Goal: Task Accomplishment & Management: Use online tool/utility

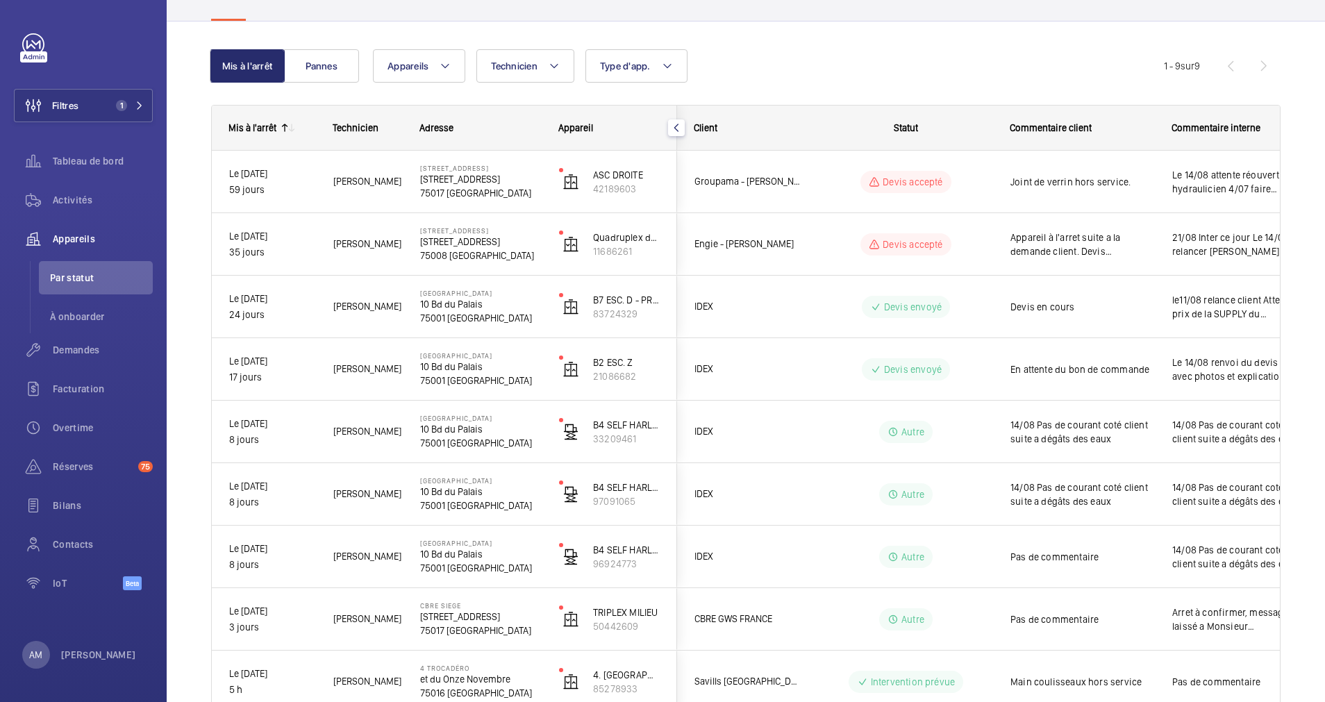
scroll to position [197, 0]
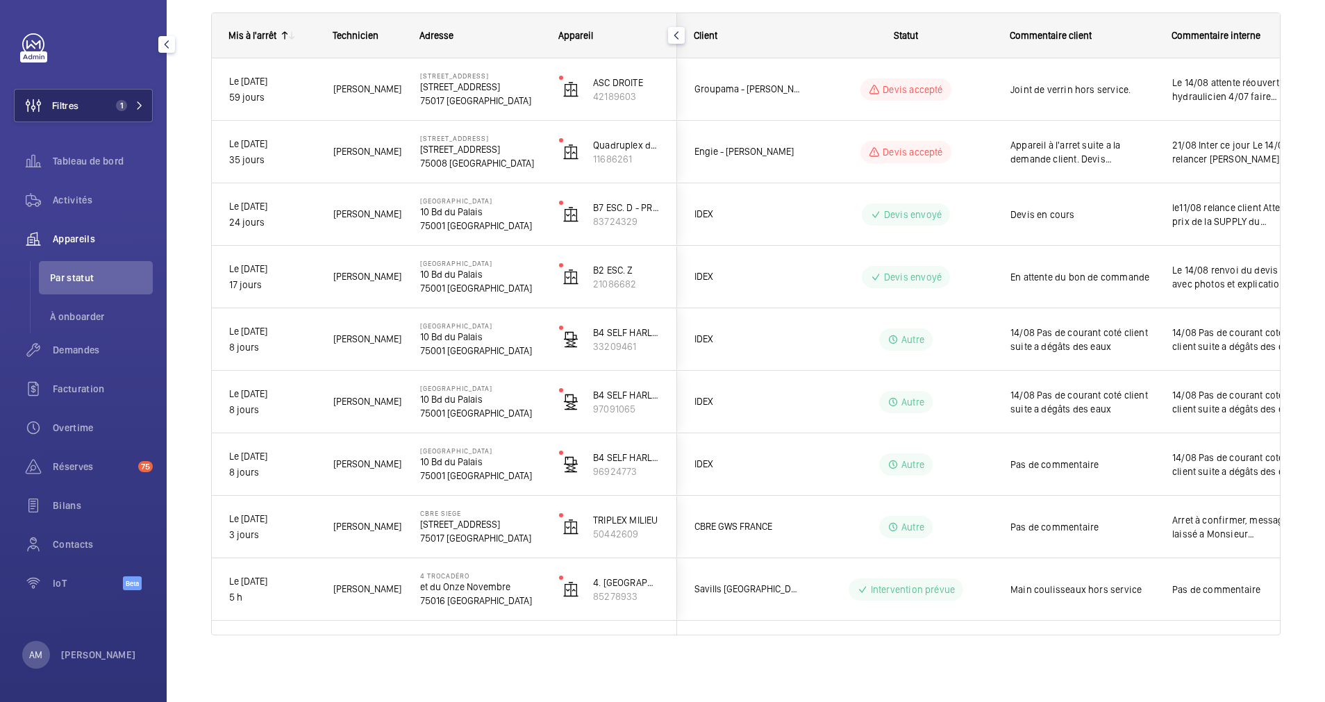
click at [138, 109] on mat-icon at bounding box center [139, 105] width 8 height 8
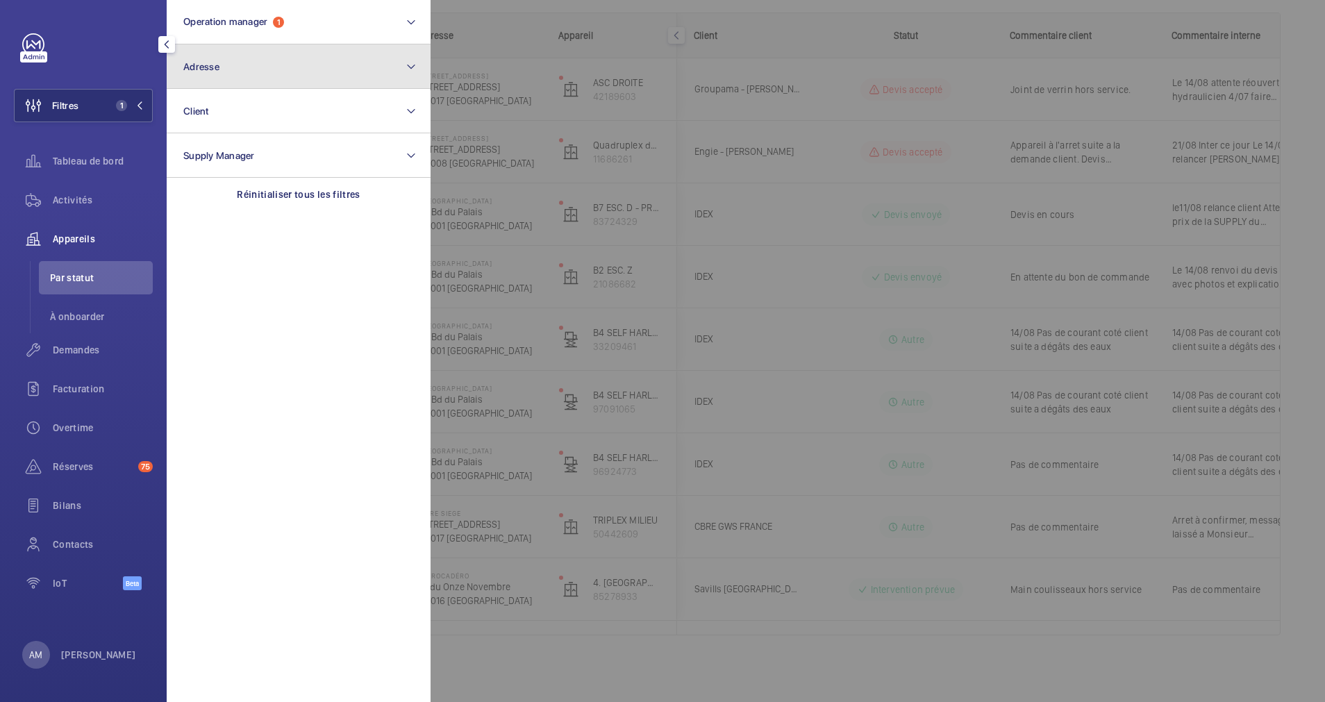
click at [241, 72] on button "Adresse" at bounding box center [299, 66] width 264 height 44
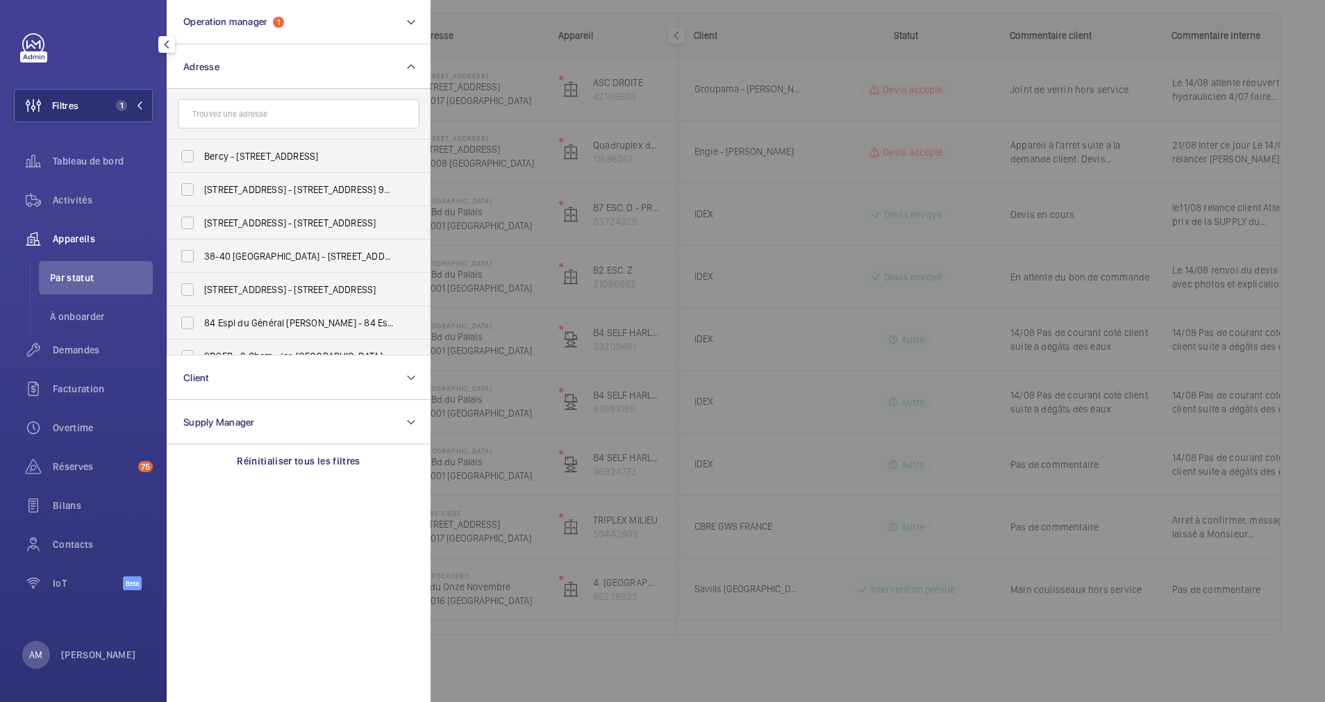
click at [225, 110] on input "text" at bounding box center [299, 113] width 242 height 29
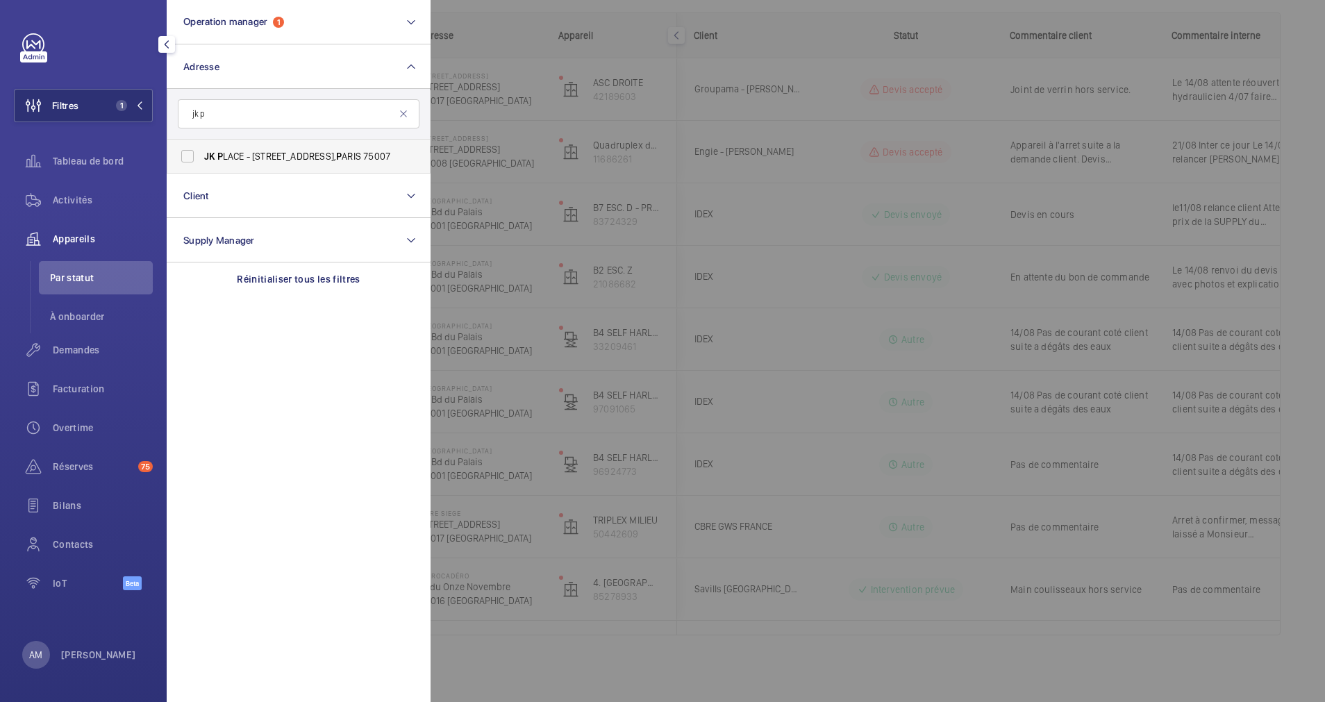
type input "jk p"
click at [280, 159] on span "JK P LACE - [STREET_ADDRESS]" at bounding box center [299, 156] width 191 height 14
click at [201, 159] on input "JK P LACE - [STREET_ADDRESS]" at bounding box center [188, 156] width 28 height 28
checkbox input "true"
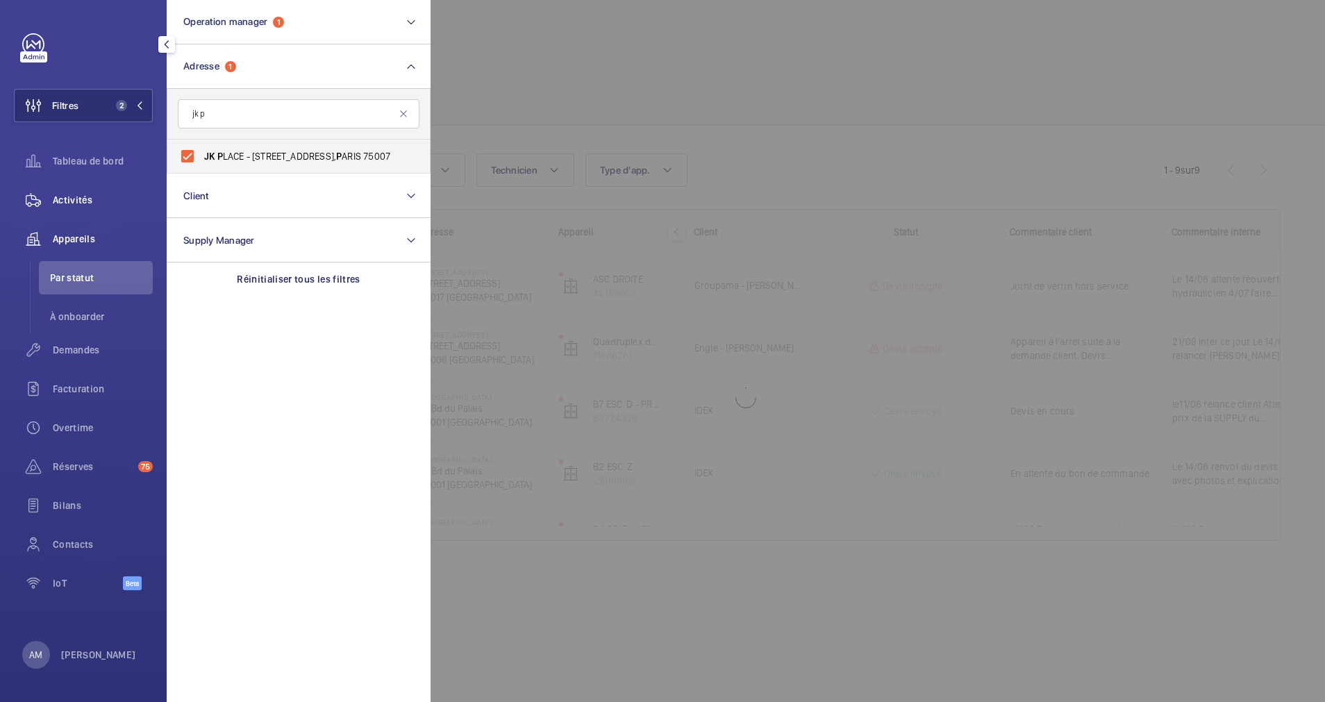
click at [86, 202] on span "Activités" at bounding box center [103, 200] width 100 height 14
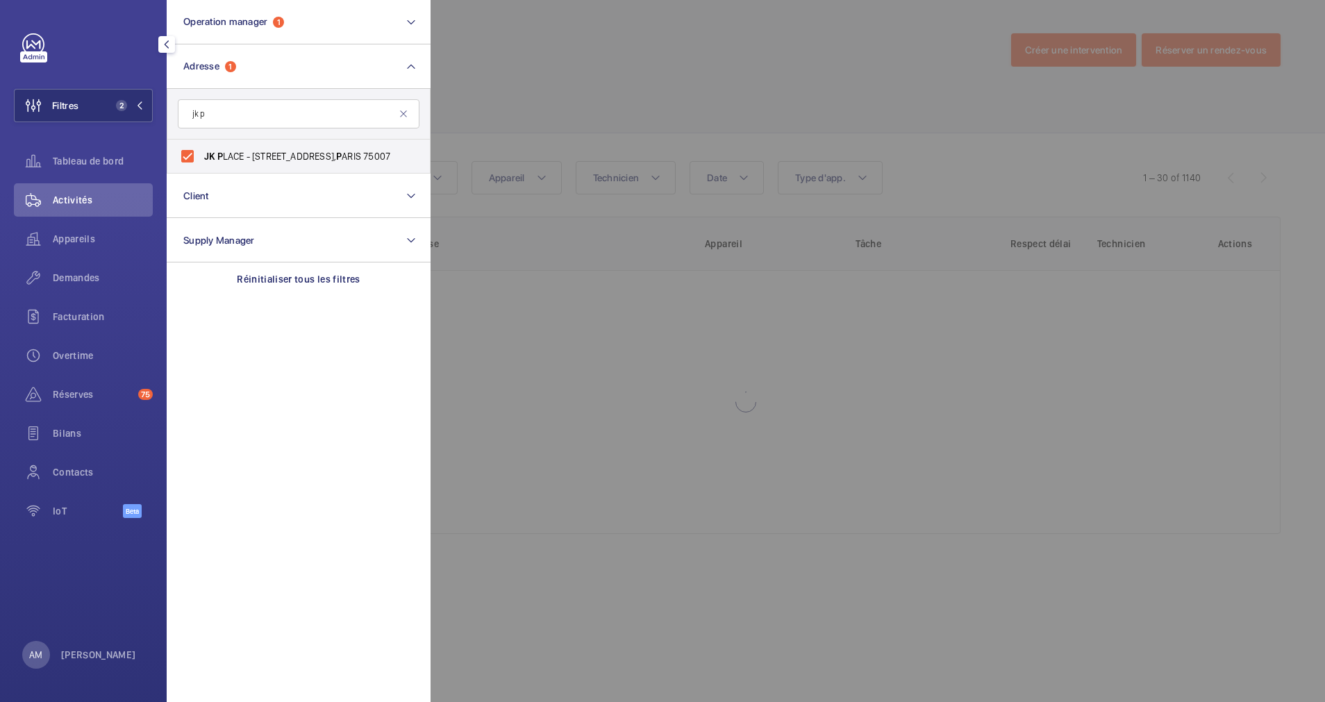
click at [490, 143] on div at bounding box center [1093, 351] width 1325 height 702
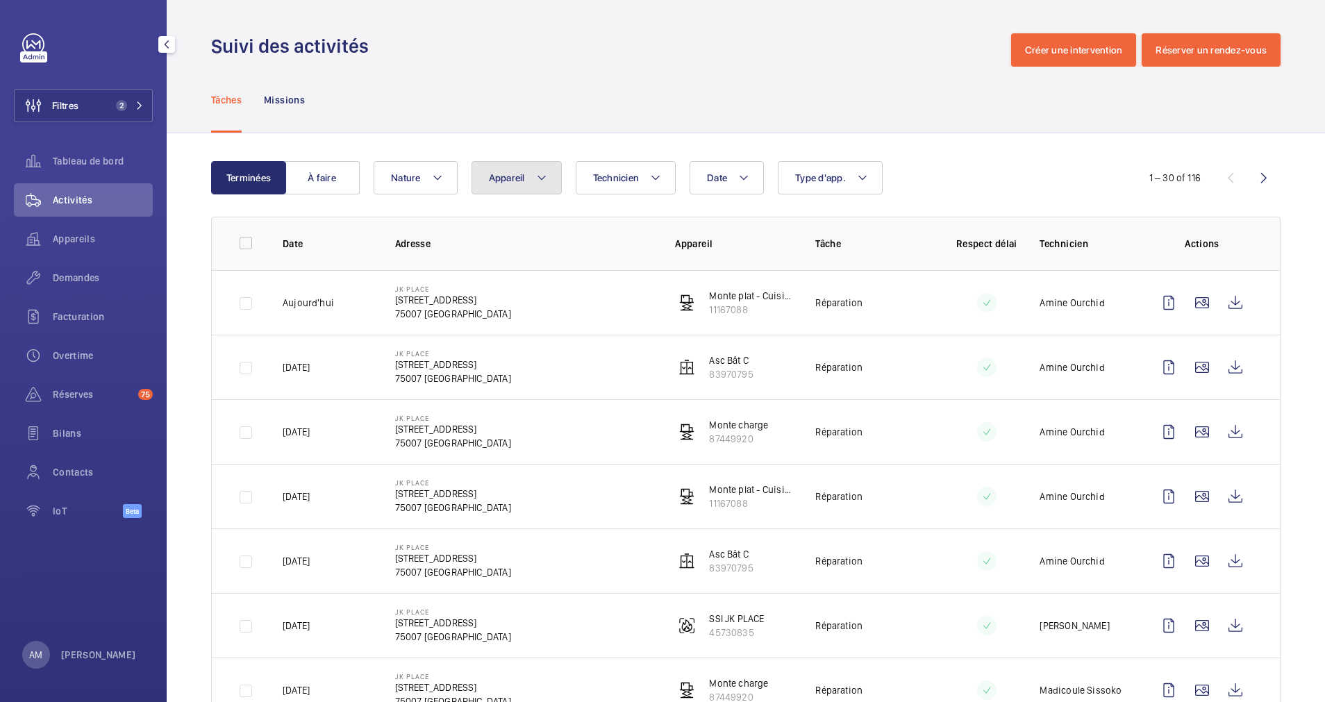
click at [520, 173] on span "Appareil" at bounding box center [507, 177] width 36 height 11
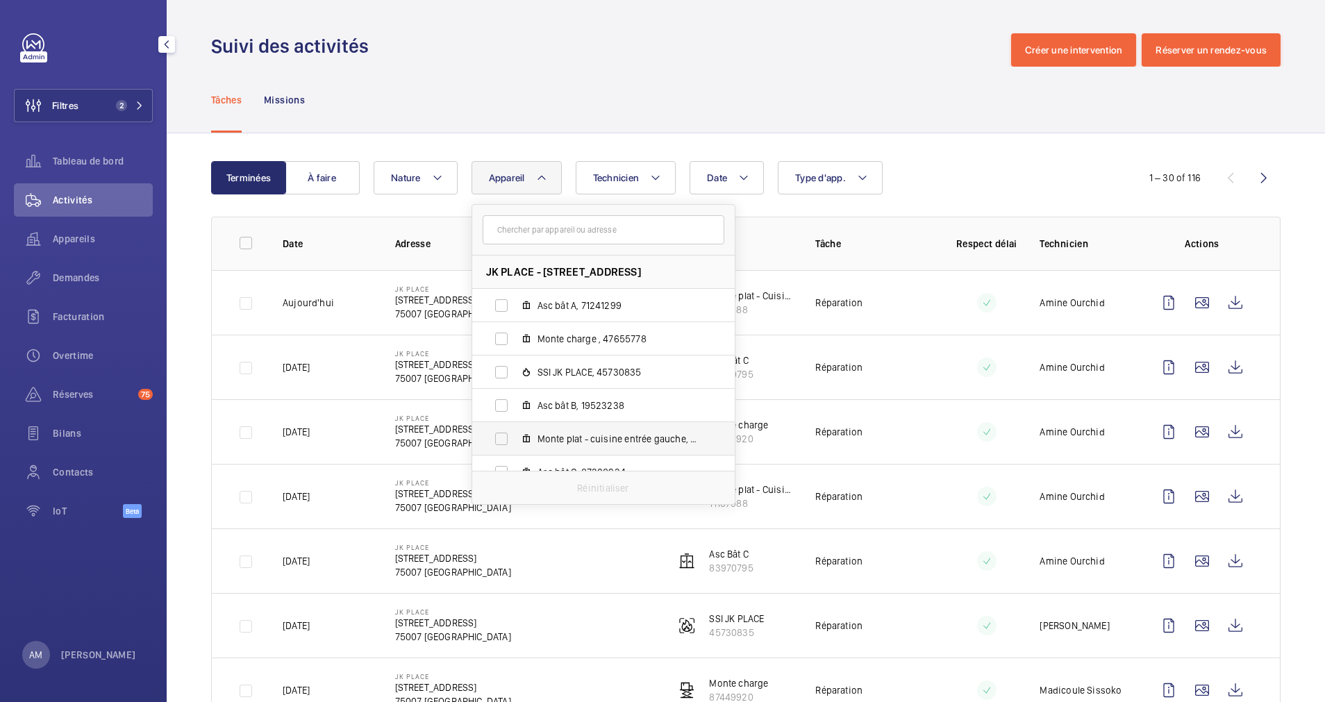
click at [501, 438] on label "Monte plat - cuisine entrée gauche, 49124348" at bounding box center [592, 438] width 240 height 33
click at [501, 438] on input "Monte plat - cuisine entrée gauche, 49124348" at bounding box center [502, 439] width 28 height 28
checkbox input "true"
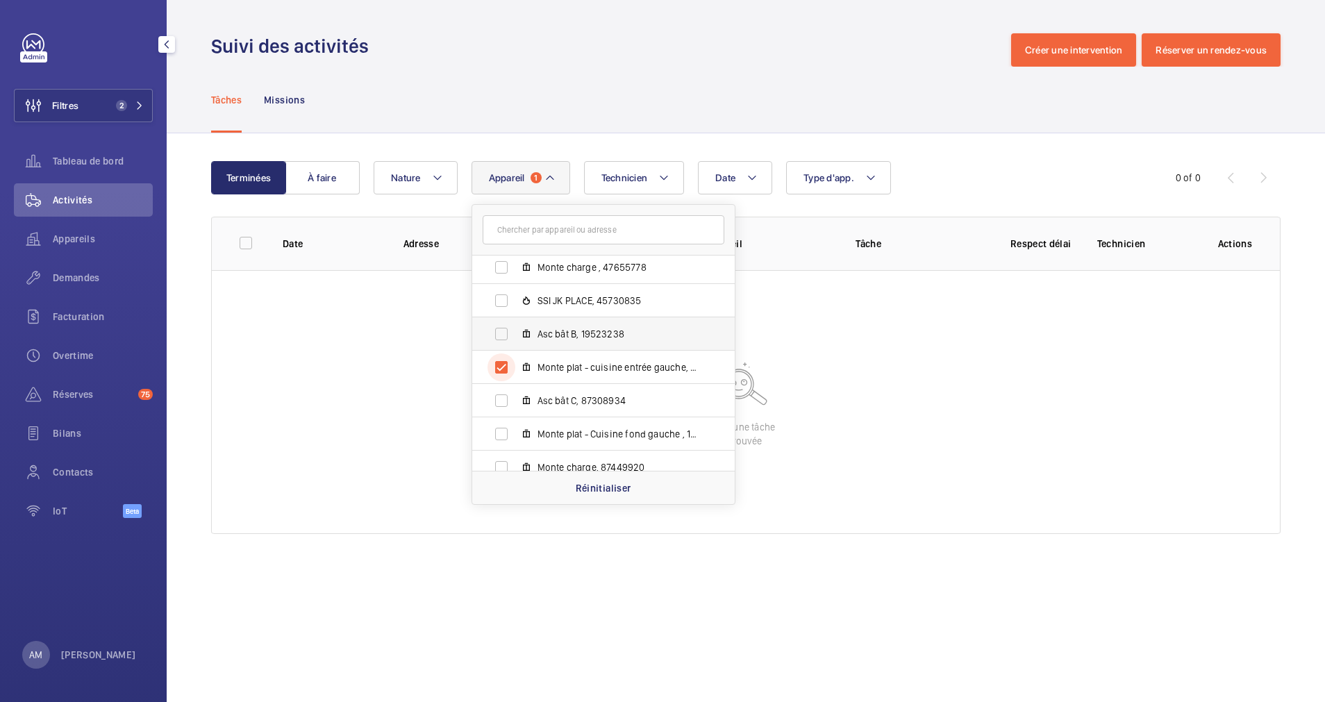
scroll to position [104, 0]
click at [496, 394] on label "Monte plat - Cuisine fond gauche , 11167088" at bounding box center [592, 401] width 240 height 33
click at [496, 394] on input "Monte plat - Cuisine fond gauche , 11167088" at bounding box center [502, 402] width 28 height 28
checkbox input "true"
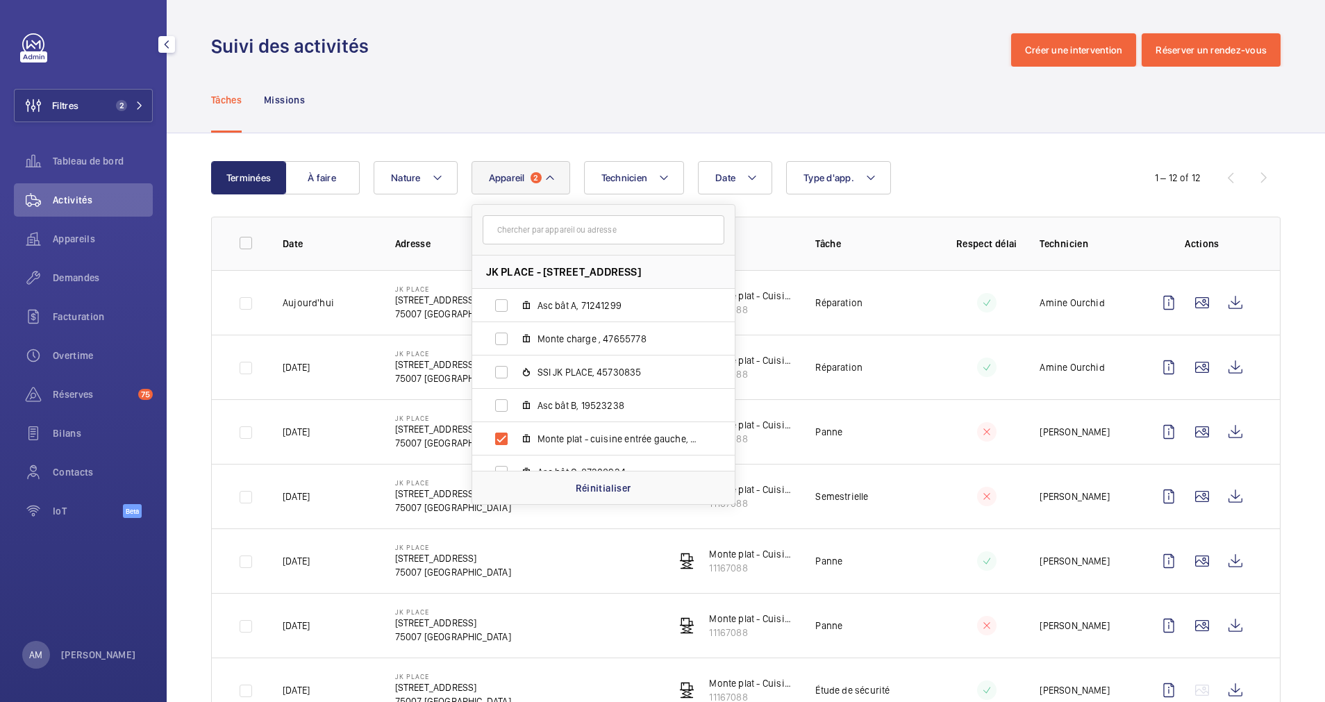
click at [979, 165] on div "Date Technicien Appareil [STREET_ADDRESS] Asc bât A, 71241299 Monte charge , 47…" at bounding box center [744, 177] width 740 height 33
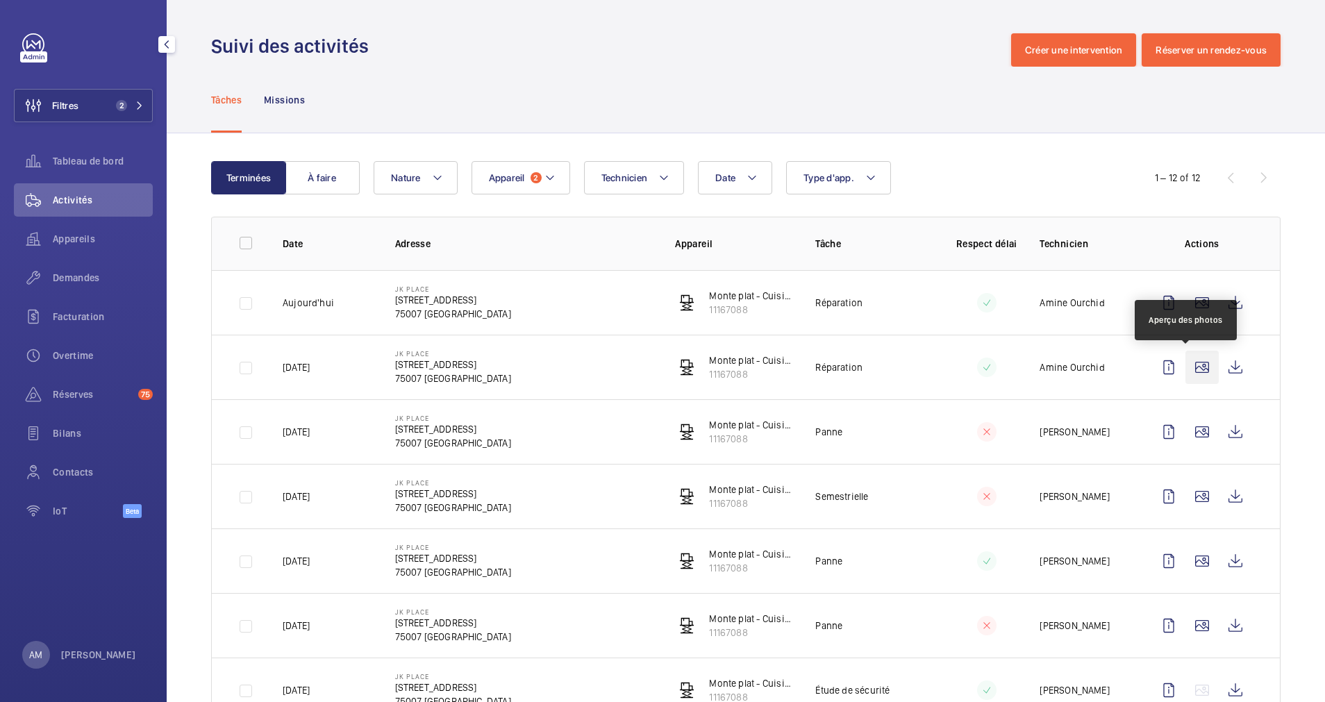
click at [1195, 371] on wm-front-icon-button at bounding box center [1202, 367] width 33 height 33
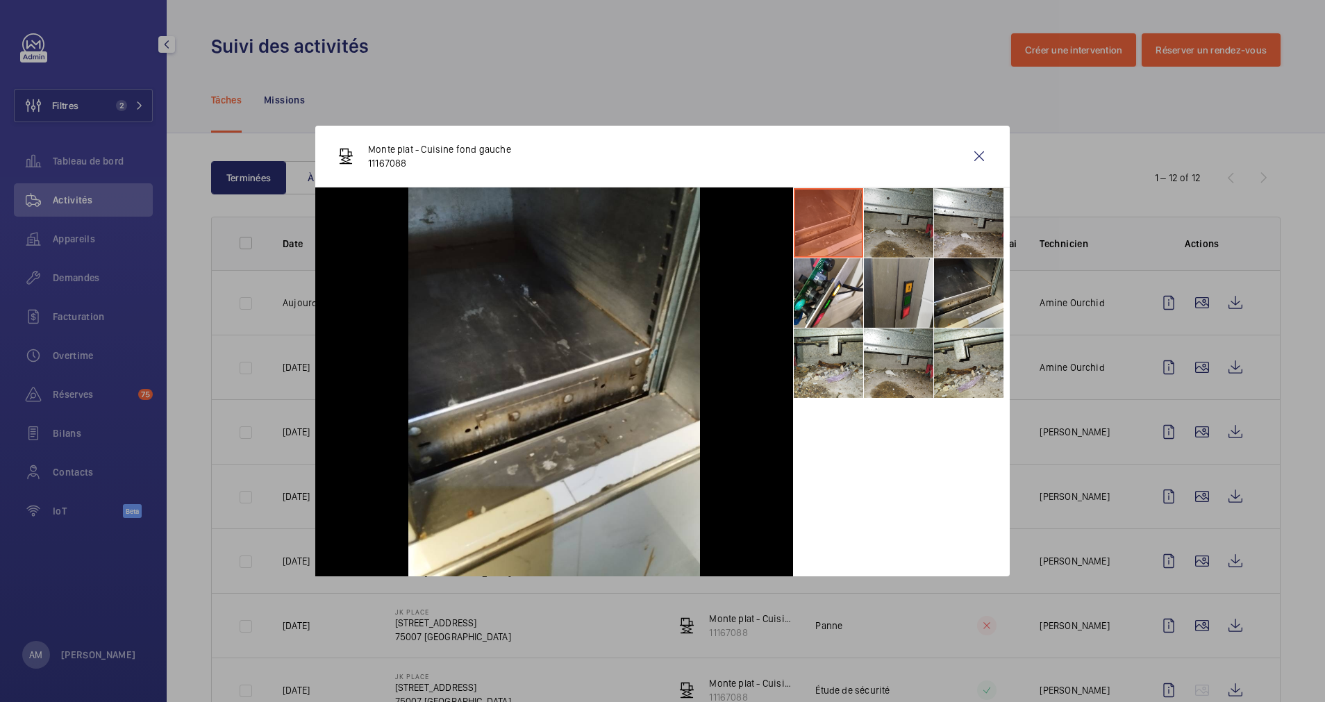
click at [891, 215] on li at bounding box center [898, 222] width 69 height 69
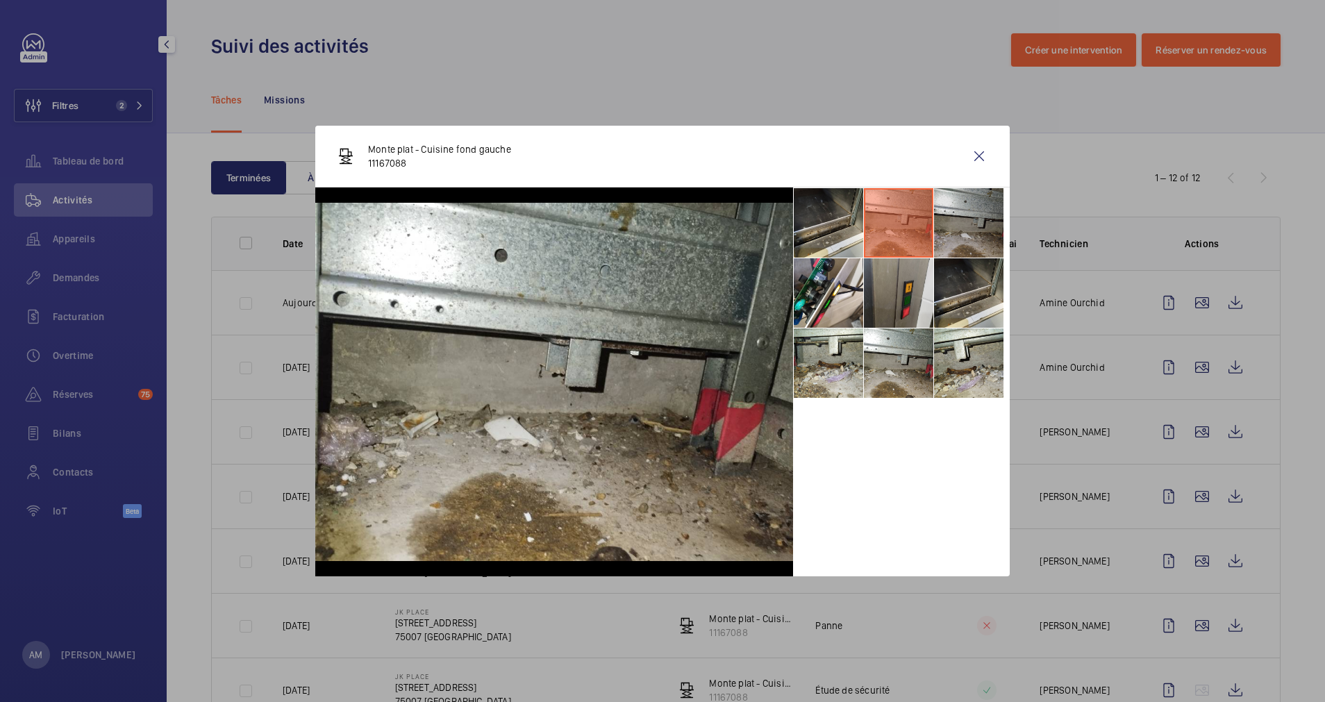
click at [954, 222] on li at bounding box center [968, 222] width 69 height 69
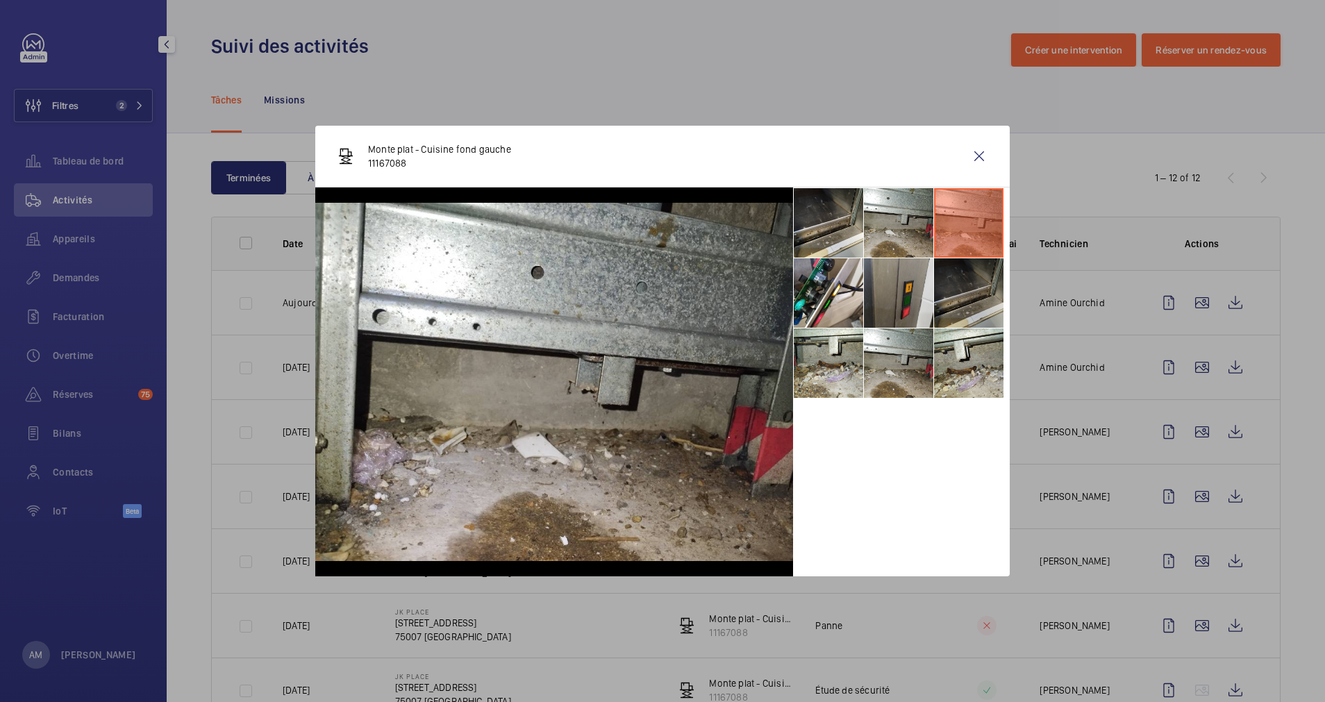
click at [951, 290] on li at bounding box center [968, 292] width 69 height 69
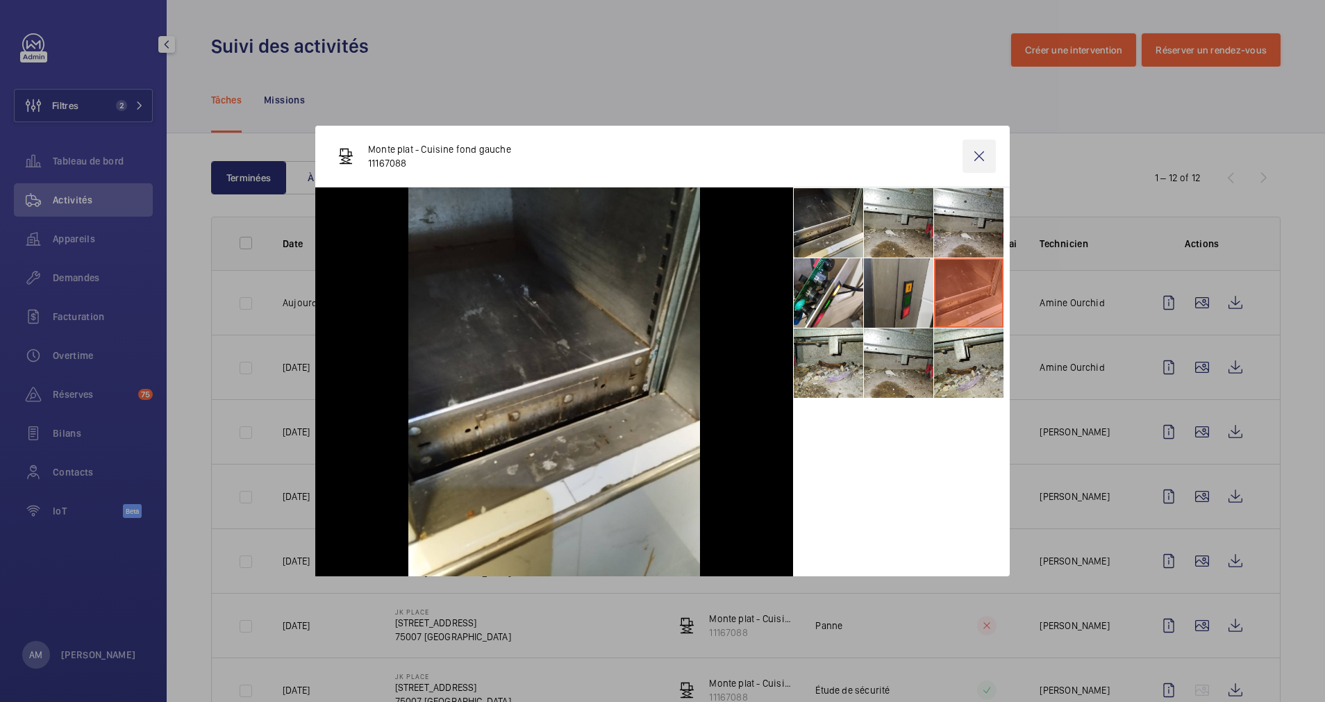
click at [978, 149] on wm-front-icon-button at bounding box center [979, 156] width 33 height 33
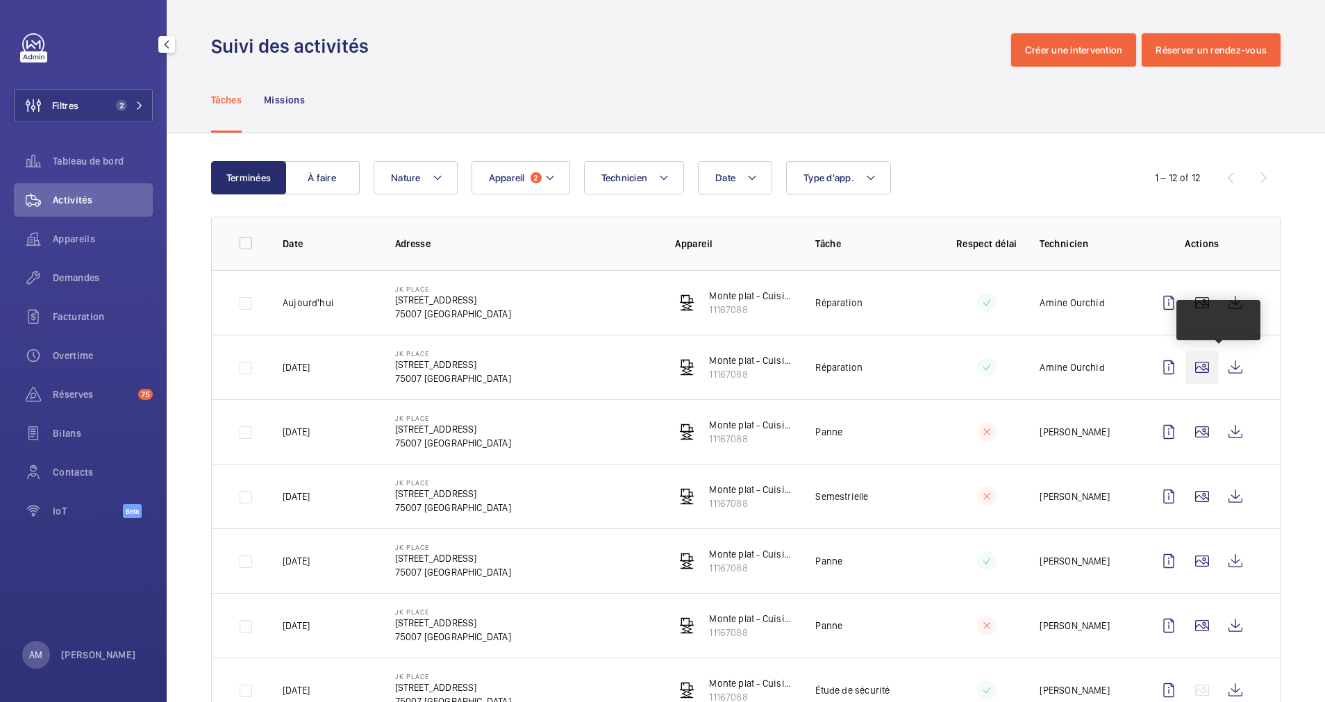
click at [1188, 363] on wm-front-icon-button at bounding box center [1202, 367] width 33 height 33
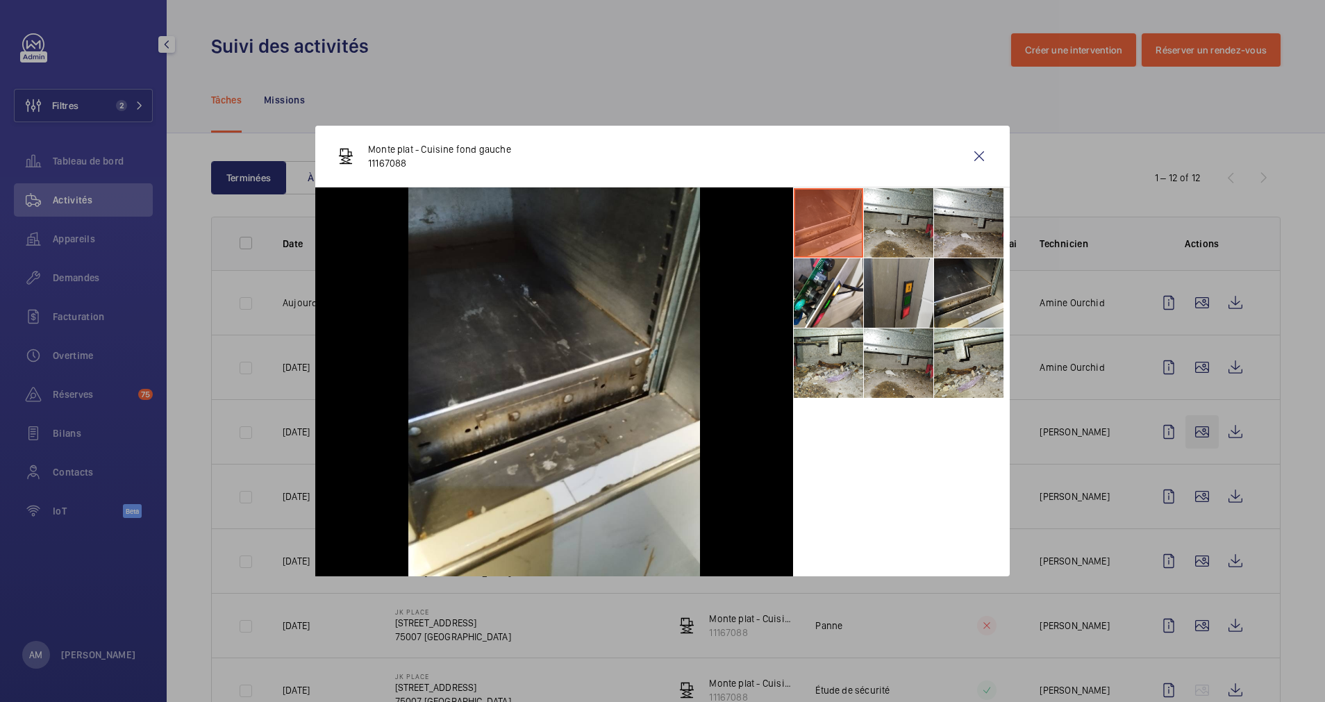
click at [1194, 441] on div at bounding box center [662, 351] width 1325 height 702
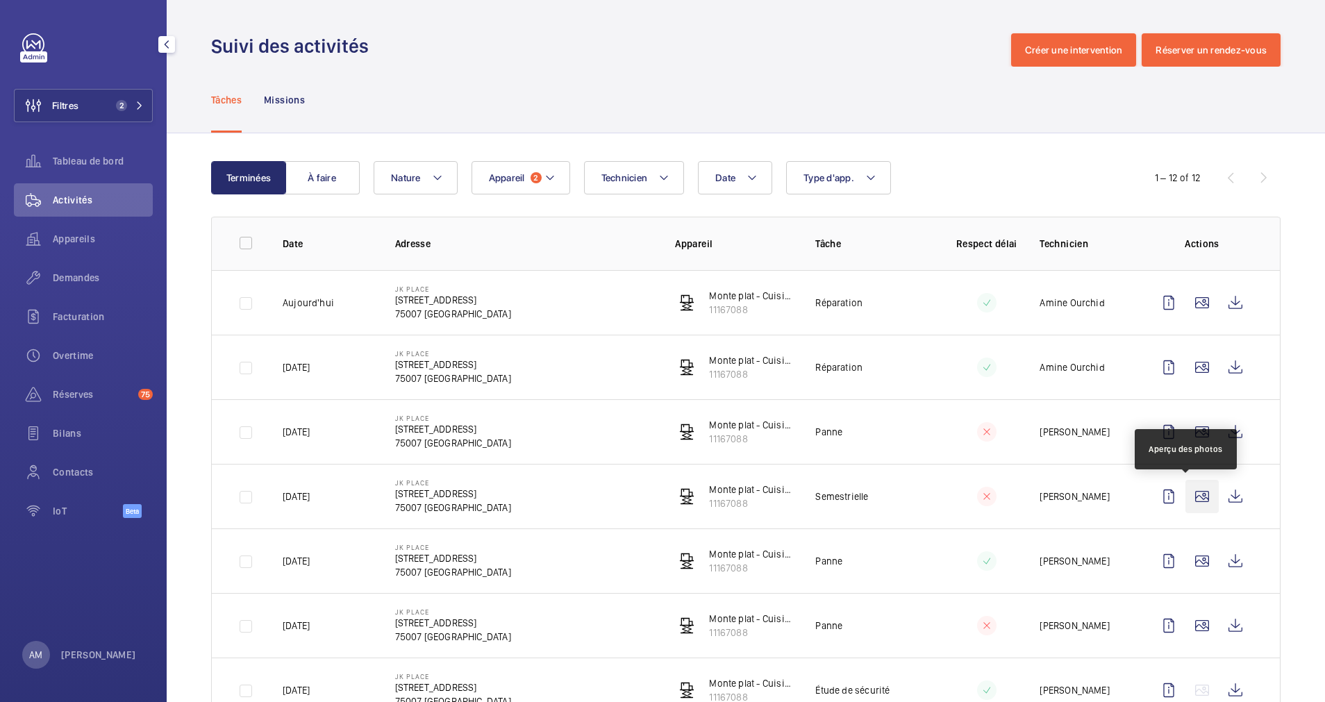
click at [1186, 493] on wm-front-icon-button at bounding box center [1202, 496] width 33 height 33
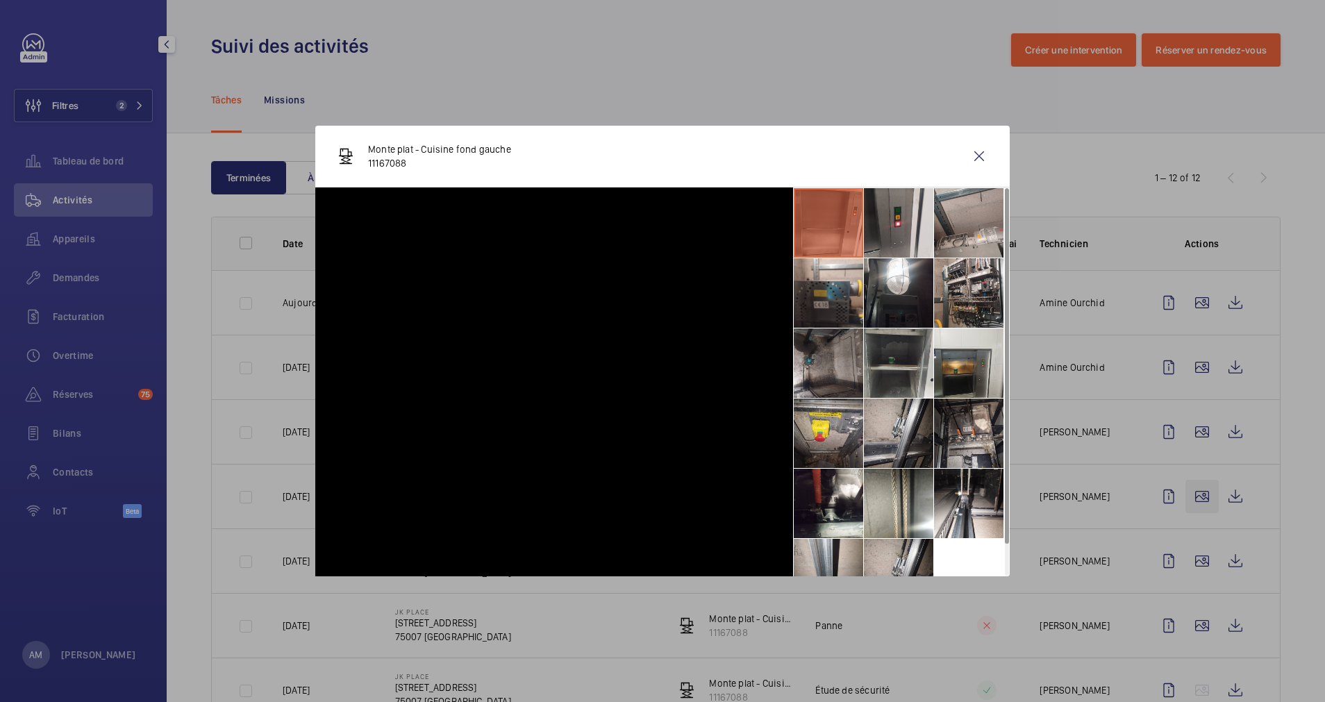
click at [1185, 493] on div at bounding box center [662, 351] width 1325 height 702
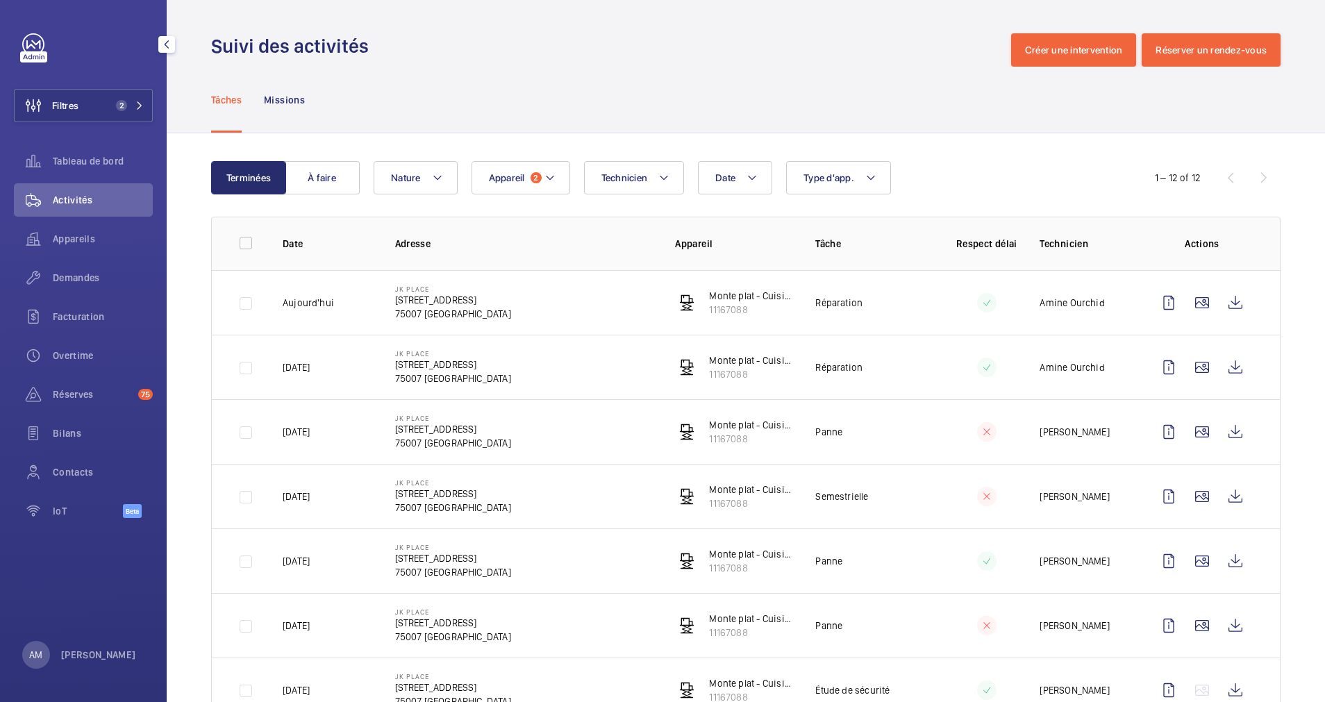
click at [1110, 420] on td "[PERSON_NAME]" at bounding box center [1074, 431] width 113 height 65
click at [1219, 423] on wm-front-icon-button at bounding box center [1235, 431] width 33 height 33
click at [1219, 361] on wm-front-icon-button at bounding box center [1235, 367] width 33 height 33
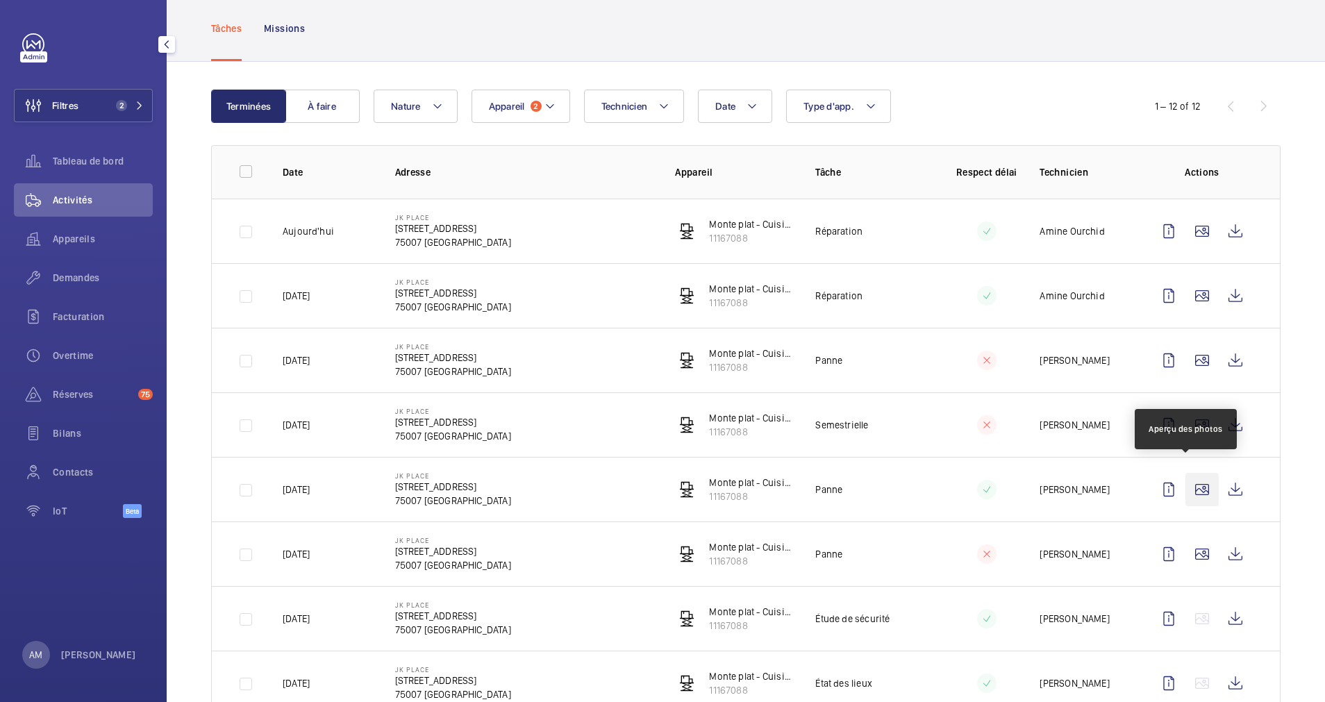
scroll to position [104, 0]
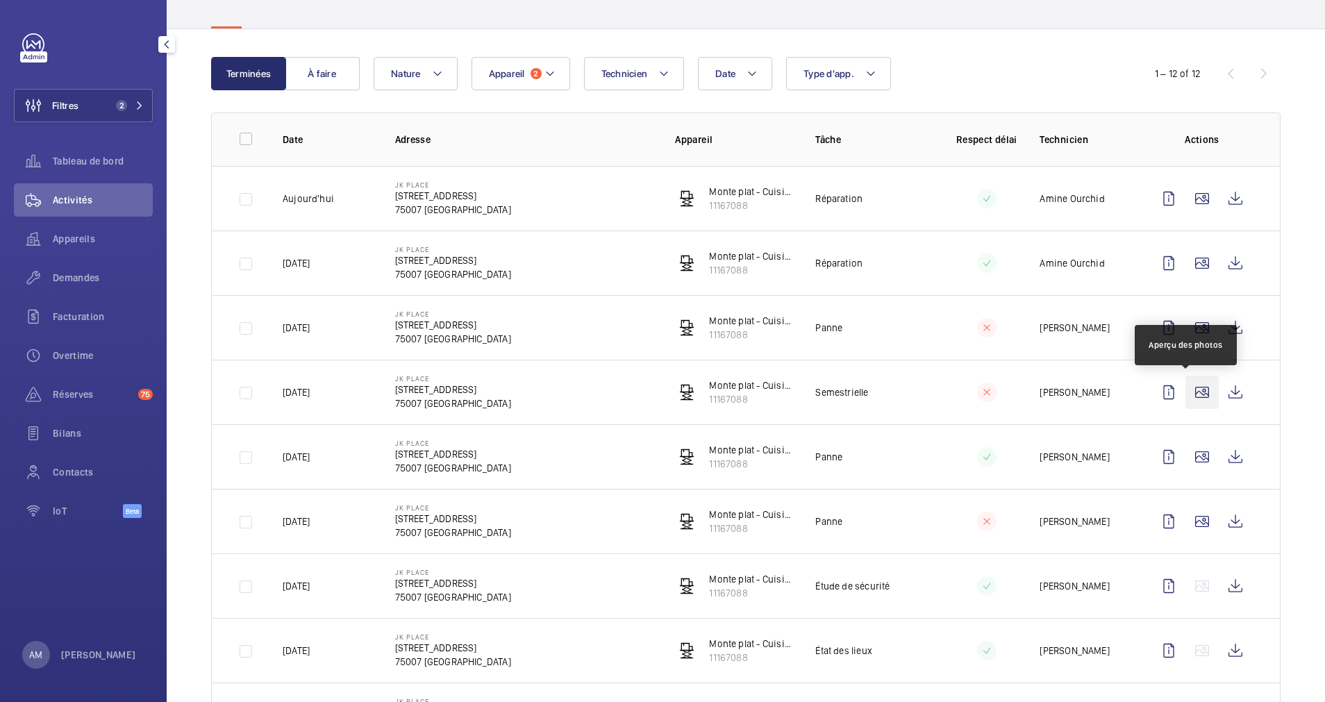
click at [1190, 390] on wm-front-icon-button at bounding box center [1202, 392] width 33 height 33
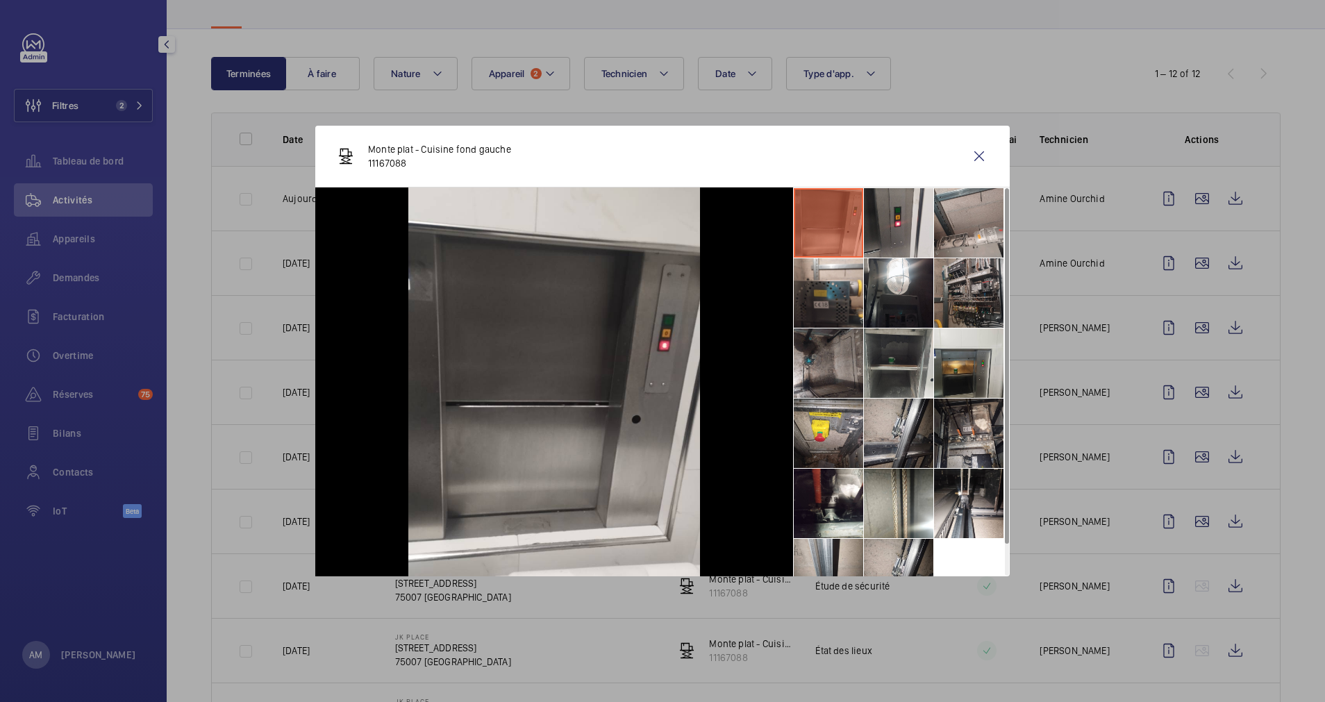
click at [948, 281] on li at bounding box center [968, 292] width 69 height 69
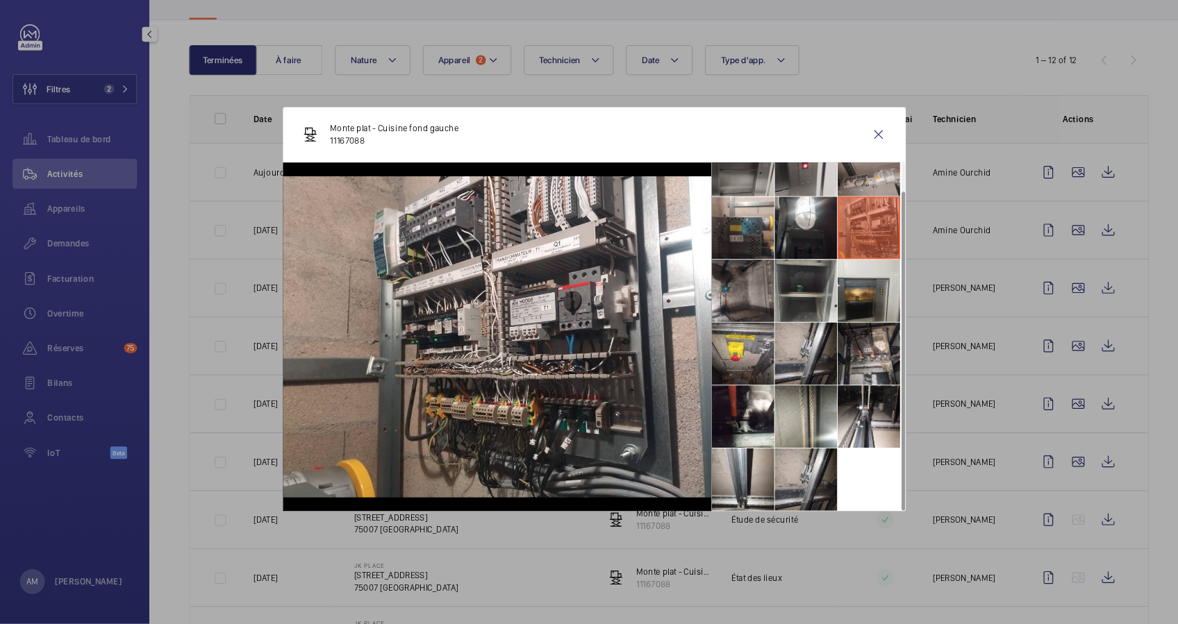
scroll to position [0, 0]
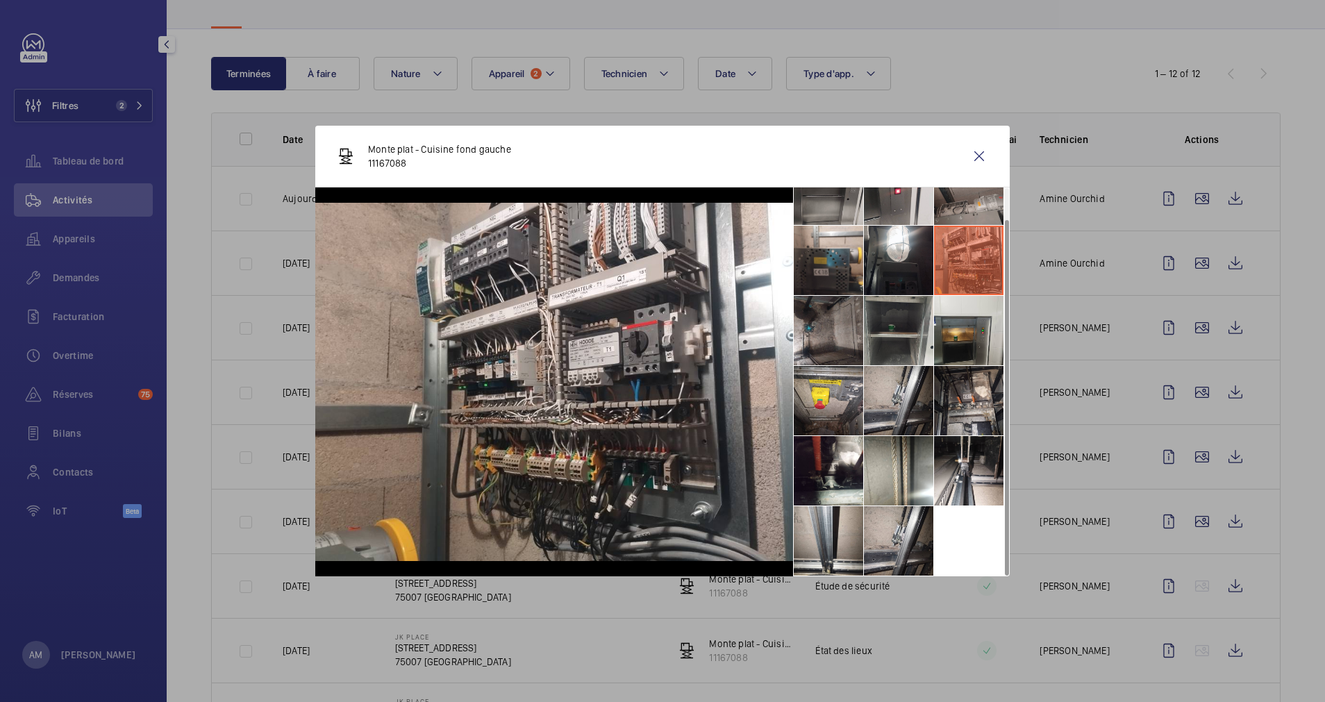
click at [974, 203] on li at bounding box center [968, 190] width 69 height 69
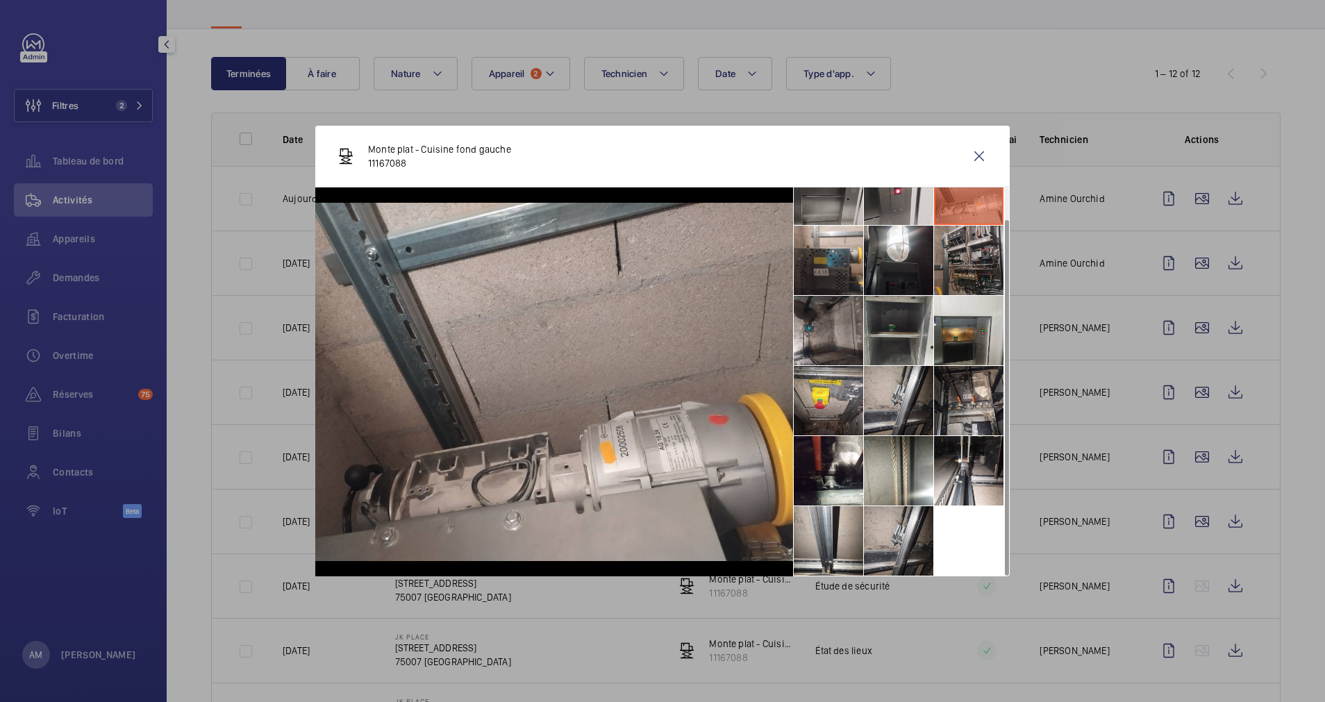
click at [956, 256] on li at bounding box center [968, 260] width 69 height 69
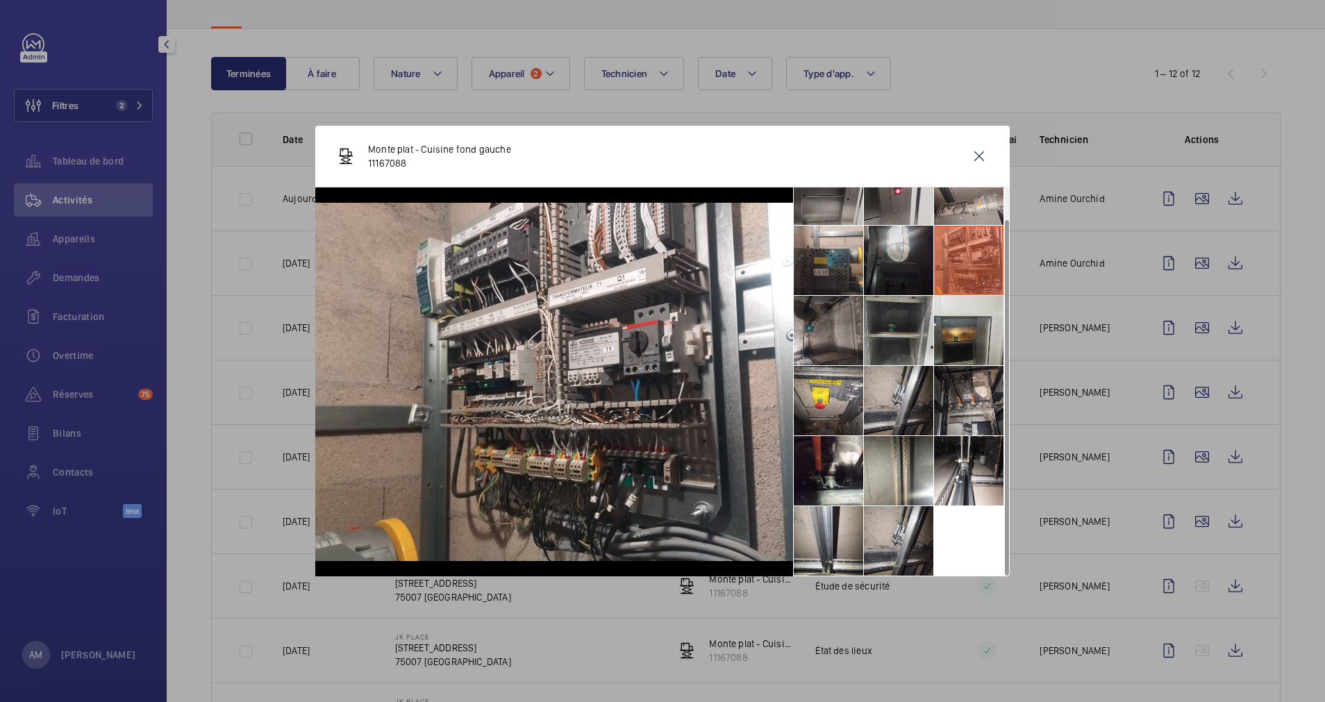
click at [899, 252] on li at bounding box center [898, 260] width 69 height 69
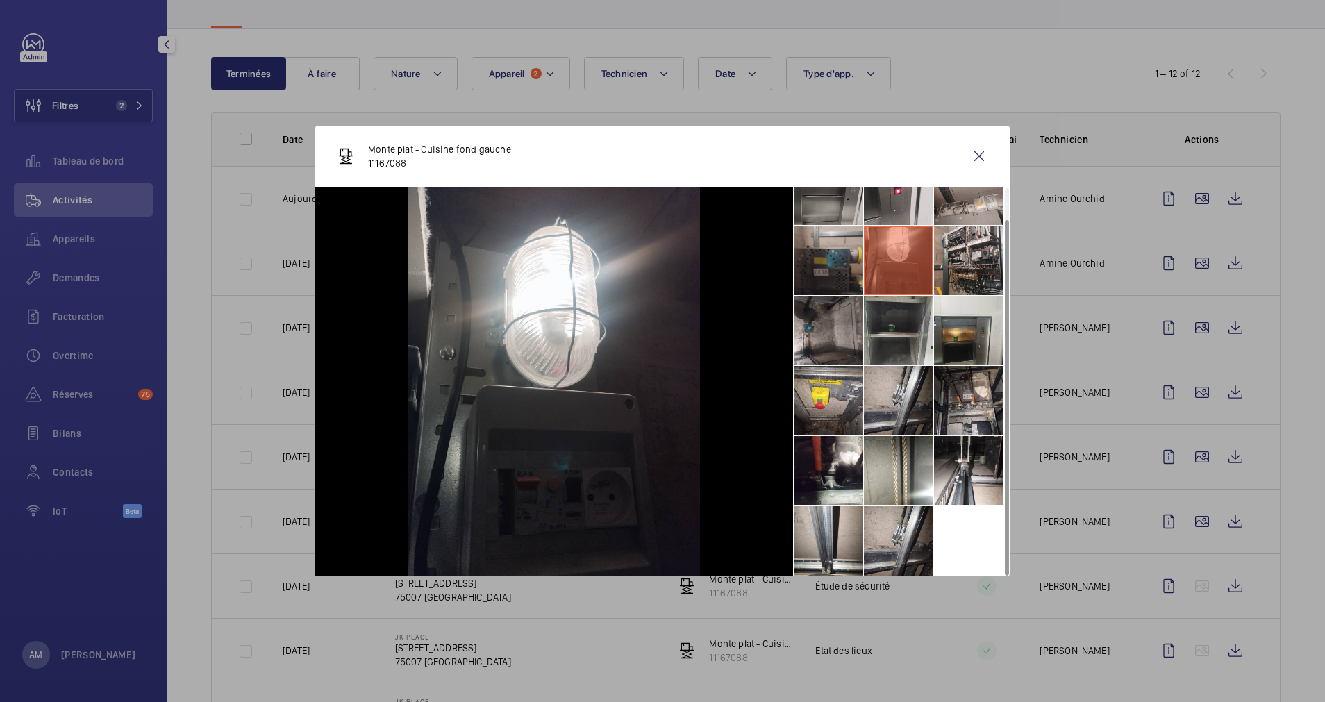
click at [839, 244] on li at bounding box center [828, 260] width 69 height 69
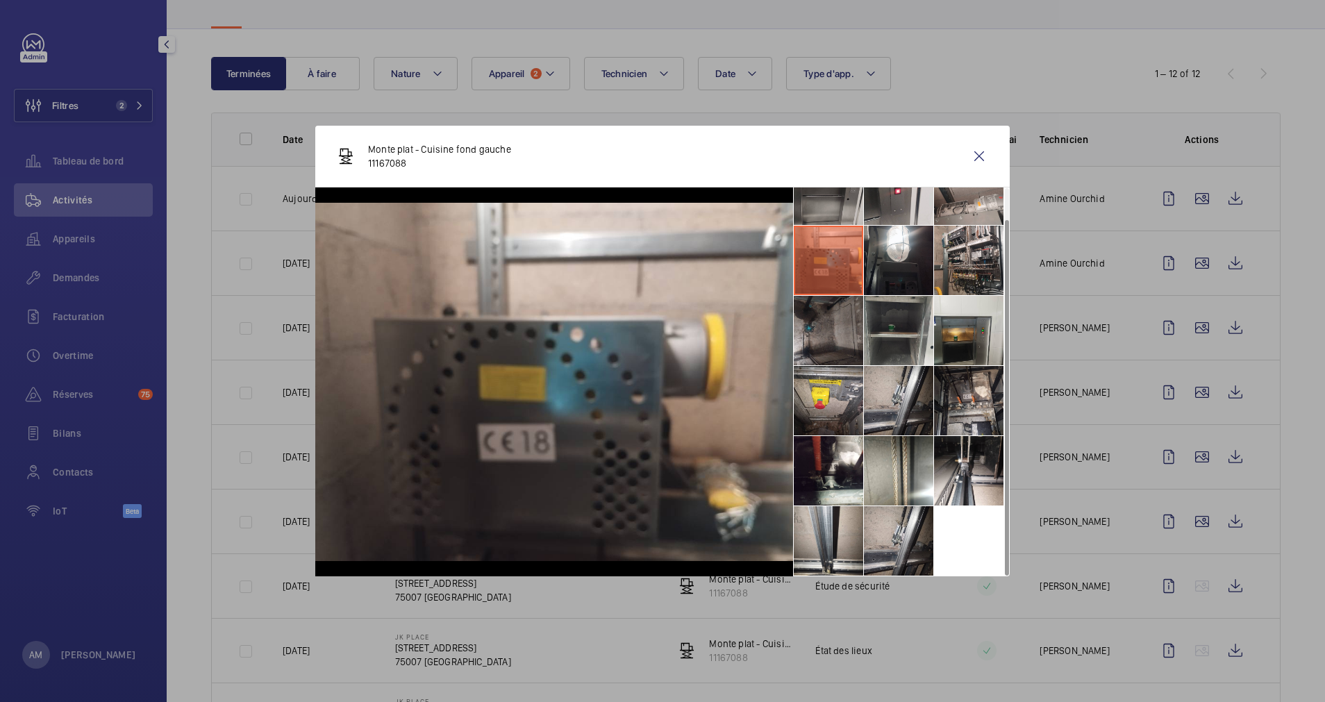
click at [811, 329] on li at bounding box center [828, 330] width 69 height 69
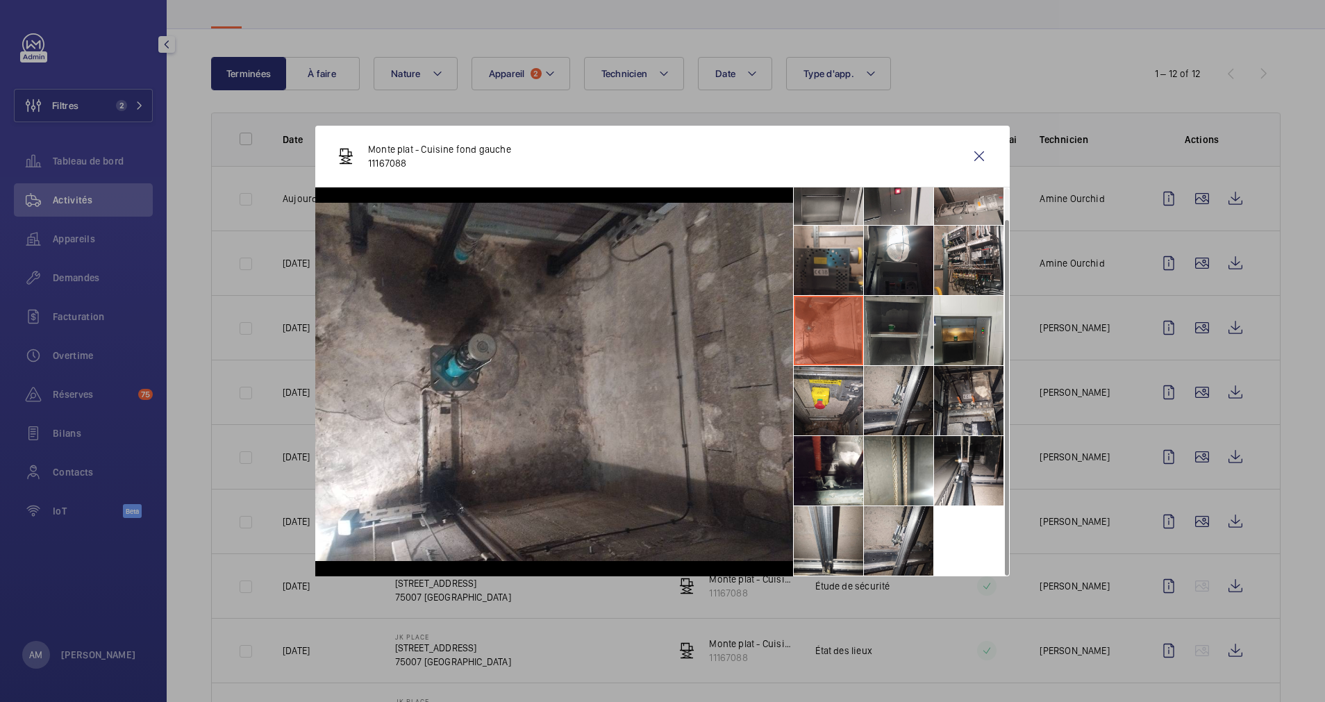
click at [886, 322] on li at bounding box center [898, 330] width 69 height 69
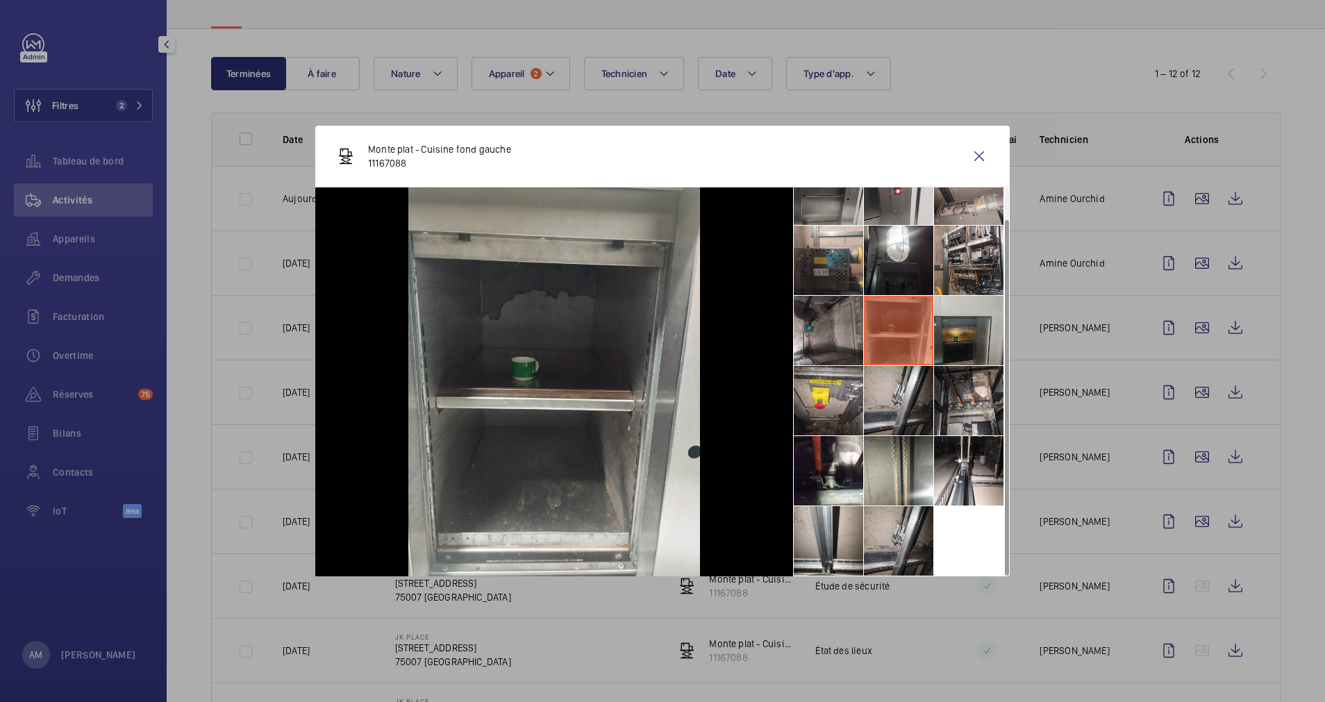
click at [958, 322] on li at bounding box center [968, 330] width 69 height 69
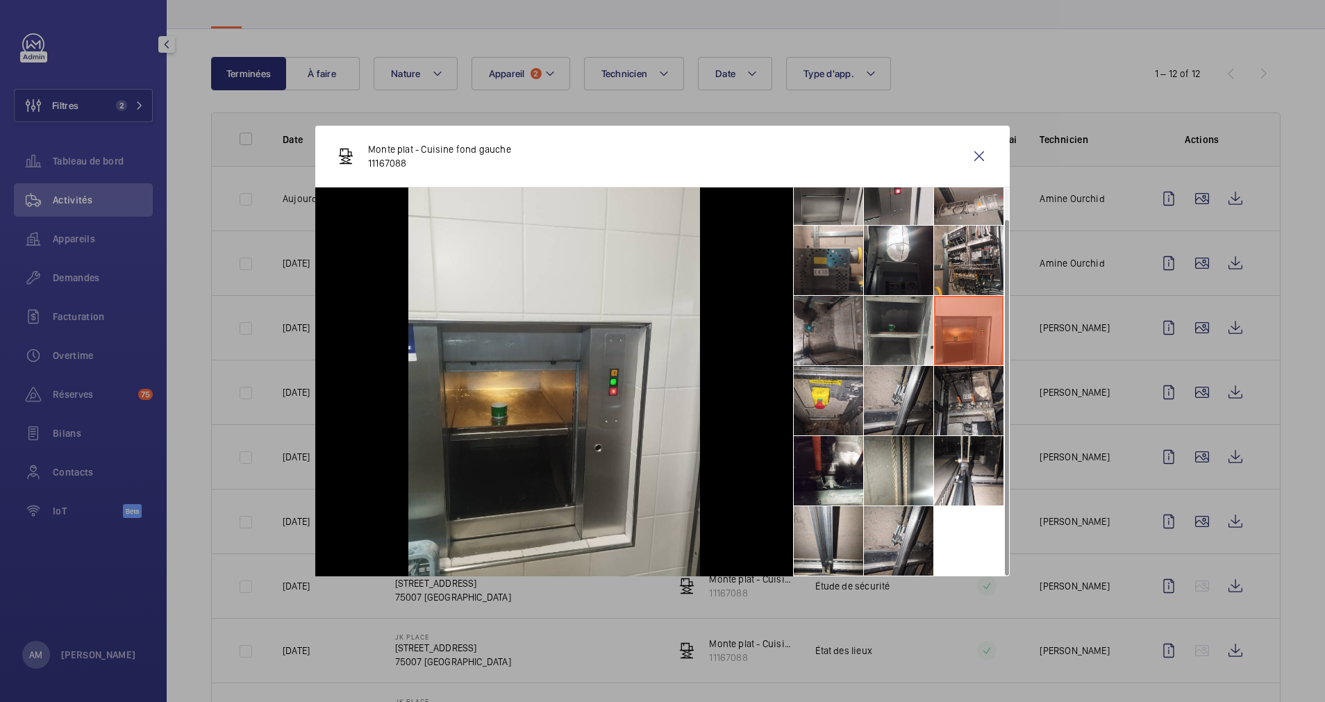
click at [961, 335] on li at bounding box center [968, 330] width 69 height 69
click at [962, 256] on li at bounding box center [968, 260] width 69 height 69
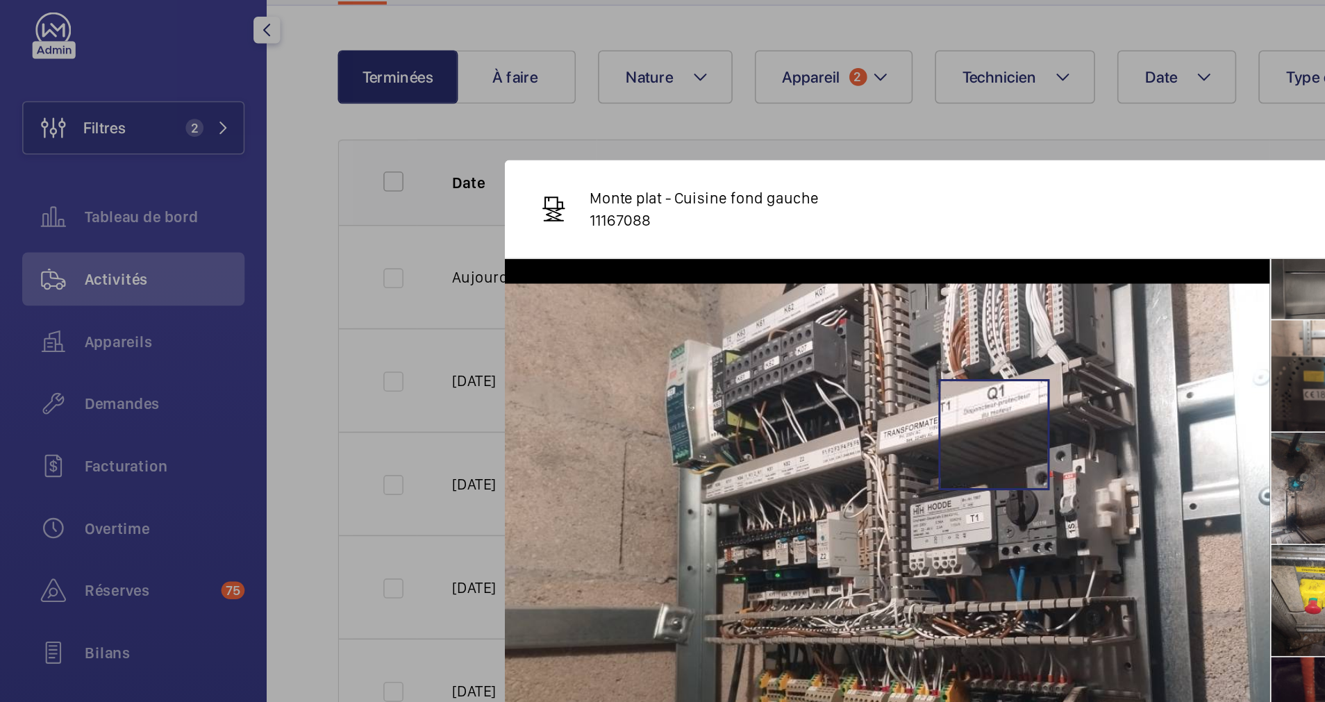
scroll to position [32, 0]
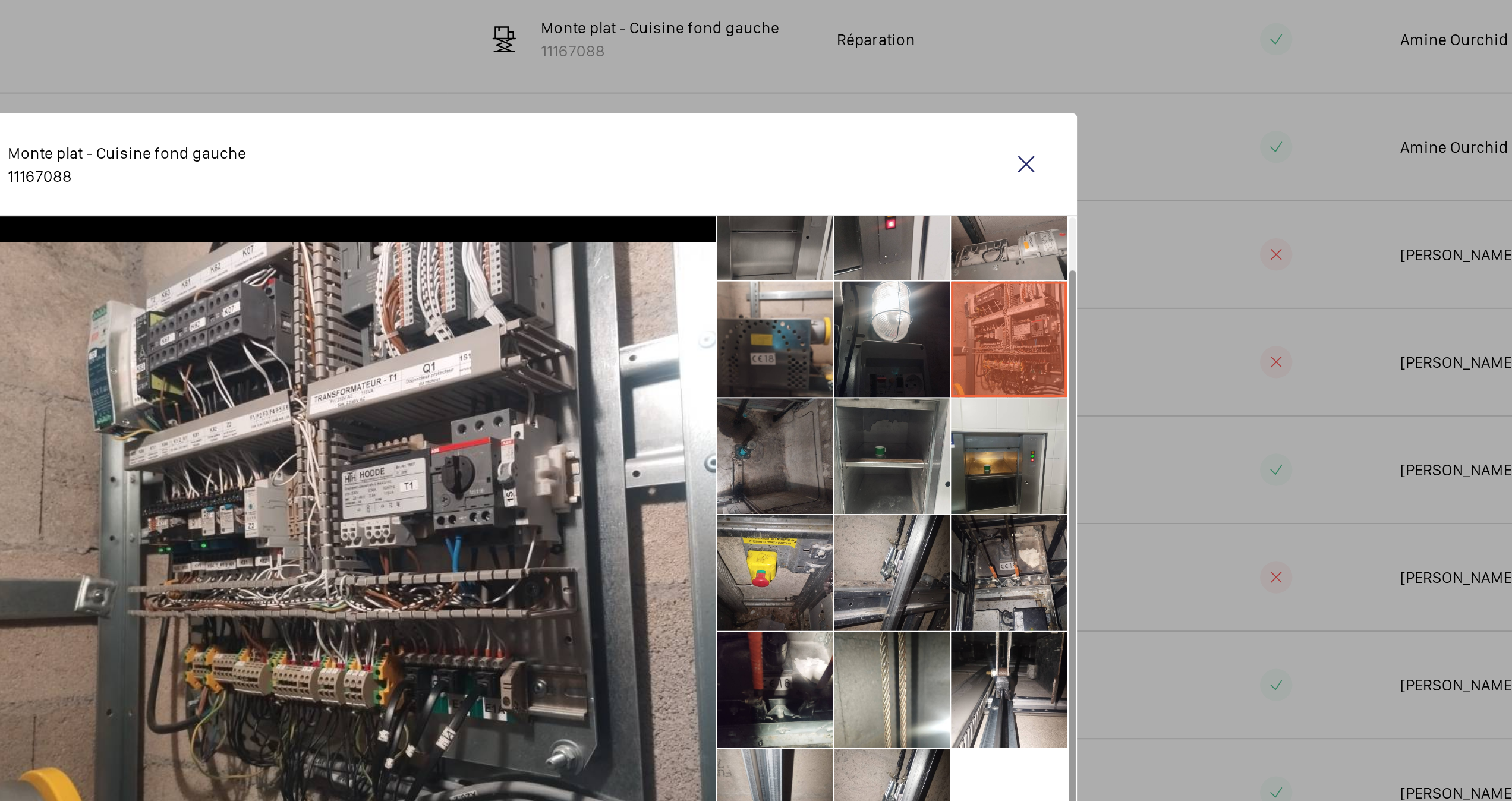
click at [897, 389] on li at bounding box center [898, 383] width 59 height 59
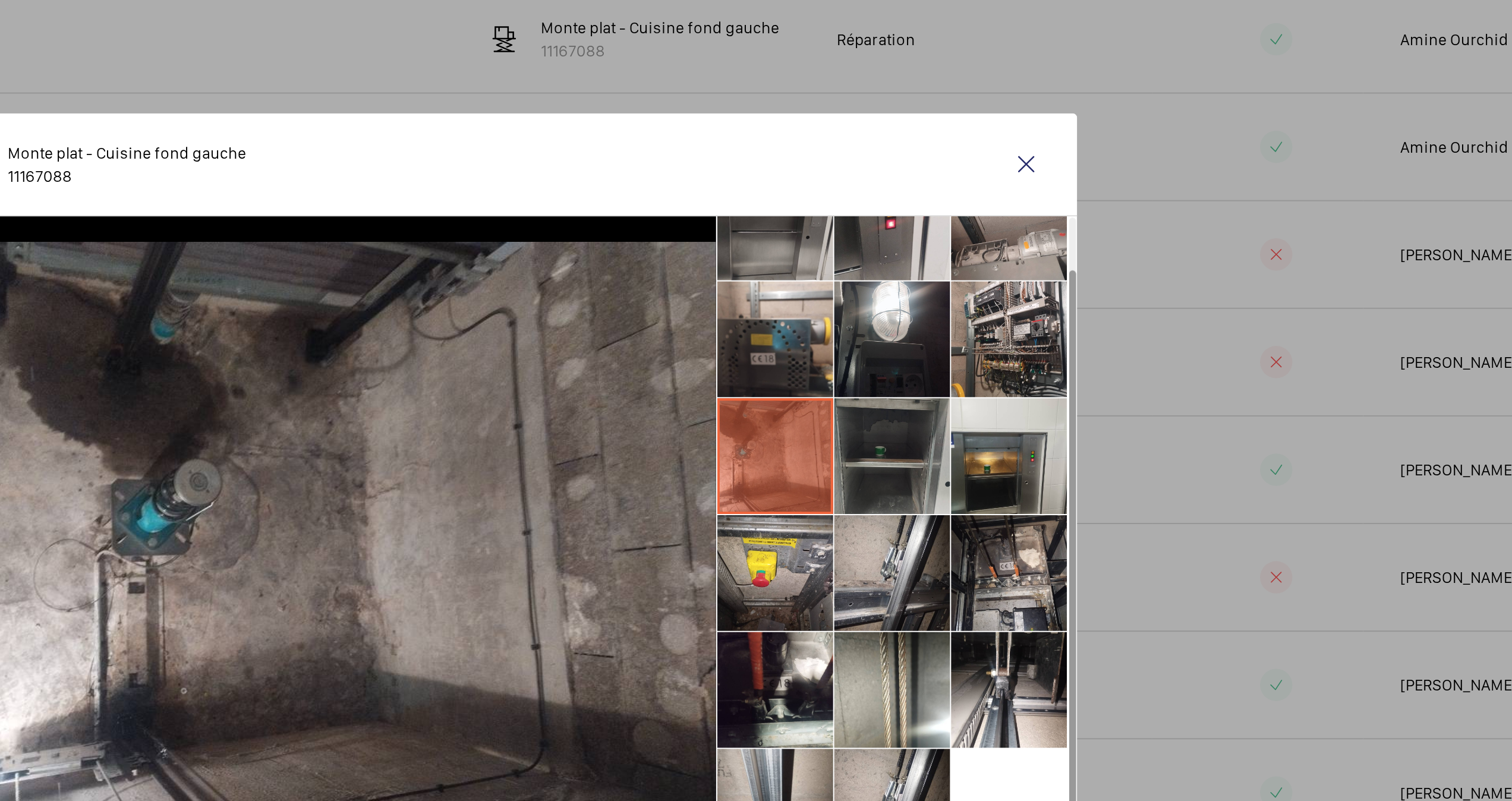
click at [951, 392] on li at bounding box center [958, 383] width 59 height 59
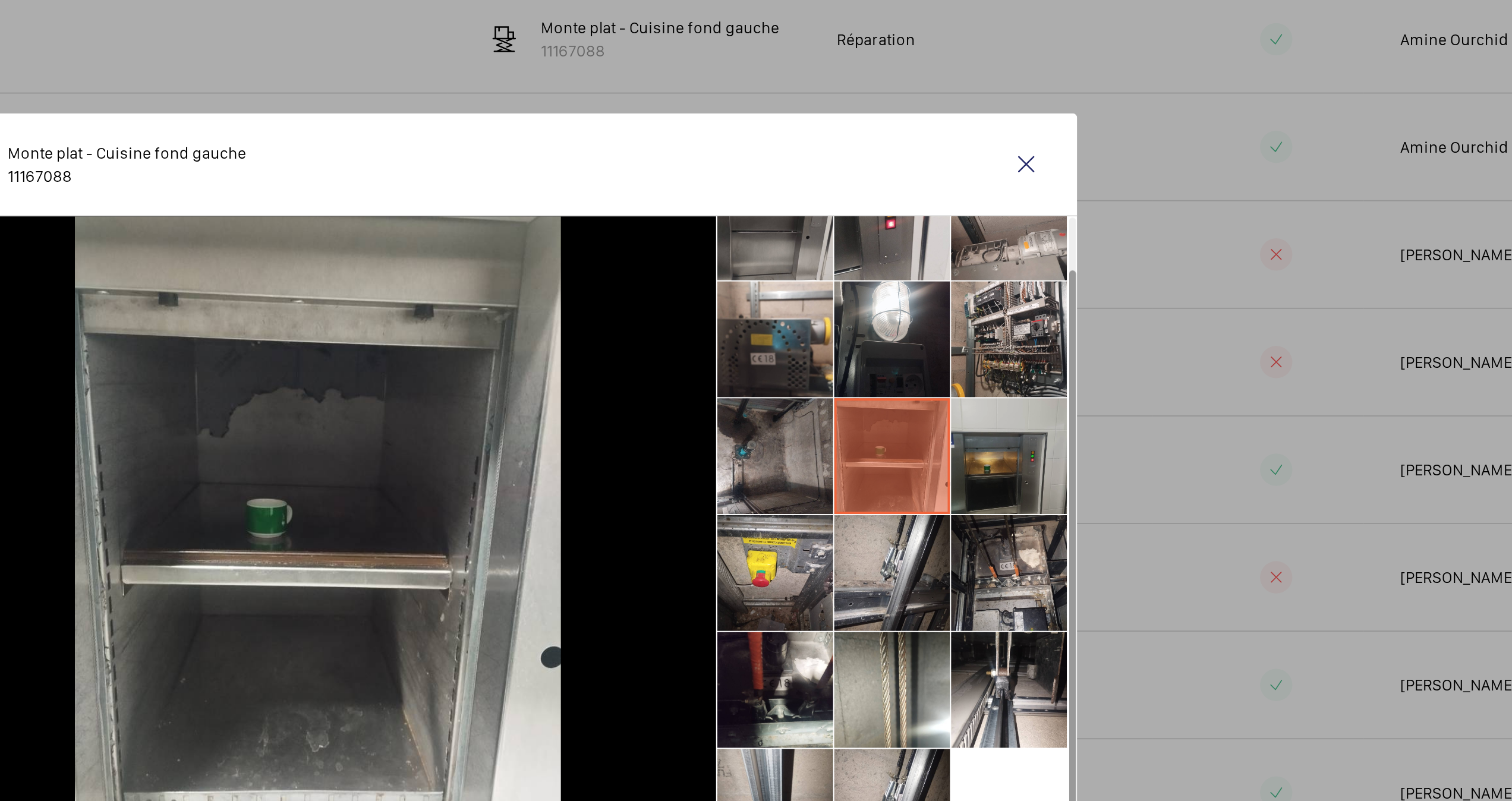
click at [1007, 383] on li at bounding box center [1017, 383] width 59 height 59
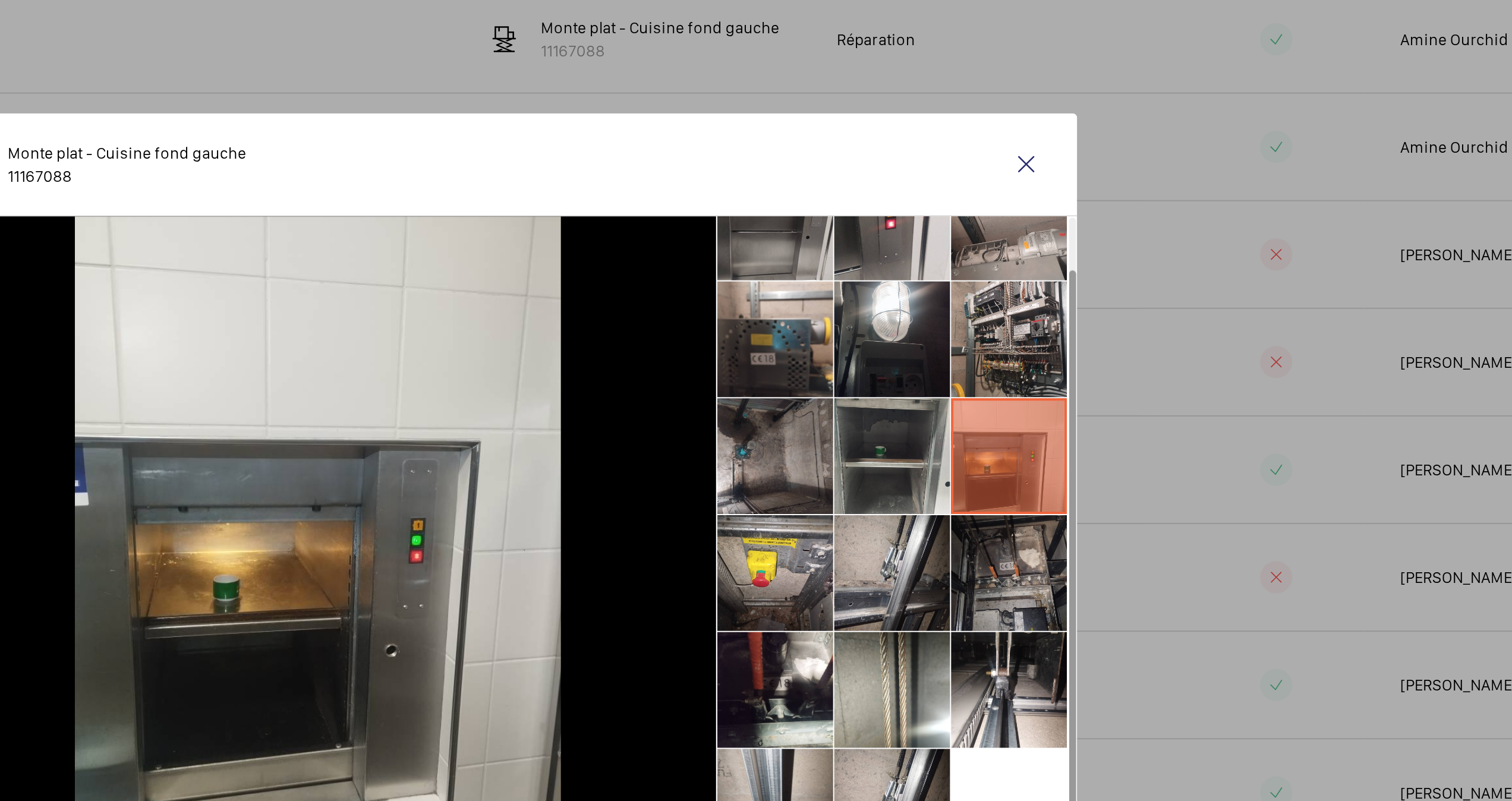
click at [1012, 445] on li at bounding box center [1017, 443] width 59 height 59
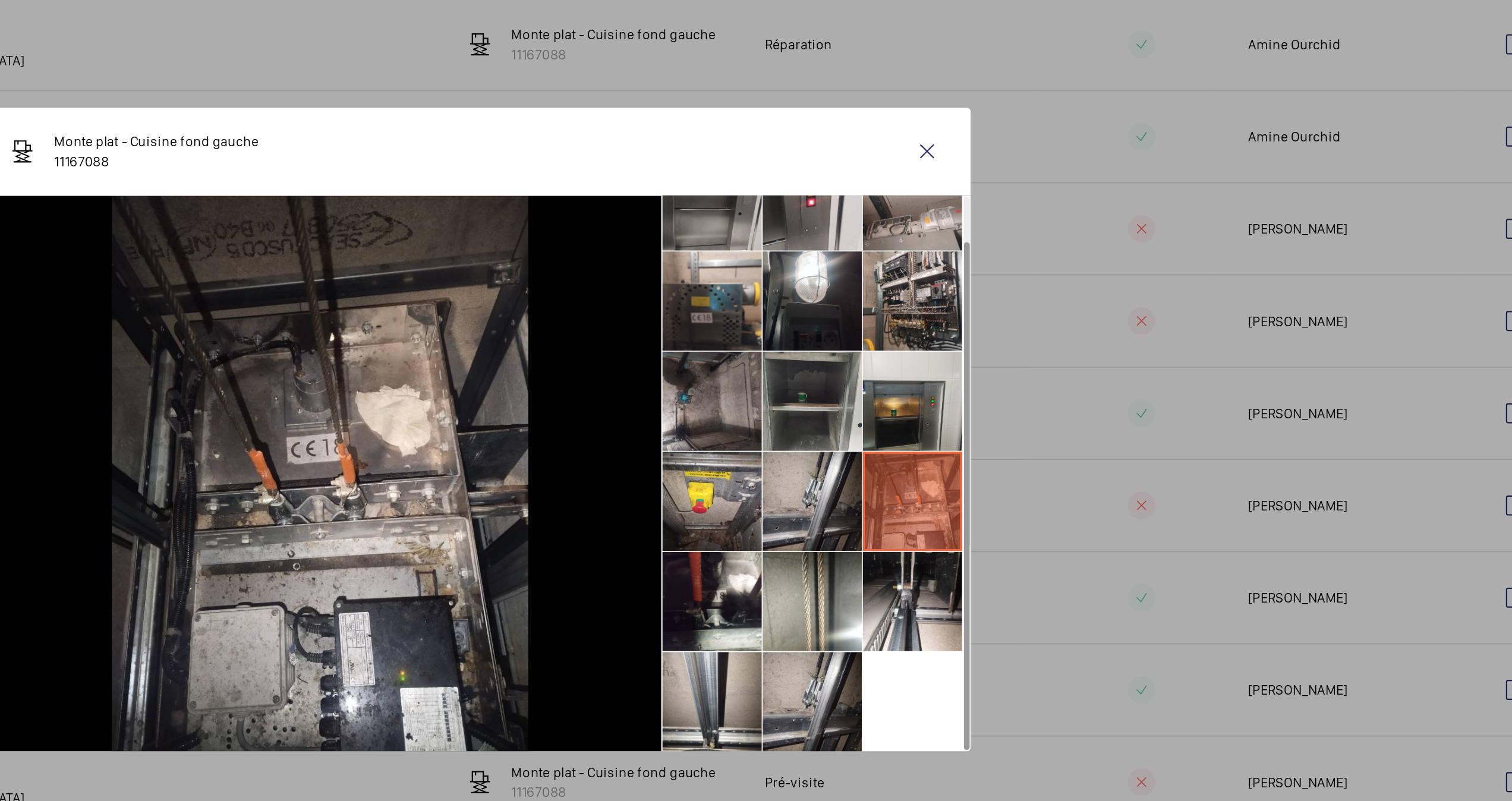
scroll to position [0, 0]
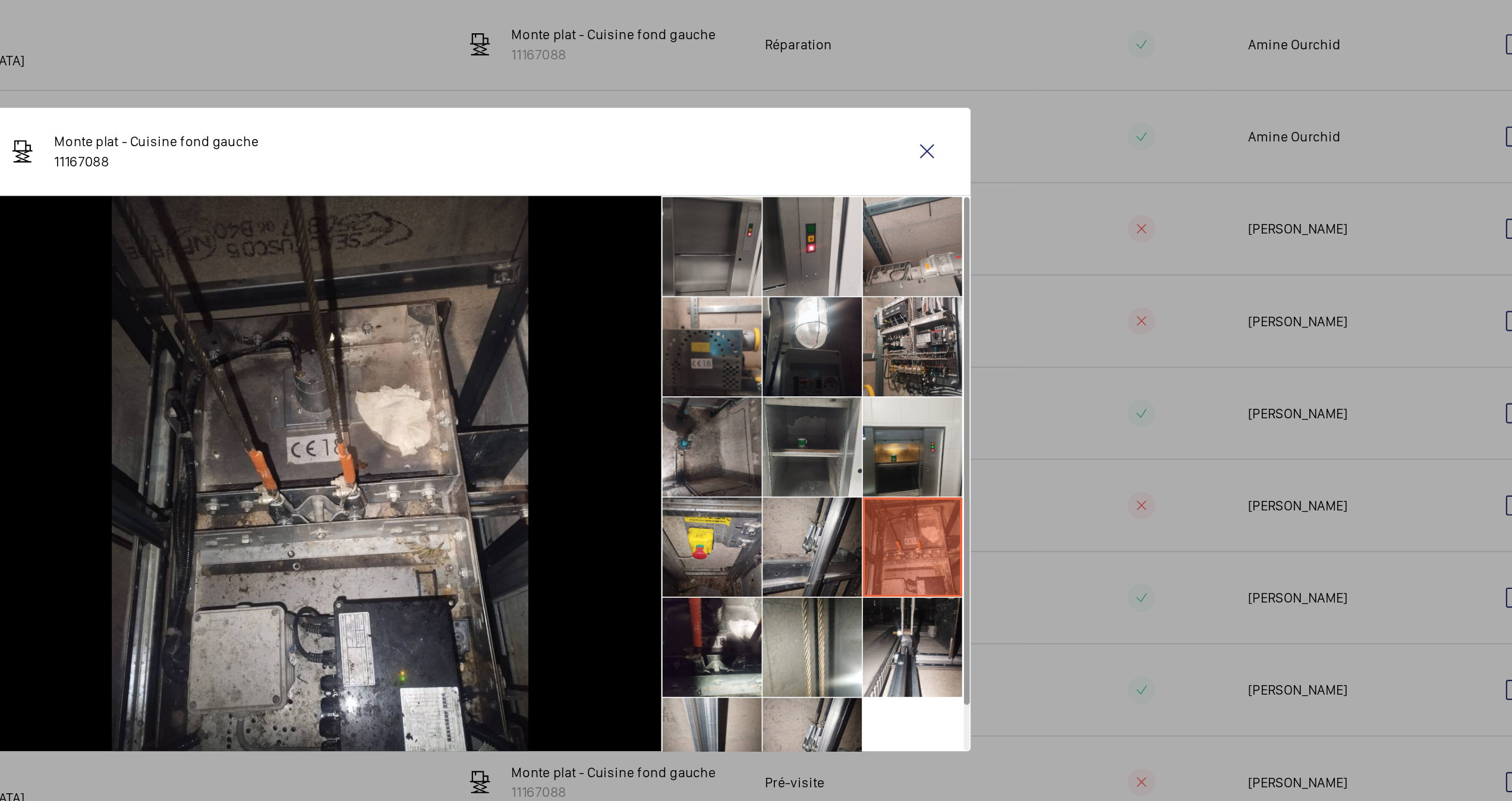
drag, startPoint x: 1049, startPoint y: 321, endPoint x: 1052, endPoint y: 276, distance: 45.1
click at [1052, 276] on ul at bounding box center [960, 442] width 186 height 361
click at [902, 345] on li at bounding box center [898, 351] width 59 height 59
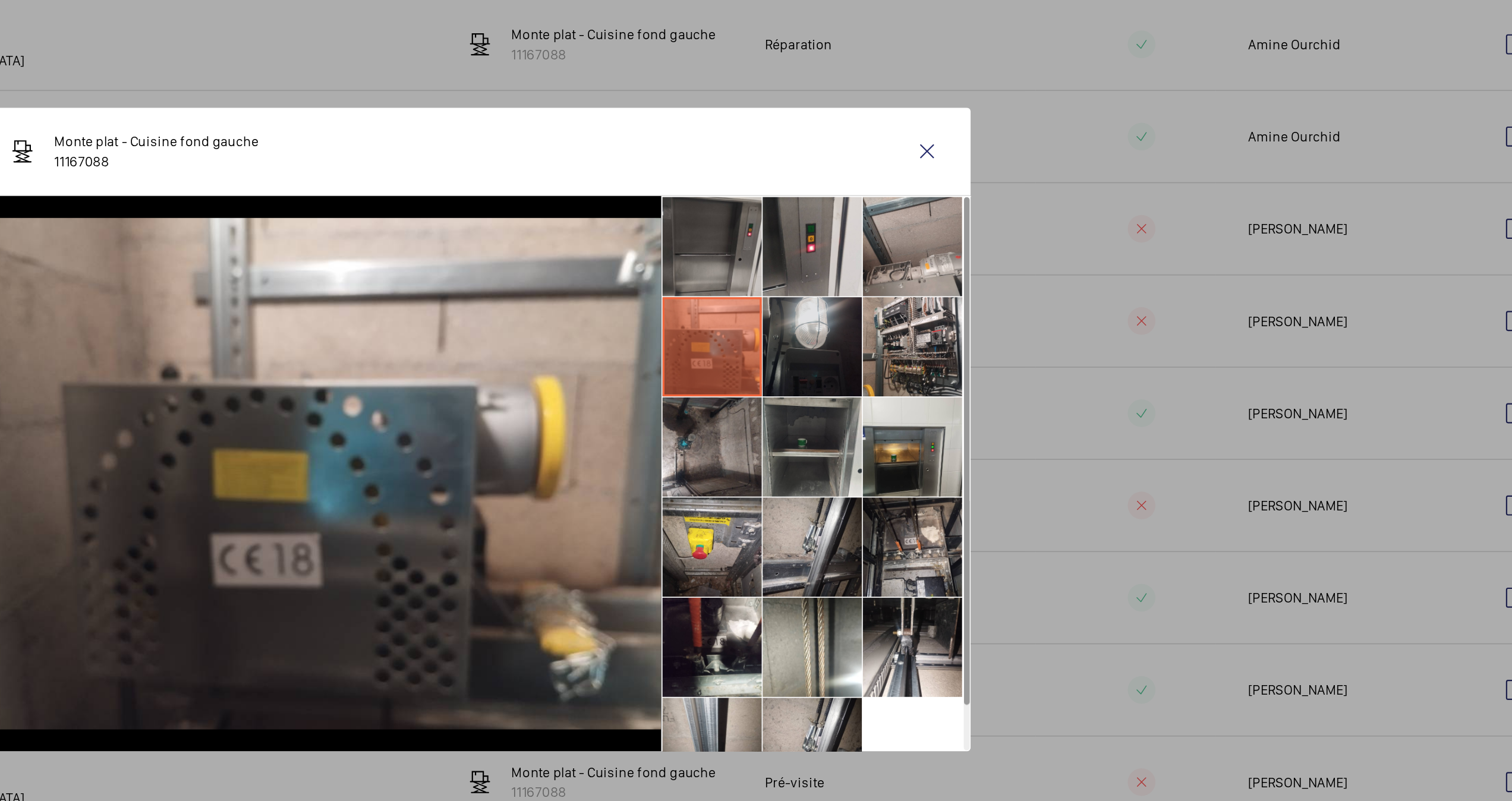
click at [955, 346] on li at bounding box center [958, 351] width 59 height 59
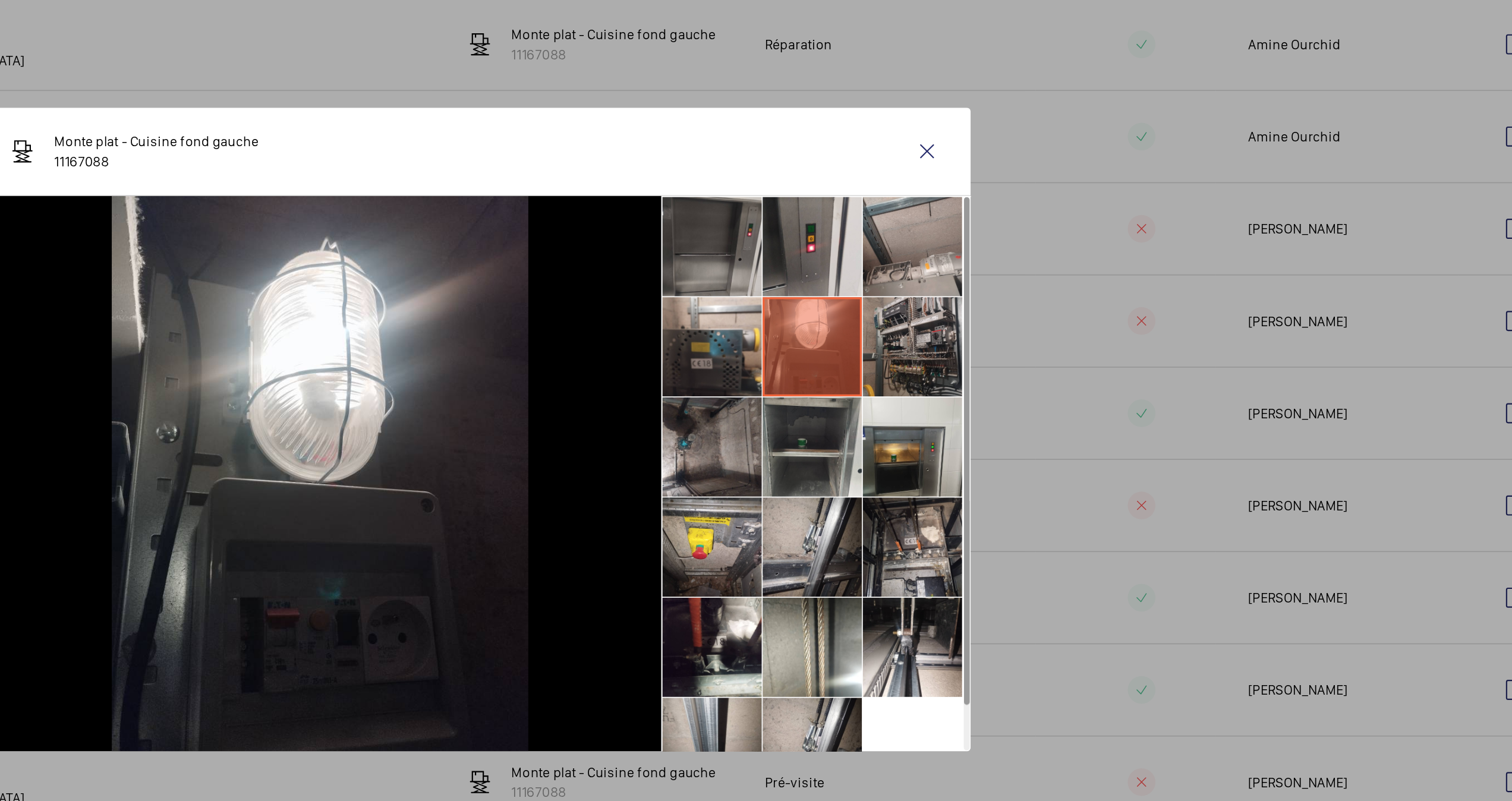
click at [1013, 349] on li at bounding box center [1017, 351] width 59 height 59
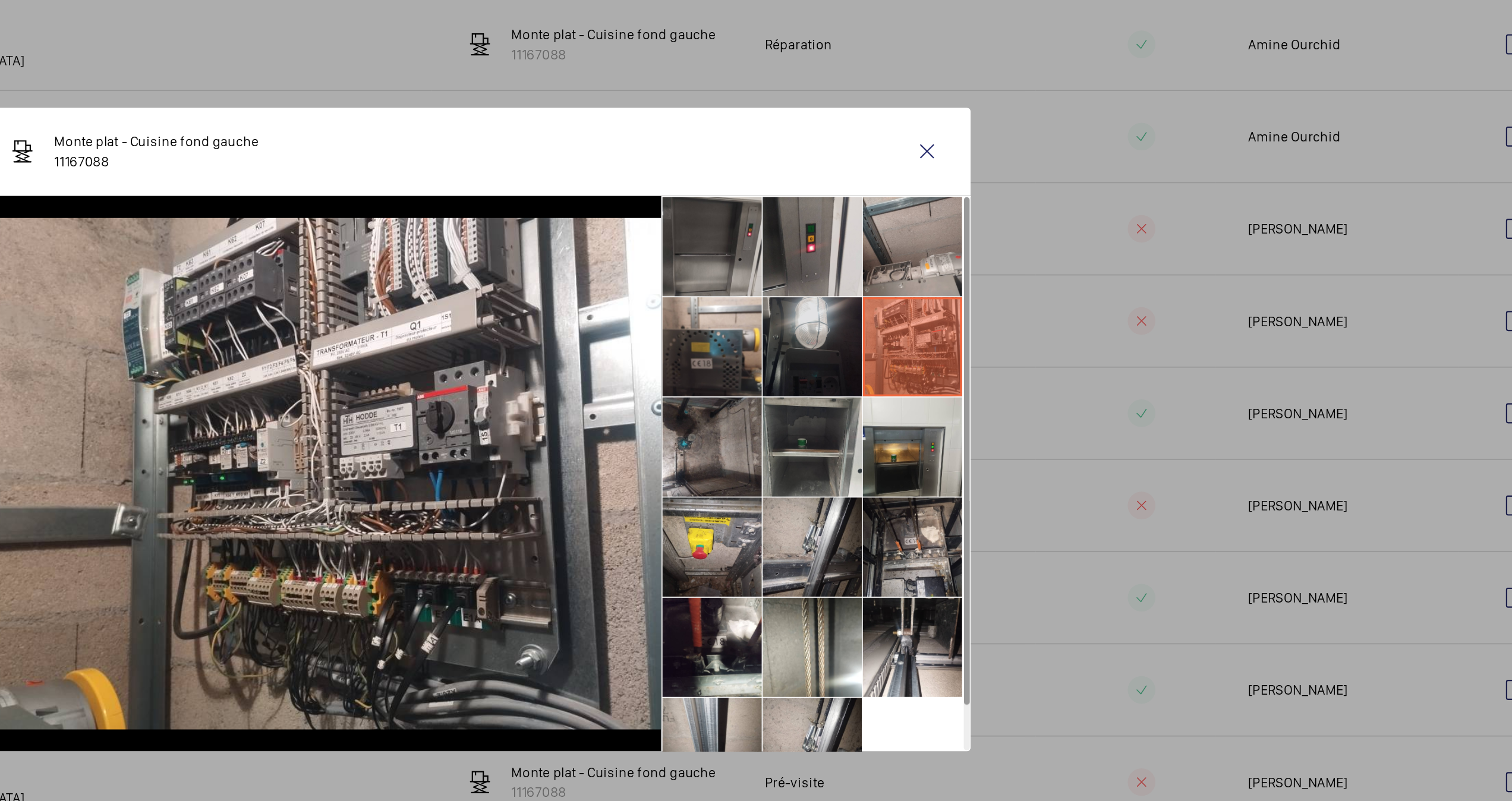
click at [951, 347] on li at bounding box center [958, 351] width 59 height 59
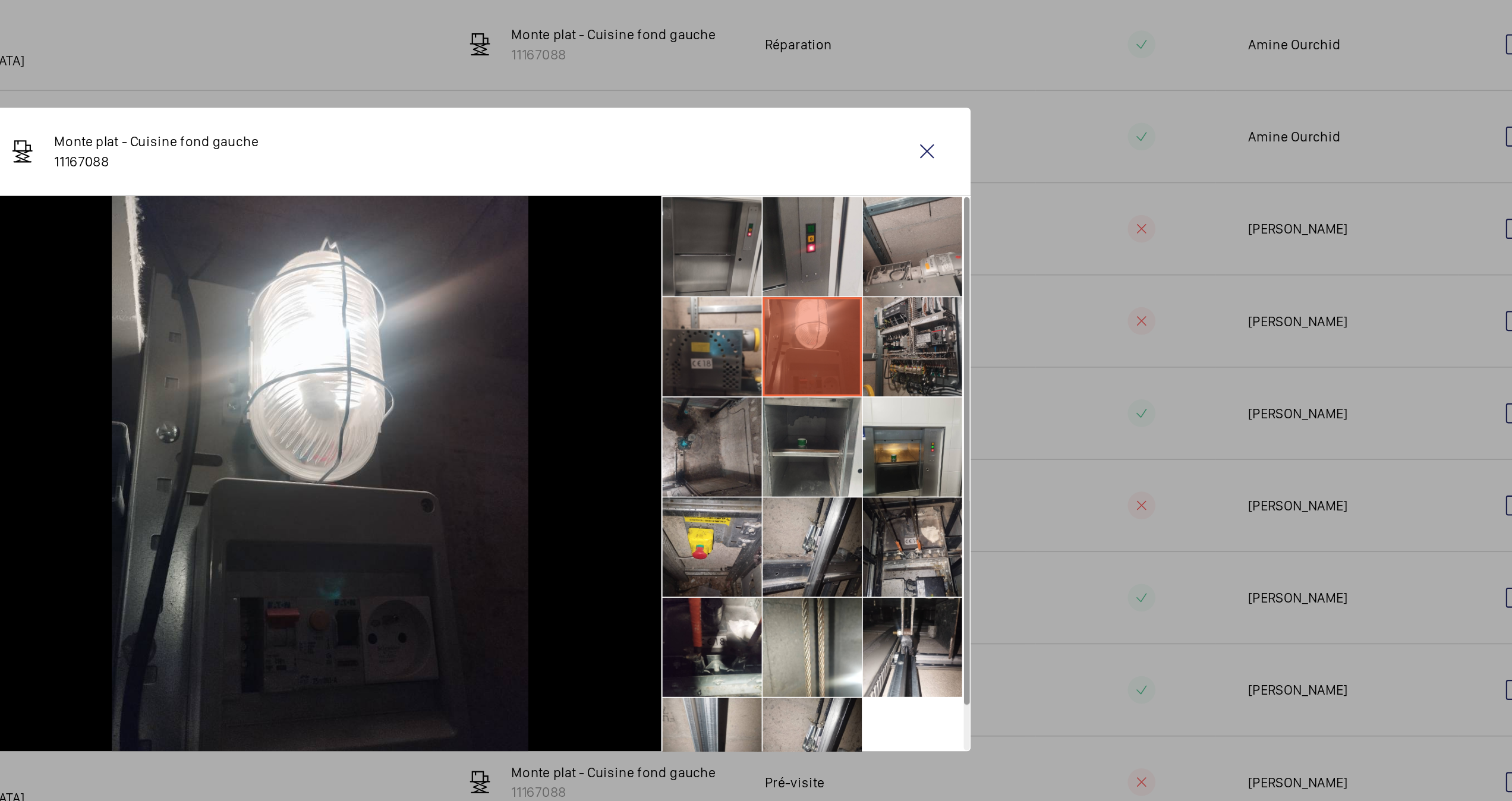
click at [1017, 349] on li at bounding box center [1017, 351] width 59 height 59
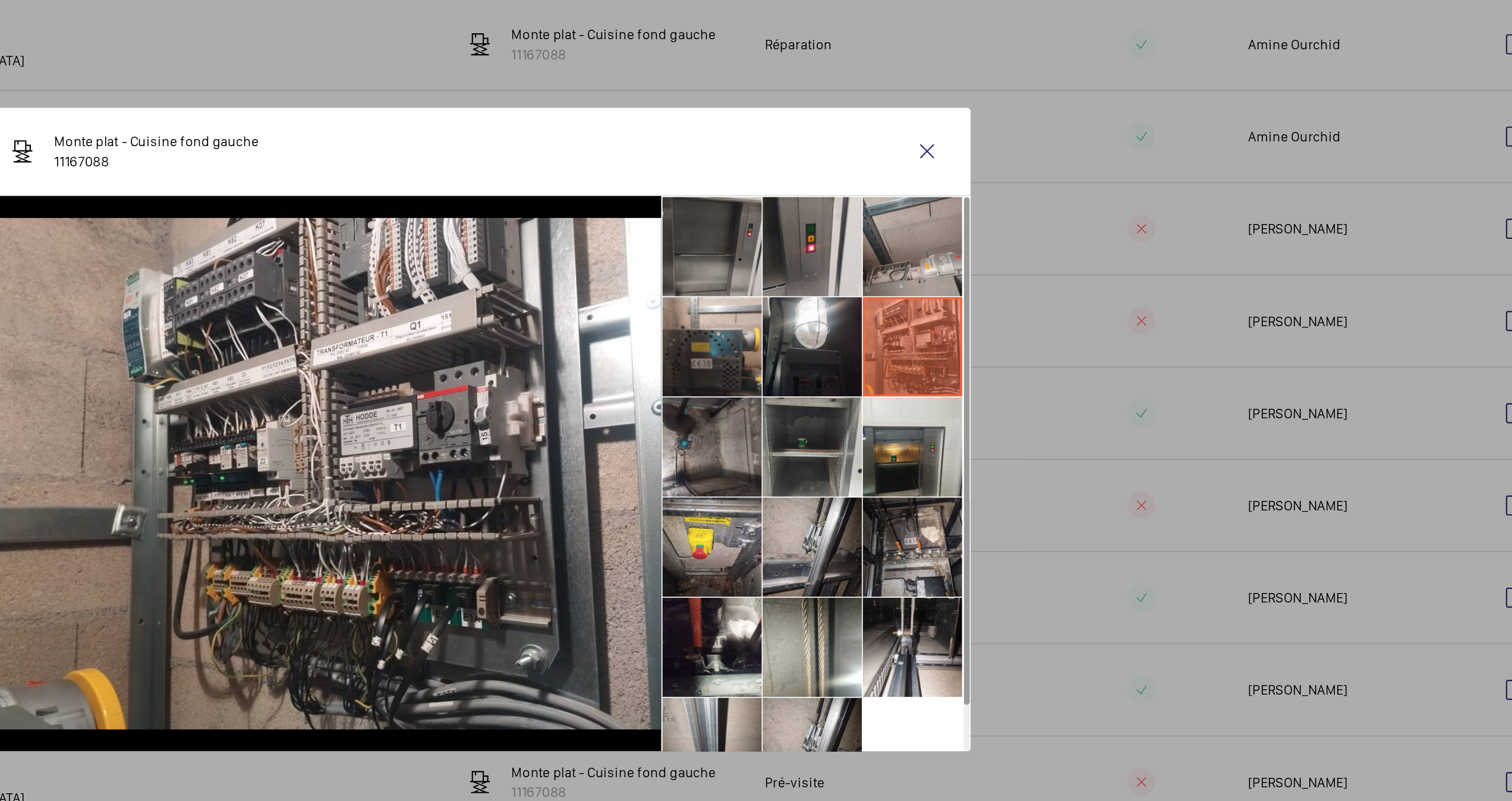
drag, startPoint x: 840, startPoint y: 227, endPoint x: 929, endPoint y: 227, distance: 89.0
click at [929, 227] on div "Monte plat - Cuisine fond gauche 11167088" at bounding box center [756, 234] width 595 height 53
click at [1024, 236] on wm-front-icon-button at bounding box center [1026, 234] width 28 height 28
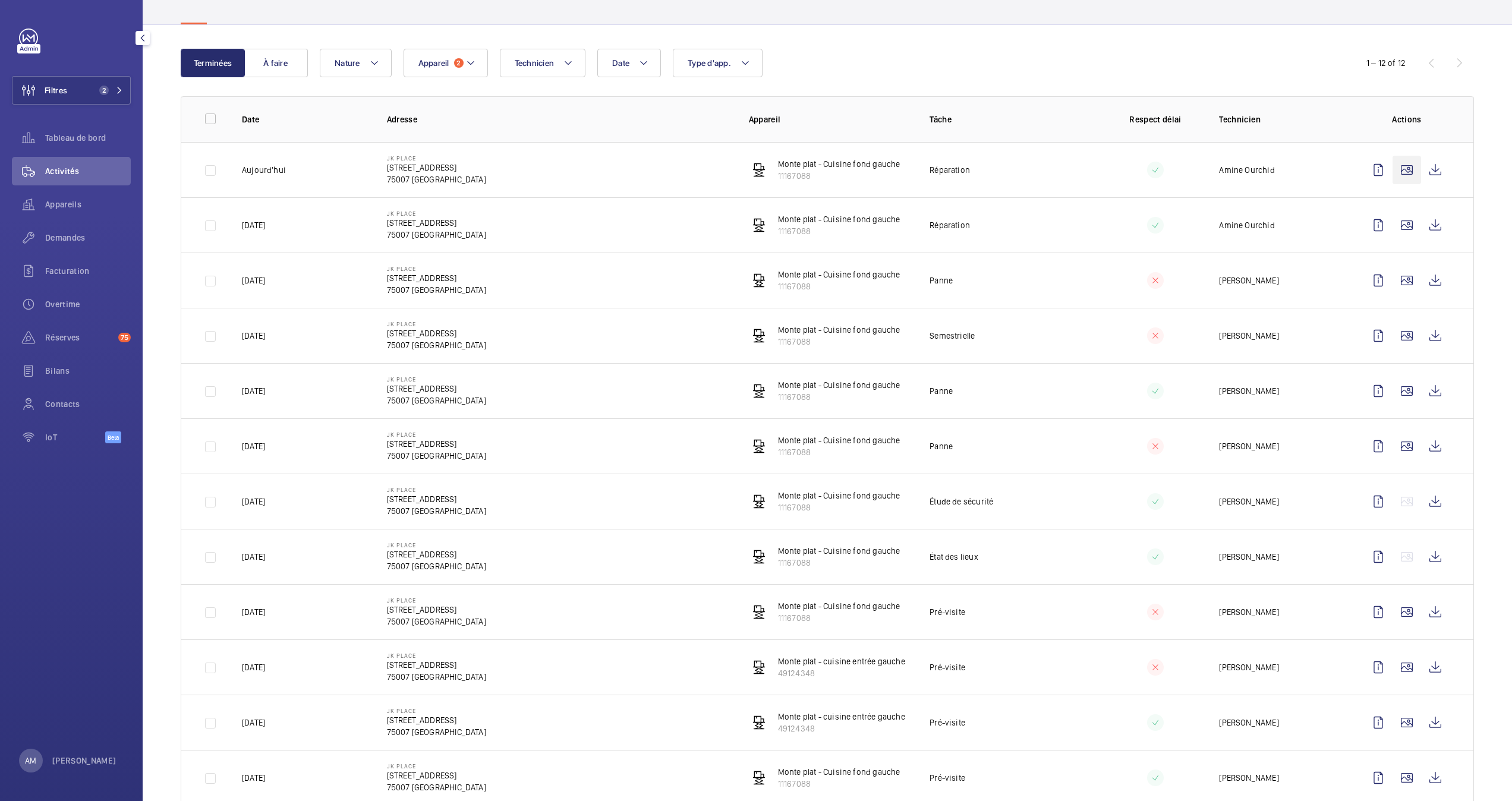
click at [1133, 167] on wm-front-icon-button at bounding box center [1406, 169] width 28 height 28
click at [1133, 169] on wm-front-icon-button at bounding box center [1406, 169] width 28 height 28
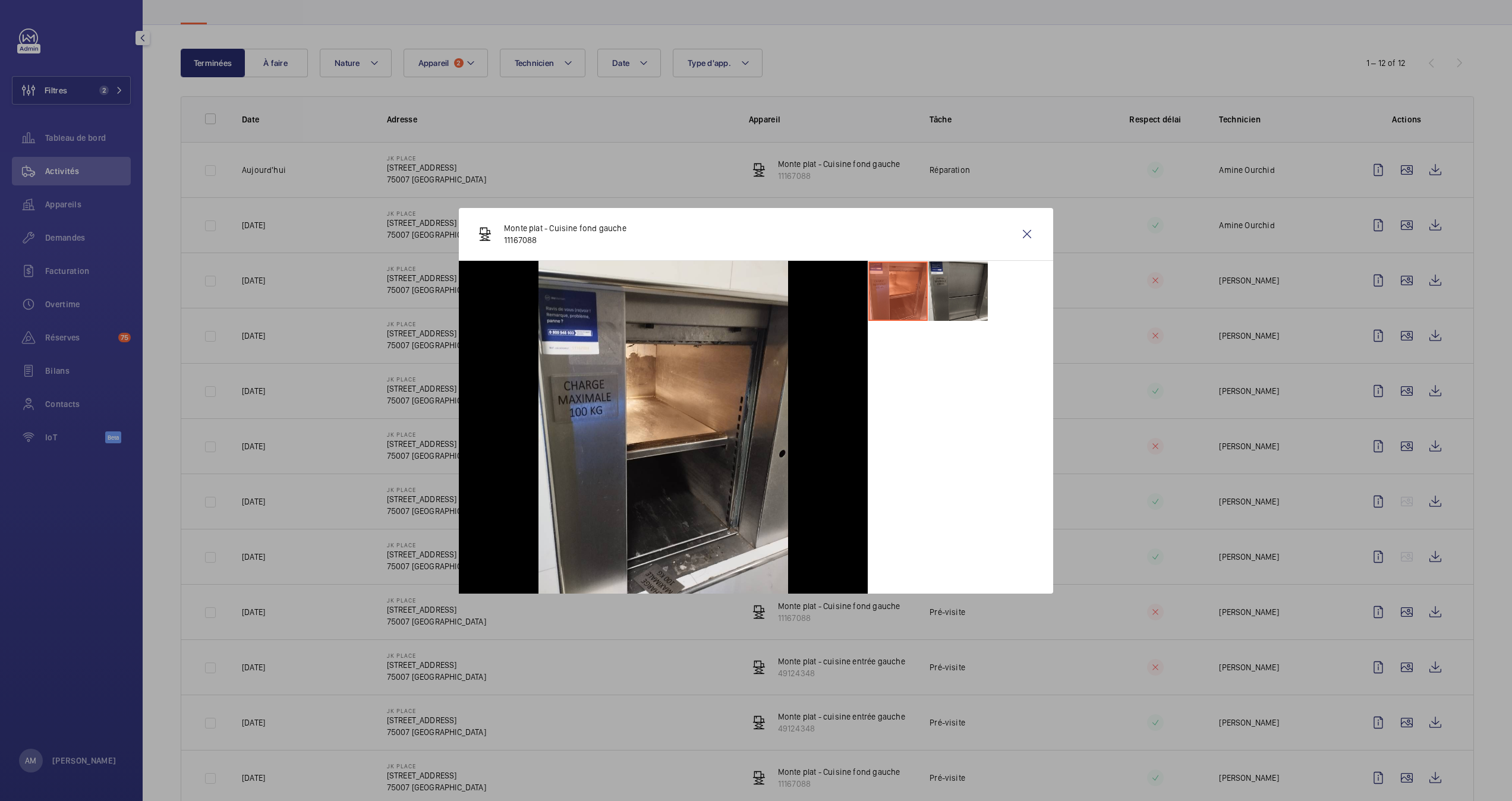
click at [1133, 233] on div at bounding box center [756, 400] width 1512 height 801
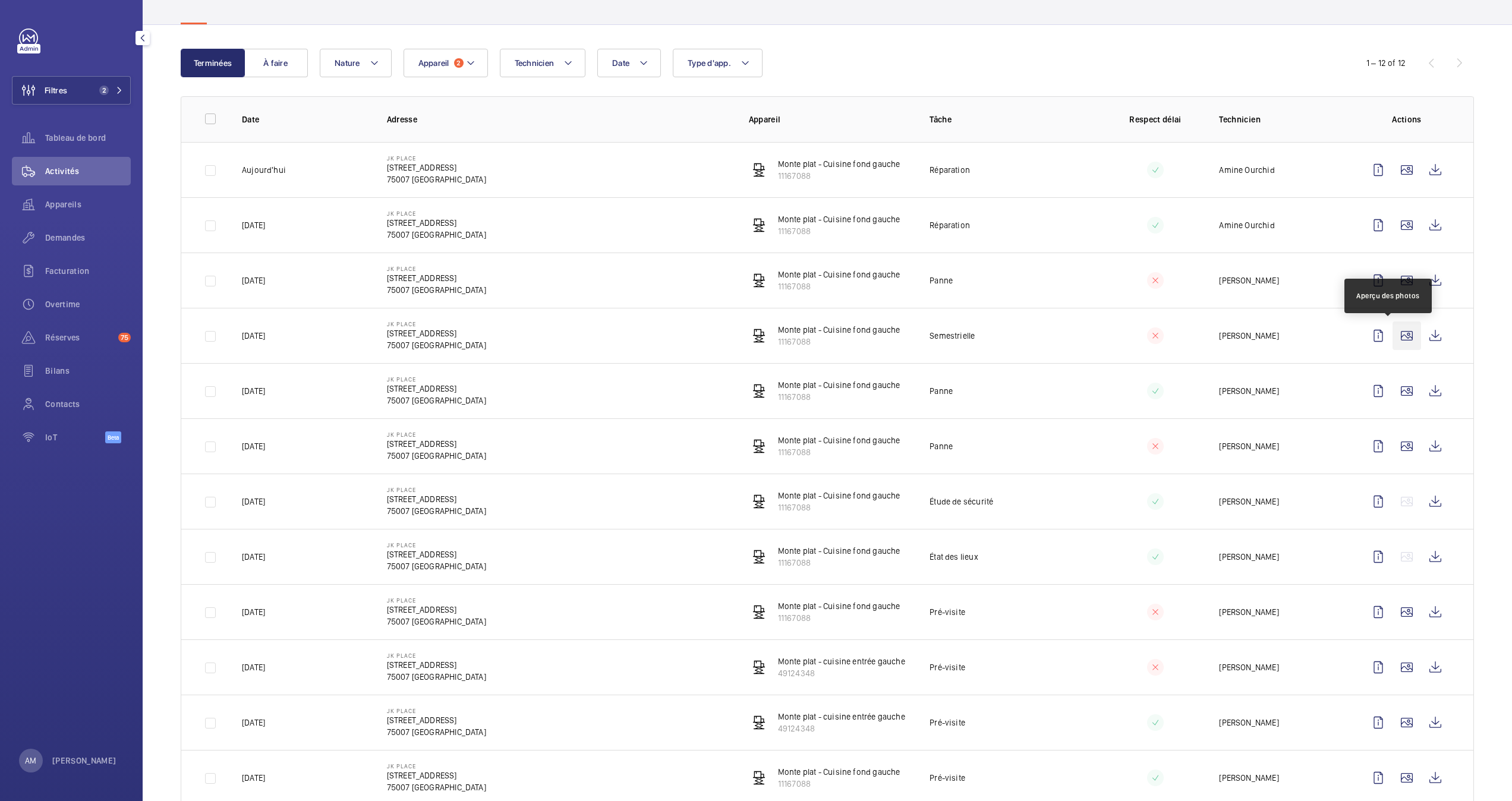
click at [1133, 335] on wm-front-icon-button at bounding box center [1406, 335] width 28 height 28
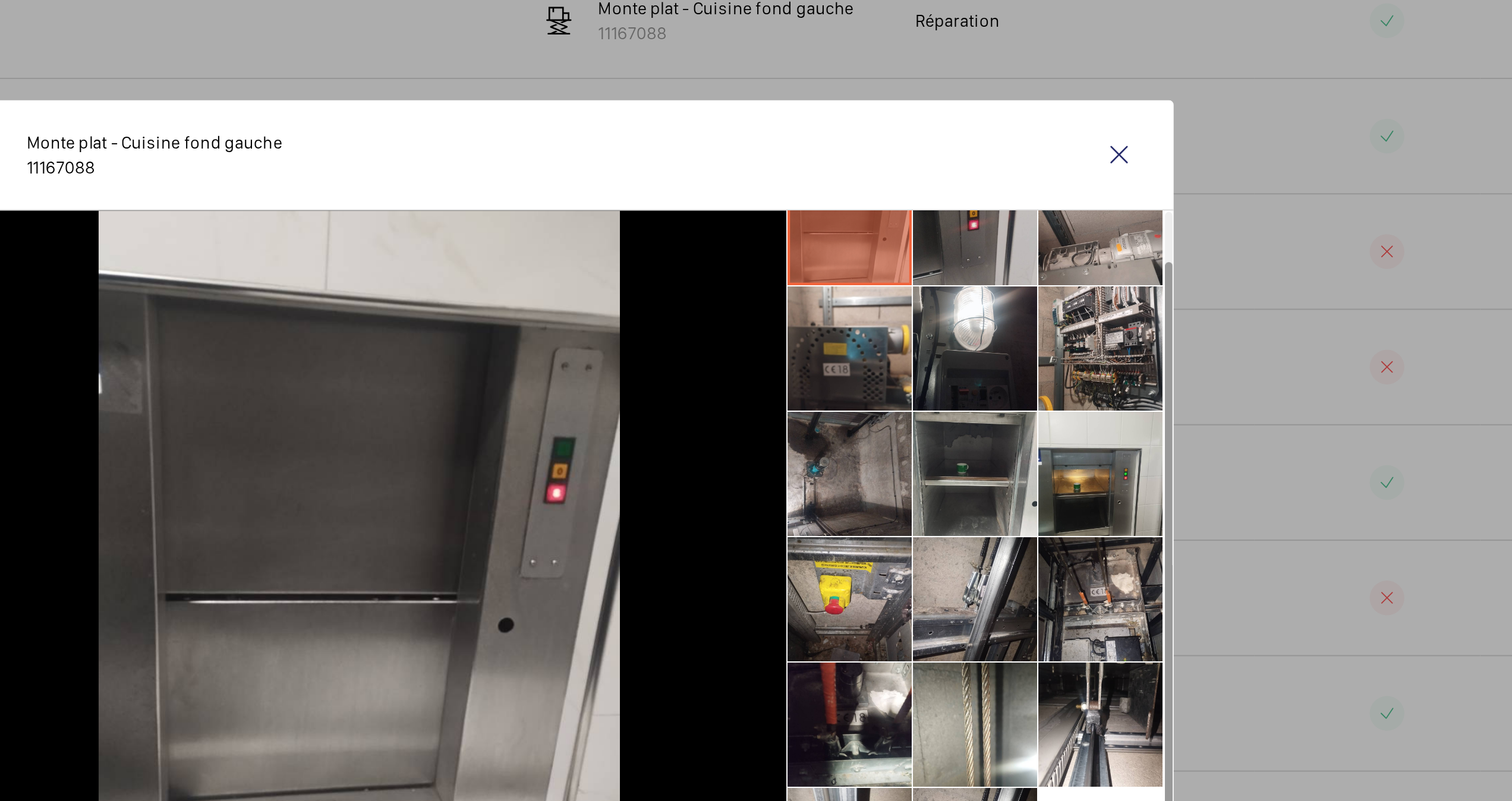
scroll to position [28, 0]
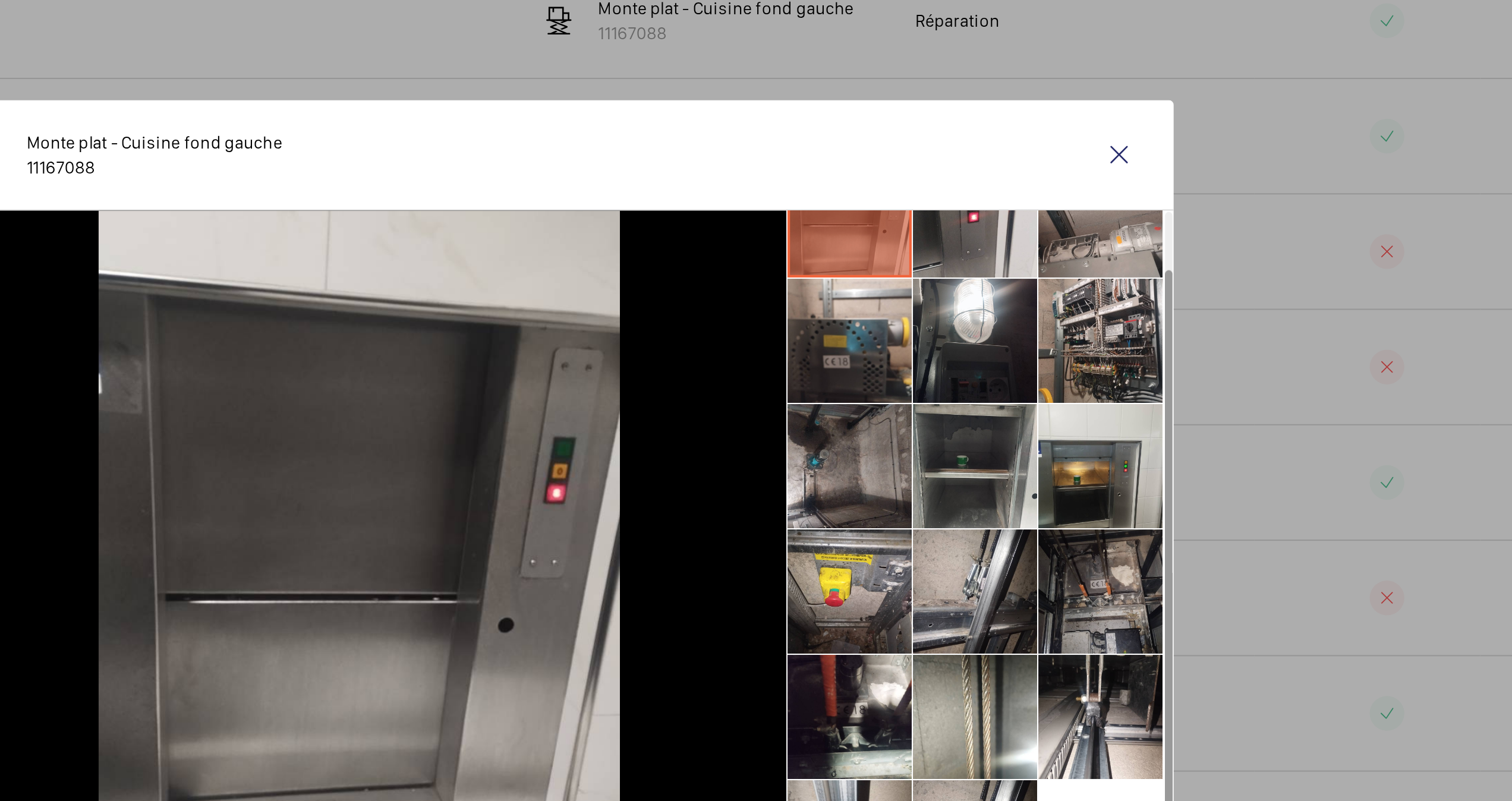
click at [1005, 456] on li at bounding box center [1017, 442] width 59 height 59
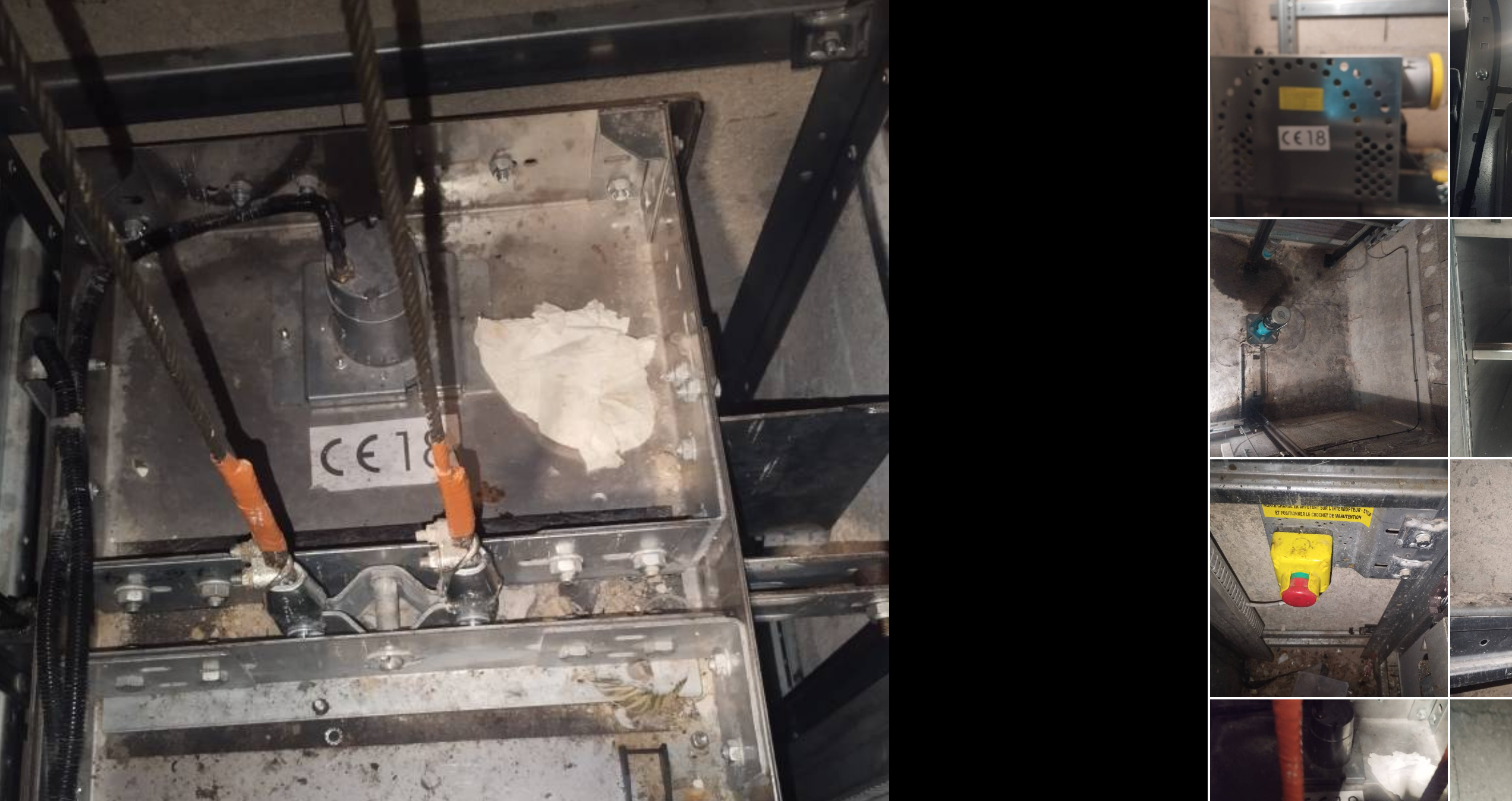
drag, startPoint x: 866, startPoint y: 441, endPoint x: 845, endPoint y: 436, distance: 21.6
click at [845, 436] on div at bounding box center [663, 427] width 409 height 333
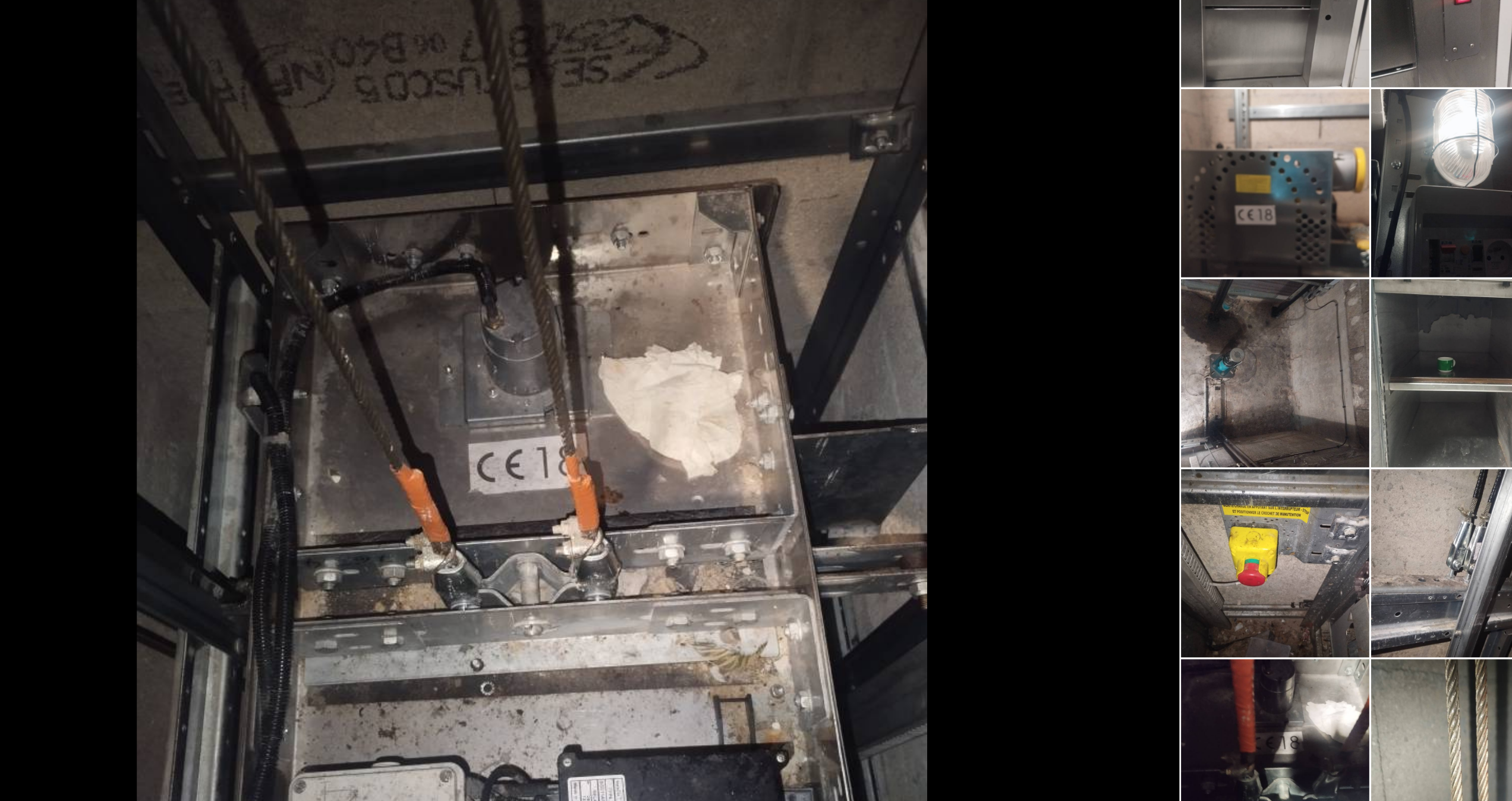
click at [833, 424] on div at bounding box center [663, 427] width 409 height 333
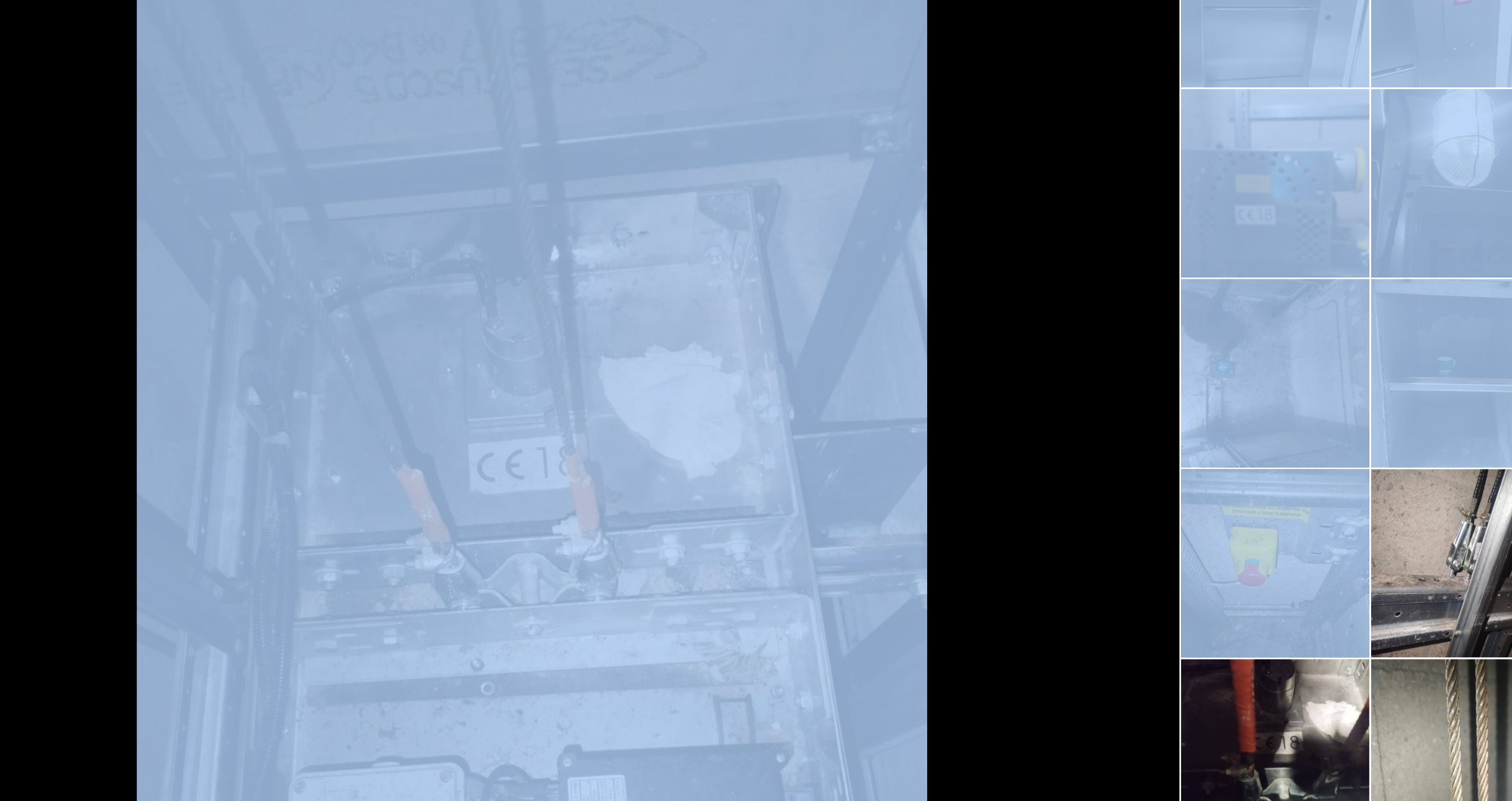
drag, startPoint x: 884, startPoint y: 418, endPoint x: 841, endPoint y: 421, distance: 43.1
click at [841, 421] on div at bounding box center [756, 427] width 595 height 333
drag, startPoint x: 841, startPoint y: 421, endPoint x: 821, endPoint y: 429, distance: 21.5
click at [821, 429] on div at bounding box center [663, 427] width 409 height 333
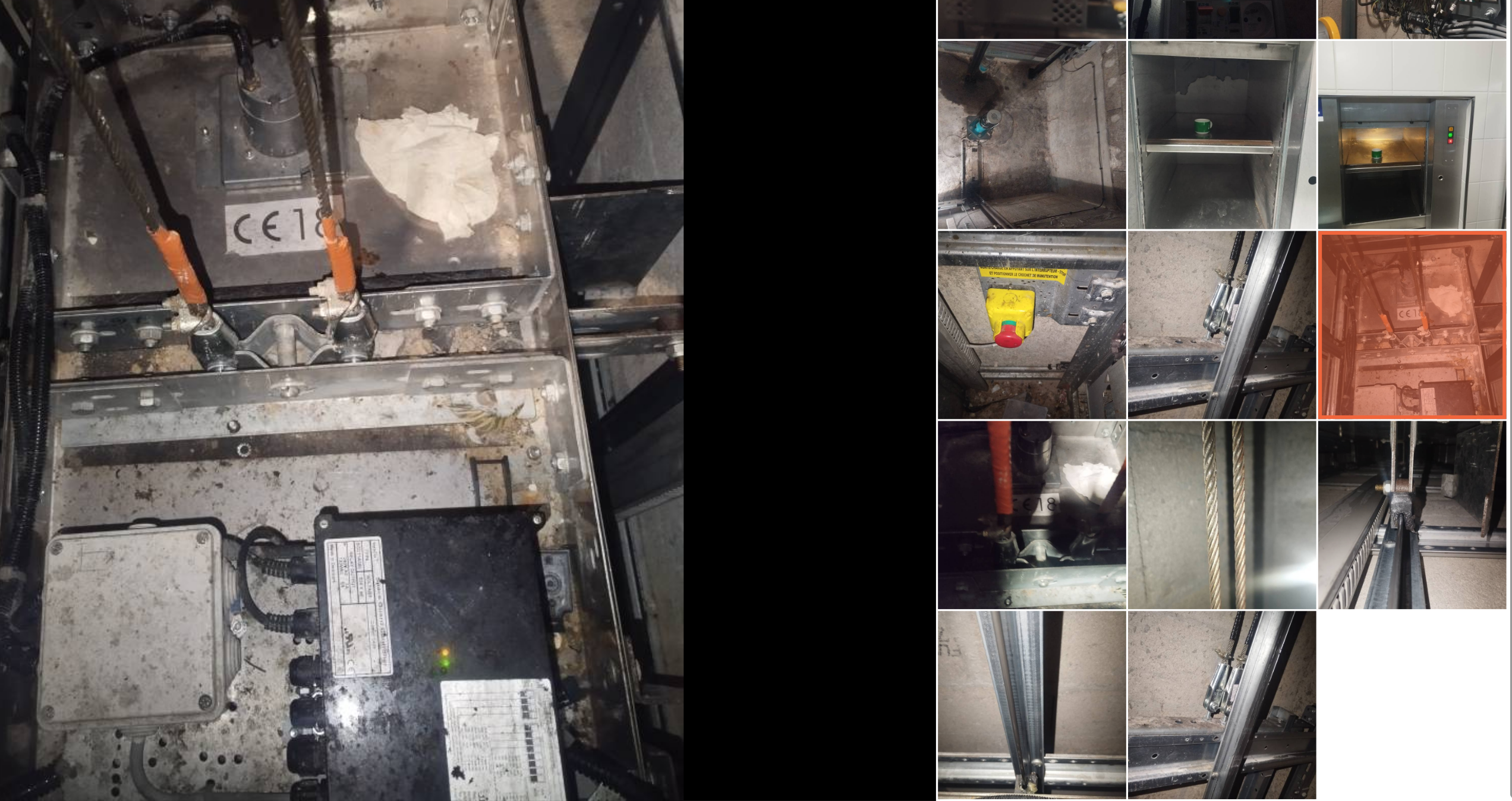
click at [995, 523] on li at bounding box center [1017, 503] width 59 height 59
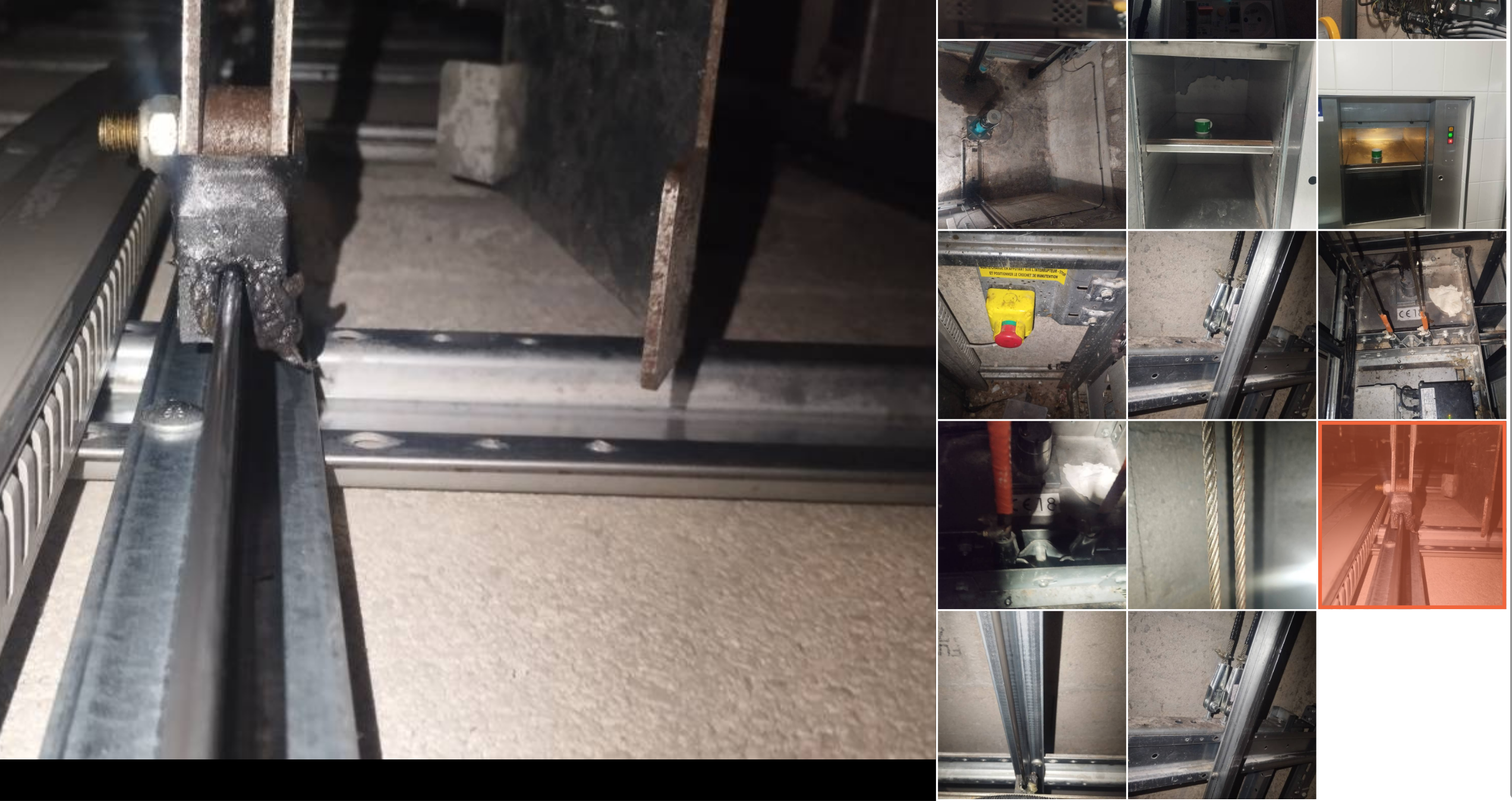
click at [952, 566] on li at bounding box center [958, 563] width 59 height 59
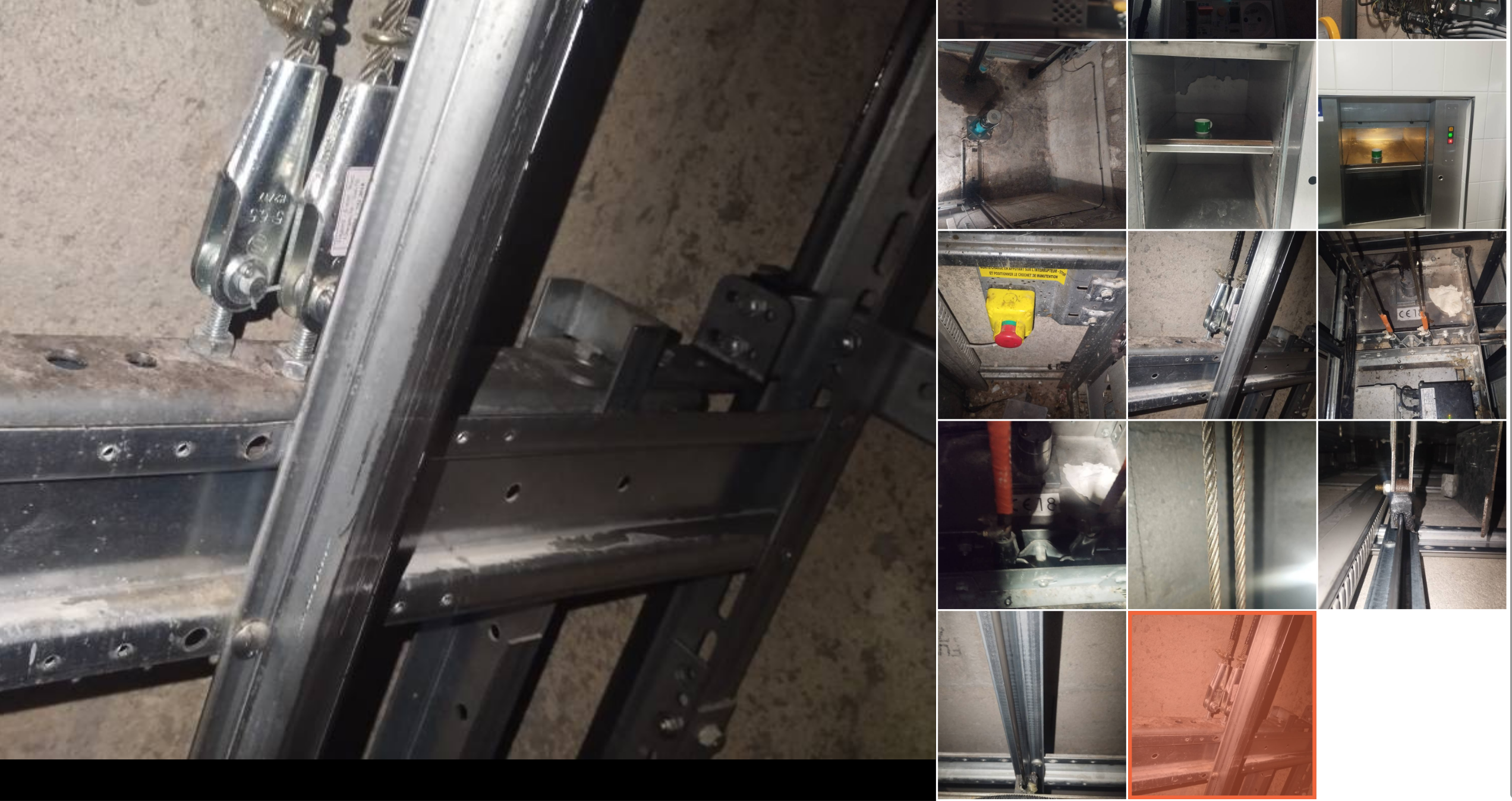
click at [896, 564] on li at bounding box center [898, 563] width 59 height 59
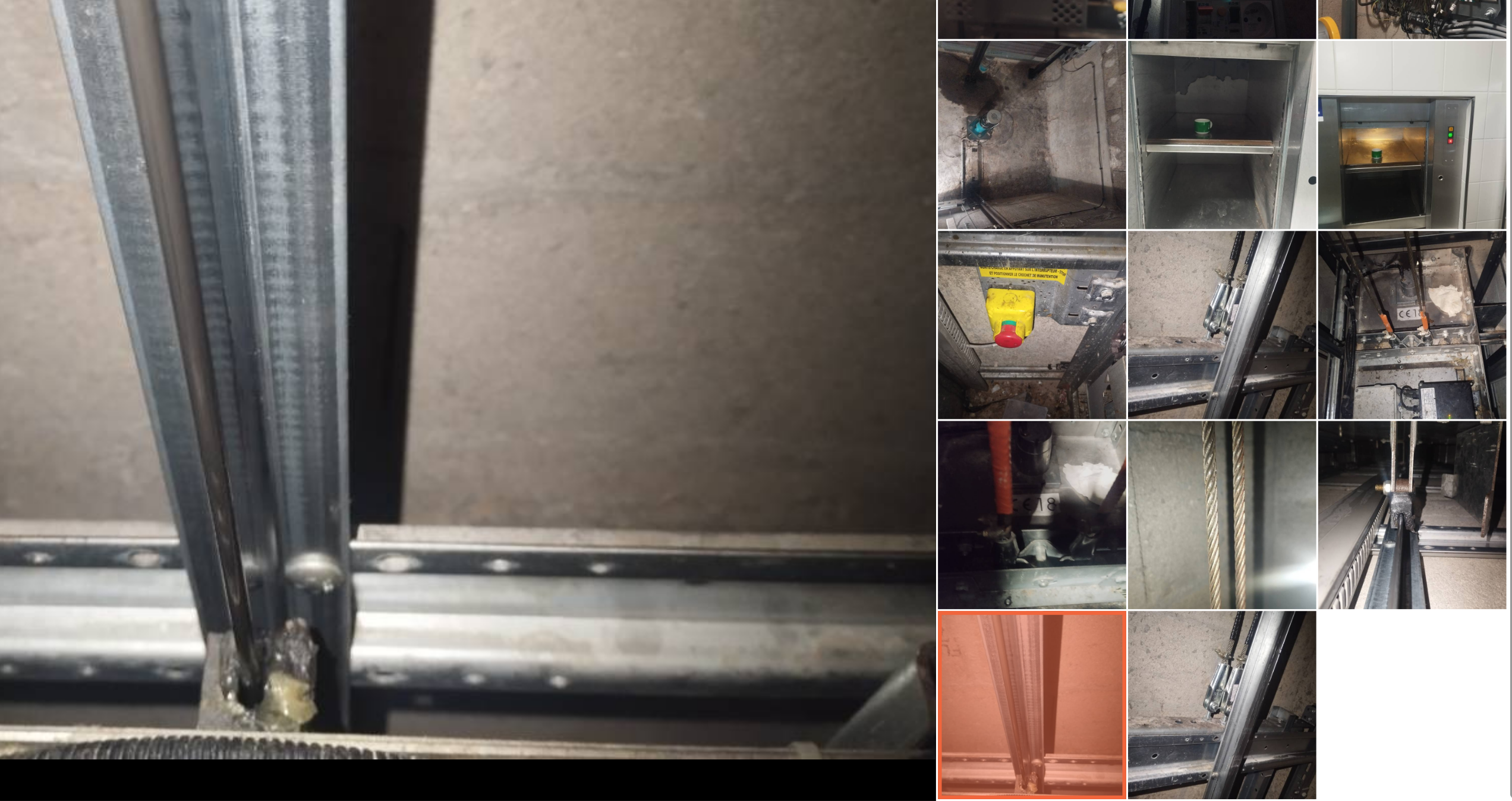
click at [892, 517] on li at bounding box center [898, 503] width 59 height 59
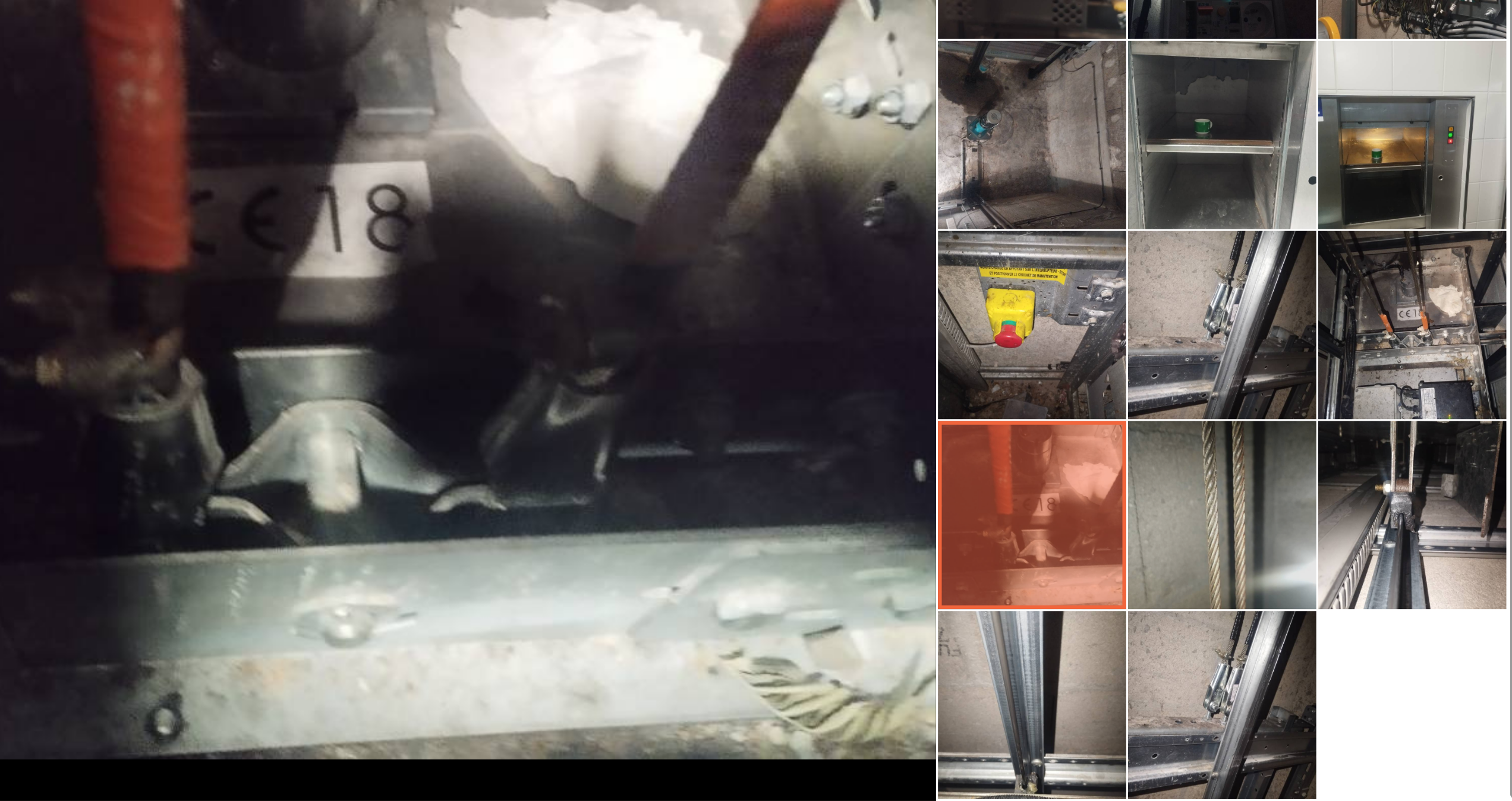
click at [953, 511] on li at bounding box center [958, 503] width 59 height 59
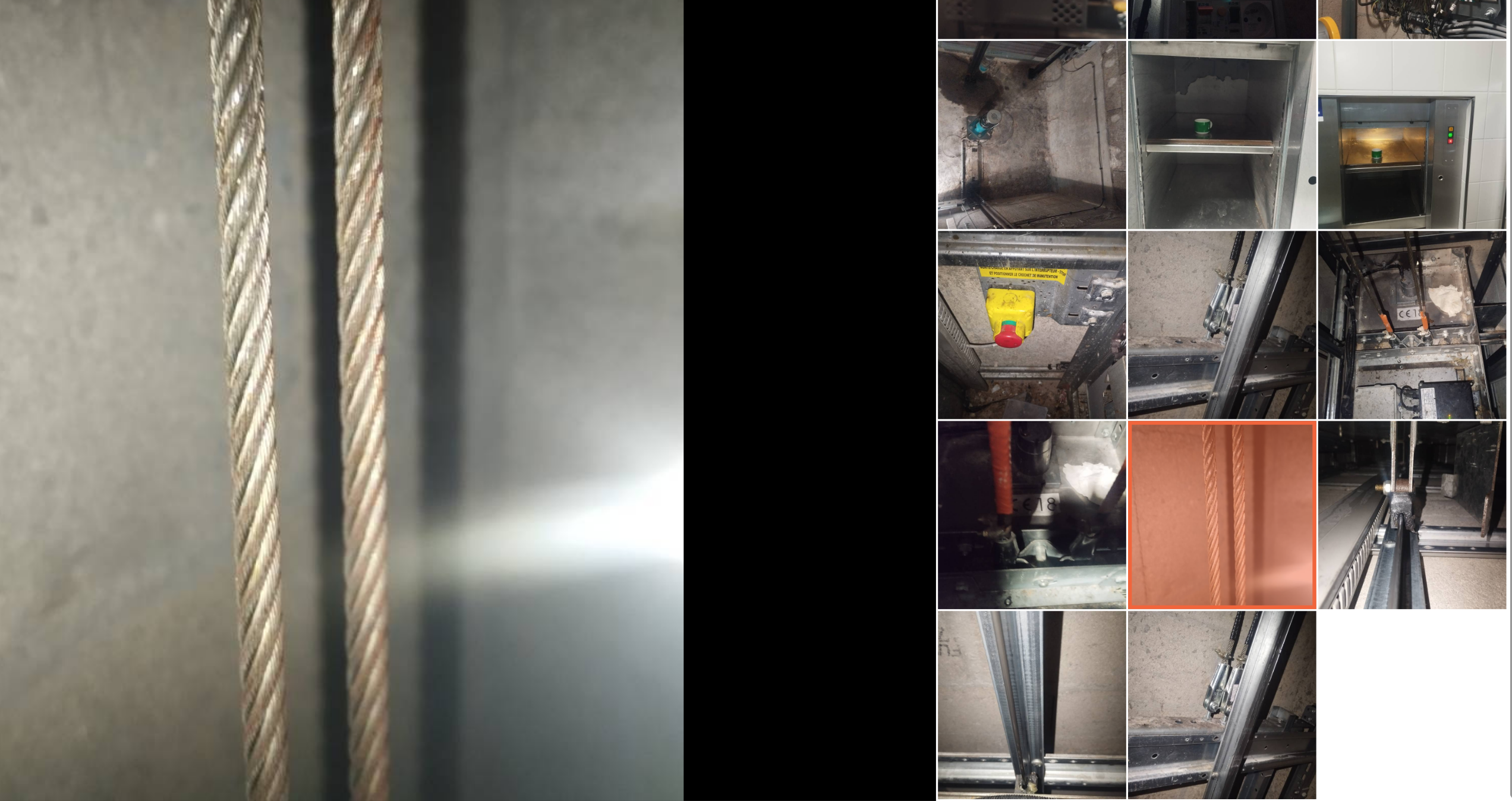
click at [975, 454] on li at bounding box center [958, 442] width 59 height 59
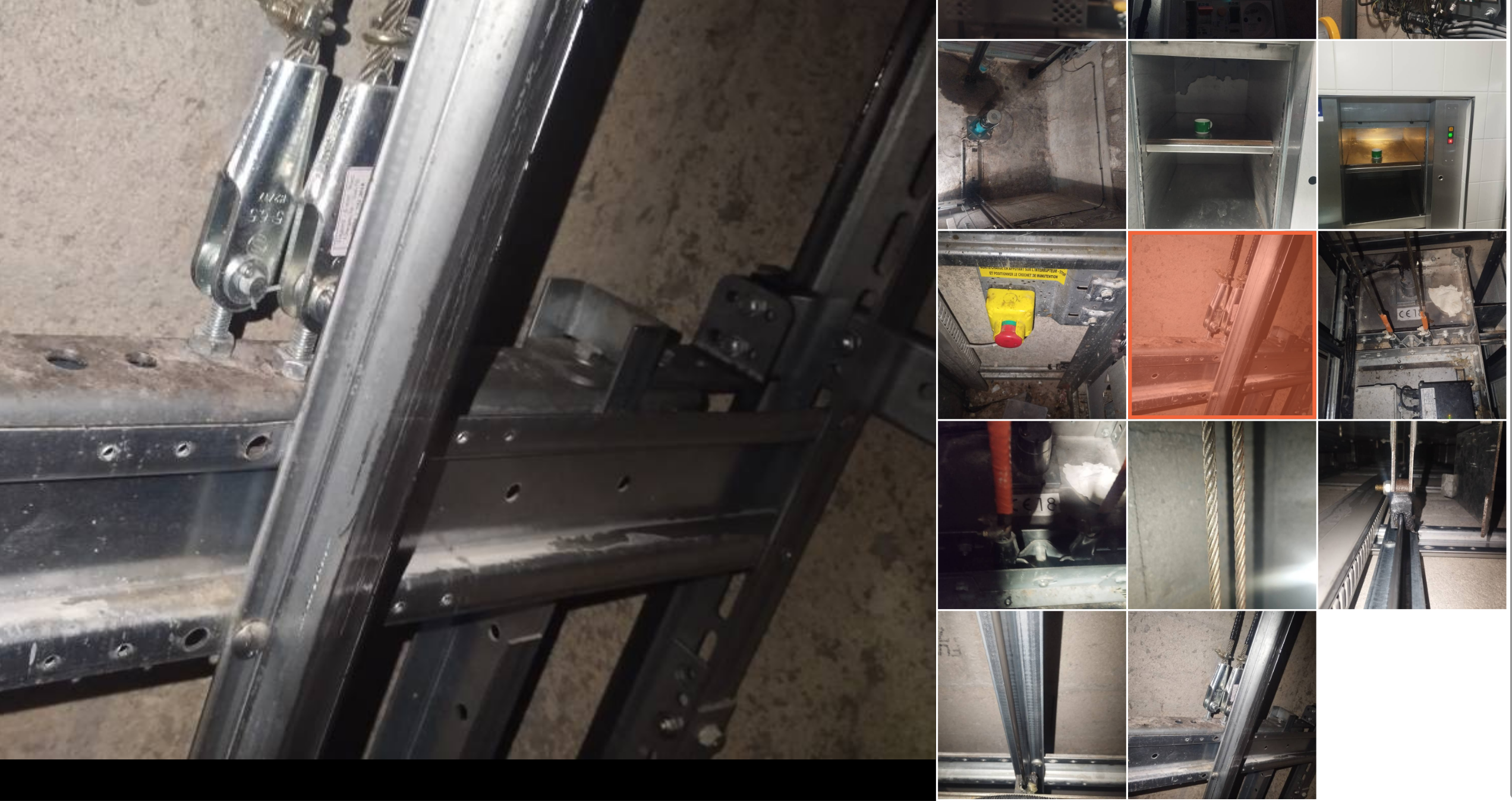
click at [1005, 454] on li at bounding box center [1017, 442] width 59 height 59
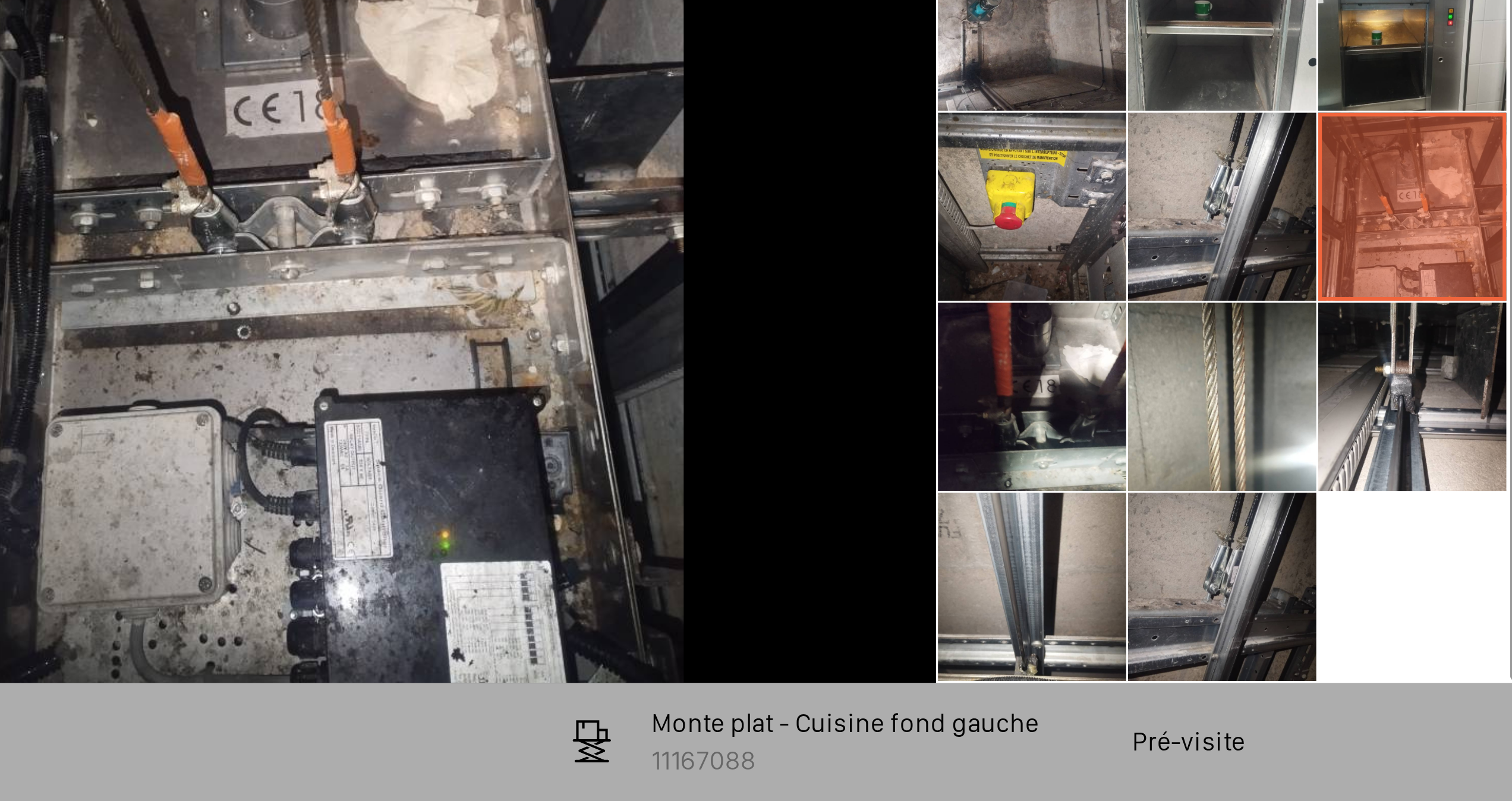
click at [987, 563] on ul at bounding box center [960, 413] width 186 height 361
click at [959, 568] on li at bounding box center [958, 563] width 59 height 59
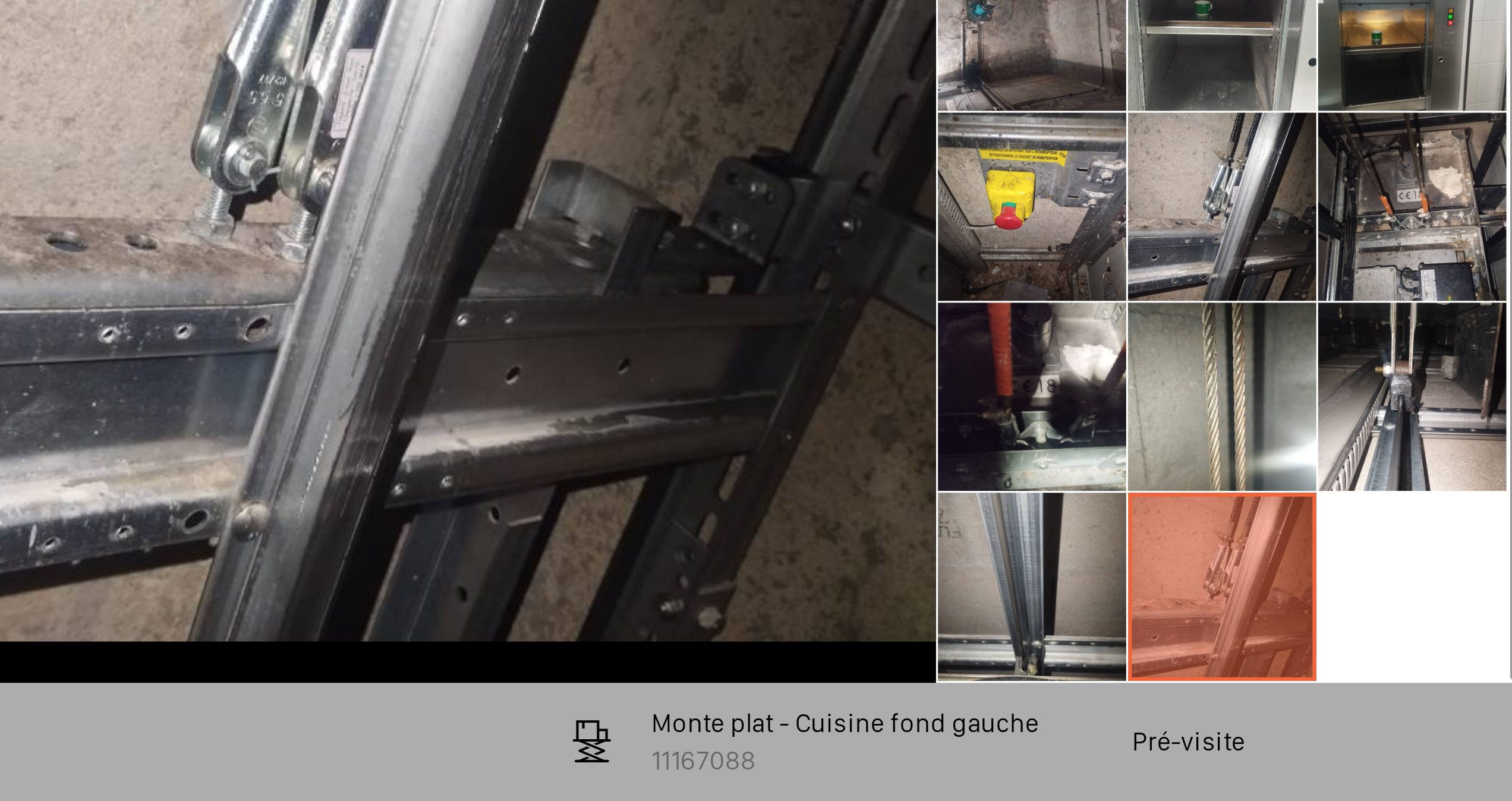
click at [905, 567] on li at bounding box center [898, 563] width 59 height 59
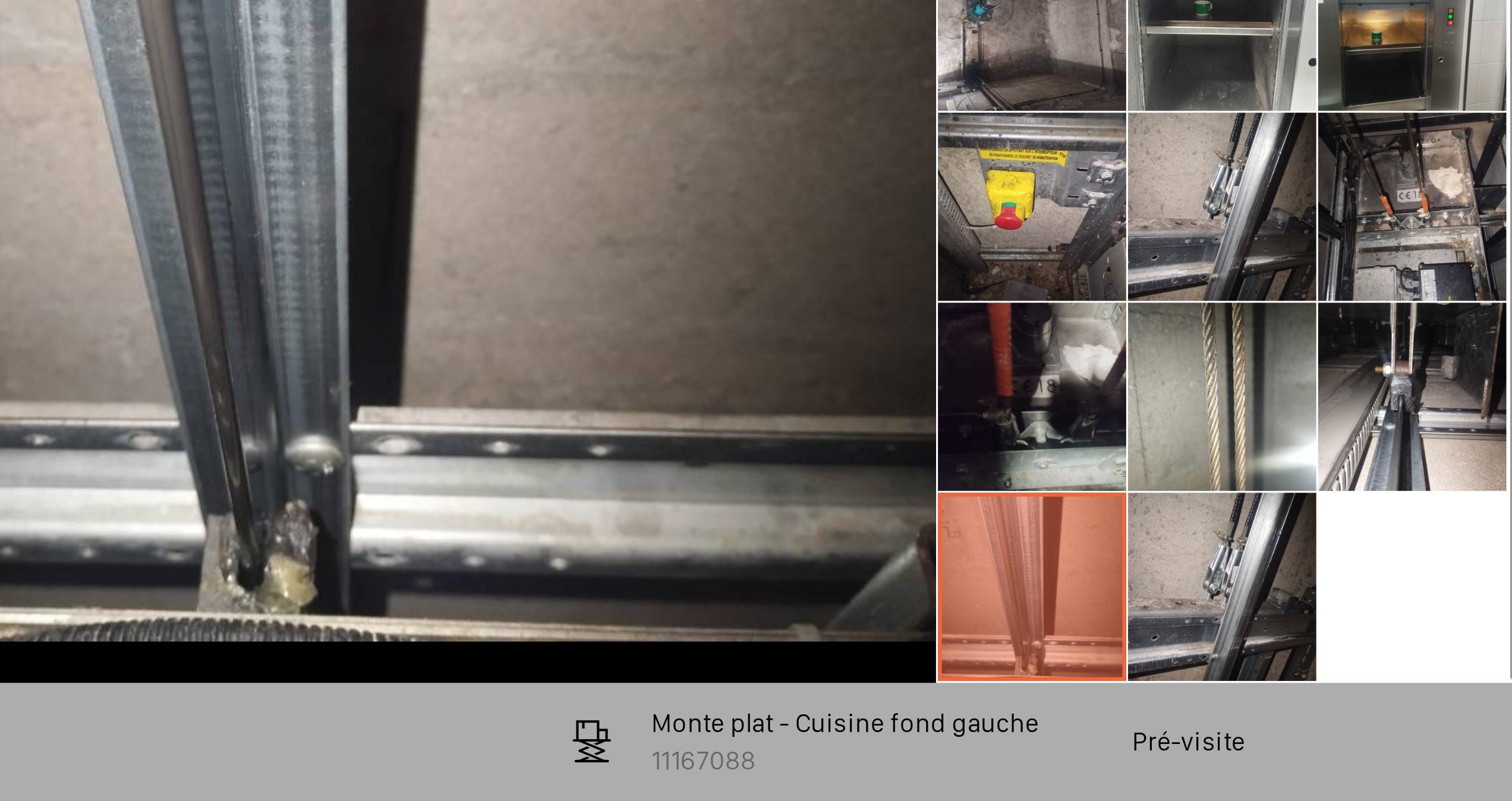
click at [902, 507] on li at bounding box center [898, 503] width 59 height 59
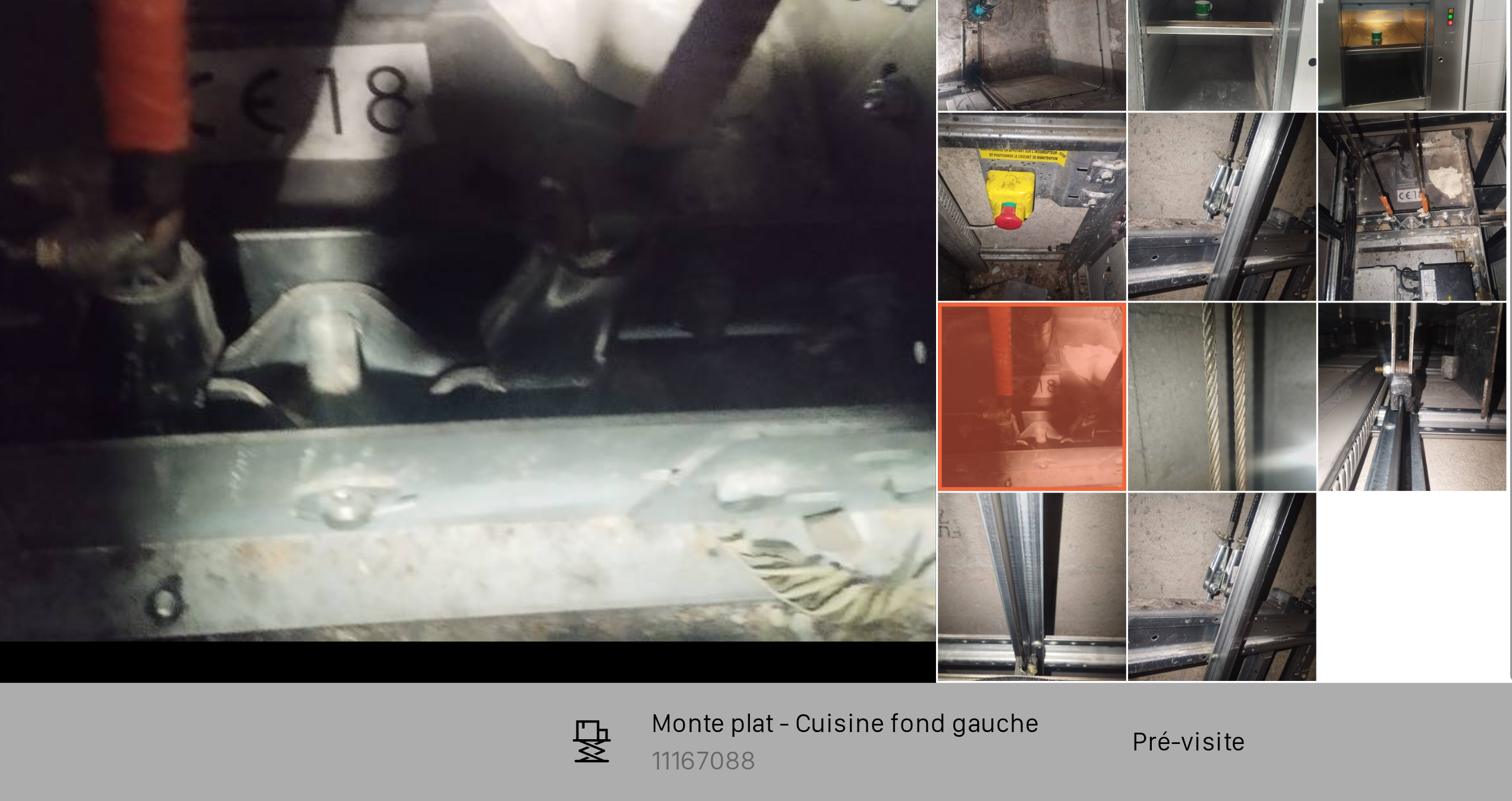
click at [959, 502] on li at bounding box center [958, 503] width 59 height 59
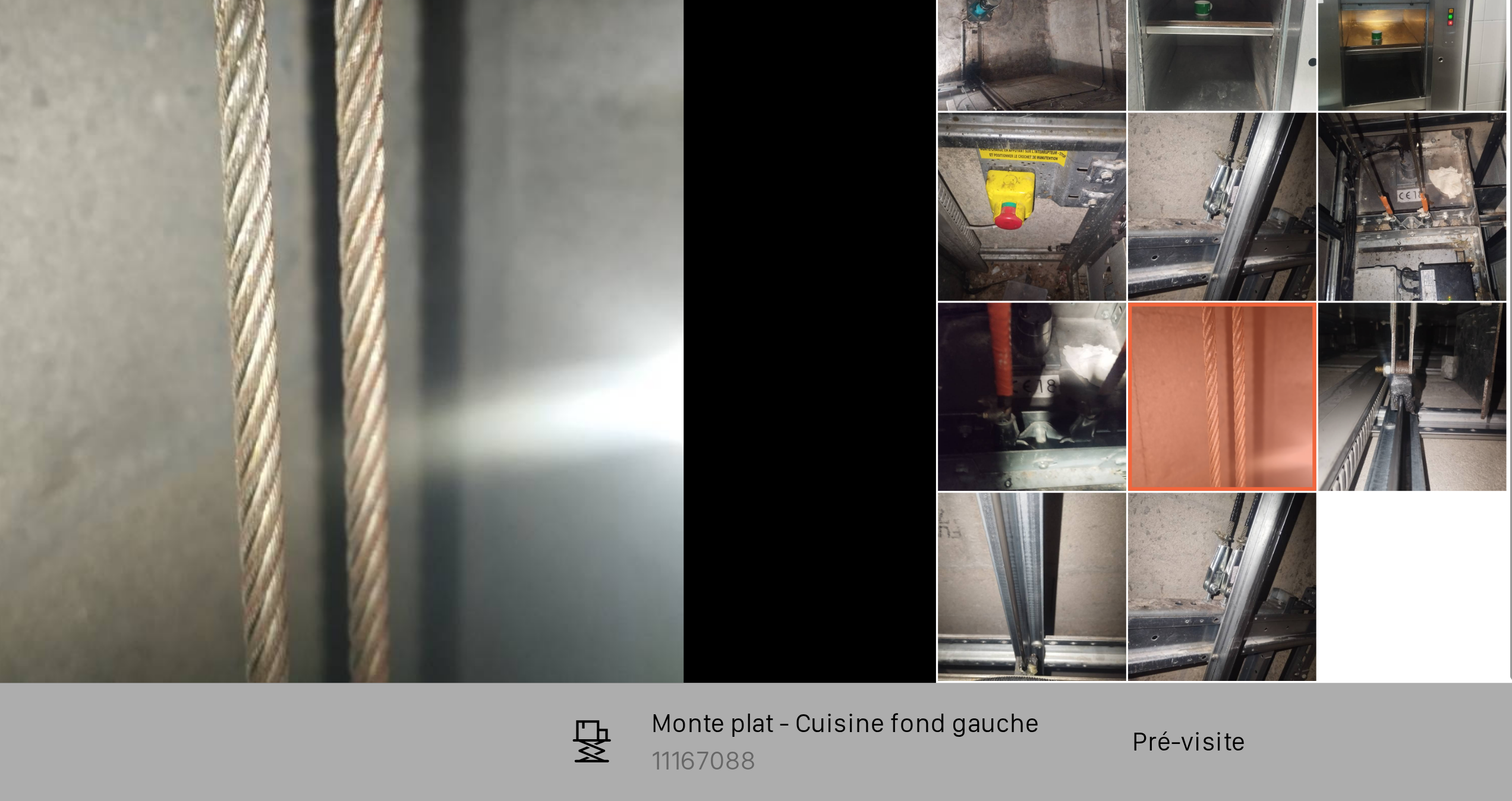
click at [1007, 504] on li at bounding box center [1017, 503] width 59 height 59
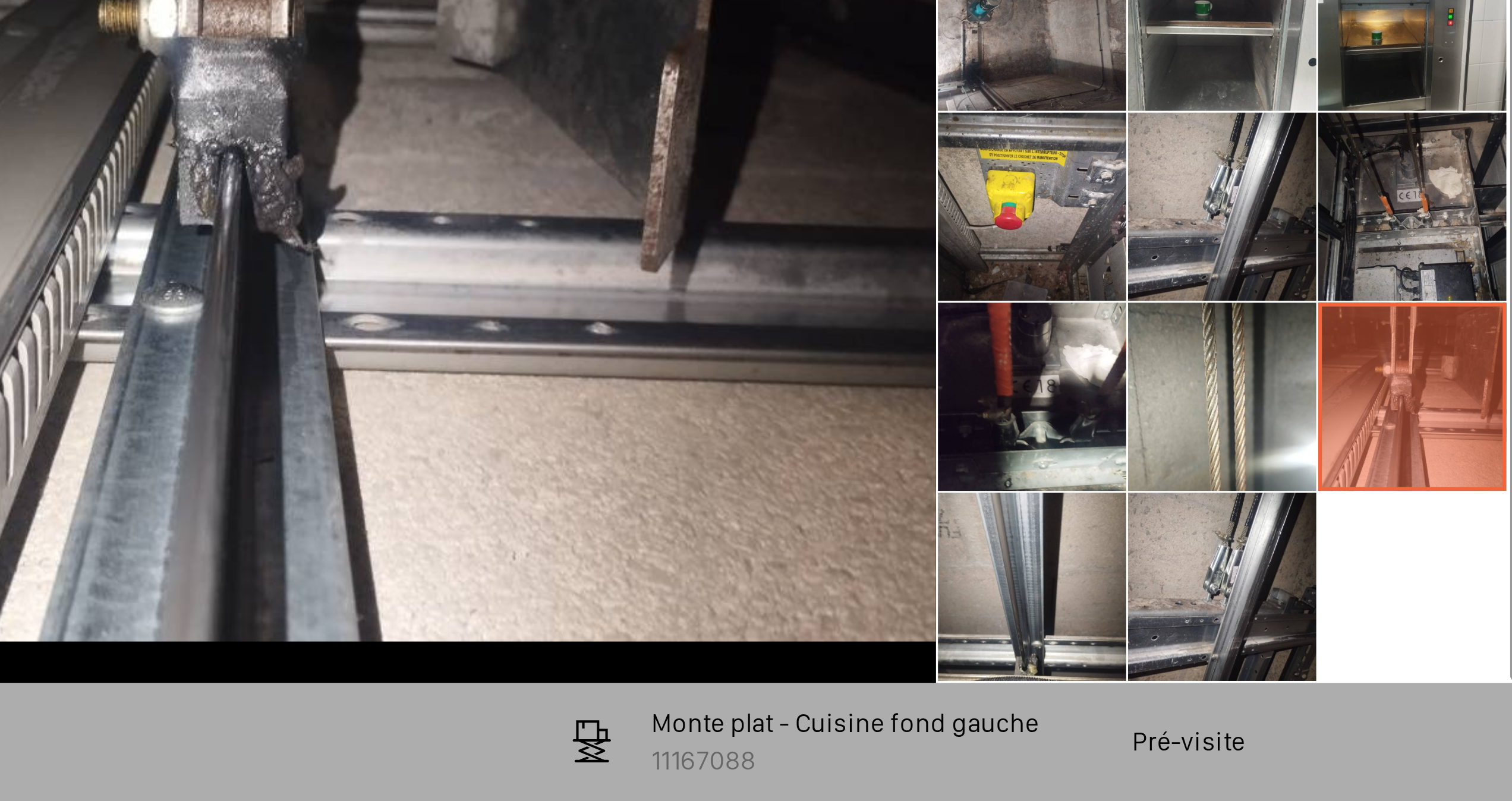
click at [1012, 454] on li at bounding box center [1017, 442] width 59 height 59
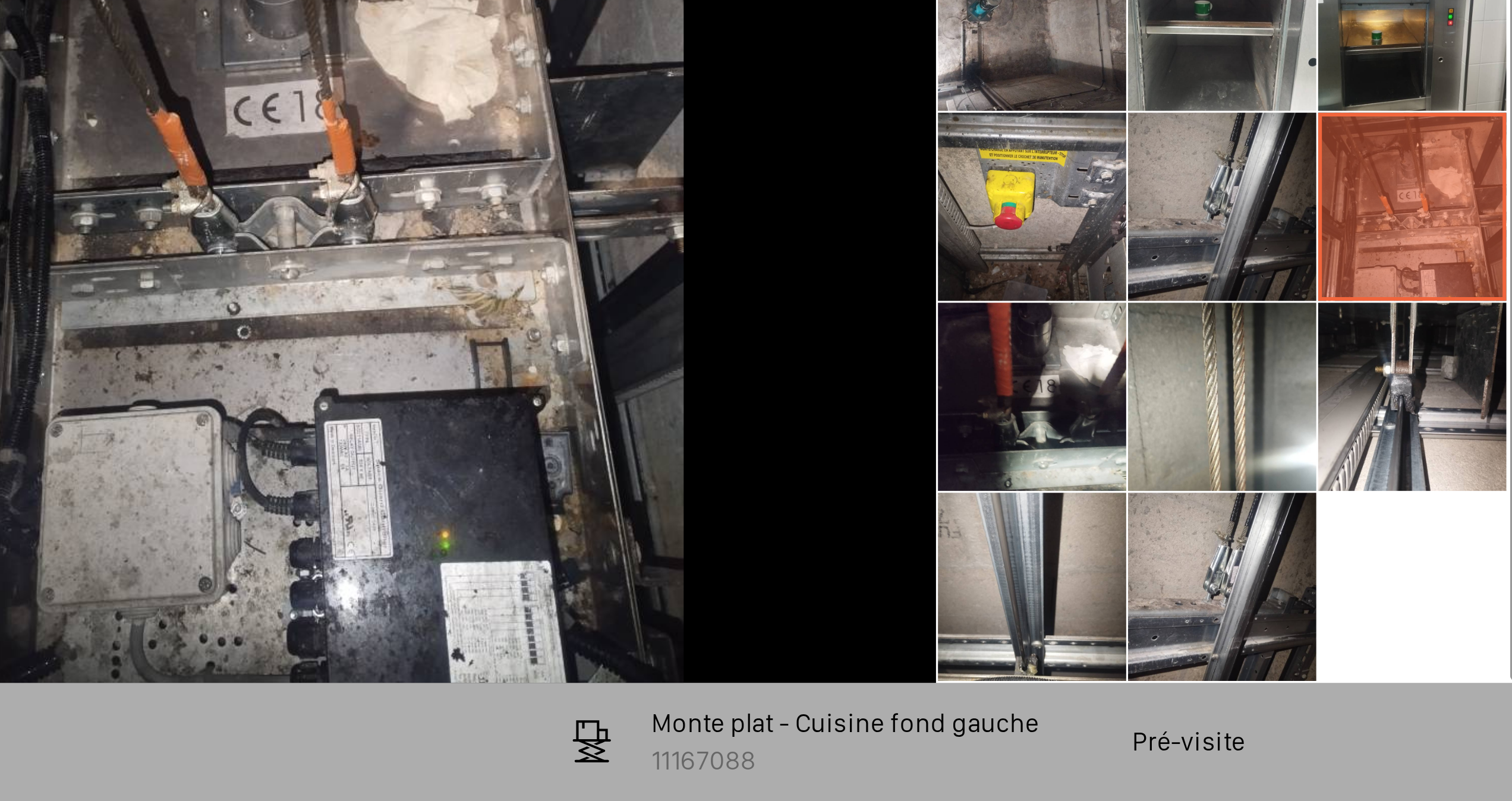
click at [975, 449] on li at bounding box center [958, 442] width 59 height 59
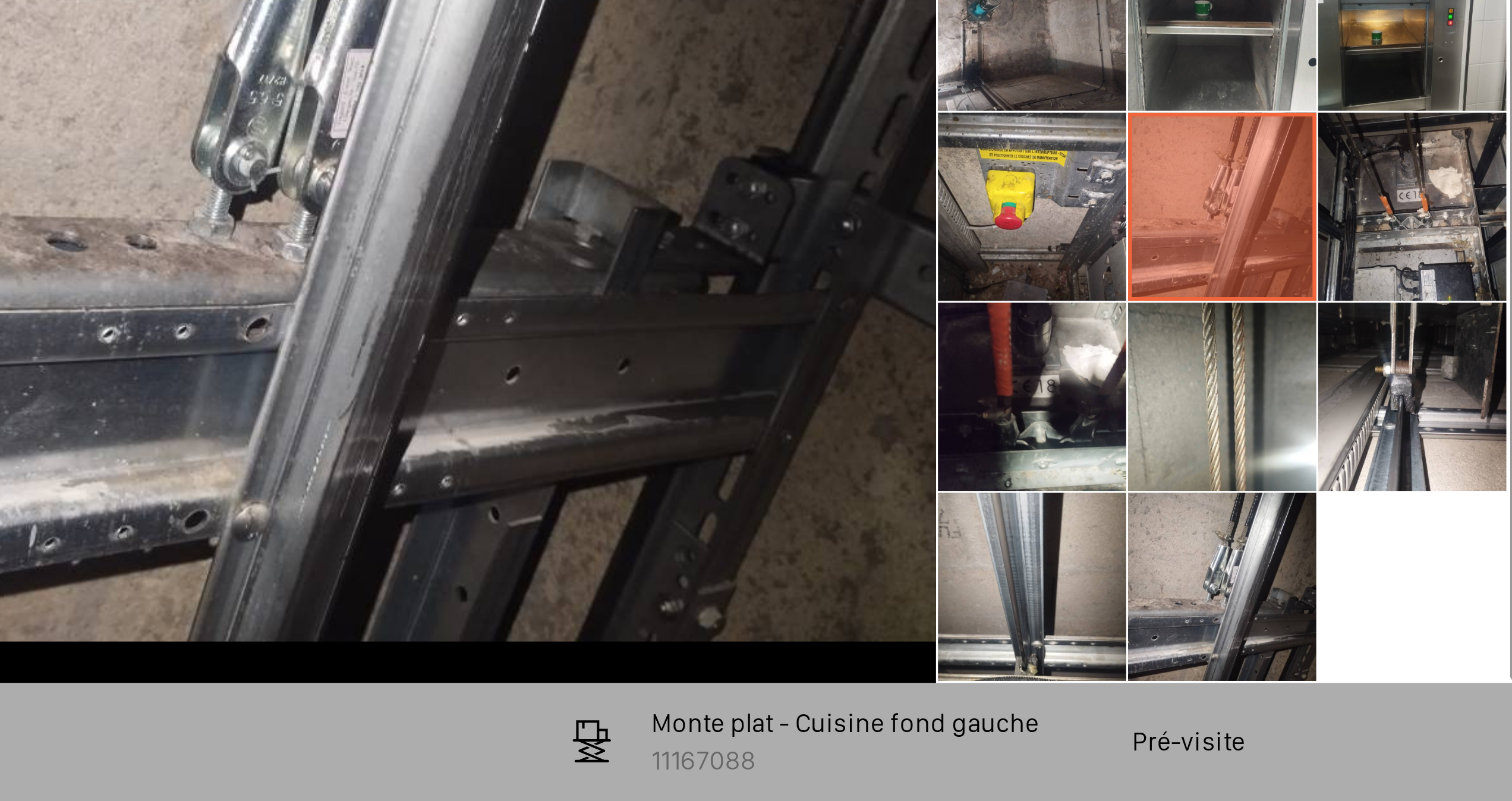
click at [940, 447] on li at bounding box center [958, 442] width 59 height 59
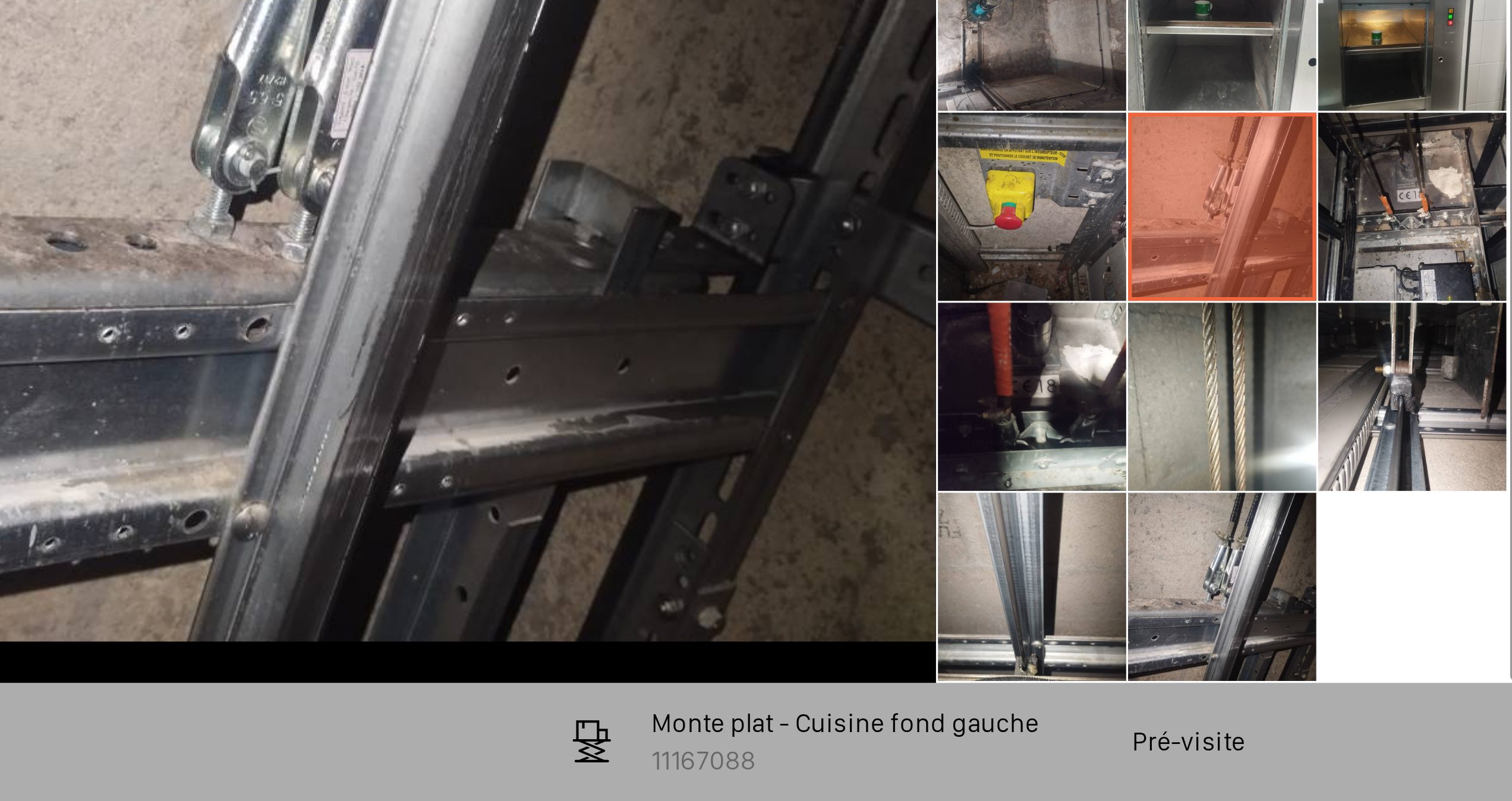
click at [906, 448] on li at bounding box center [898, 442] width 59 height 59
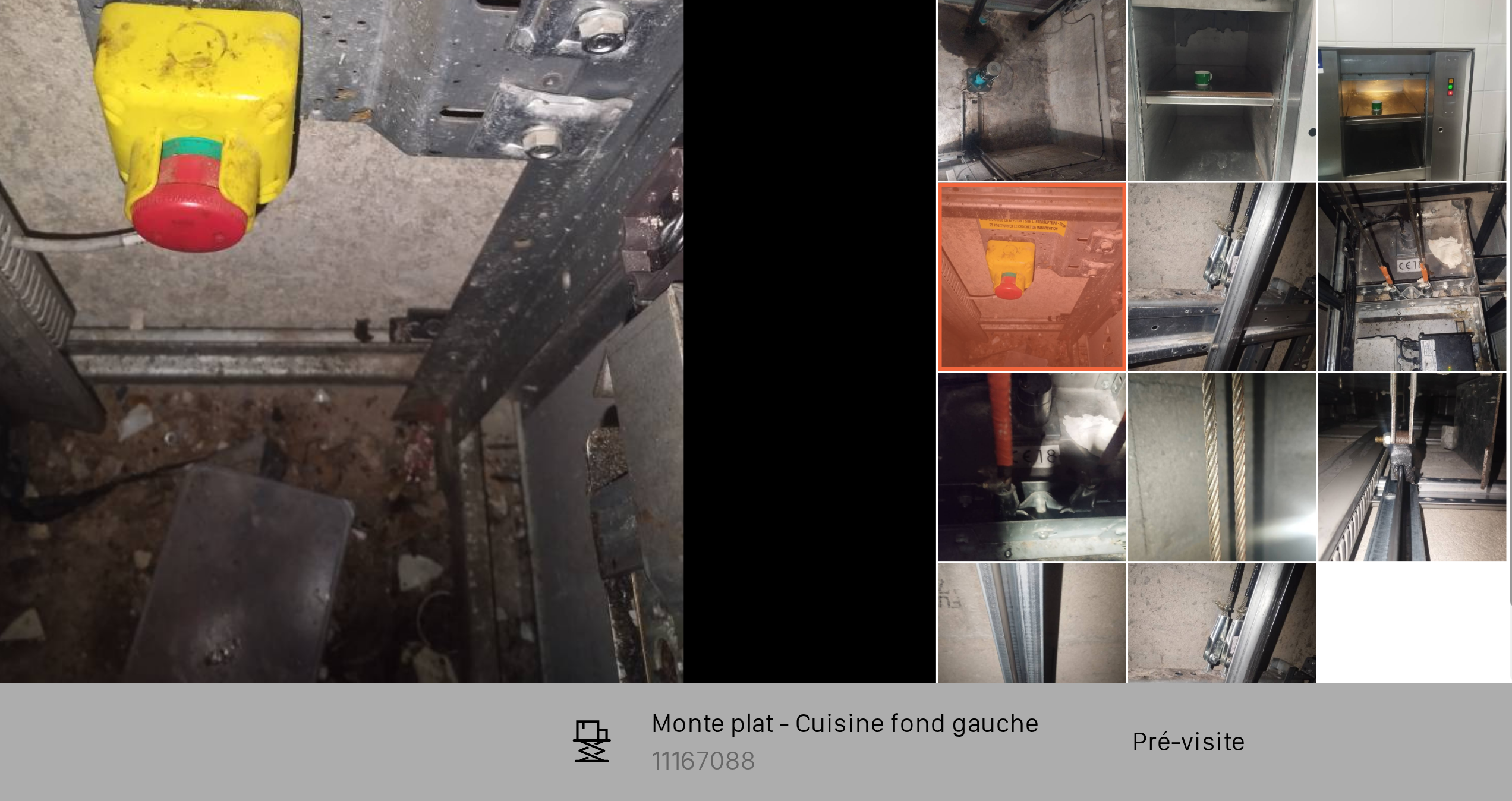
scroll to position [0, 0]
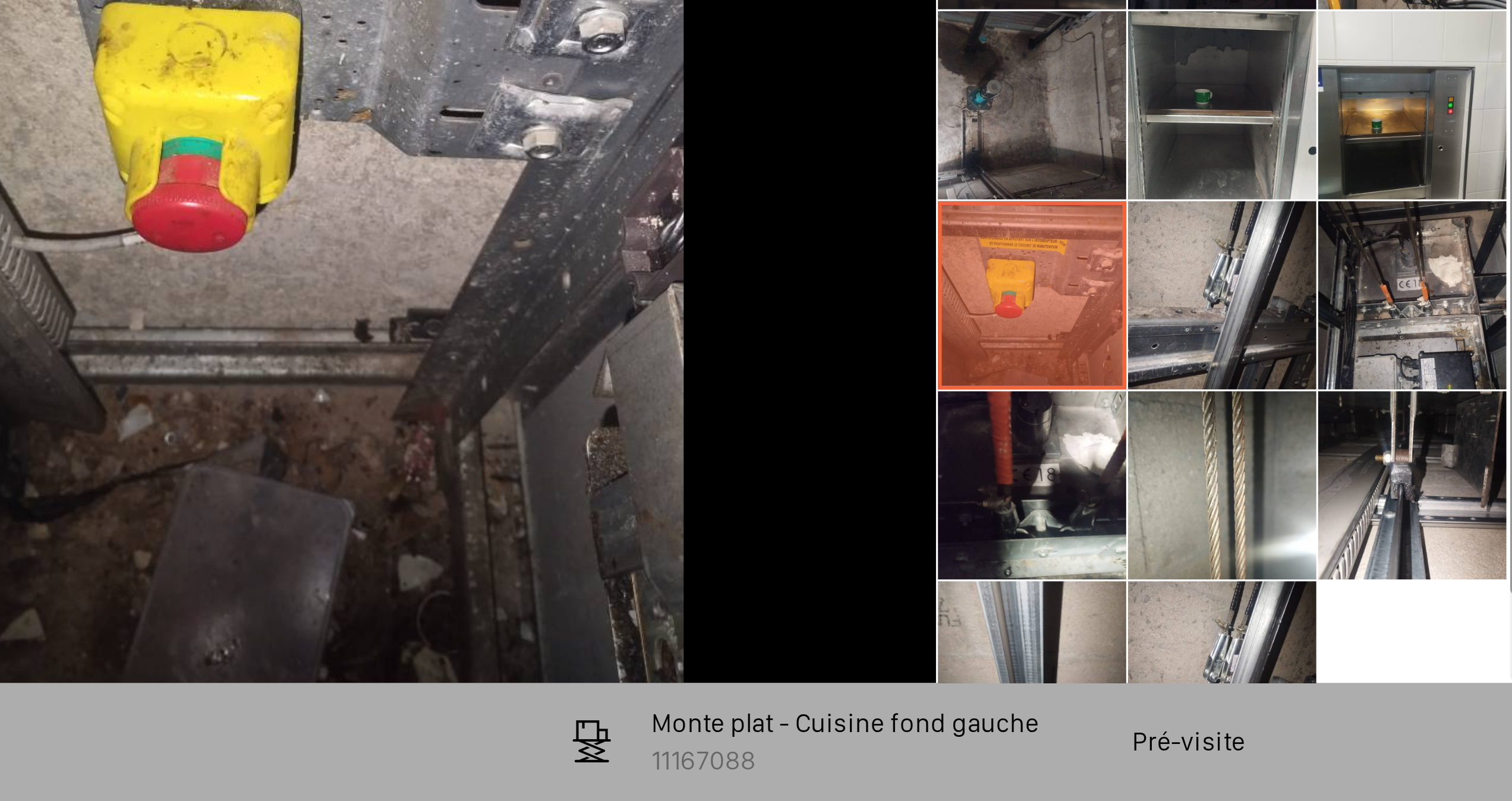
click at [902, 417] on li at bounding box center [898, 411] width 59 height 59
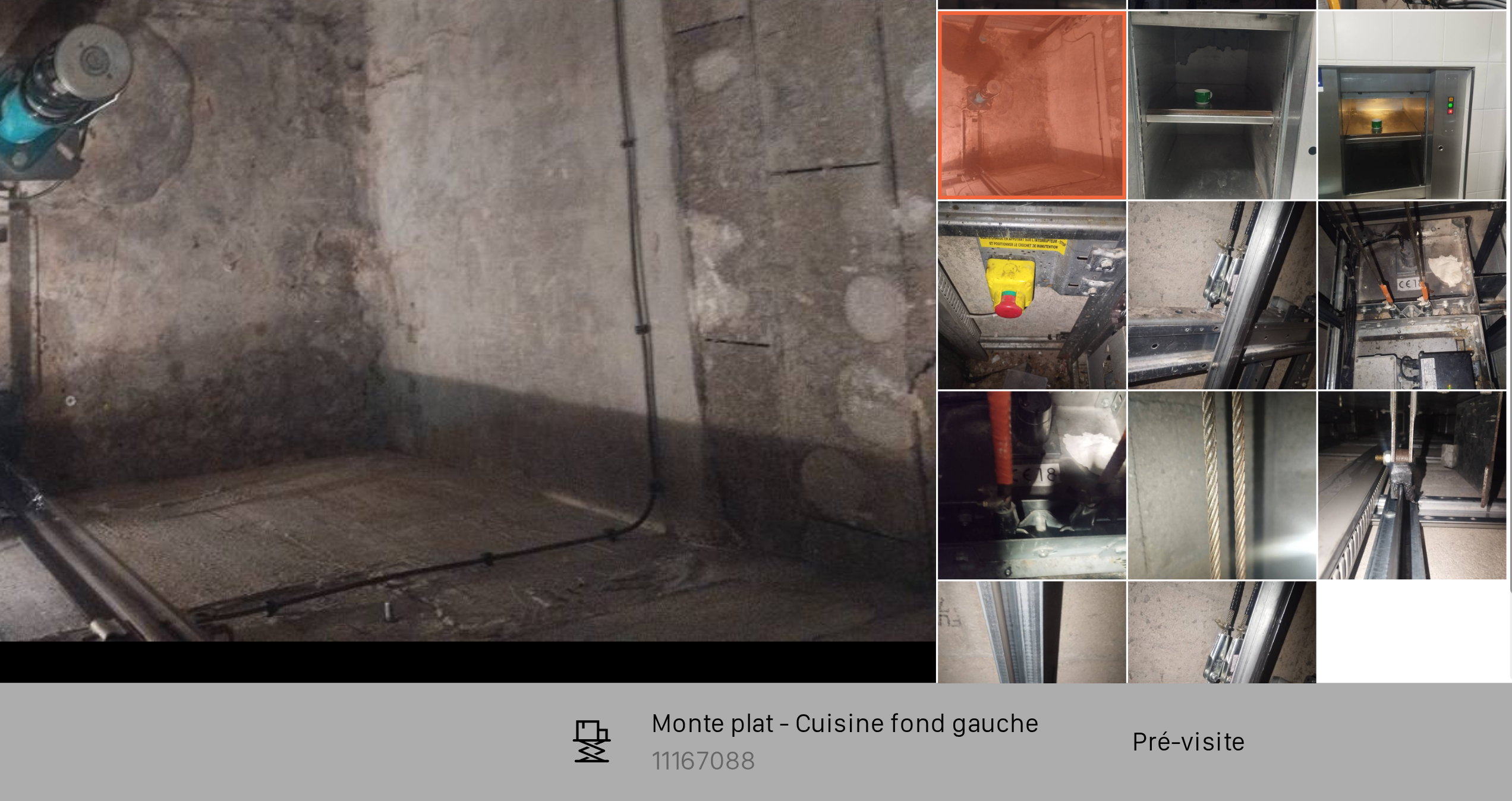
click at [935, 416] on li at bounding box center [958, 411] width 59 height 59
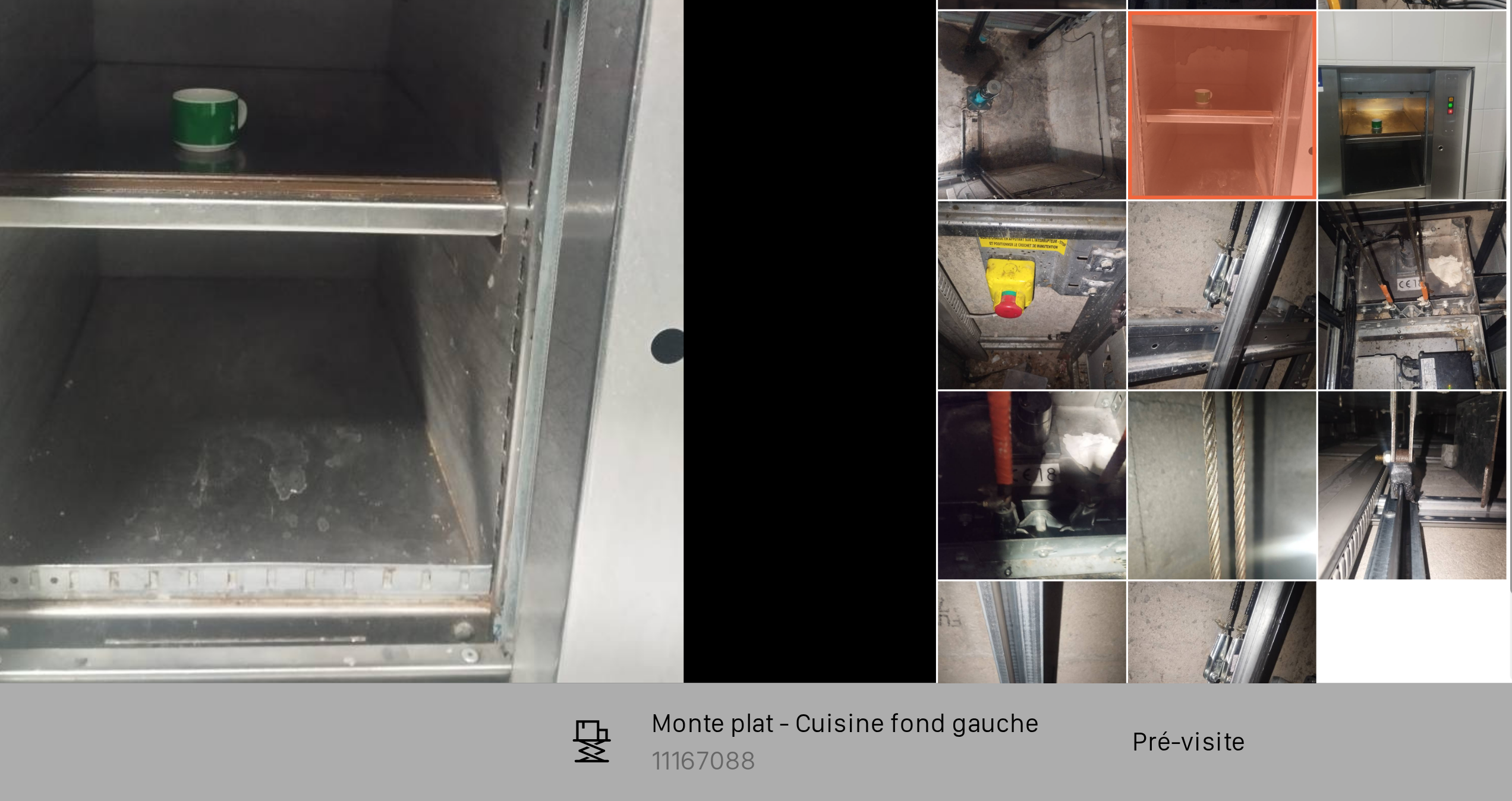
click at [1009, 424] on li at bounding box center [1017, 411] width 59 height 59
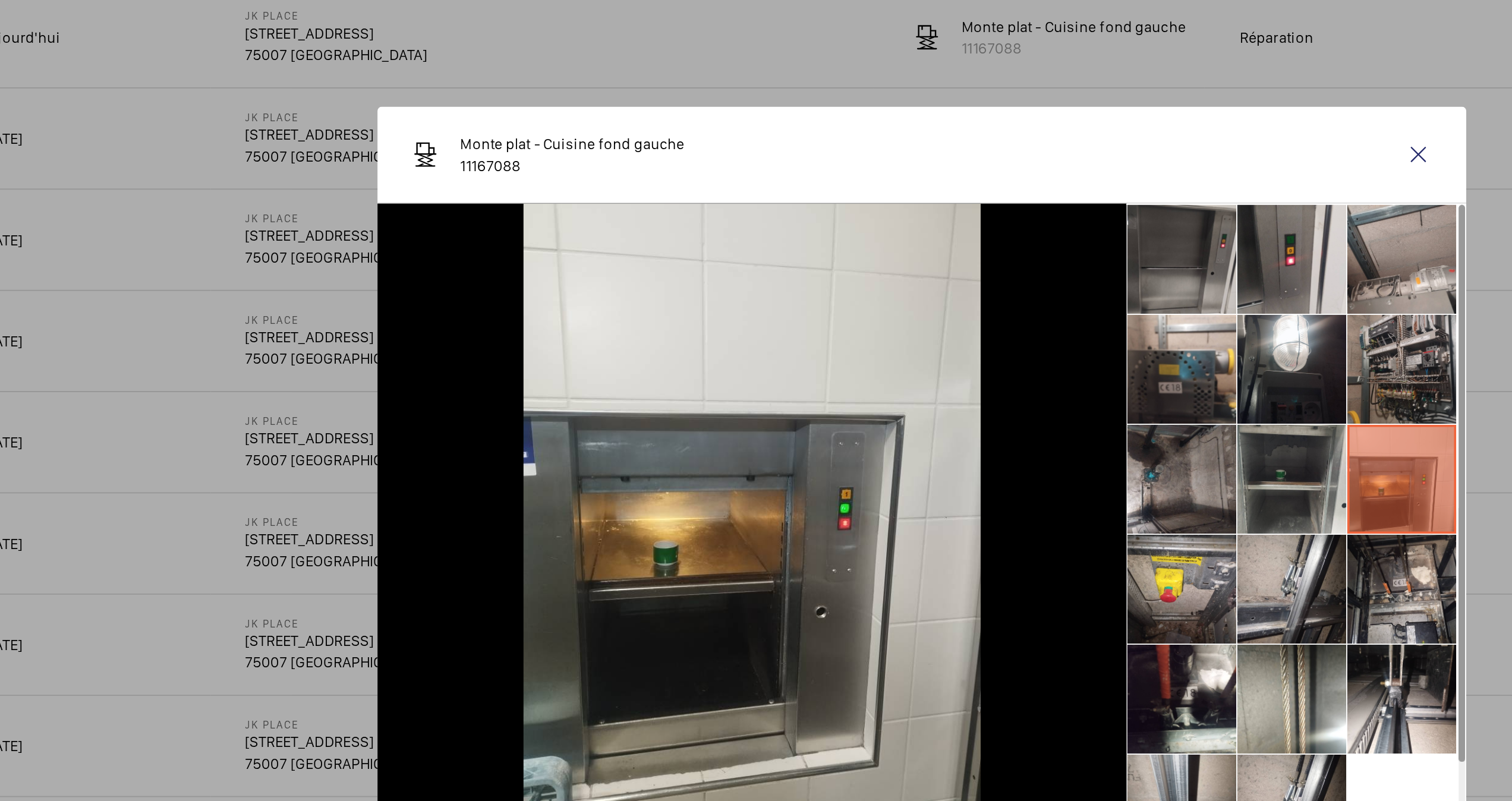
click at [1005, 354] on li at bounding box center [1017, 351] width 59 height 59
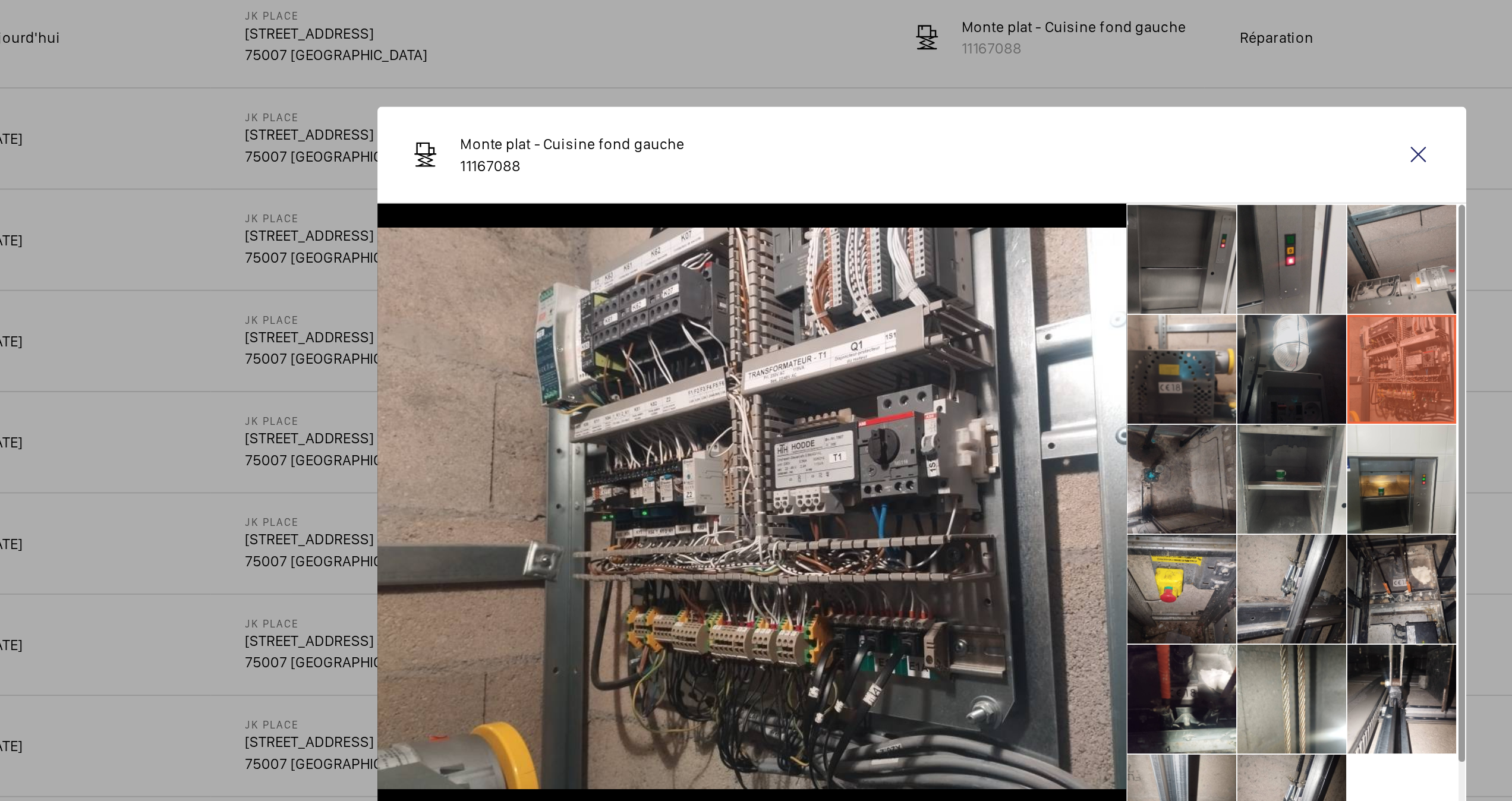
click at [969, 351] on li at bounding box center [958, 351] width 59 height 59
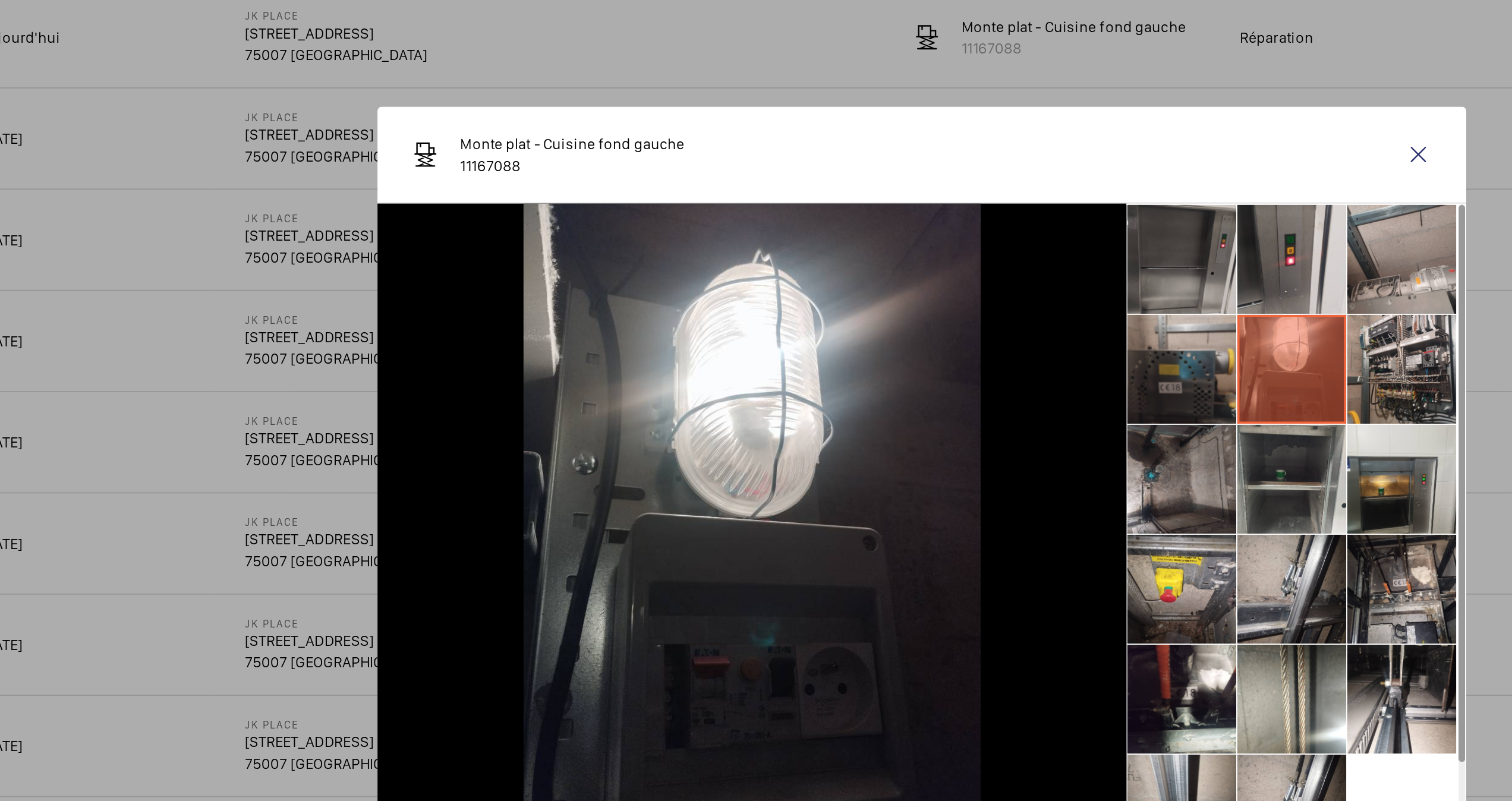
click at [910, 356] on li at bounding box center [898, 351] width 59 height 59
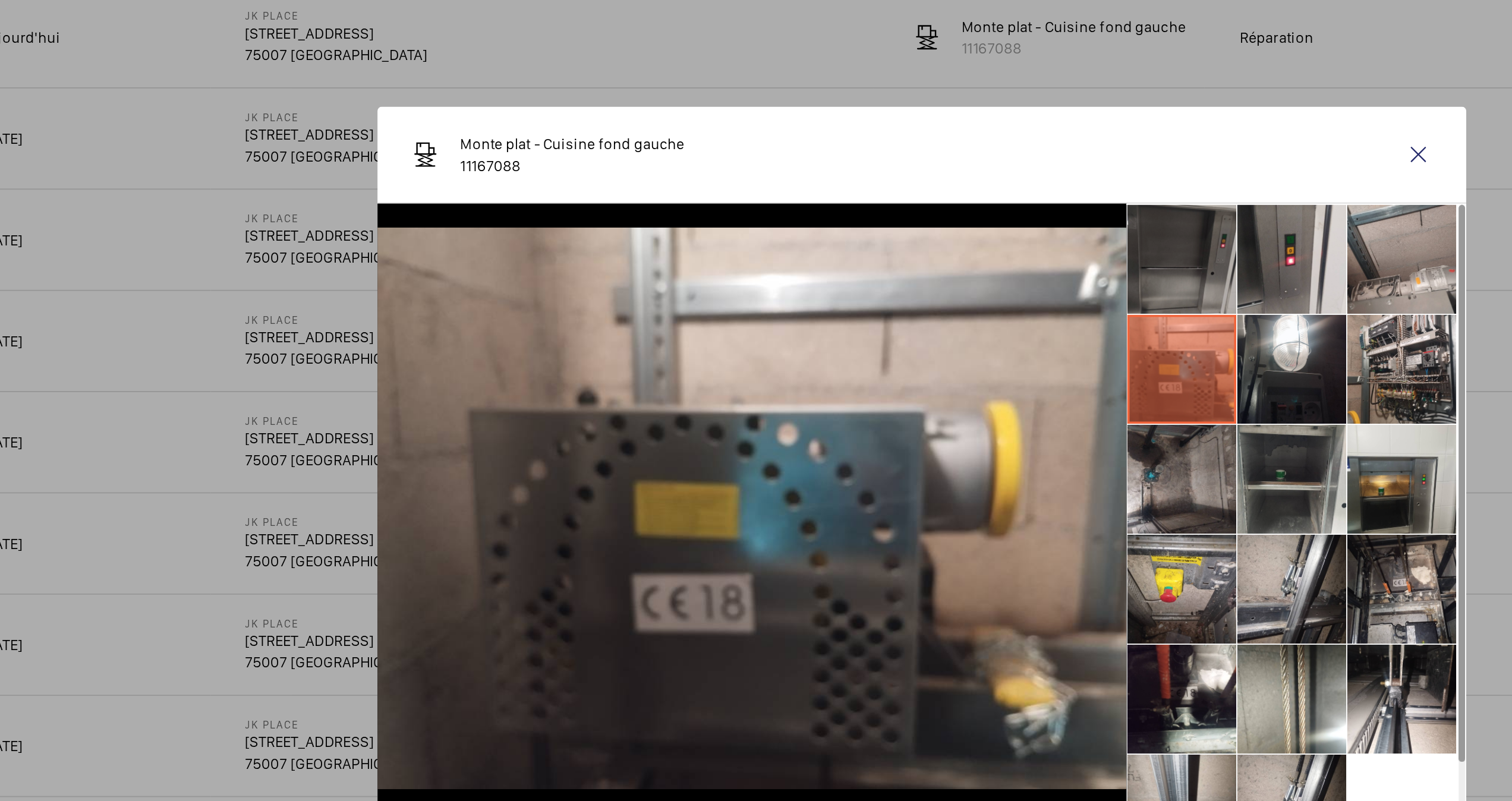
click at [894, 286] on li at bounding box center [898, 291] width 59 height 59
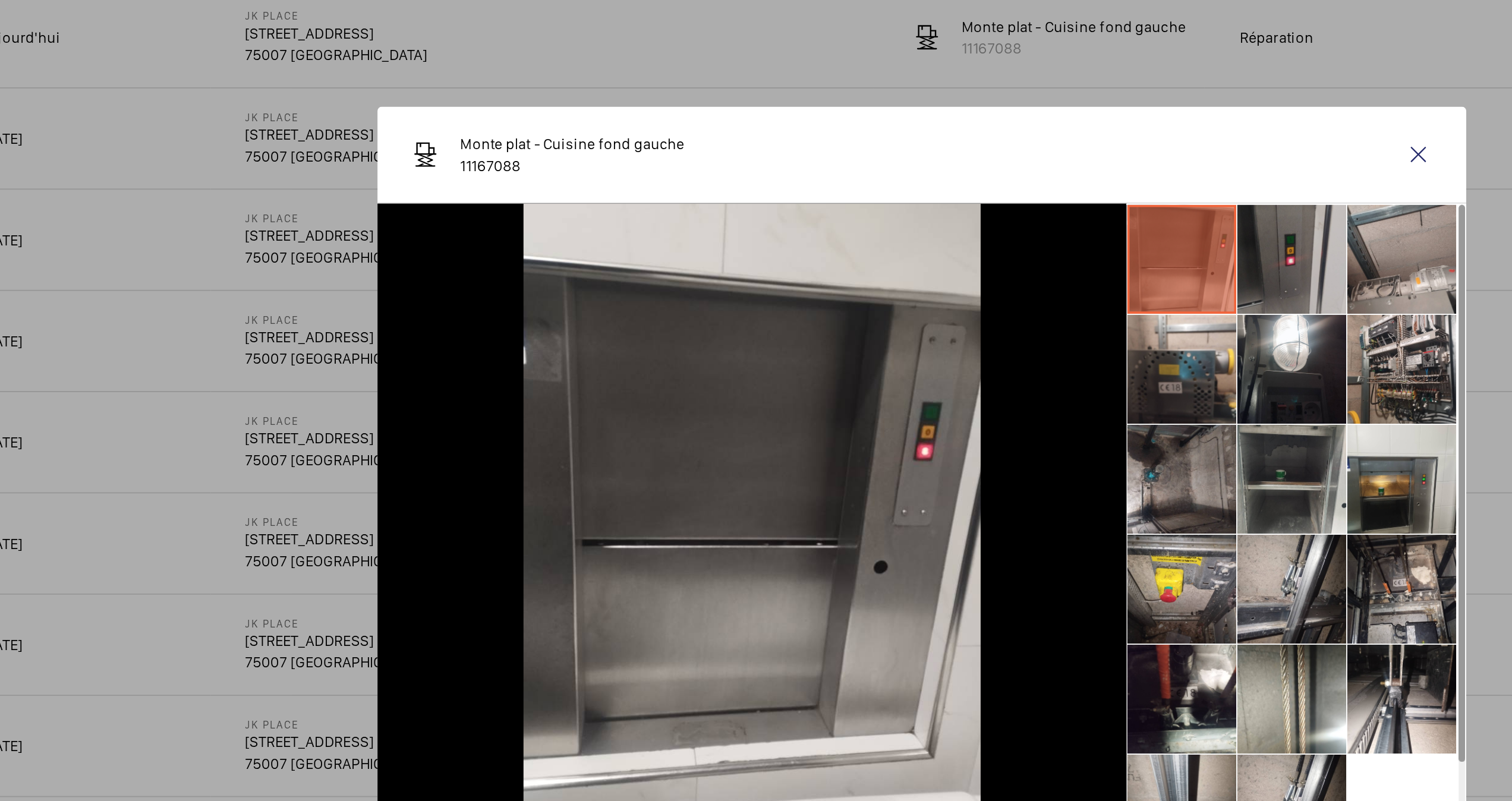
click at [958, 294] on li at bounding box center [958, 291] width 59 height 59
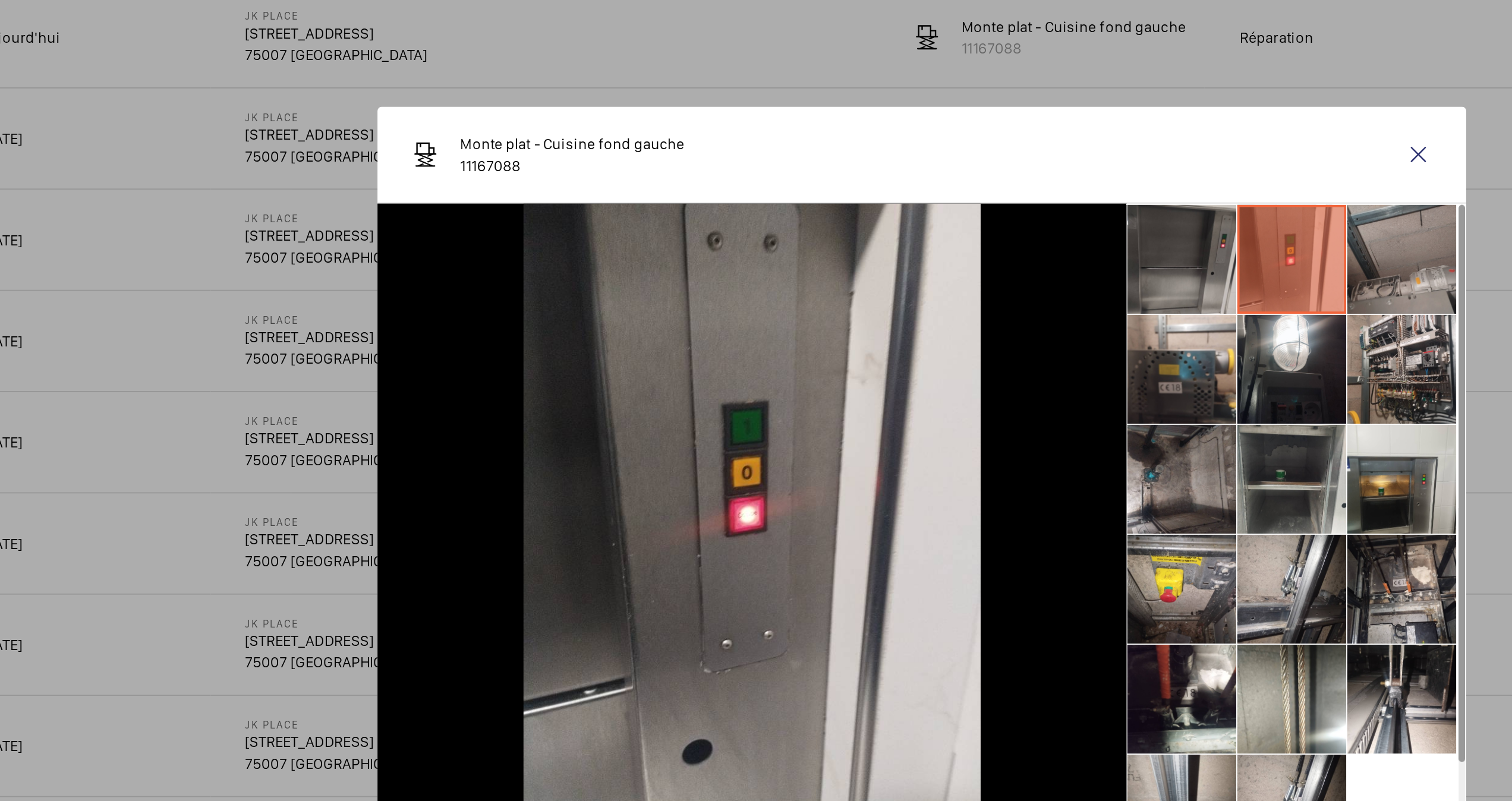
click at [1011, 300] on li at bounding box center [1017, 291] width 59 height 59
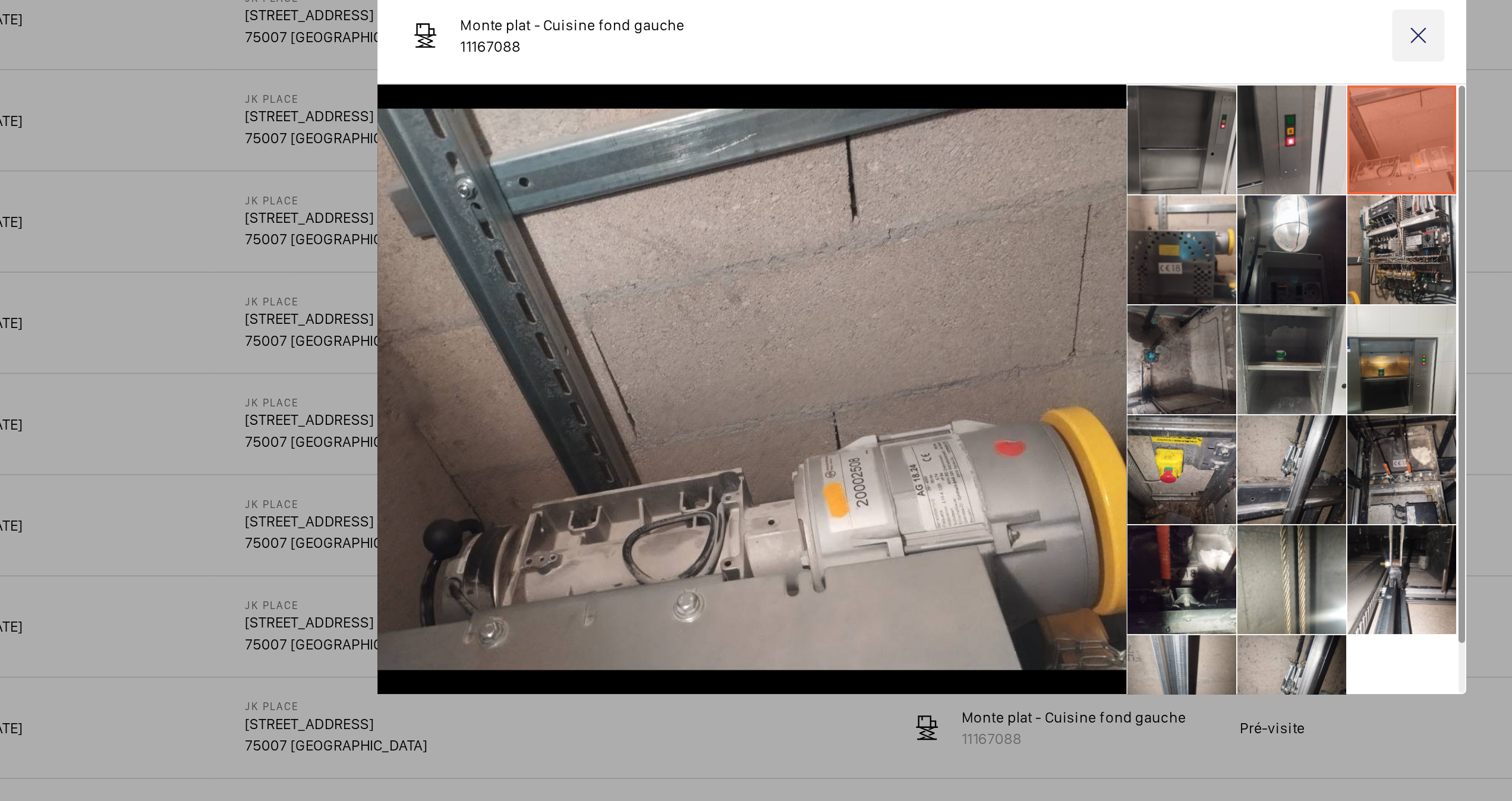
click at [1024, 228] on wm-front-icon-button at bounding box center [1026, 234] width 28 height 28
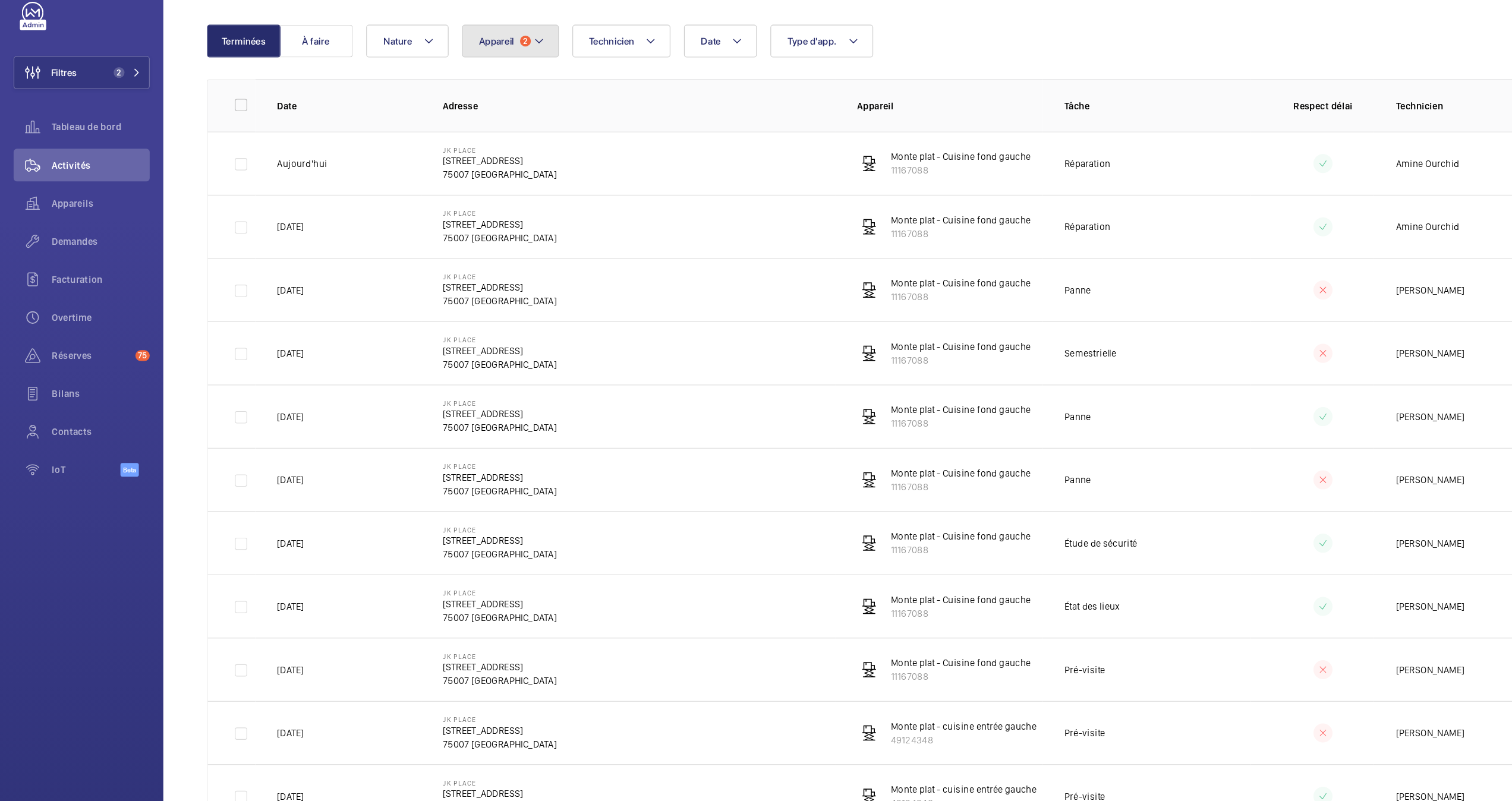
click at [476, 77] on button "Appareil 2" at bounding box center [446, 62] width 85 height 28
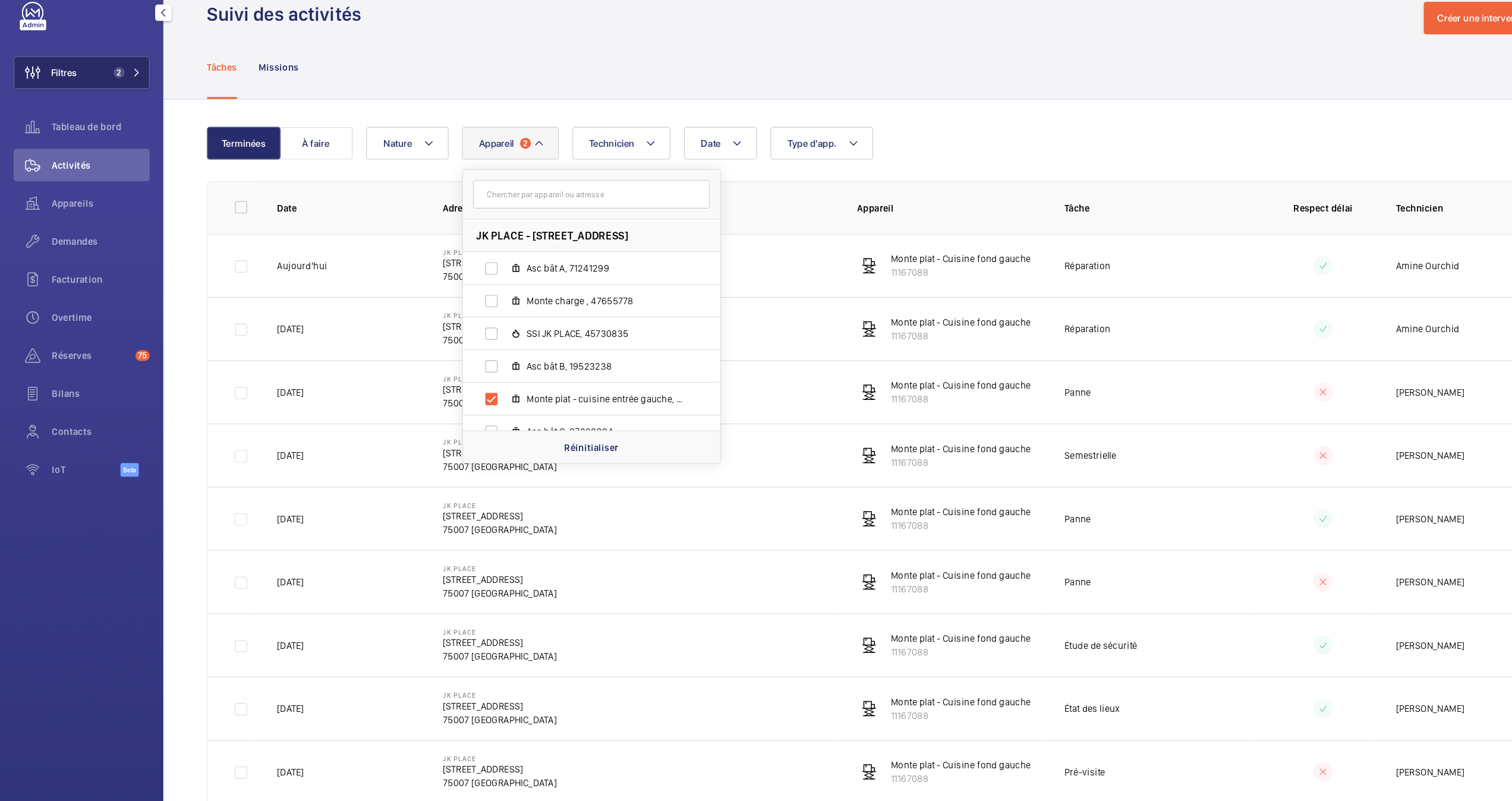
click at [112, 86] on span "2" at bounding box center [108, 90] width 28 height 9
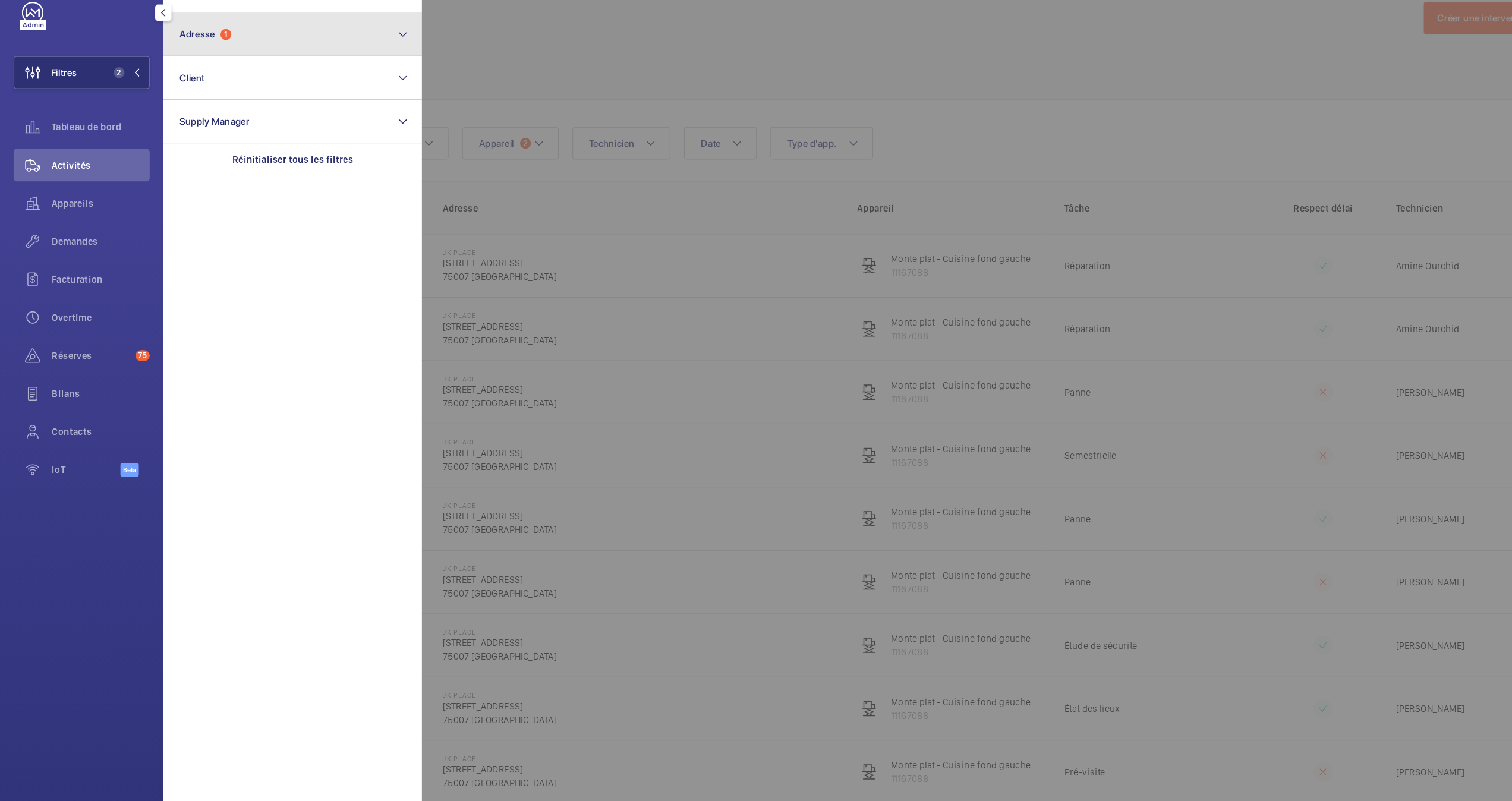
click at [223, 56] on button "Adresse 1" at bounding box center [256, 56] width 226 height 38
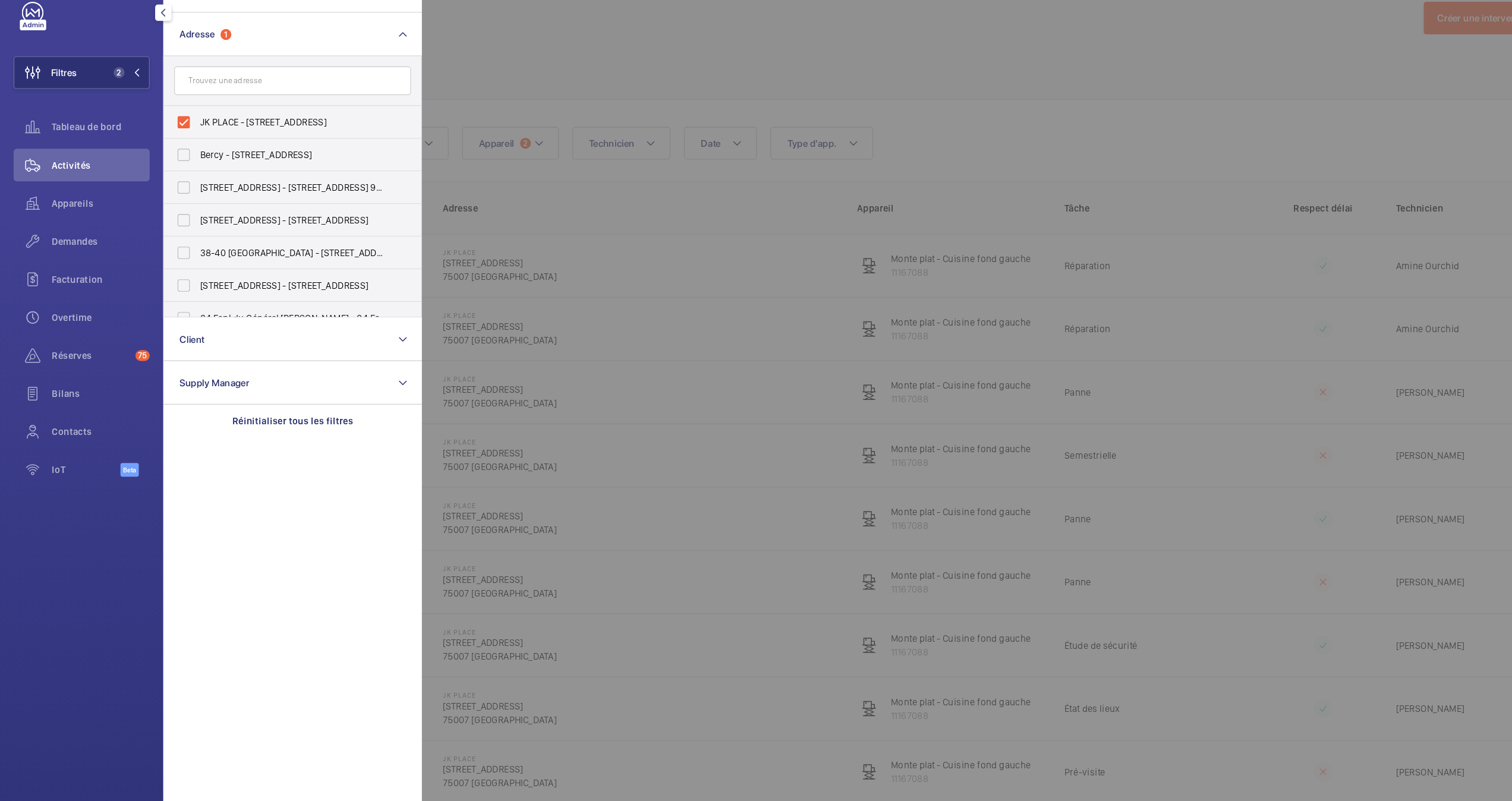
drag, startPoint x: 161, startPoint y: 129, endPoint x: 187, endPoint y: 110, distance: 32.2
click at [161, 129] on label "JK PLACE - [STREET_ADDRESS]" at bounding box center [246, 134] width 207 height 28
click at [161, 129] on input "JK PLACE - [STREET_ADDRESS]" at bounding box center [161, 134] width 24 height 24
checkbox input "false"
click at [203, 98] on input "text" at bounding box center [256, 97] width 207 height 25
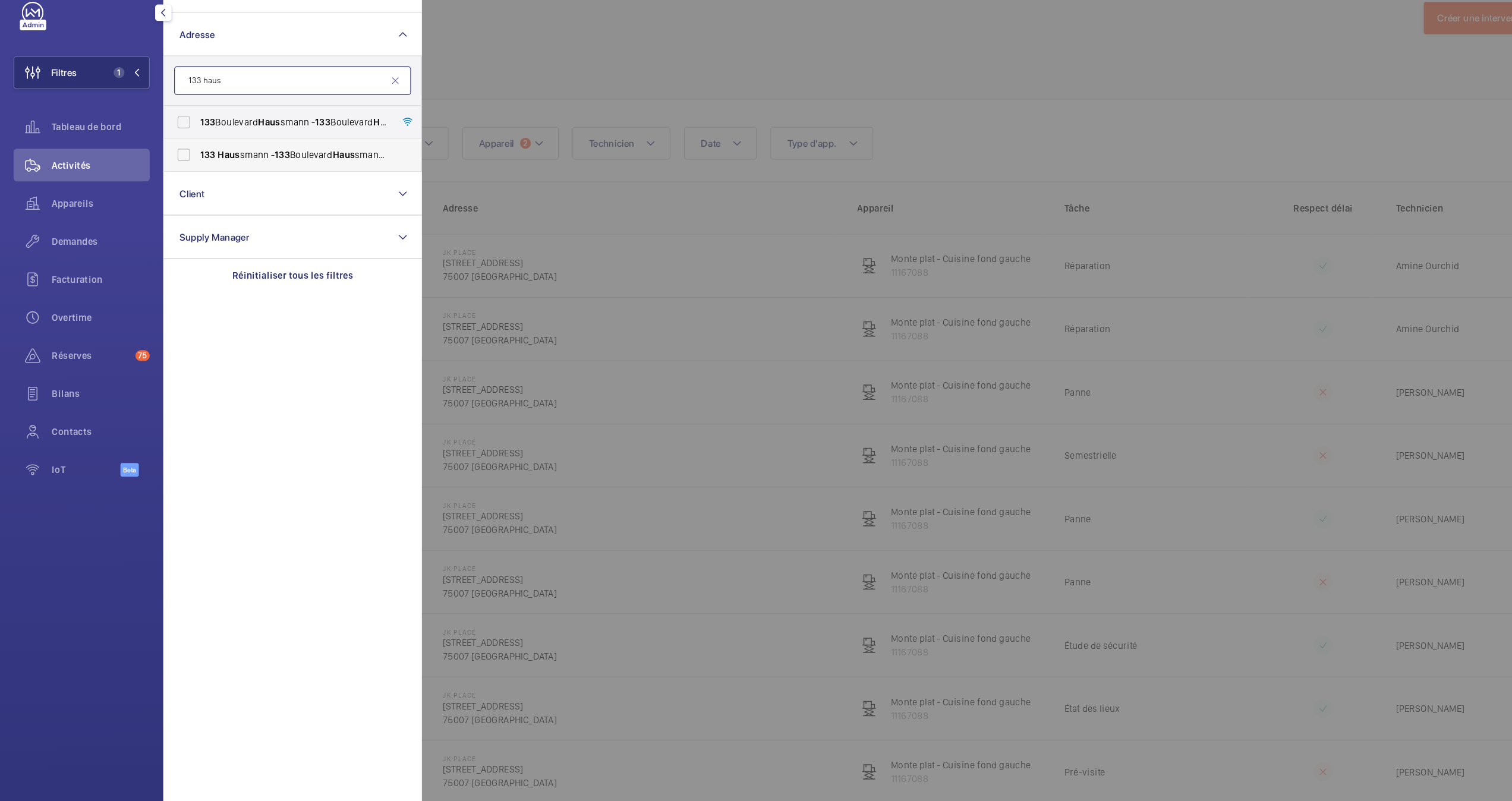
type input "133 haus"
click at [157, 159] on label "[GEOGRAPHIC_DATA][STREET_ADDRESS]" at bounding box center [246, 162] width 207 height 28
click at [157, 159] on input "[GEOGRAPHIC_DATA][STREET_ADDRESS]" at bounding box center [161, 163] width 24 height 24
checkbox input "true"
click at [799, 91] on div at bounding box center [1124, 400] width 1512 height 801
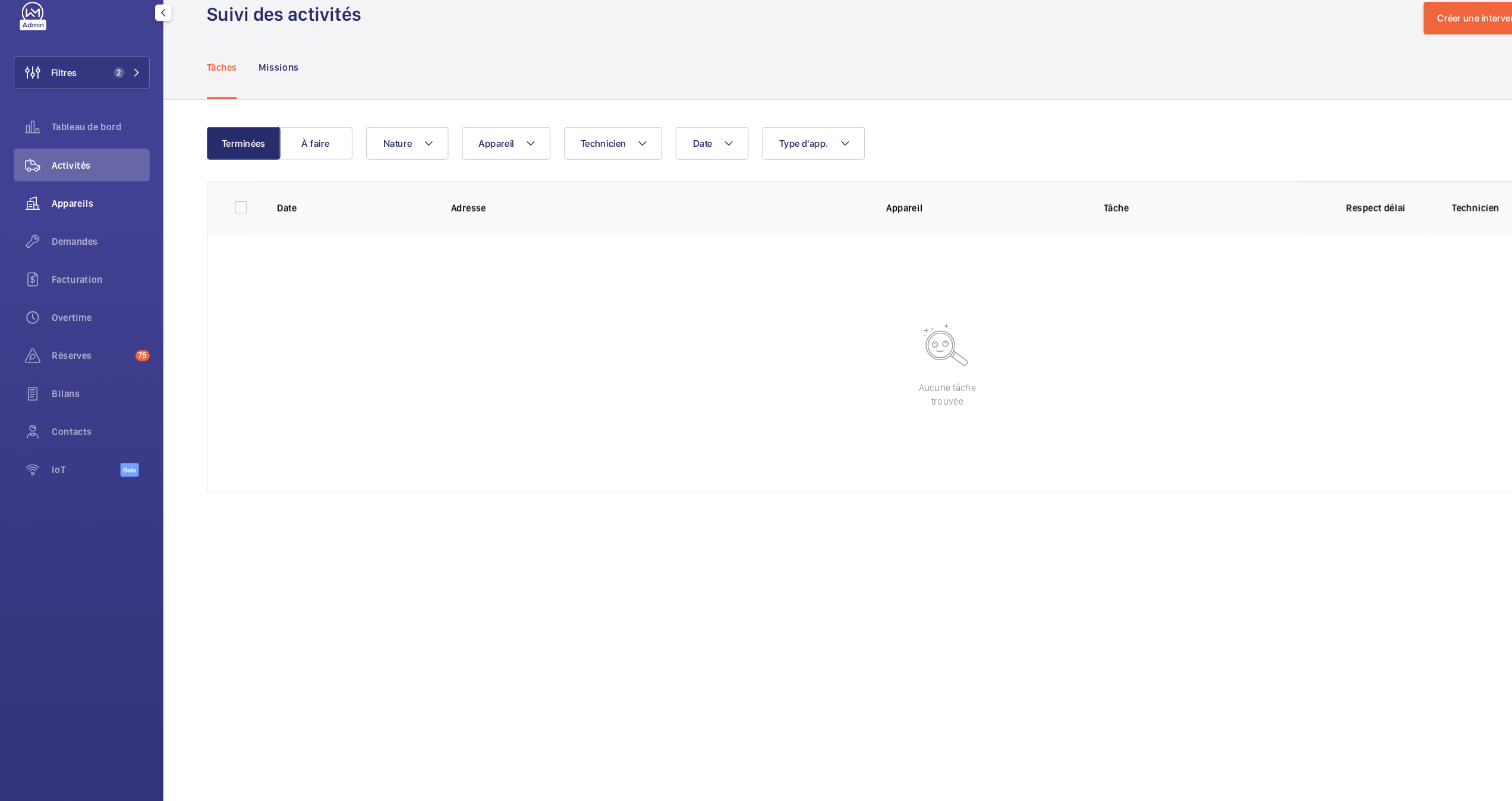
click at [65, 196] on div "Appareils" at bounding box center [71, 204] width 119 height 28
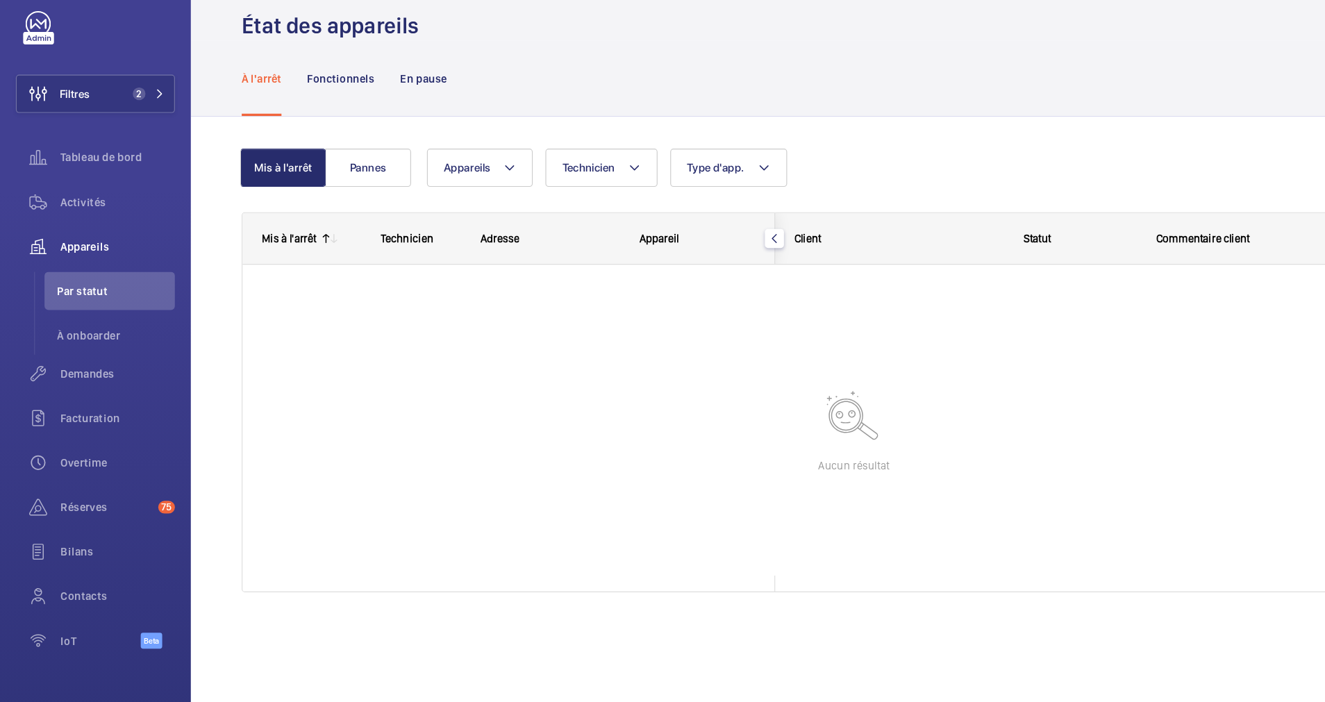
drag, startPoint x: 1485, startPoint y: 31, endPoint x: 657, endPoint y: 122, distance: 832.9
click at [663, 122] on div "À l'arrêt Fonctionnels En pause" at bounding box center [746, 92] width 1070 height 66
click at [122, 92] on button "Filtres 2" at bounding box center [83, 105] width 139 height 33
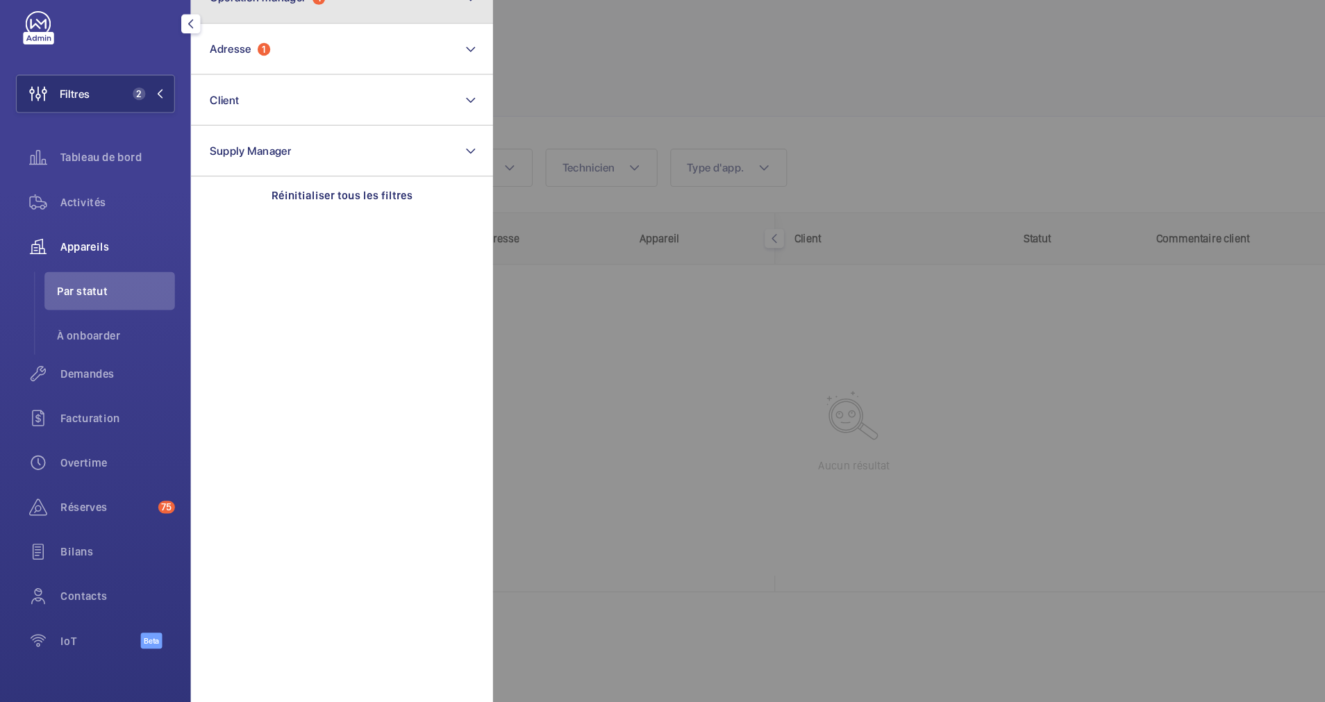
click at [293, 38] on button "Operation manager 1" at bounding box center [299, 22] width 264 height 44
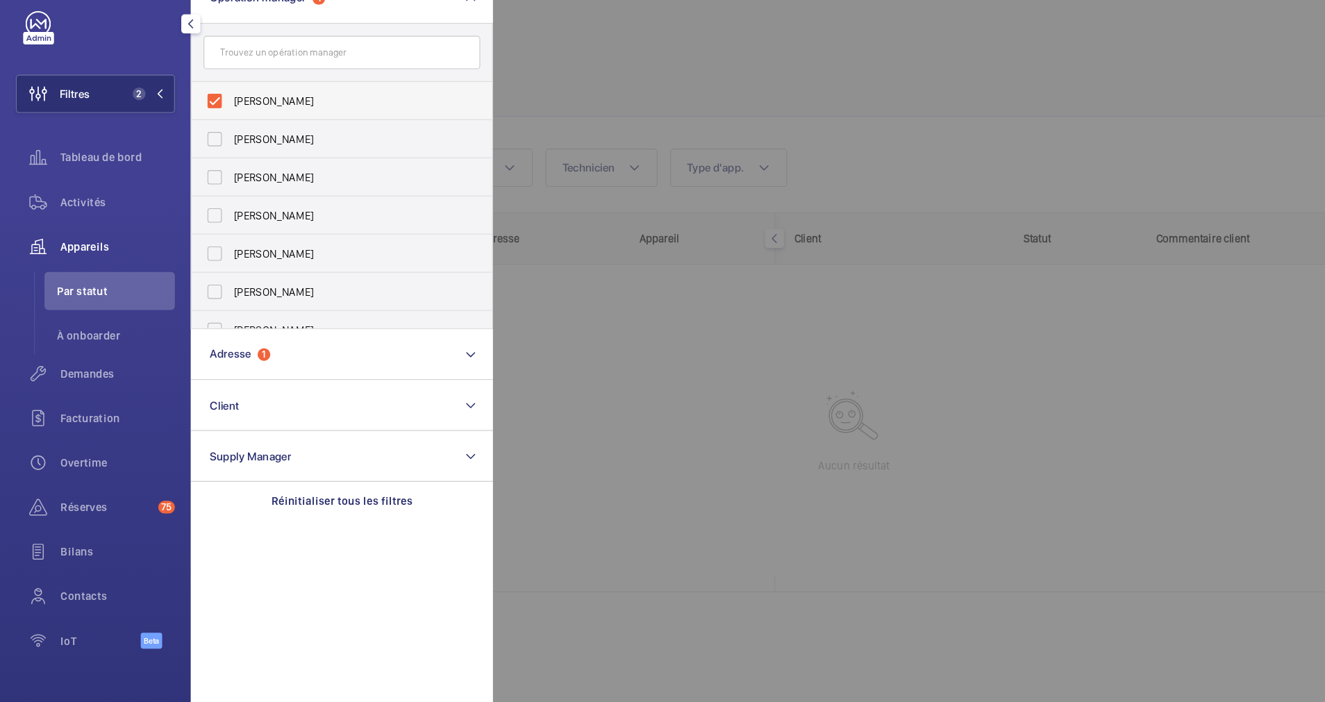
click at [192, 105] on label "[PERSON_NAME]" at bounding box center [288, 111] width 242 height 33
click at [192, 105] on input "[PERSON_NAME]" at bounding box center [188, 112] width 28 height 28
checkbox input "false"
click at [588, 81] on div at bounding box center [1093, 351] width 1325 height 702
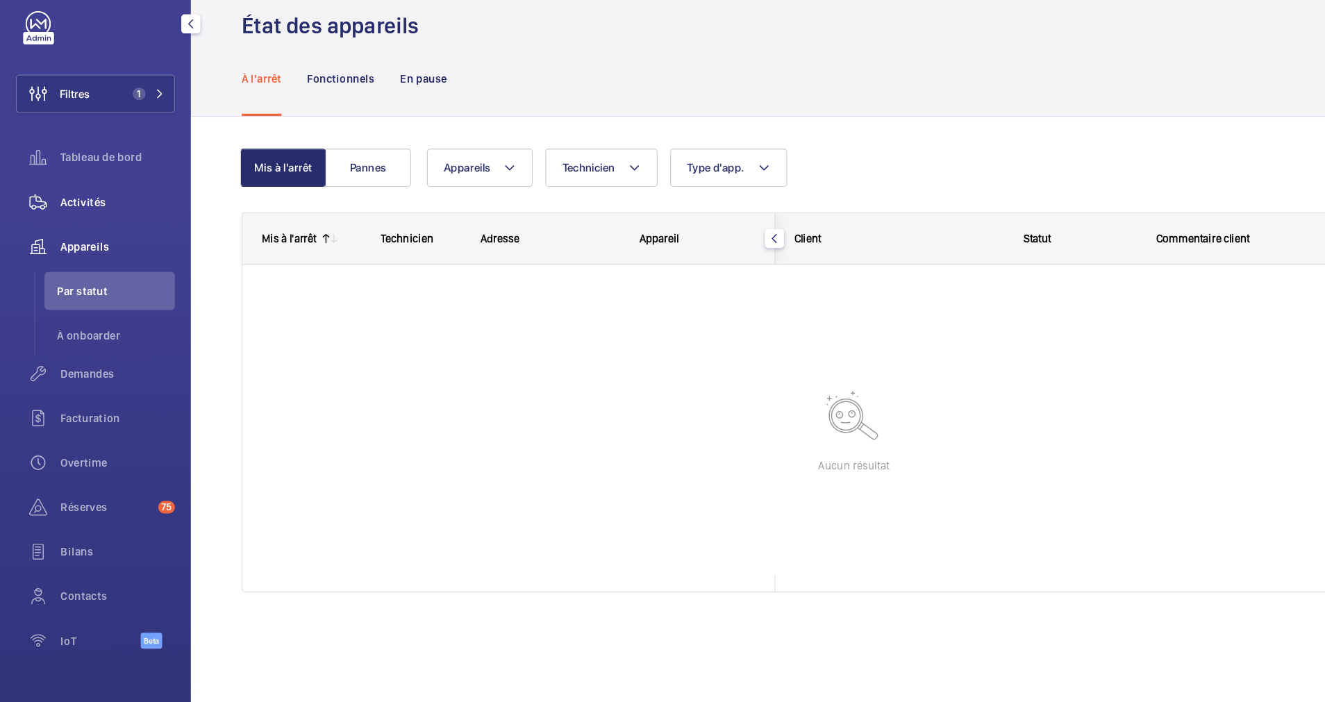
click at [83, 197] on span "Activités" at bounding box center [103, 200] width 100 height 14
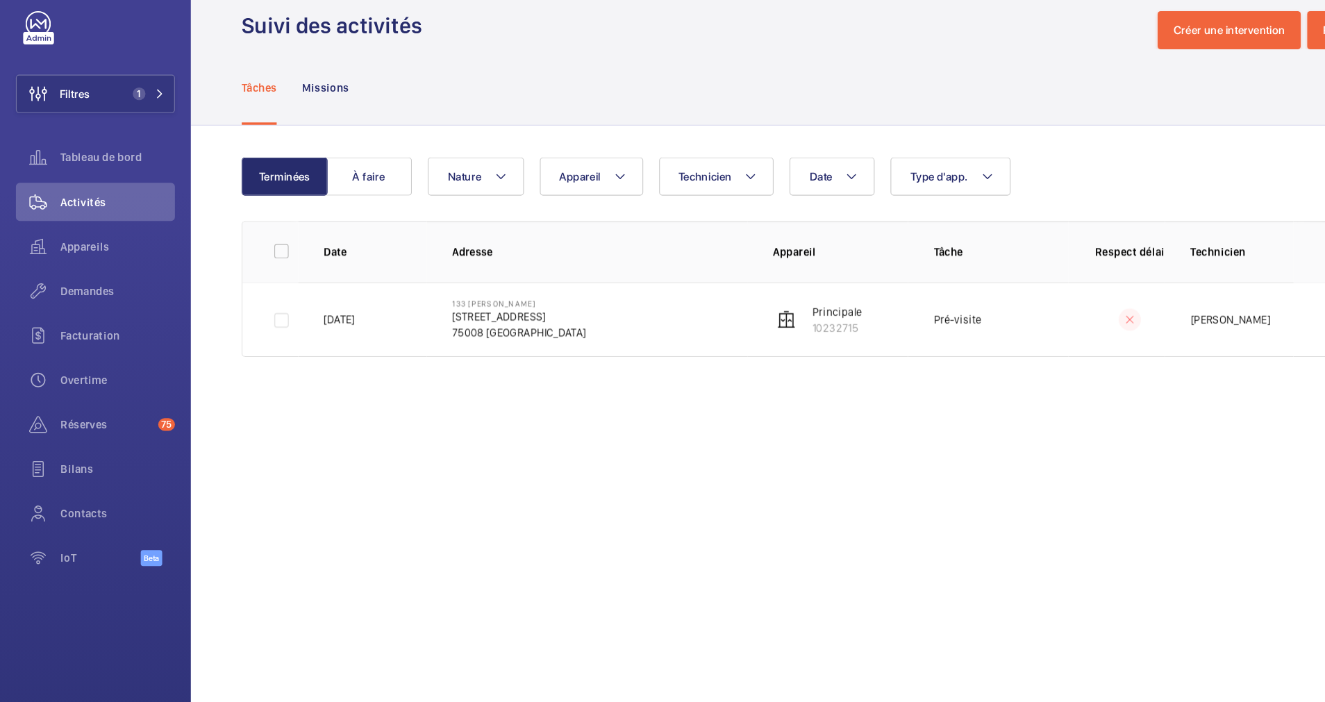
drag, startPoint x: 388, startPoint y: 296, endPoint x: 506, endPoint y: 299, distance: 118.8
click at [506, 299] on td "[GEOGRAPHIC_DATA][STREET_ADDRESS]" at bounding box center [513, 302] width 281 height 65
drag, startPoint x: 504, startPoint y: 299, endPoint x: 492, endPoint y: 298, distance: 11.8
copy p "[STREET_ADDRESS]"
click at [117, 100] on span "1" at bounding box center [118, 105] width 17 height 11
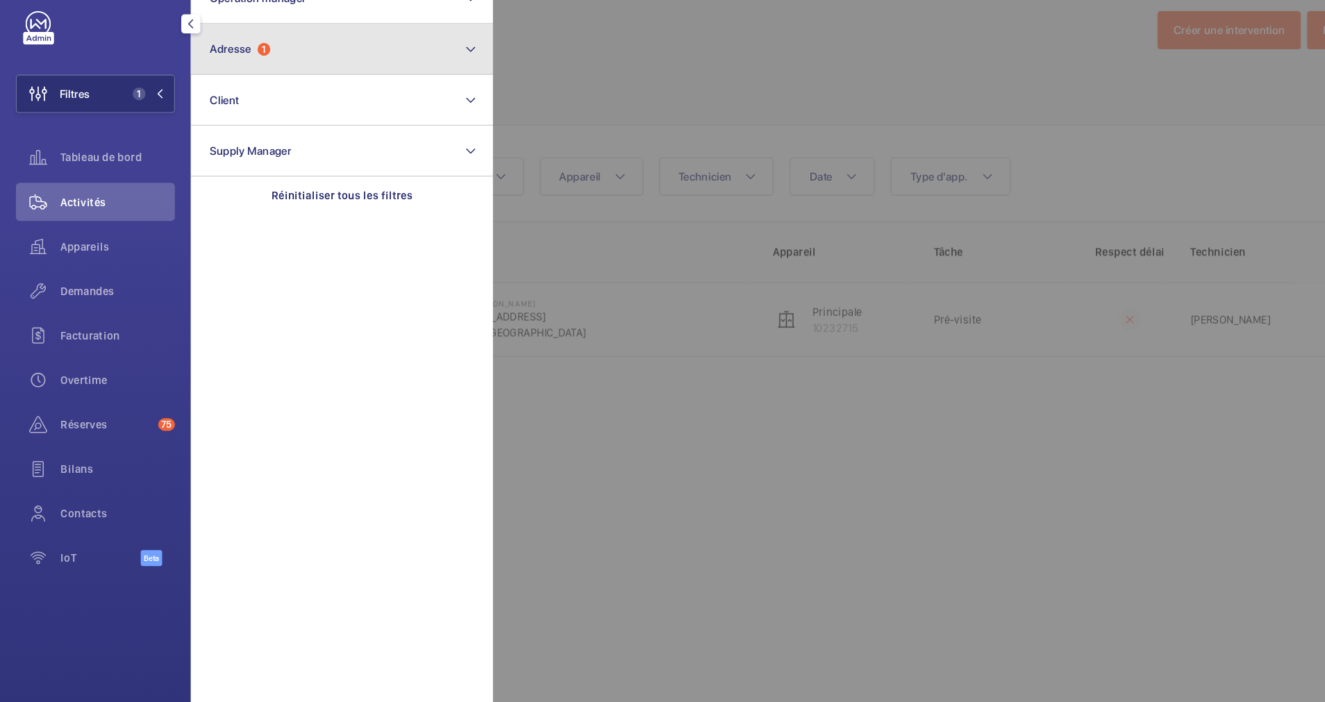
click at [301, 69] on button "Adresse 1" at bounding box center [299, 66] width 264 height 44
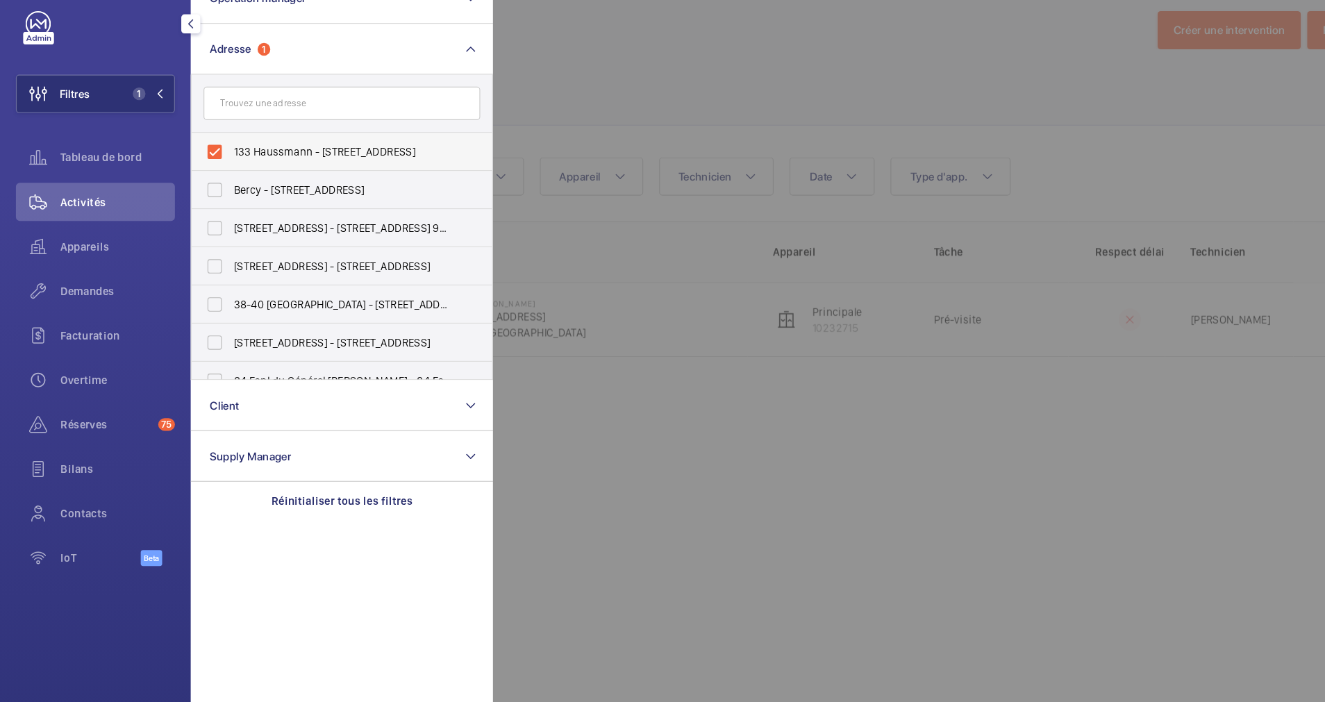
click at [183, 158] on label "133 Haussmann - [STREET_ADDRESS]" at bounding box center [288, 156] width 242 height 33
click at [183, 158] on input "133 Haussmann - [STREET_ADDRESS]" at bounding box center [188, 156] width 28 height 28
checkbox input "false"
click at [240, 110] on input "text" at bounding box center [299, 113] width 242 height 29
paste input "[STREET_ADDRESS]"
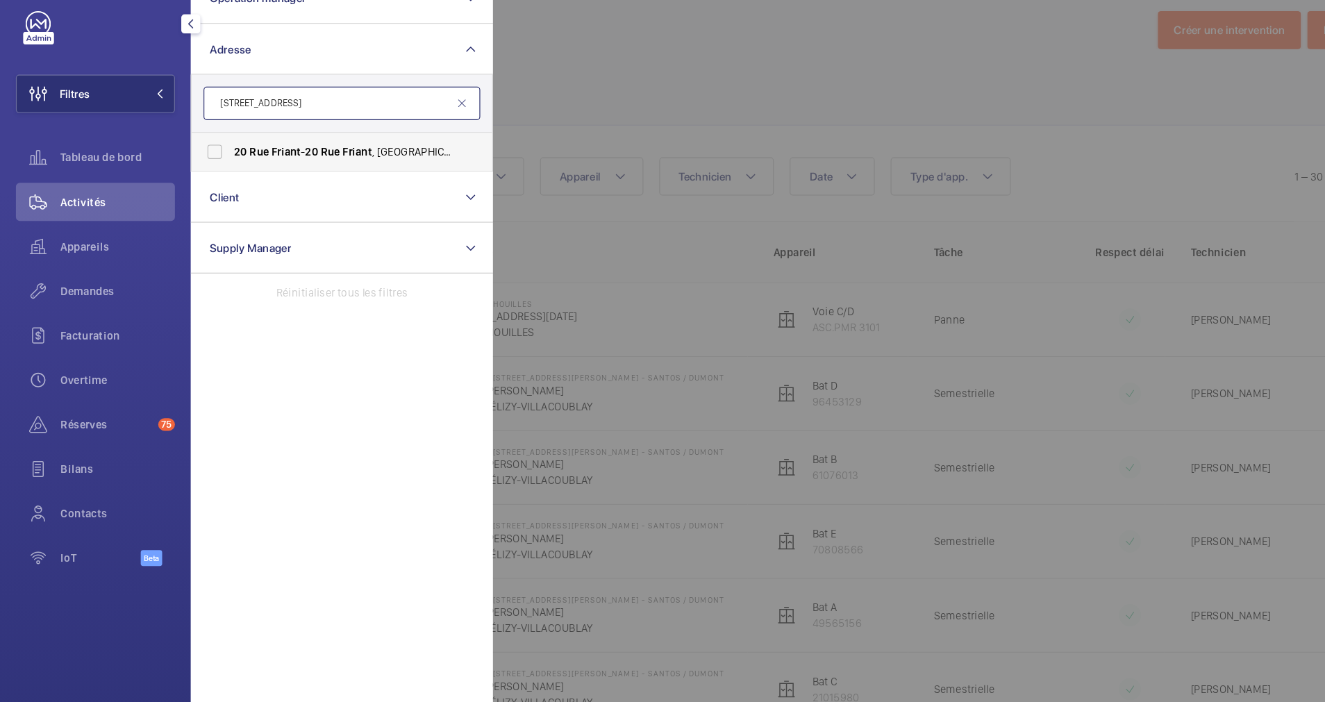
type input "[STREET_ADDRESS]"
click at [226, 152] on span "Rue" at bounding box center [226, 156] width 17 height 11
click at [201, 152] on input "20 Rue Friant - [STREET_ADDRESS]" at bounding box center [188, 156] width 28 height 28
checkbox input "true"
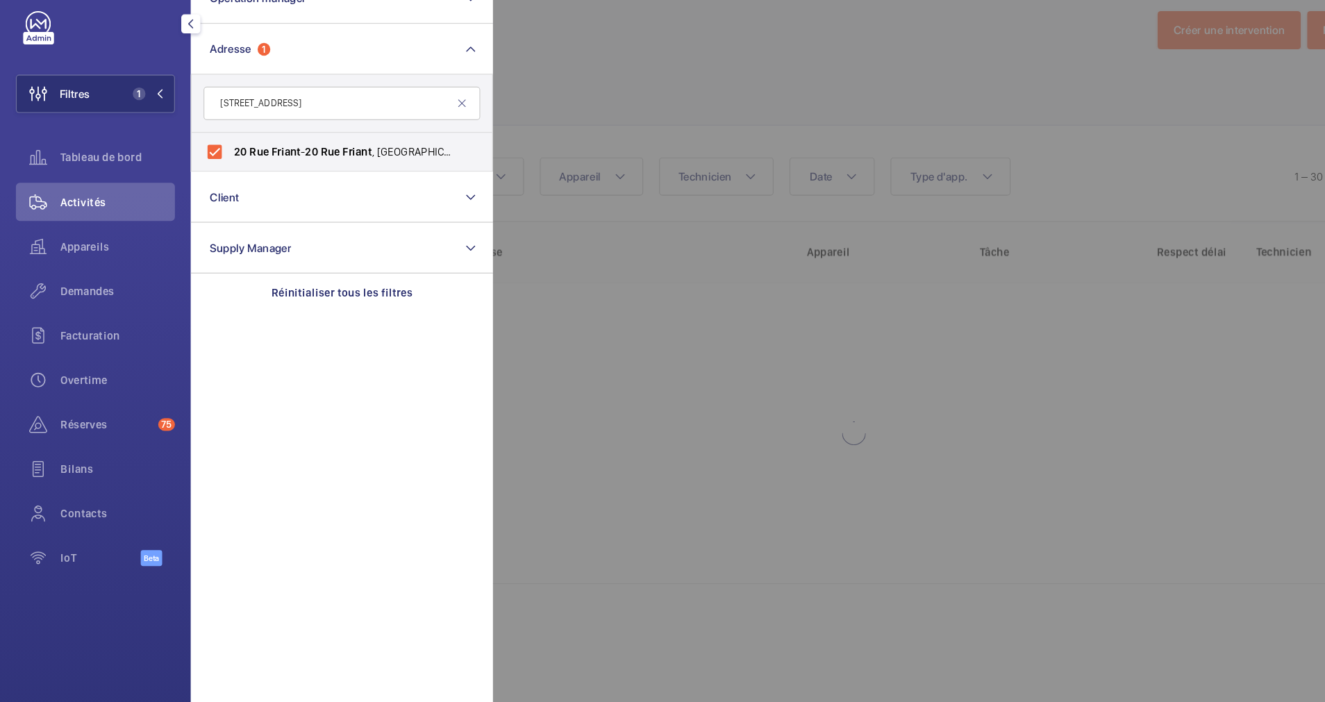
click at [704, 113] on div at bounding box center [1093, 351] width 1325 height 702
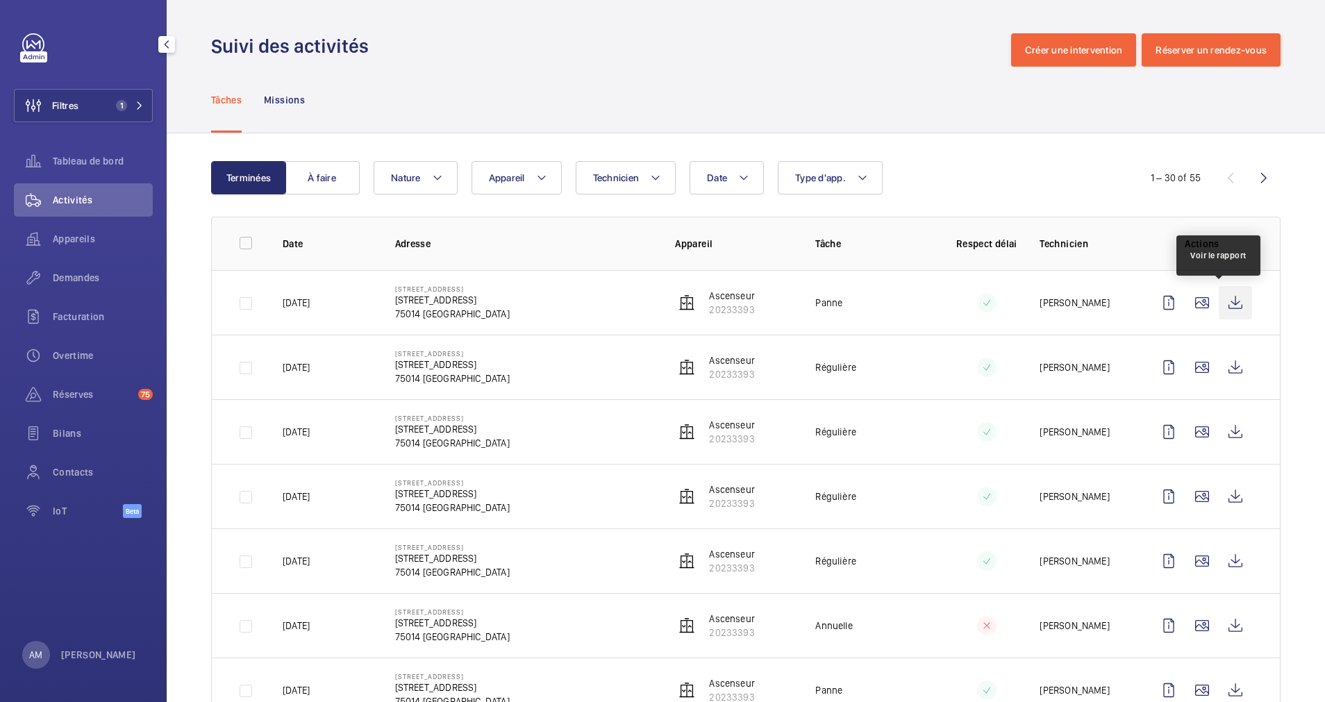
click at [1219, 302] on wm-front-icon-button at bounding box center [1235, 302] width 33 height 33
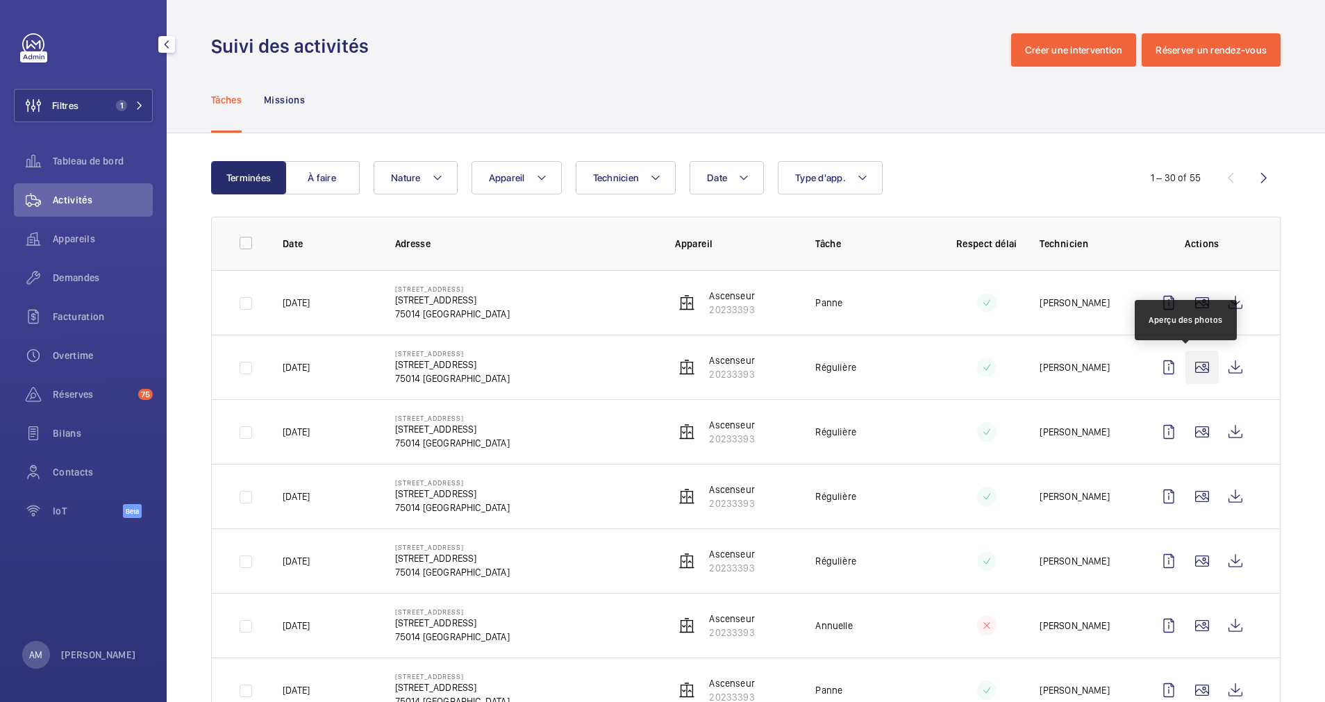
click at [1186, 366] on wm-front-icon-button at bounding box center [1202, 367] width 33 height 33
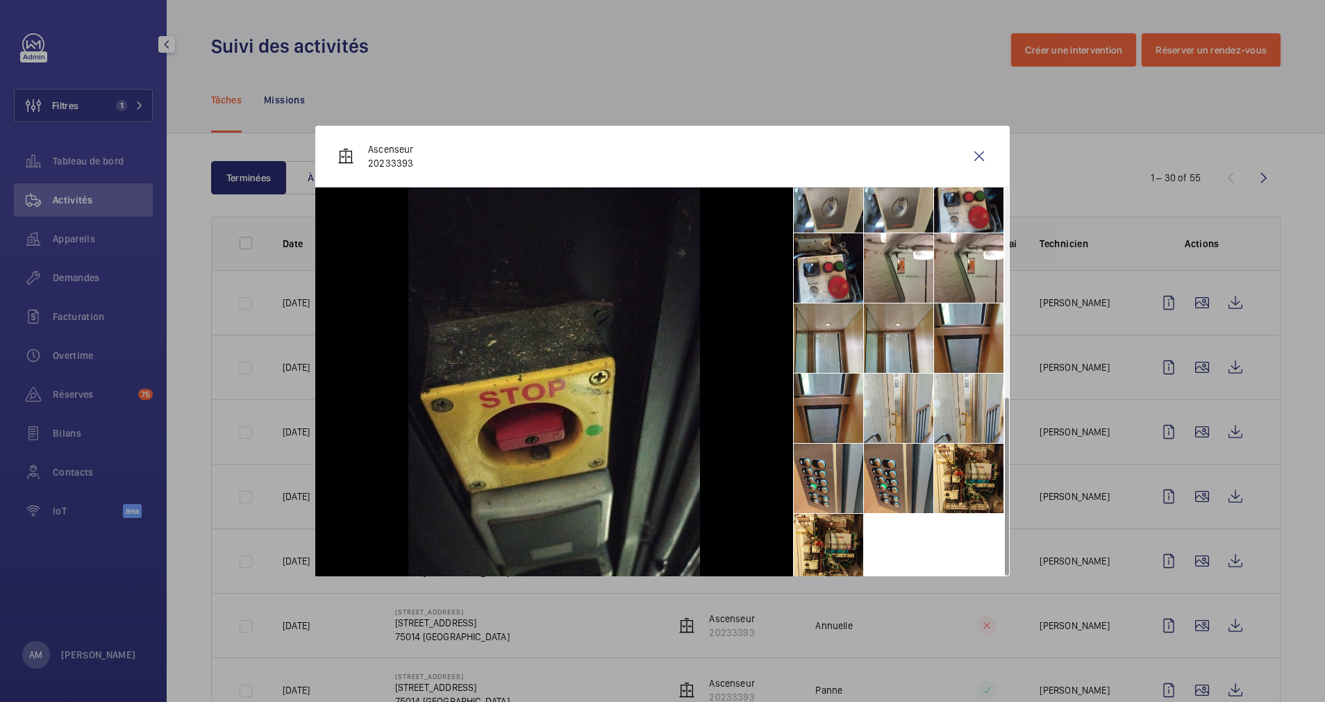
scroll to position [454, 0]
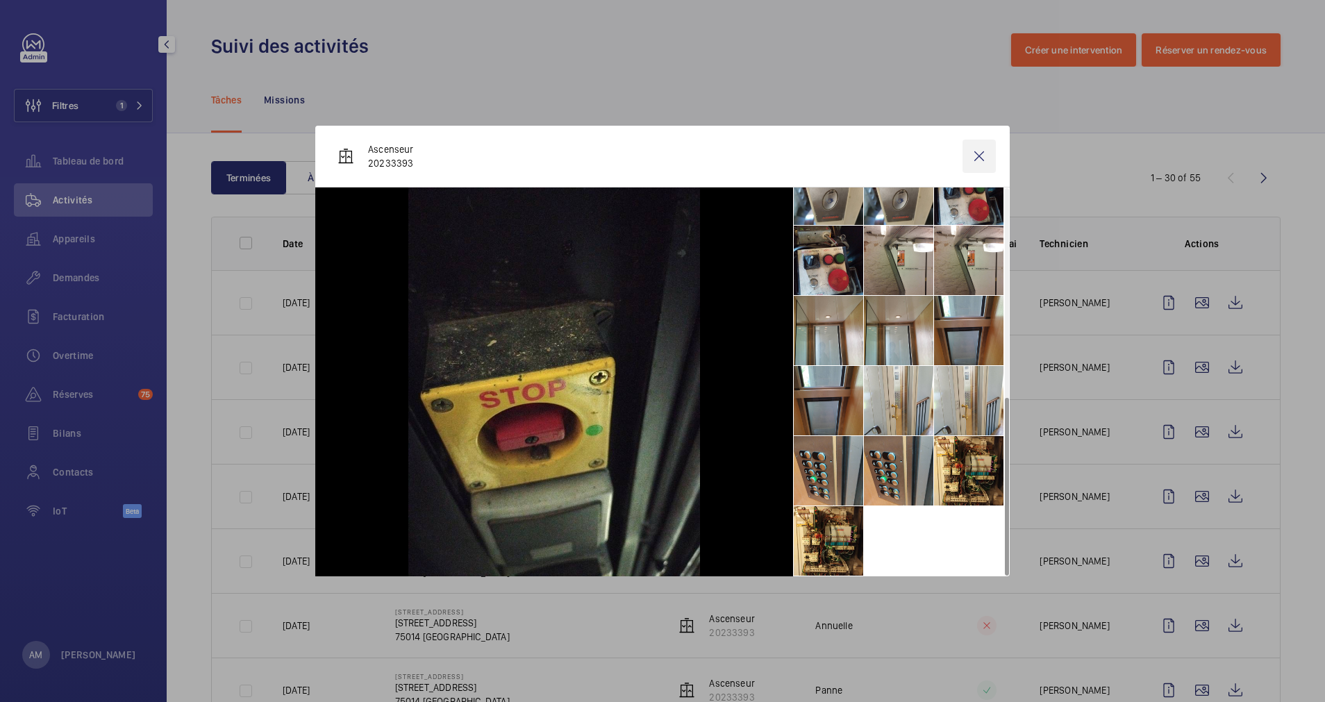
click at [986, 148] on wm-front-icon-button at bounding box center [979, 156] width 33 height 33
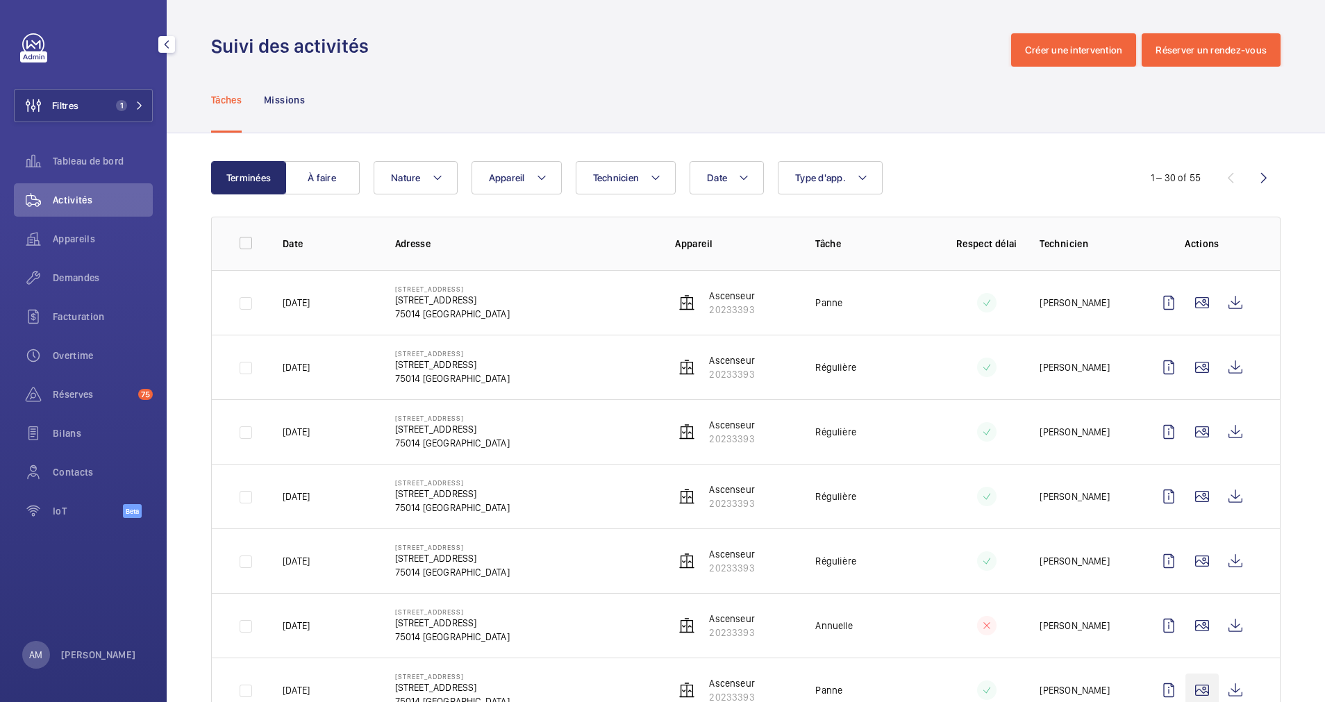
click at [1186, 674] on wm-front-icon-button at bounding box center [1202, 690] width 33 height 33
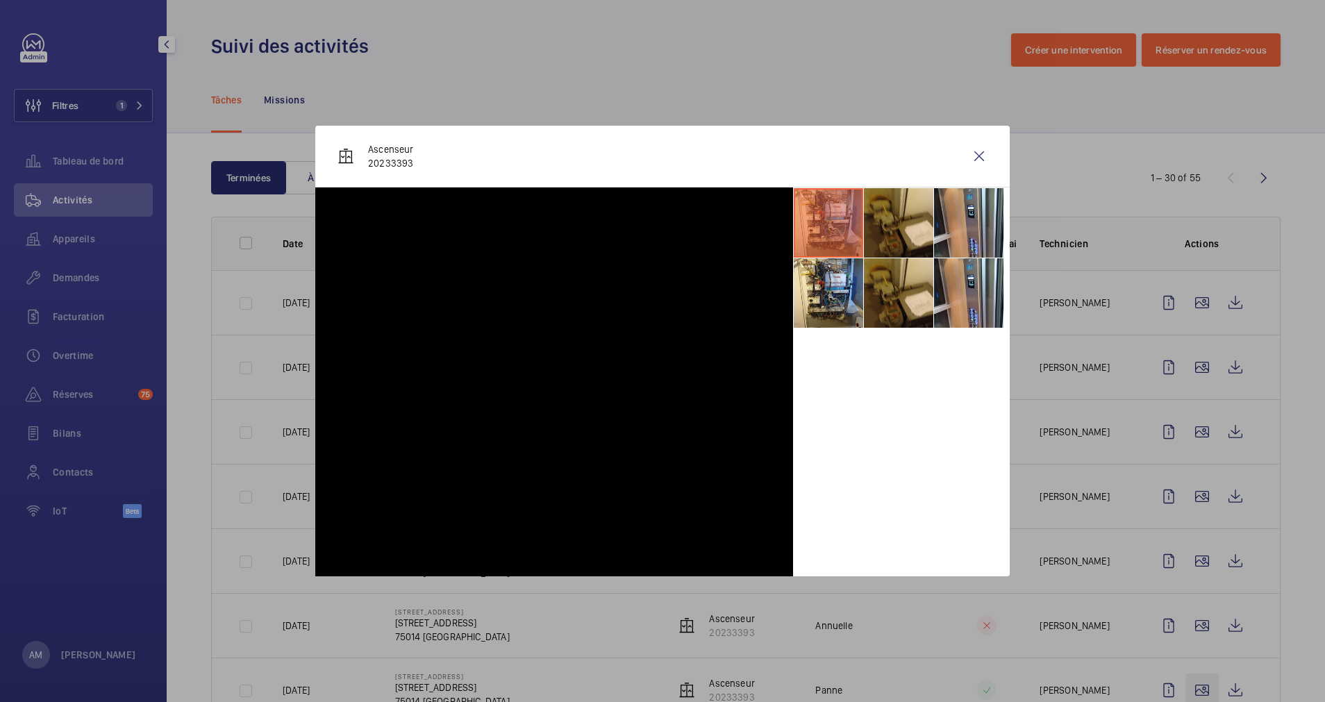
scroll to position [313, 0]
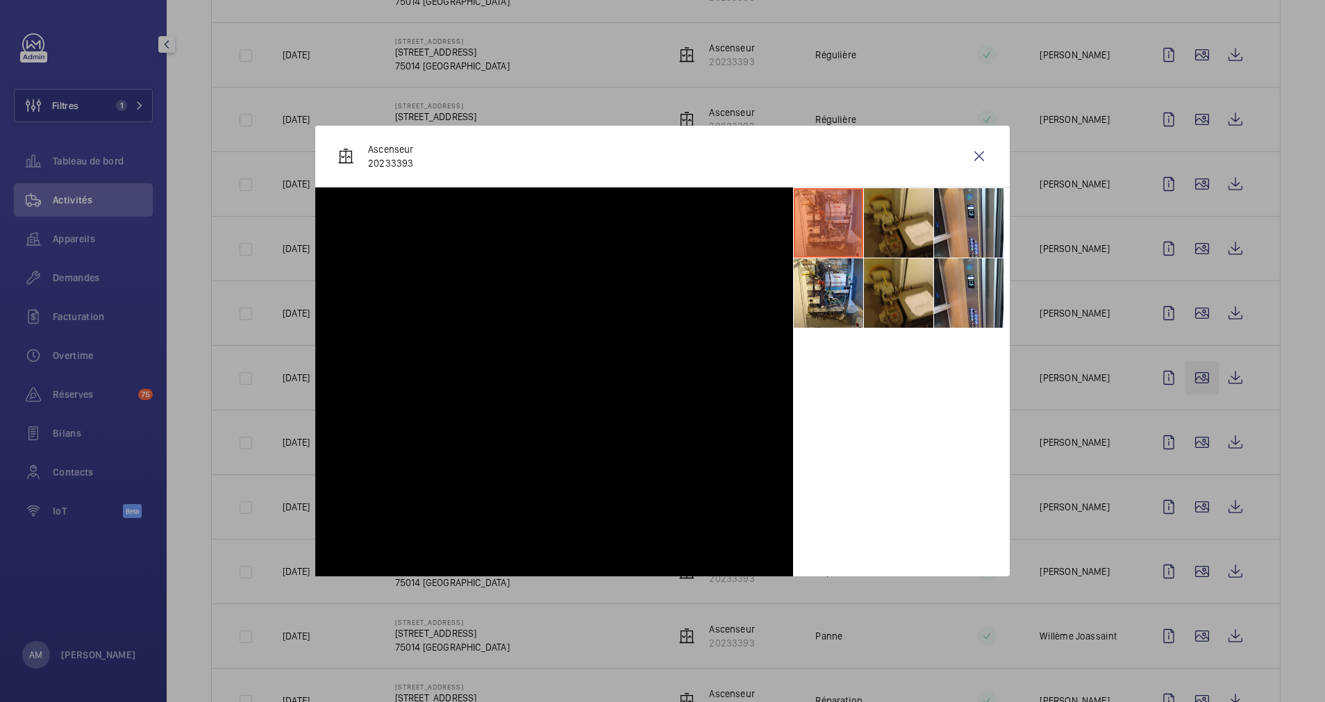
click at [1185, 375] on div at bounding box center [662, 351] width 1325 height 702
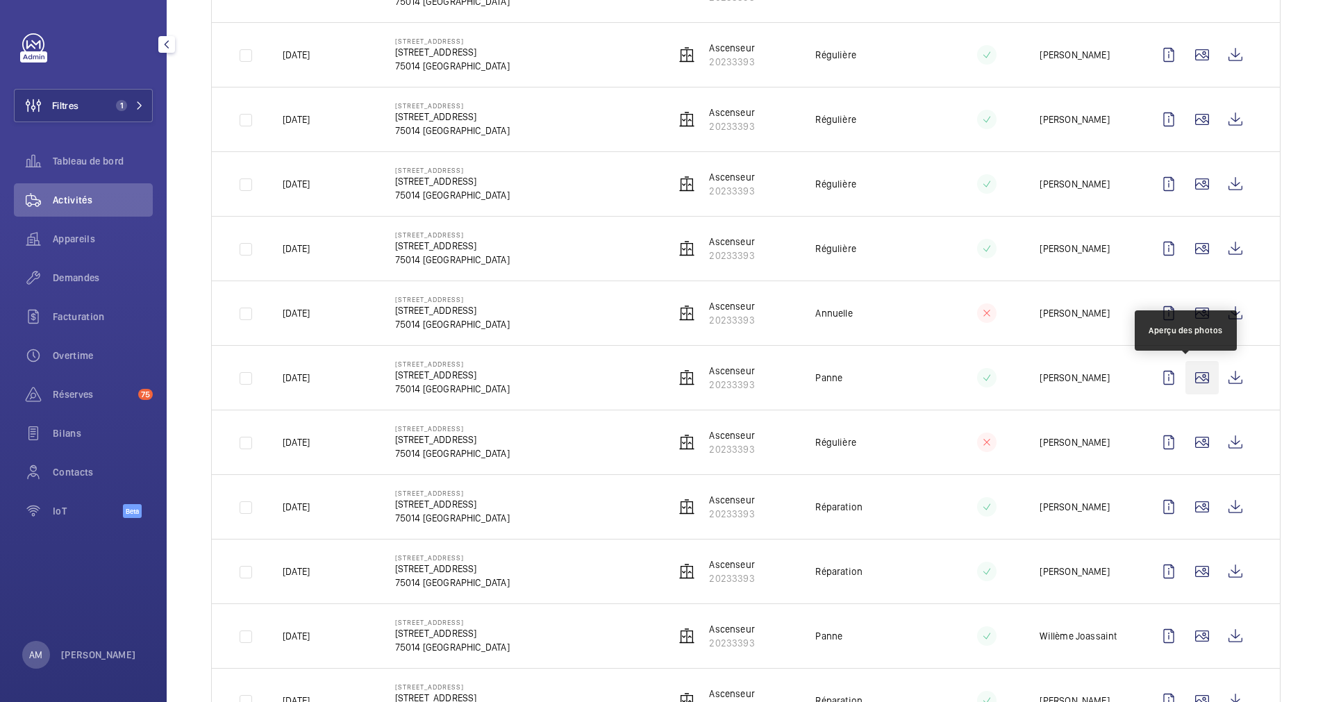
click at [1186, 375] on wm-front-icon-button at bounding box center [1202, 377] width 33 height 33
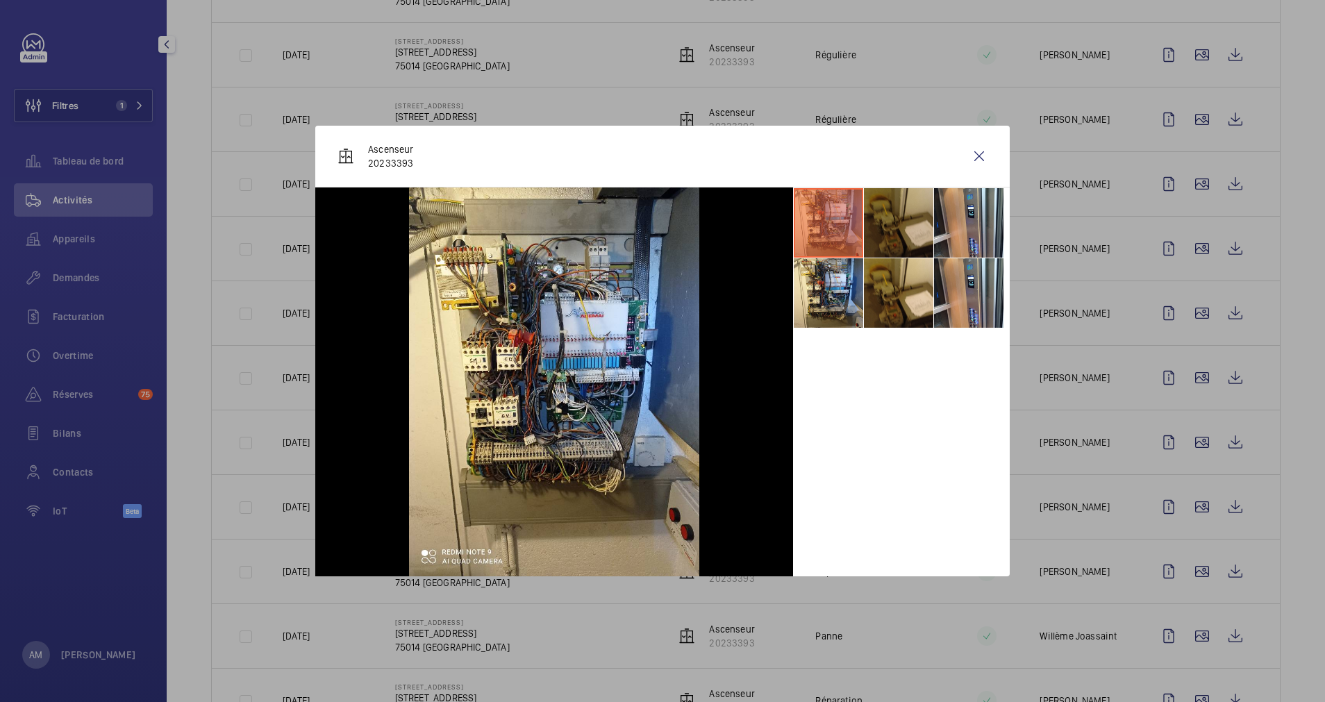
click at [922, 222] on li at bounding box center [898, 222] width 69 height 69
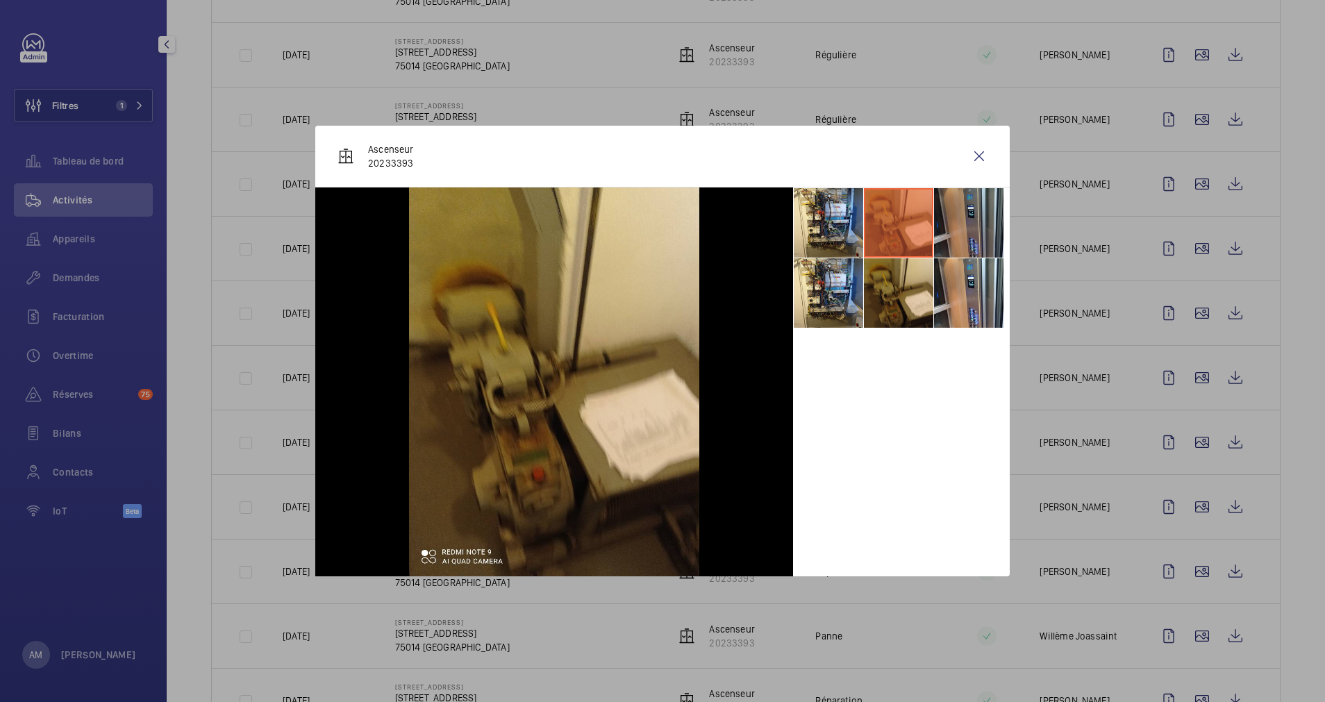
click at [969, 224] on li at bounding box center [968, 222] width 69 height 69
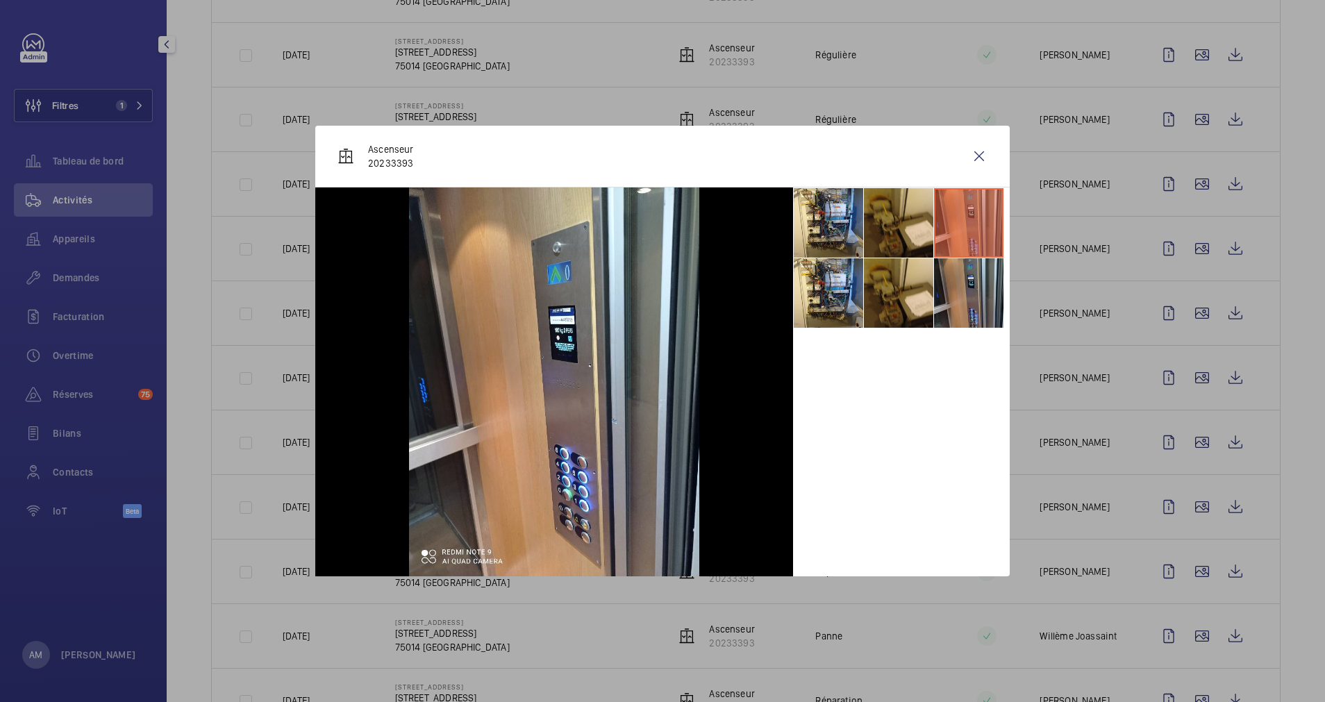
click at [970, 290] on li at bounding box center [968, 292] width 69 height 69
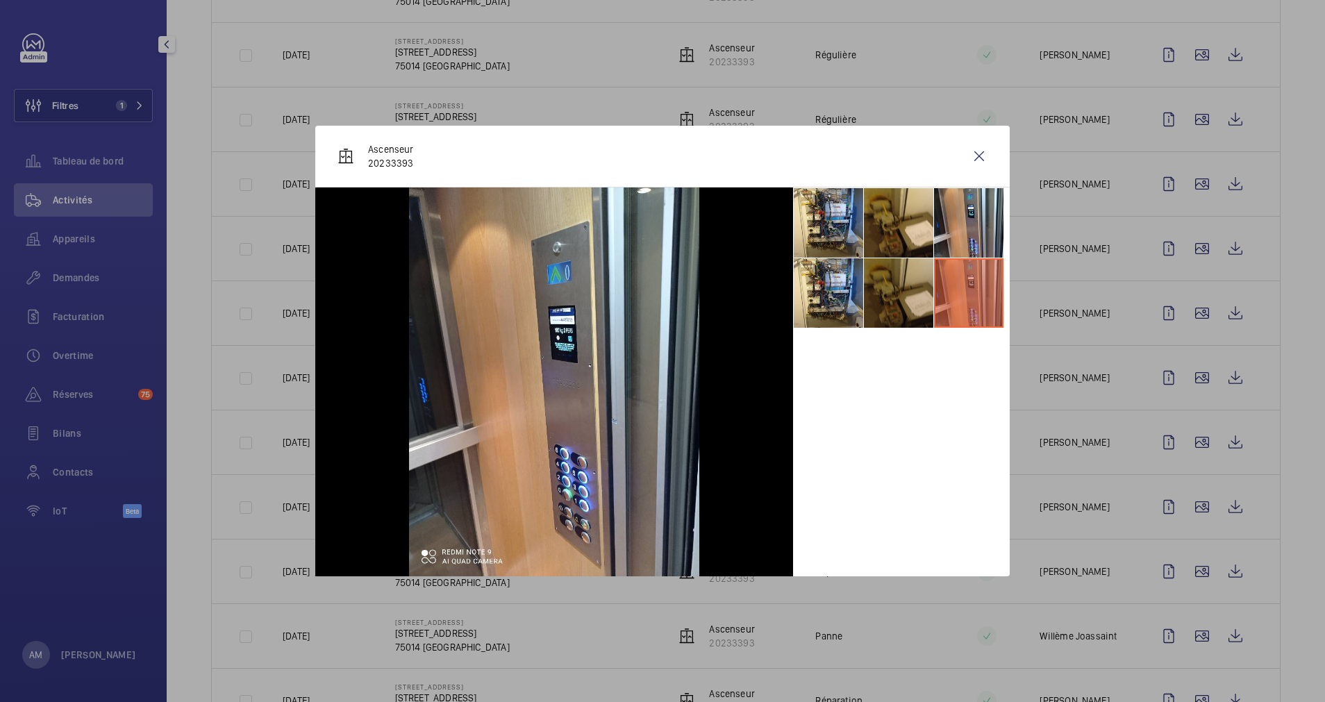
click at [899, 308] on li at bounding box center [898, 292] width 69 height 69
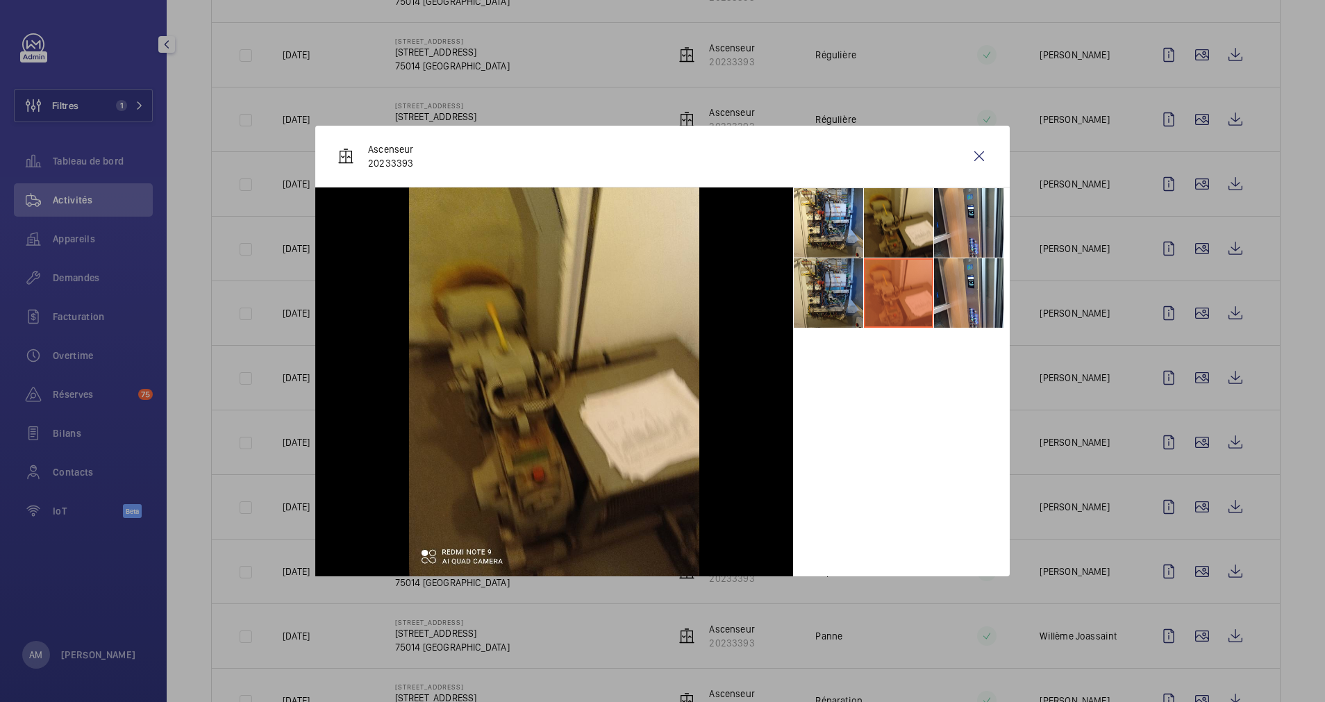
click at [838, 300] on li at bounding box center [828, 292] width 69 height 69
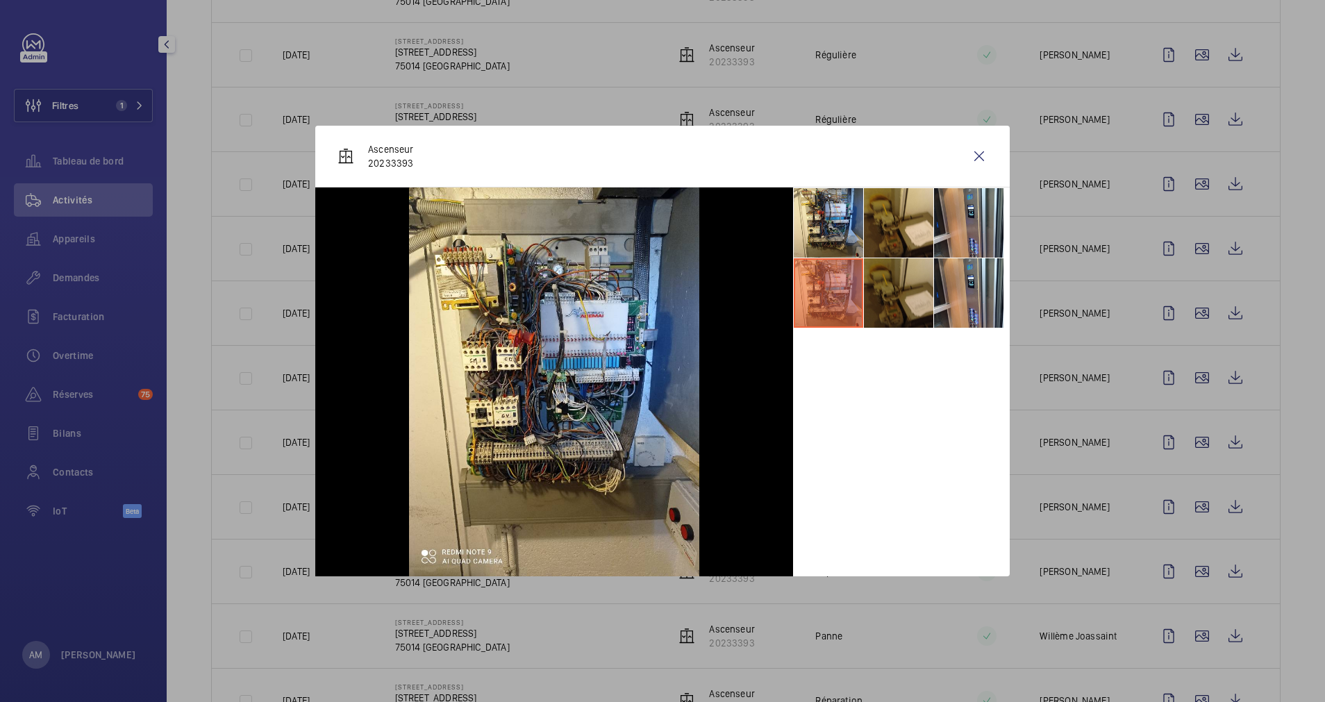
click at [874, 288] on li at bounding box center [898, 292] width 69 height 69
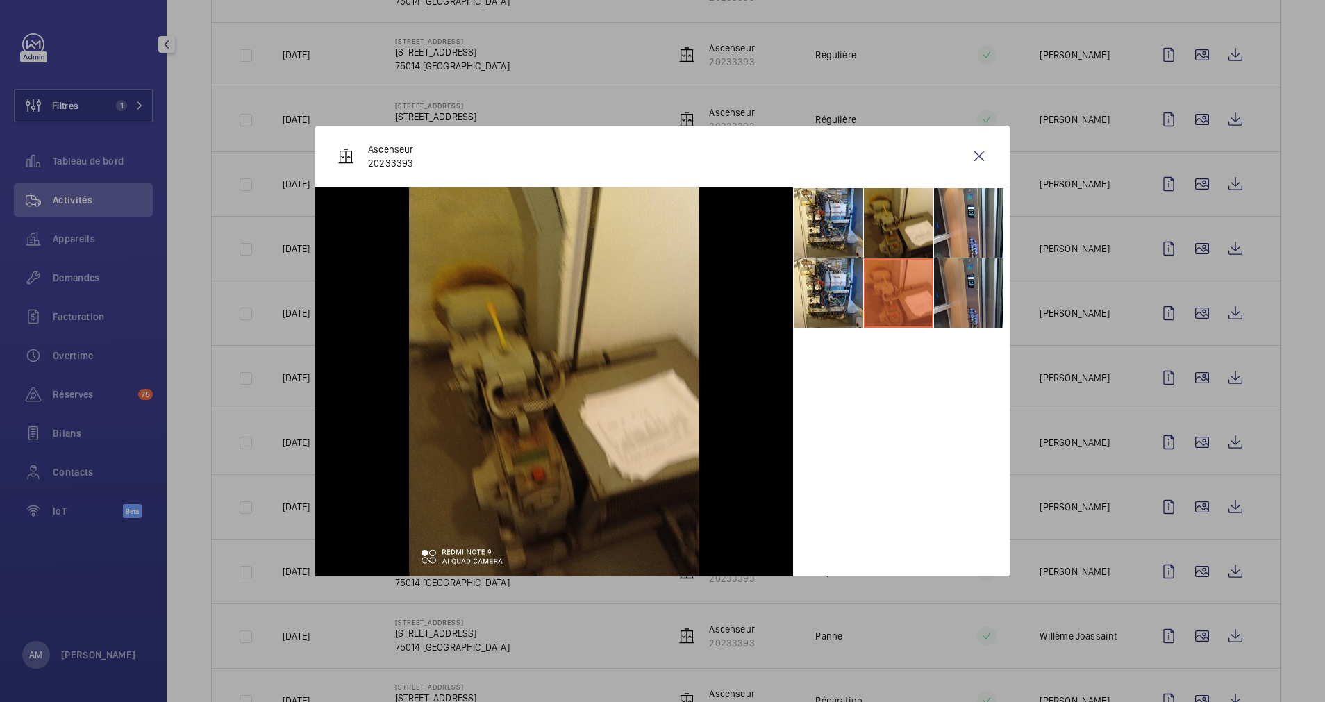
click at [965, 302] on li at bounding box center [968, 292] width 69 height 69
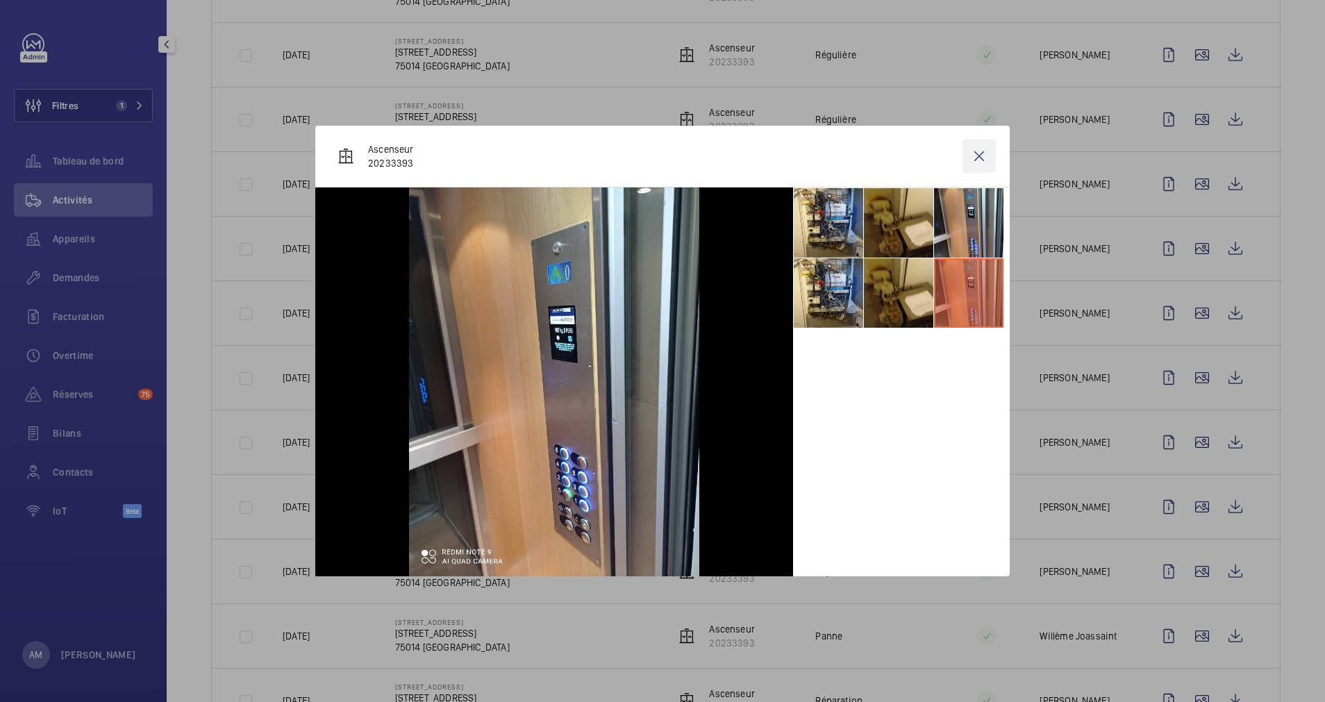
click at [977, 156] on wm-front-icon-button at bounding box center [979, 156] width 33 height 33
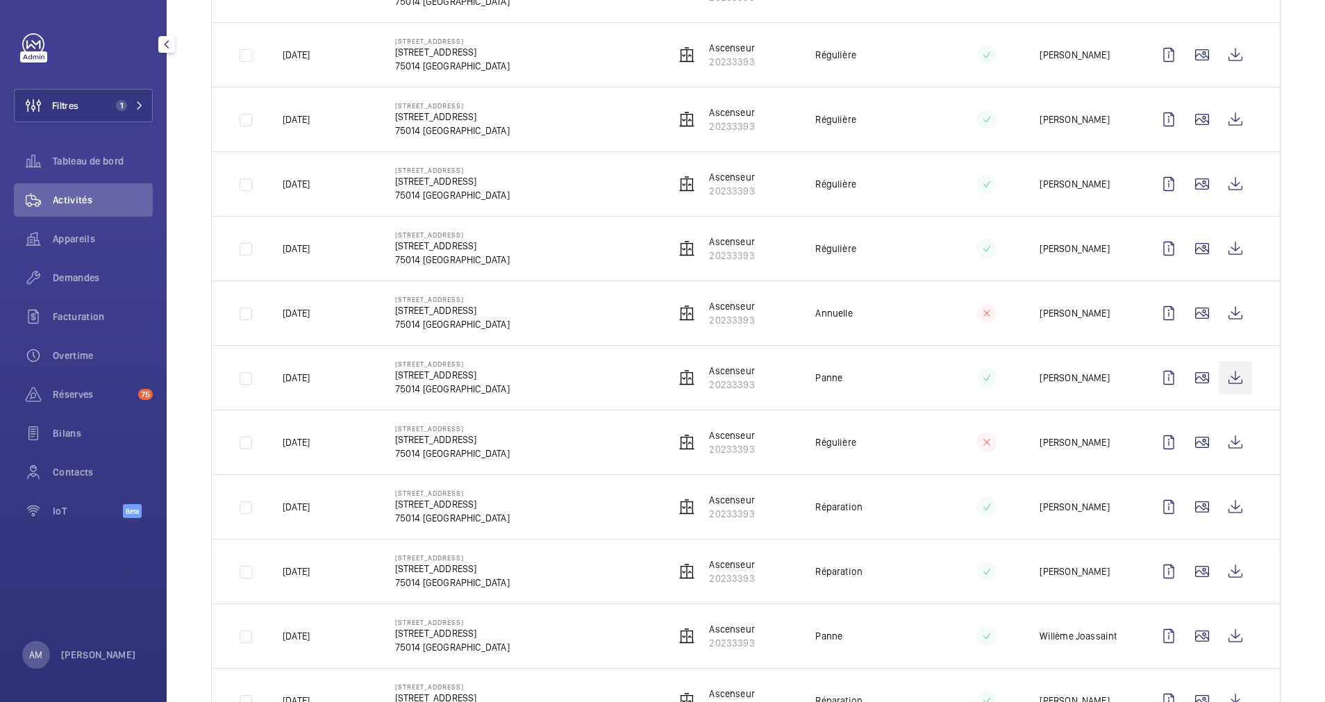
click at [1220, 361] on wm-front-icon-button at bounding box center [1235, 377] width 33 height 33
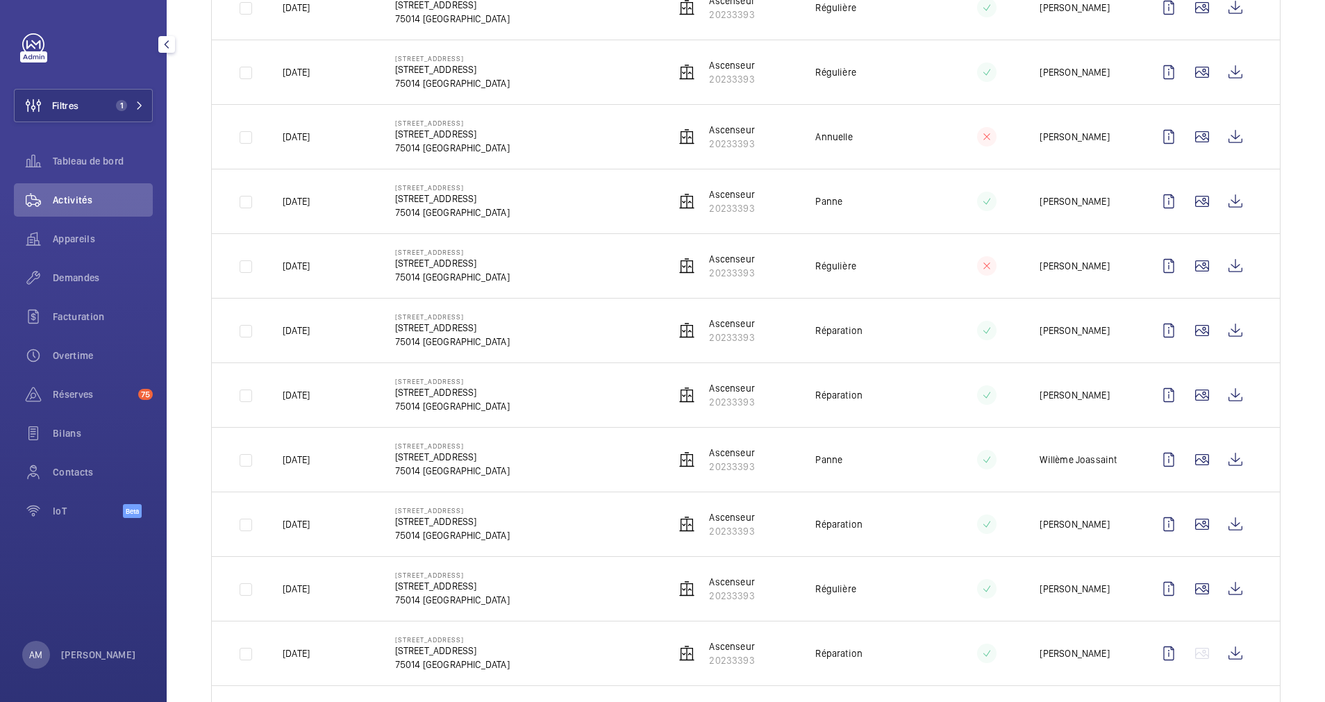
scroll to position [521, 0]
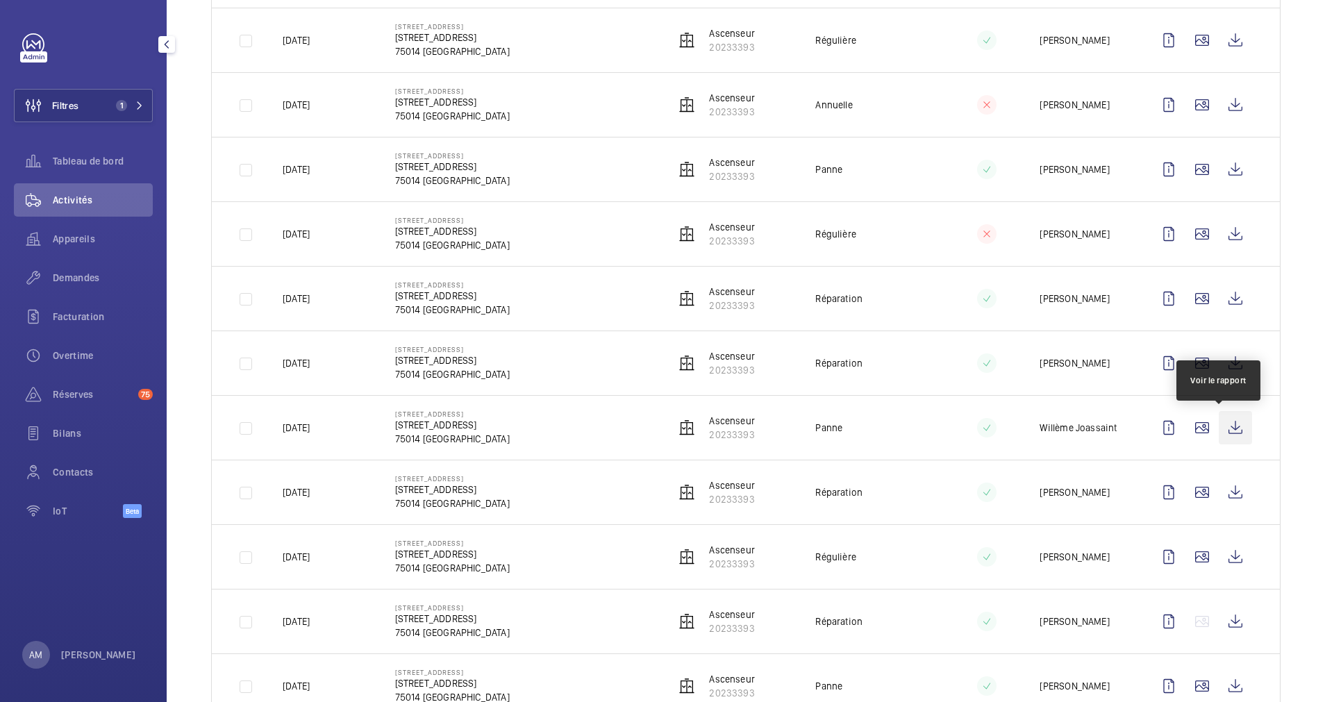
click at [1219, 424] on wm-front-icon-button at bounding box center [1235, 427] width 33 height 33
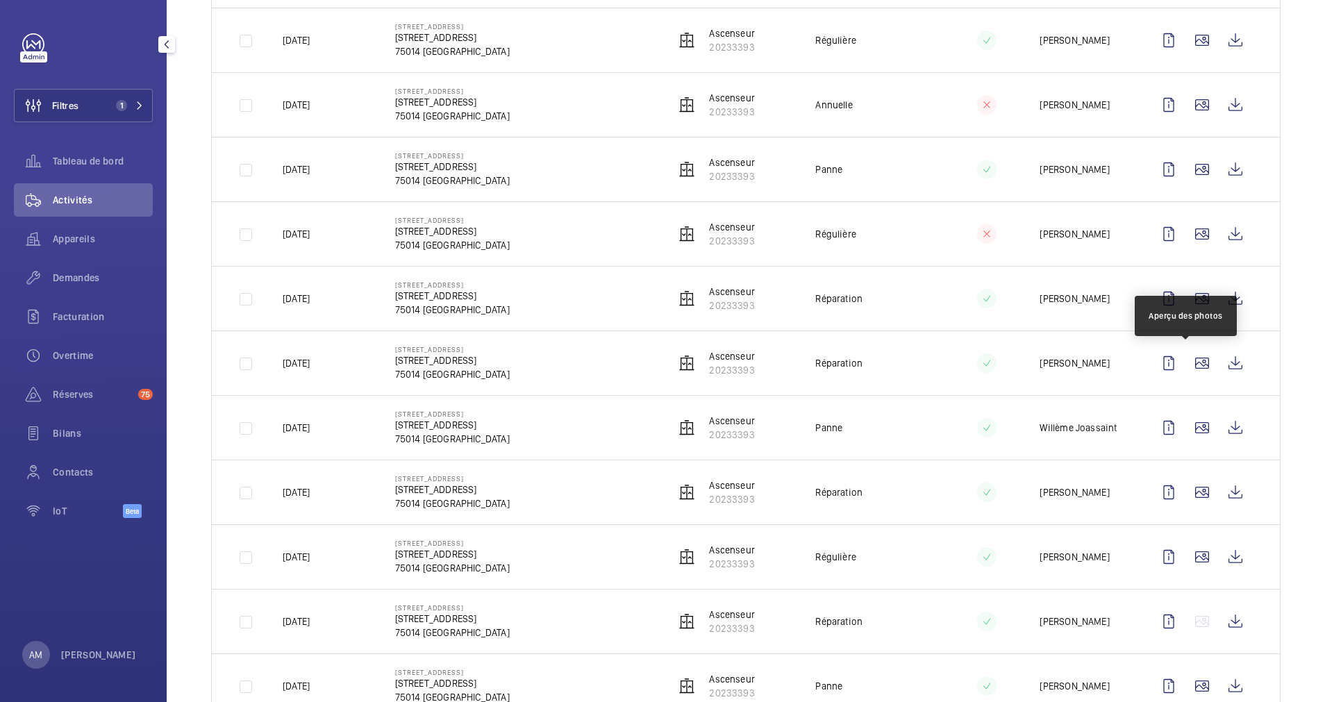
scroll to position [625, 0]
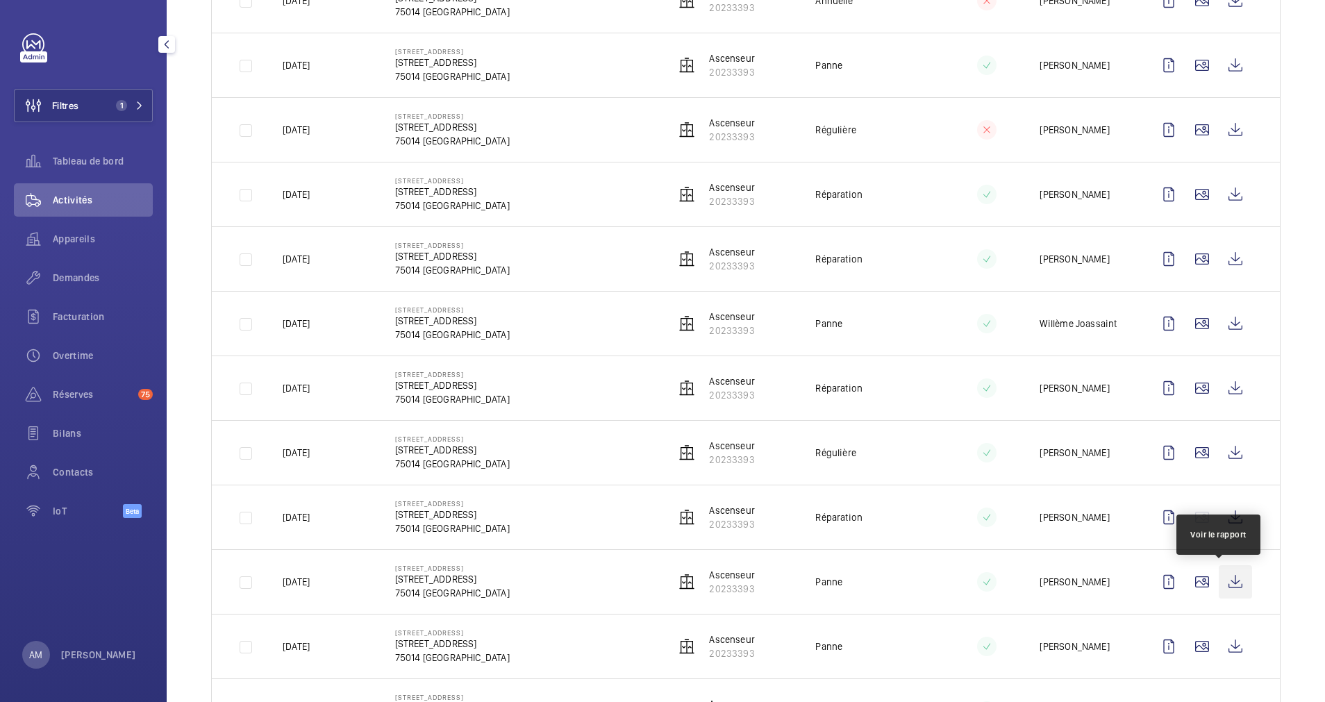
click at [1219, 576] on wm-front-icon-button at bounding box center [1235, 581] width 33 height 33
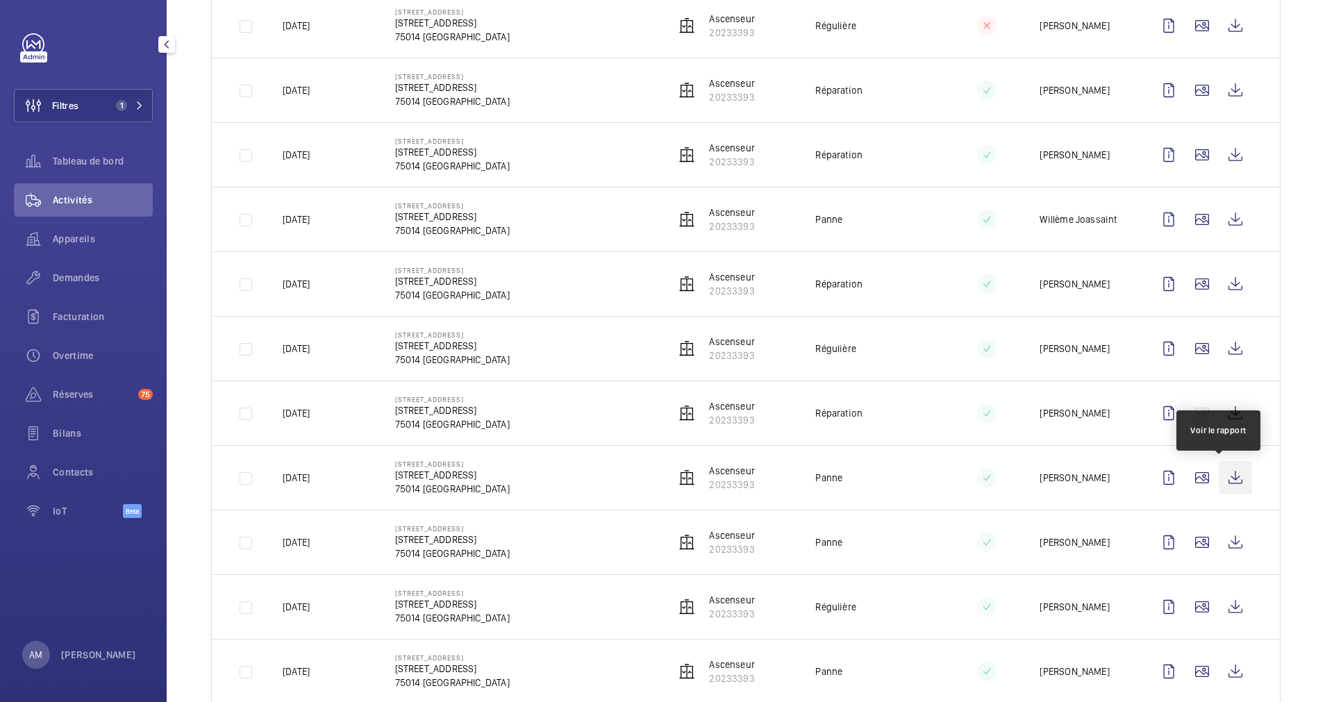
click at [1219, 474] on wm-front-icon-button at bounding box center [1235, 477] width 33 height 33
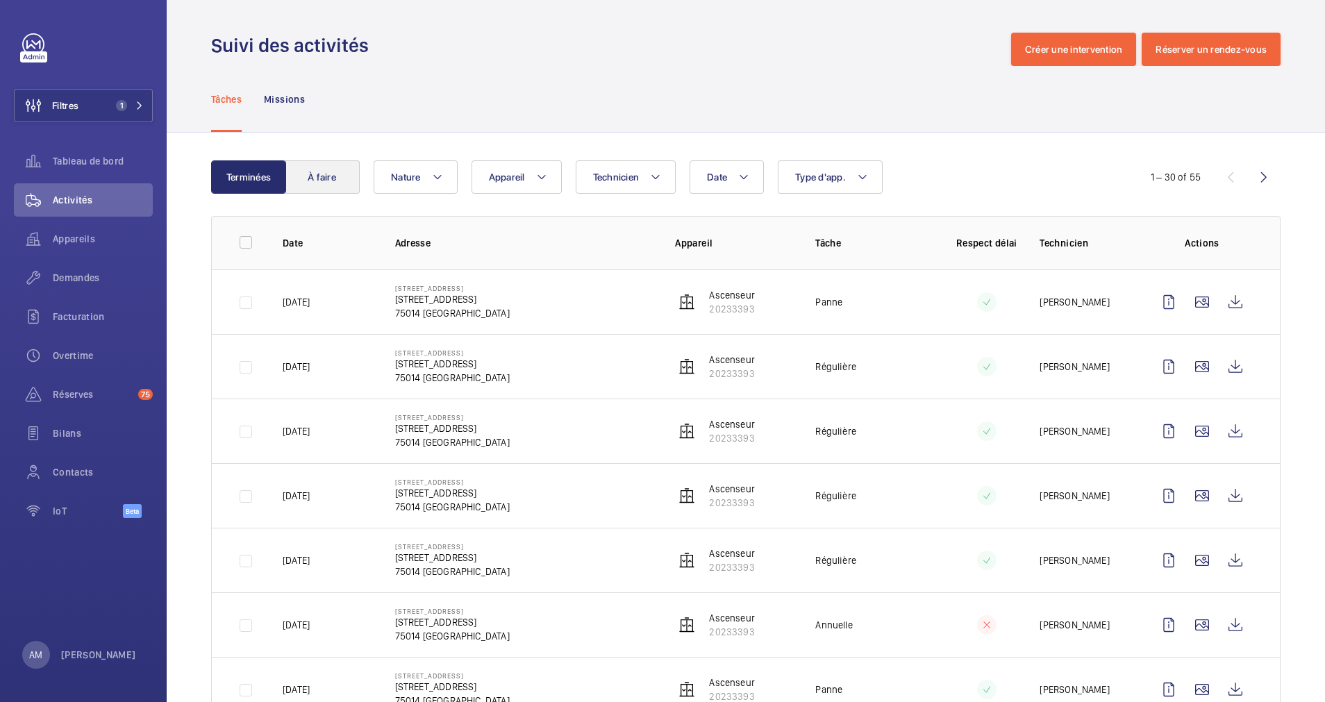
scroll to position [0, 0]
click at [301, 178] on button "À faire" at bounding box center [322, 177] width 75 height 33
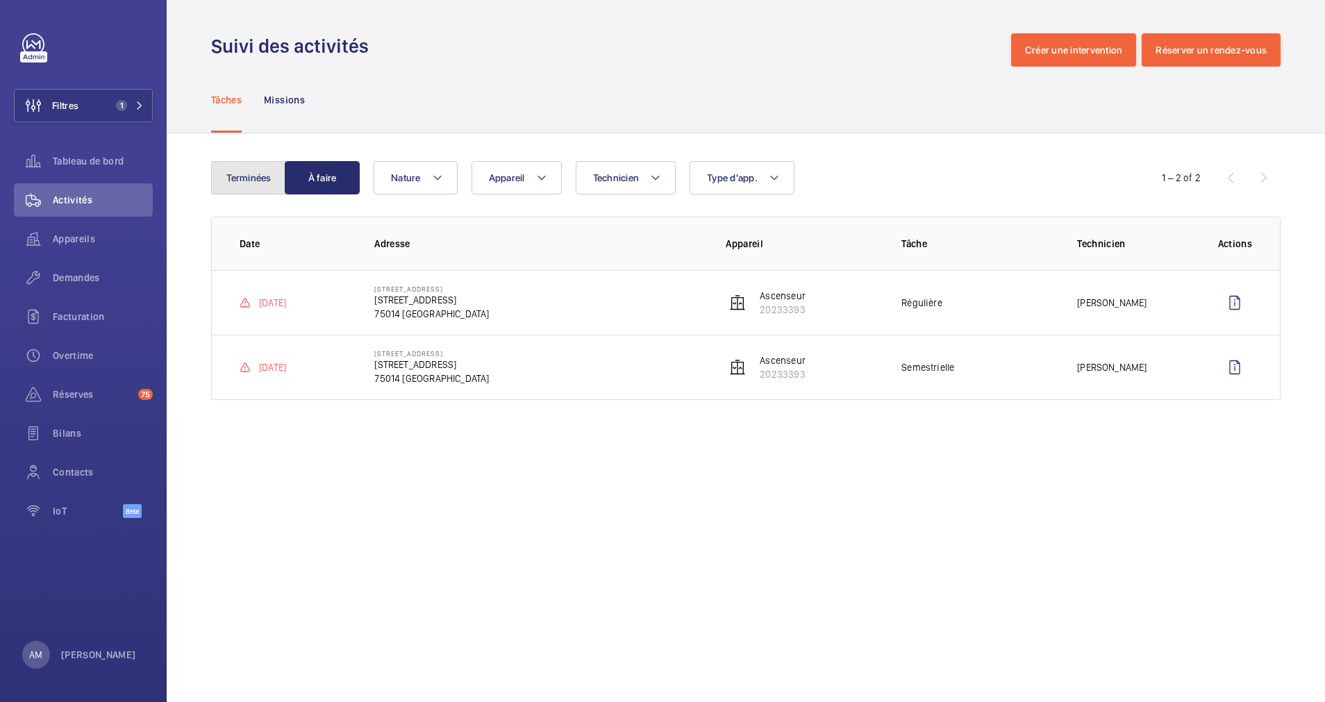
click at [244, 170] on button "Terminées" at bounding box center [248, 177] width 75 height 33
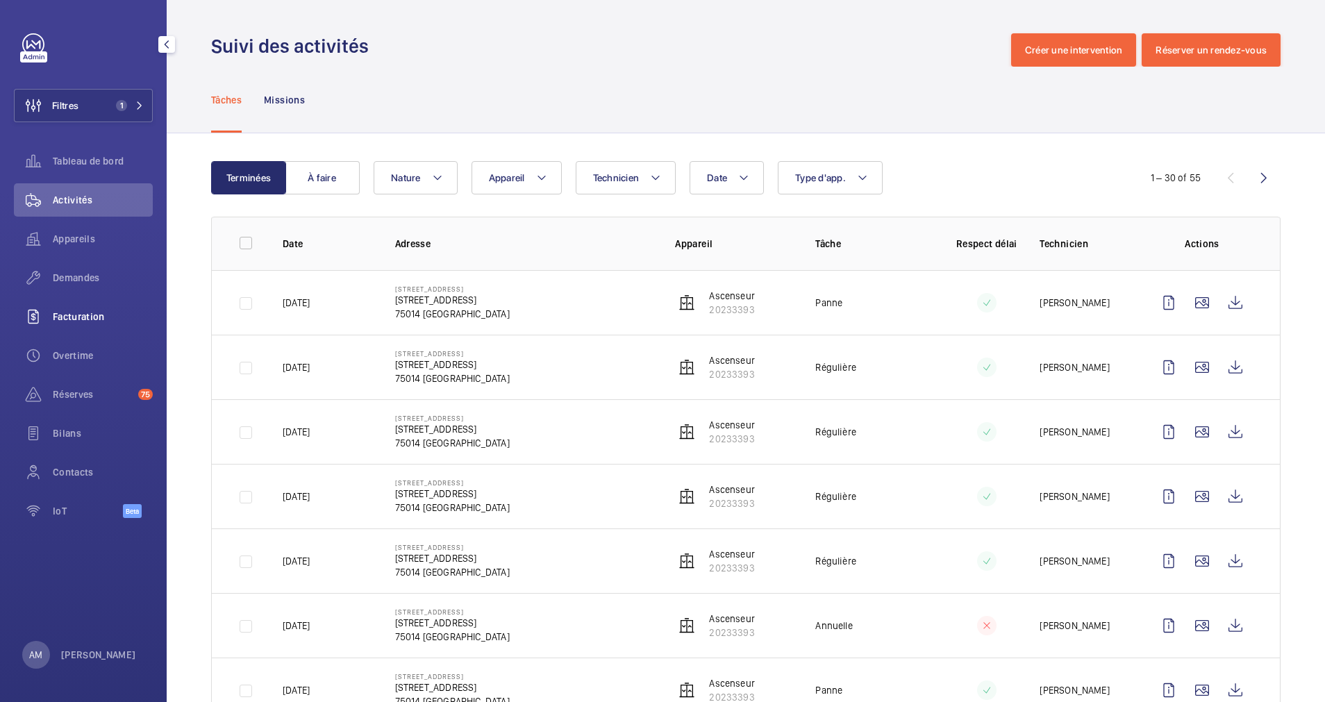
click at [74, 313] on span "Facturation" at bounding box center [103, 317] width 100 height 14
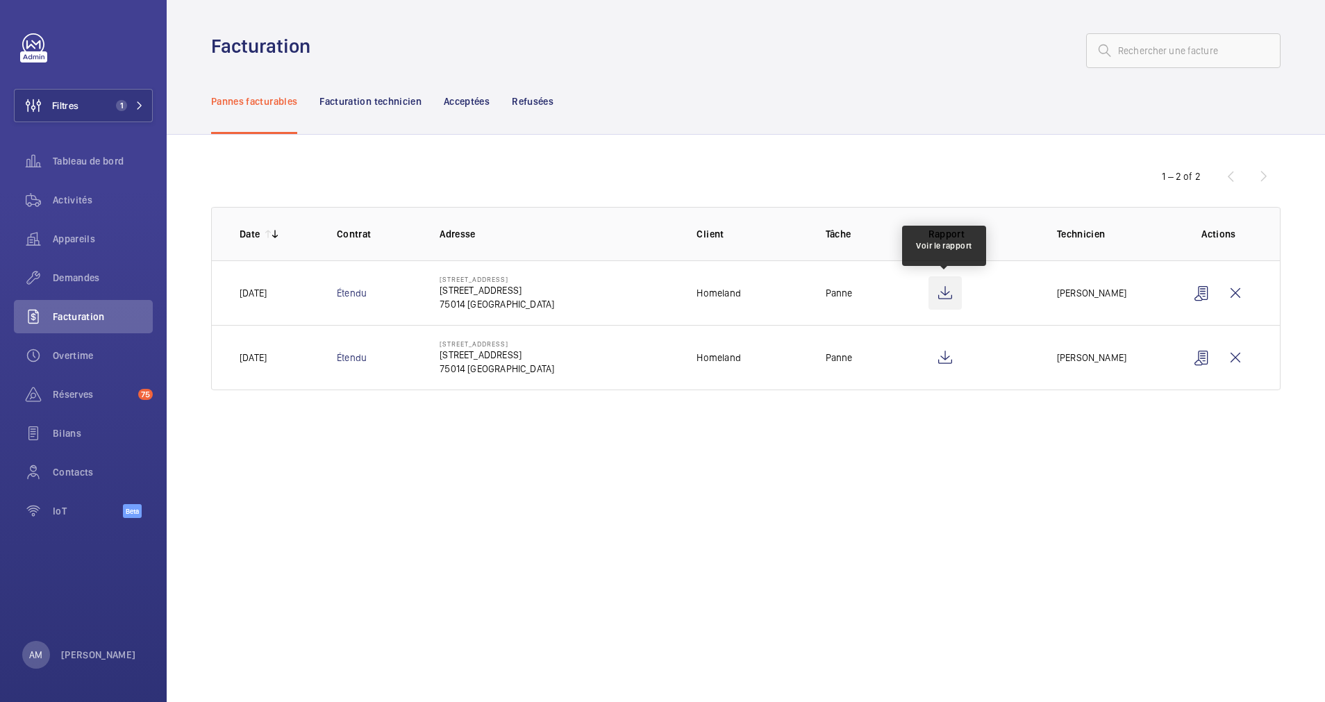
click at [945, 290] on wm-front-icon-button at bounding box center [945, 292] width 33 height 33
click at [947, 350] on wm-front-icon-button at bounding box center [945, 357] width 33 height 33
click at [1240, 357] on wm-front-icon-button at bounding box center [1235, 357] width 33 height 33
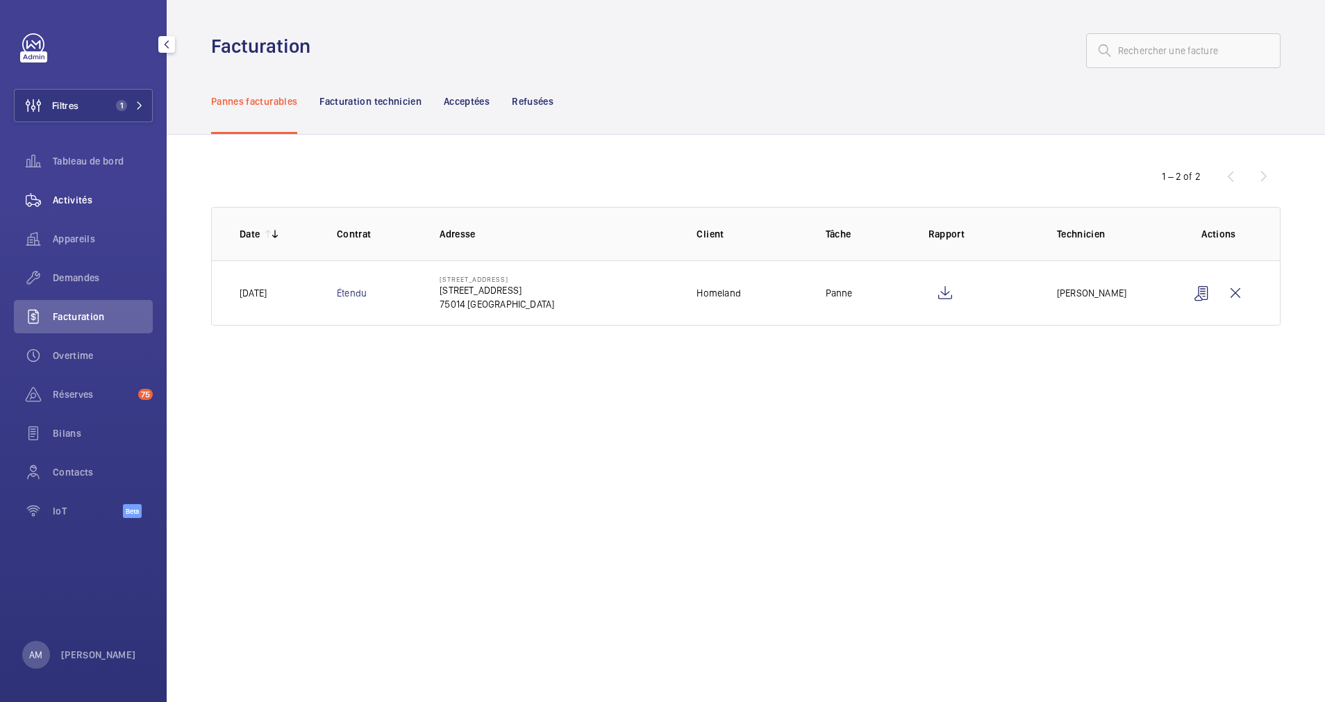
click at [61, 199] on span "Activités" at bounding box center [103, 200] width 100 height 14
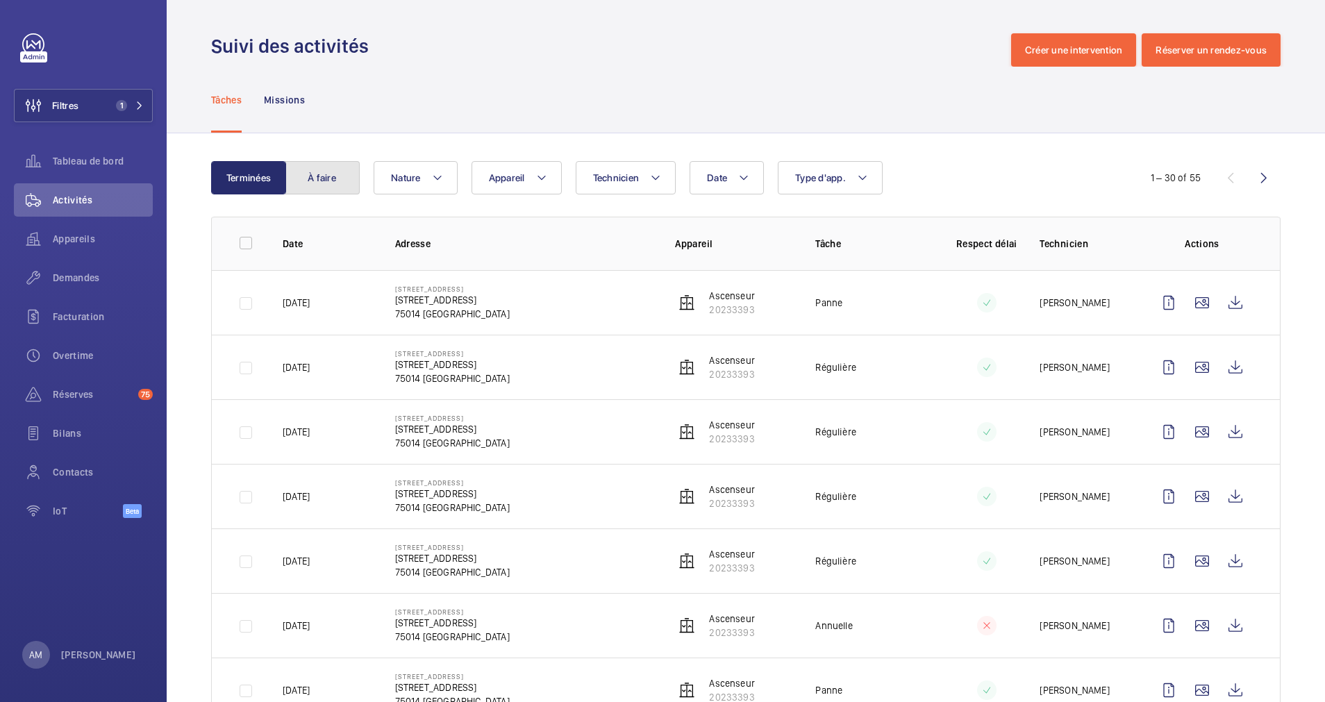
click at [308, 170] on button "À faire" at bounding box center [322, 177] width 75 height 33
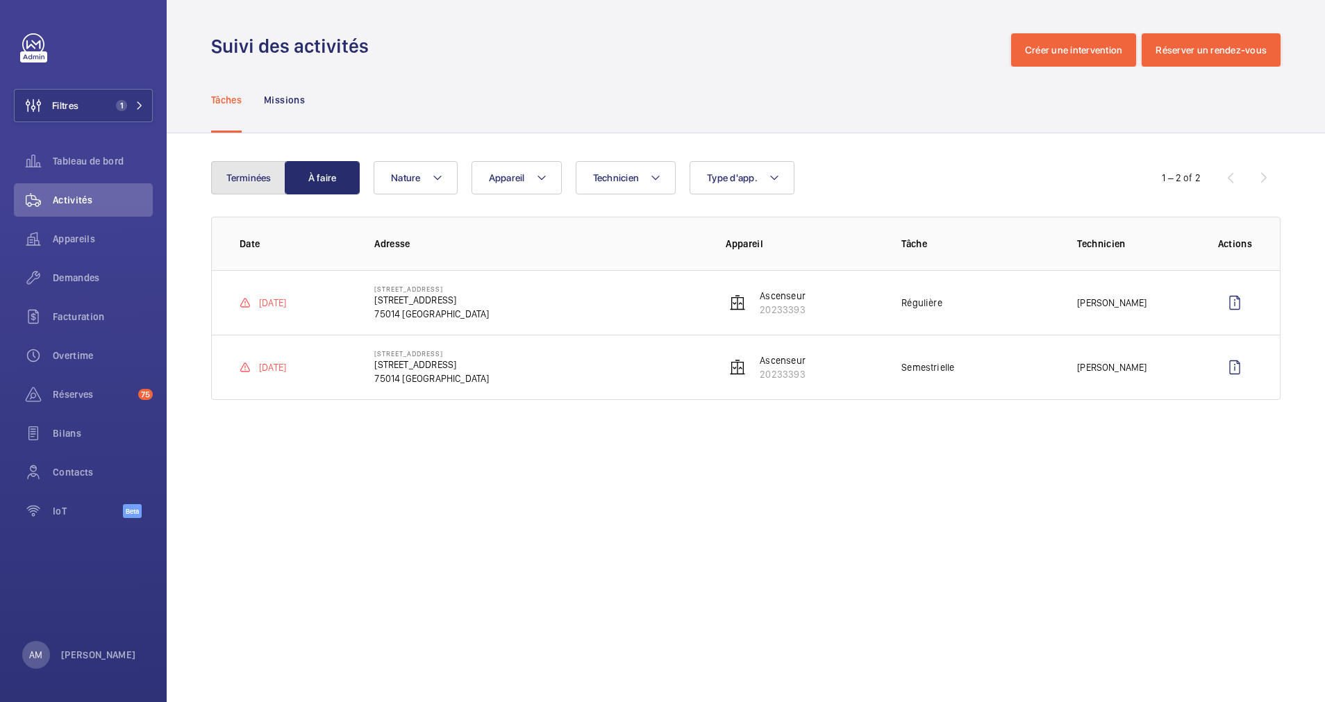
click at [251, 178] on button "Terminées" at bounding box center [248, 177] width 75 height 33
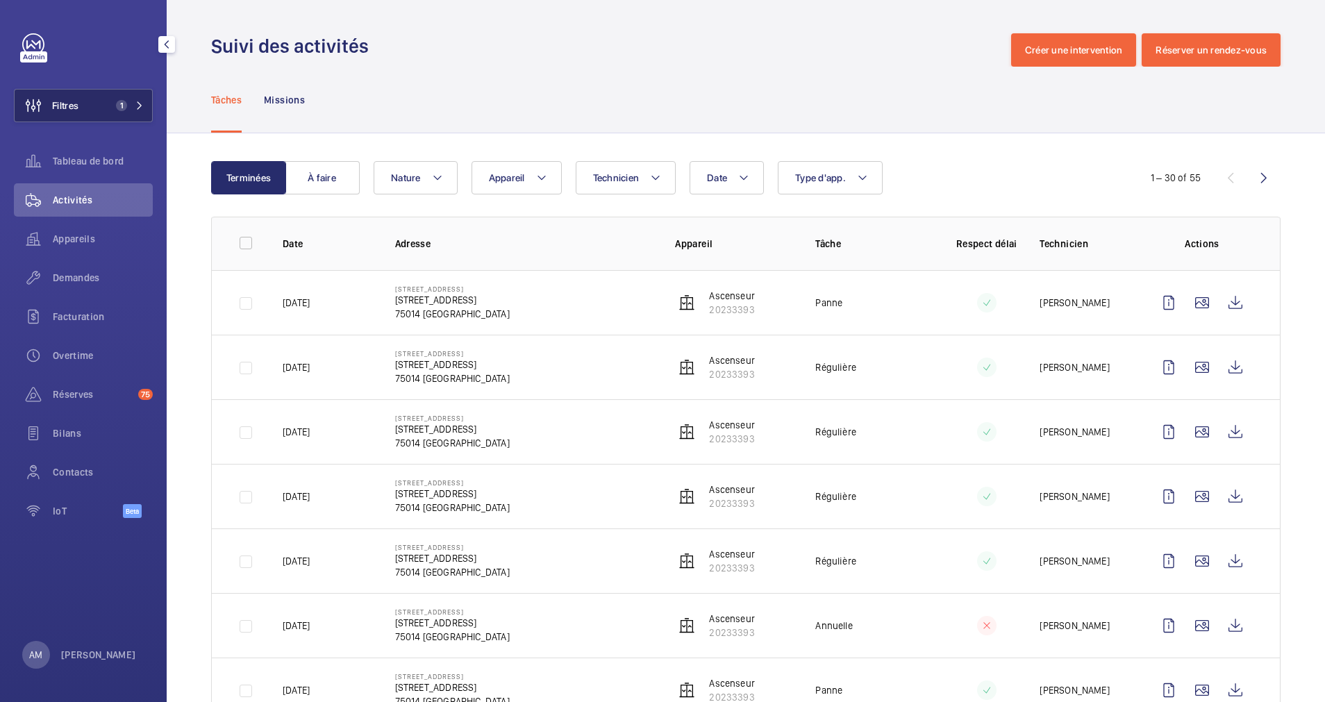
click at [126, 94] on button "Filtres 1" at bounding box center [83, 105] width 139 height 33
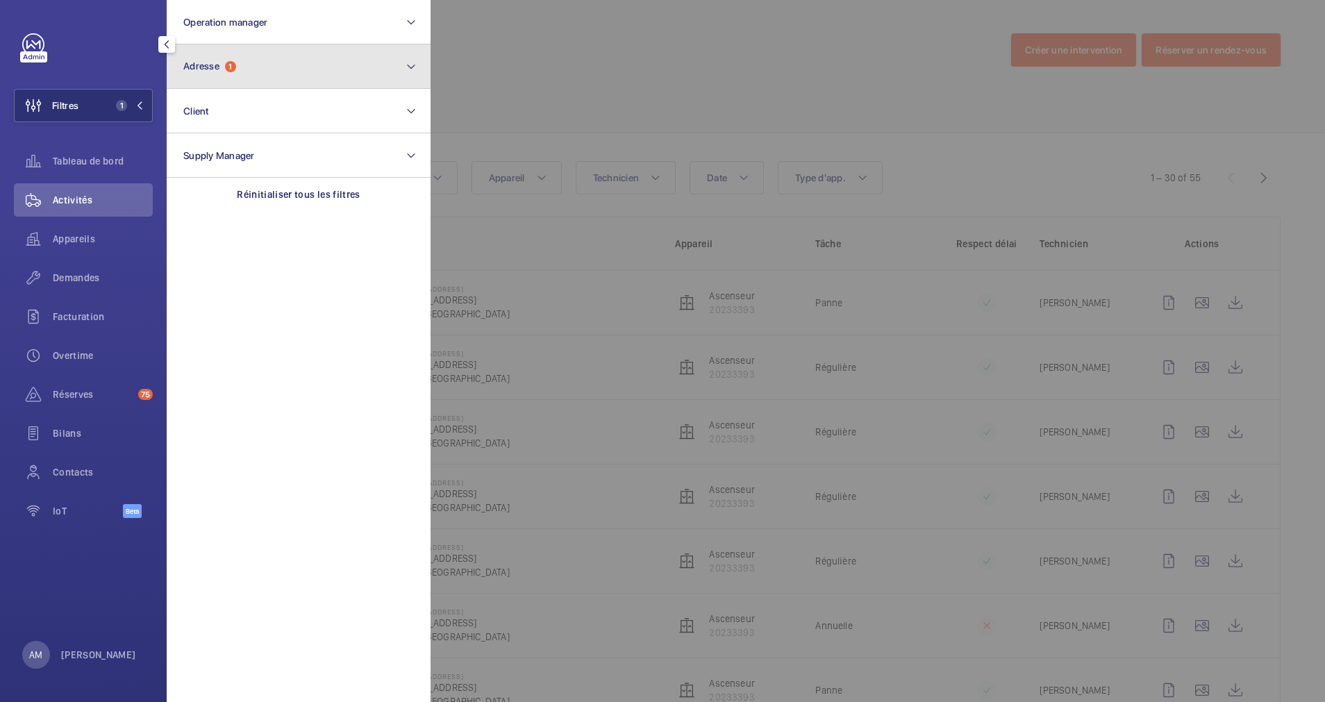
click at [345, 78] on button "Adresse 1" at bounding box center [299, 66] width 264 height 44
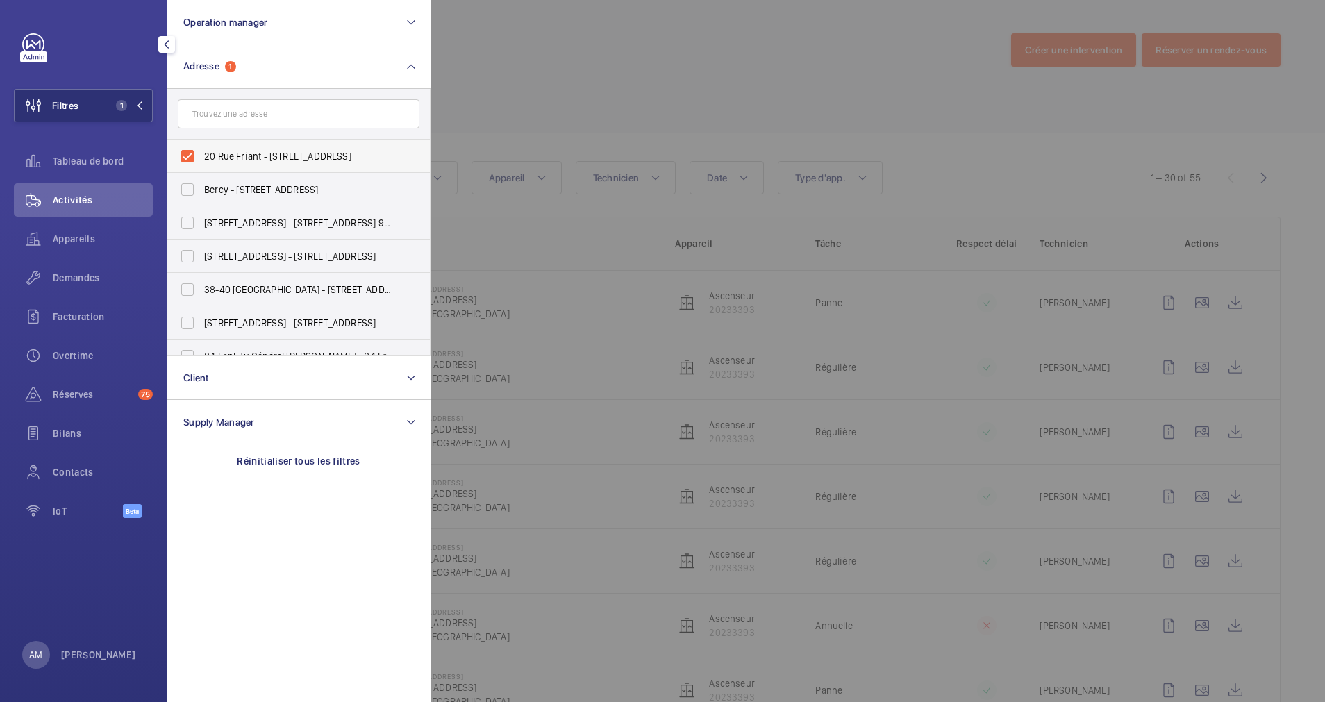
click at [185, 151] on label "20 Rue Friant - [STREET_ADDRESS]" at bounding box center [288, 156] width 242 height 33
click at [185, 151] on input "20 Rue Friant - [STREET_ADDRESS]" at bounding box center [188, 156] width 28 height 28
checkbox input "false"
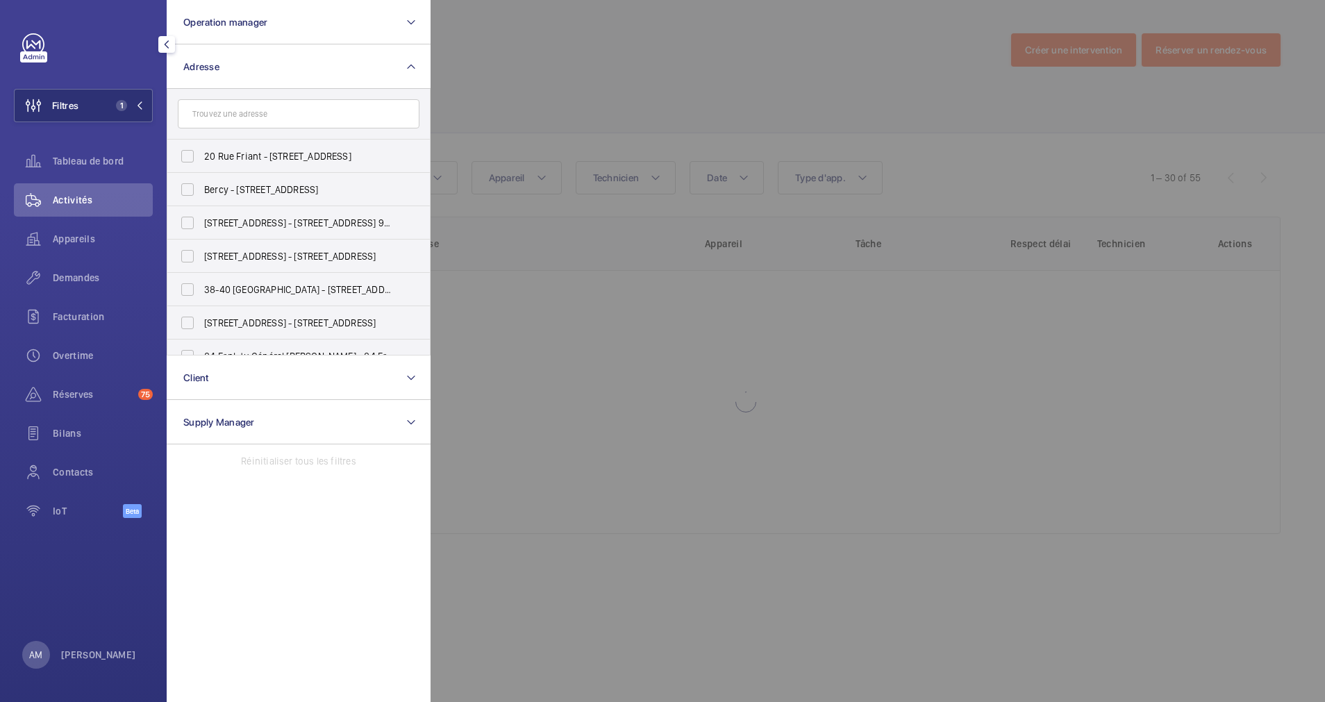
click at [613, 74] on div at bounding box center [1093, 351] width 1325 height 702
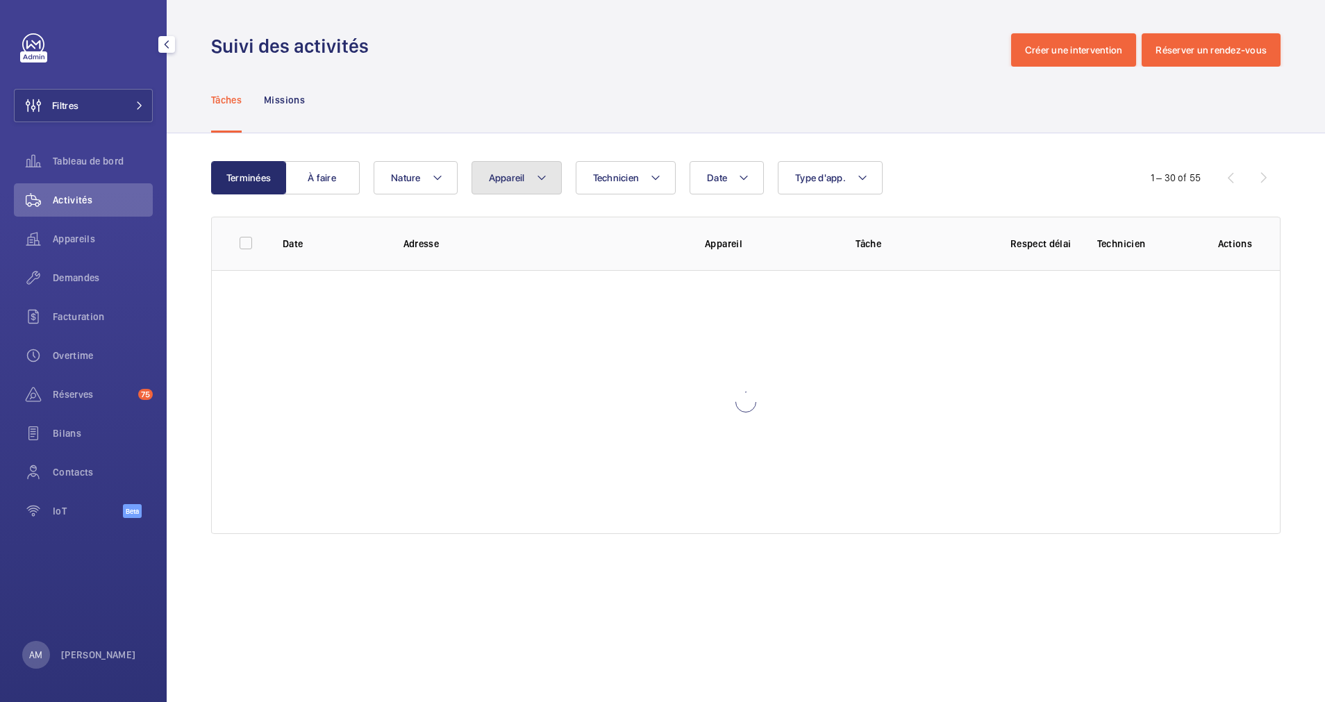
click at [536, 169] on mat-icon at bounding box center [541, 177] width 11 height 17
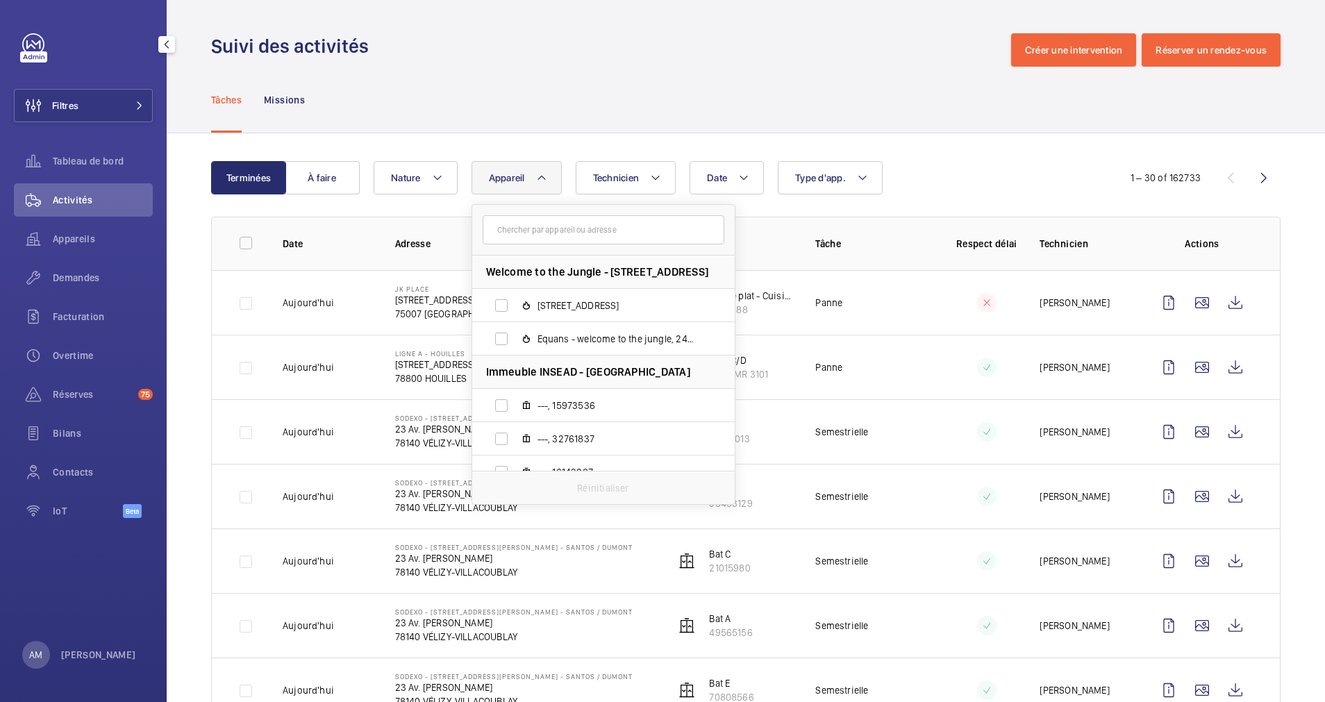
click at [532, 233] on input "text" at bounding box center [604, 229] width 242 height 29
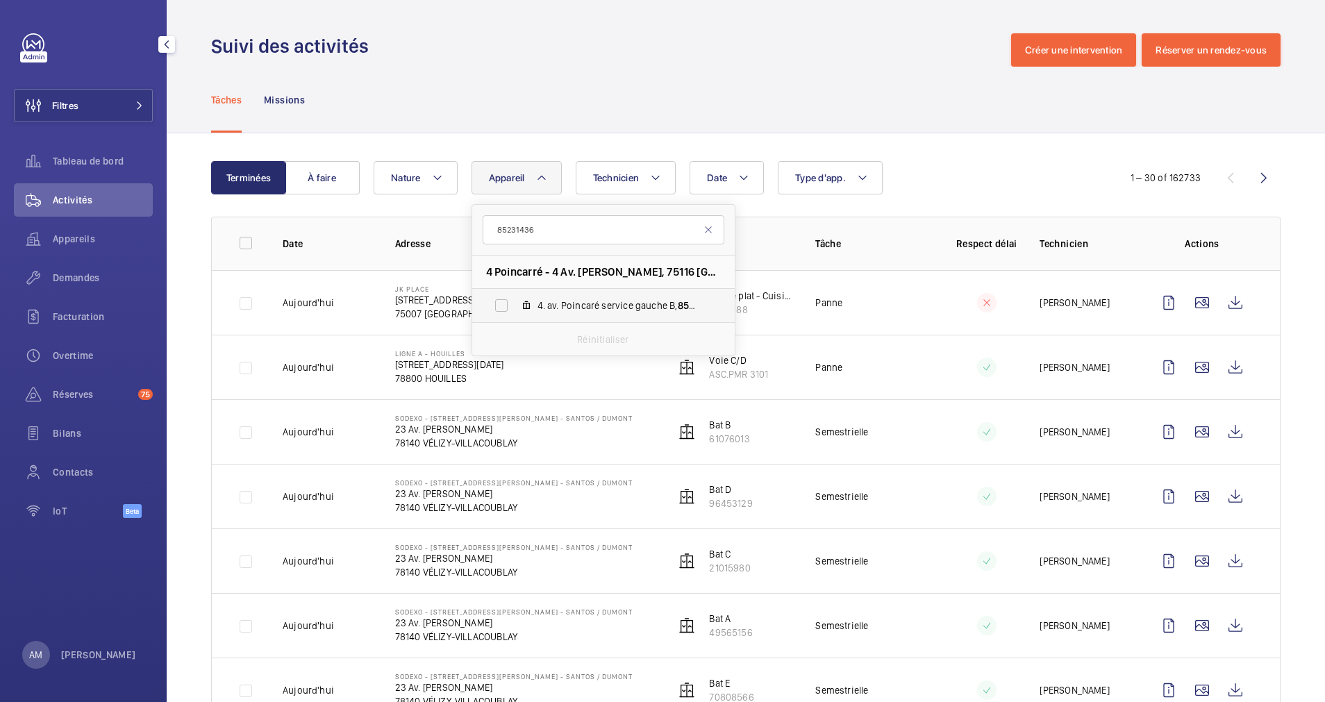
type input "85231436"
click at [507, 299] on label "4. av. Poincaré service gauche B, 85231436" at bounding box center [592, 305] width 240 height 33
click at [507, 299] on input "4. av. Poincaré service gauche B, 85231436" at bounding box center [502, 306] width 28 height 28
checkbox input "true"
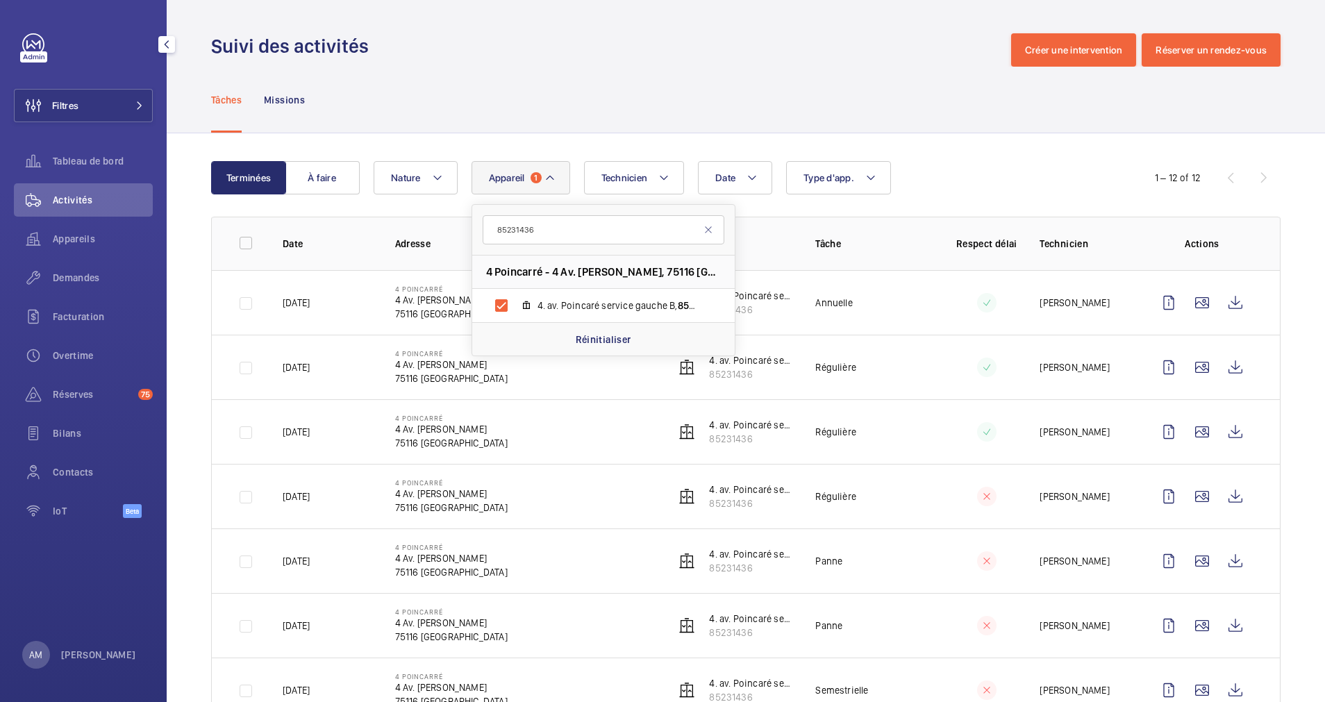
click at [734, 135] on div "Terminées À faire Date Technicien Appareil 1 85231436 4 Poincarré - 4 Av. [PERS…" at bounding box center [746, 606] width 1158 height 946
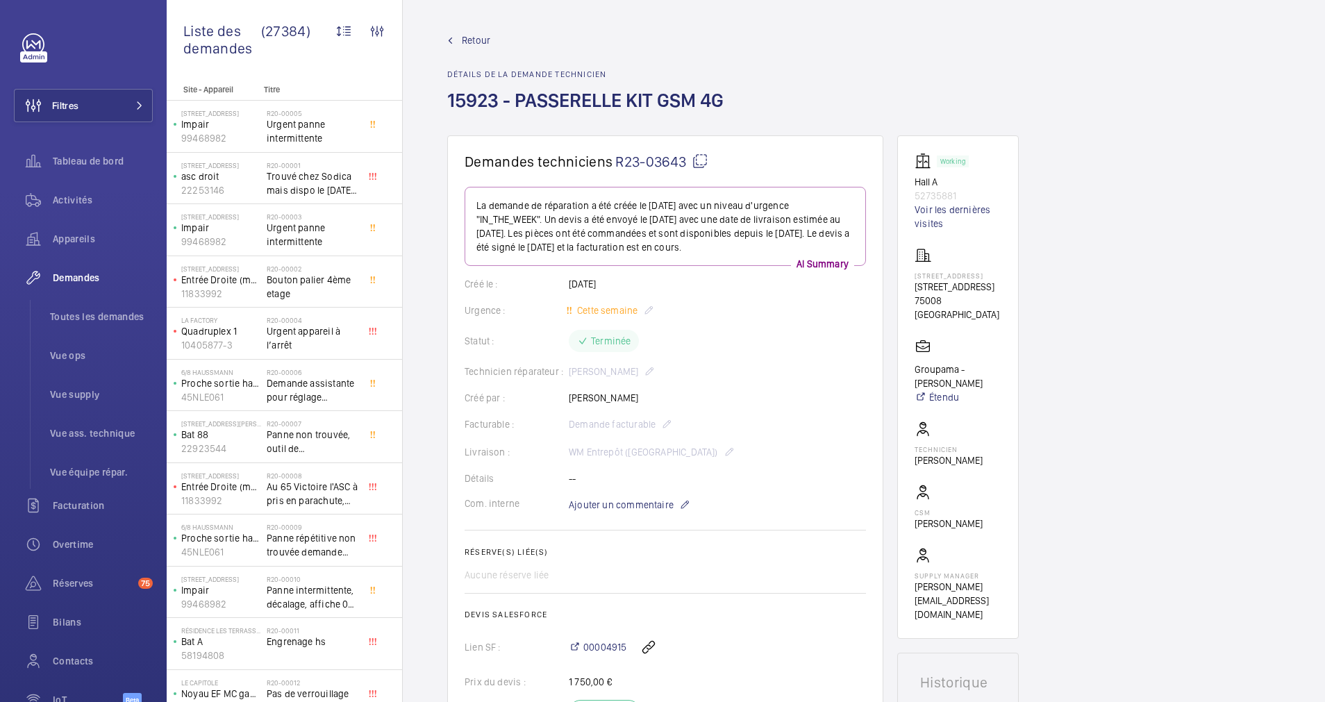
drag, startPoint x: 906, startPoint y: 292, endPoint x: 963, endPoint y: 311, distance: 60.0
click at [963, 311] on wm-front-card "Working Hall A 52735881 Voir les dernières visites 148 Boulevard Haussmann - Ha…" at bounding box center [958, 387] width 122 height 504
drag, startPoint x: 963, startPoint y: 310, endPoint x: 947, endPoint y: 301, distance: 19.0
copy p "148 Boulevard Haussmann"
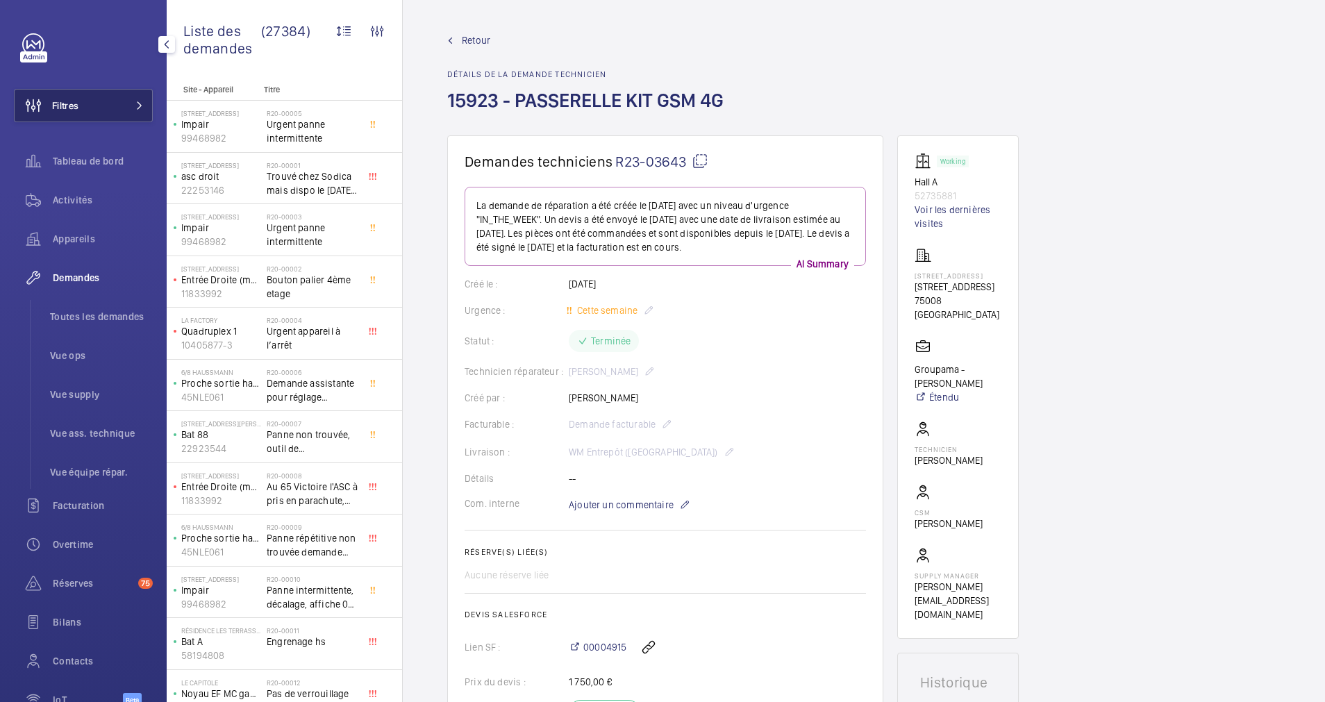
drag, startPoint x: 81, startPoint y: 103, endPoint x: 118, endPoint y: 99, distance: 37.0
click at [85, 103] on button "Filtres" at bounding box center [83, 105] width 139 height 33
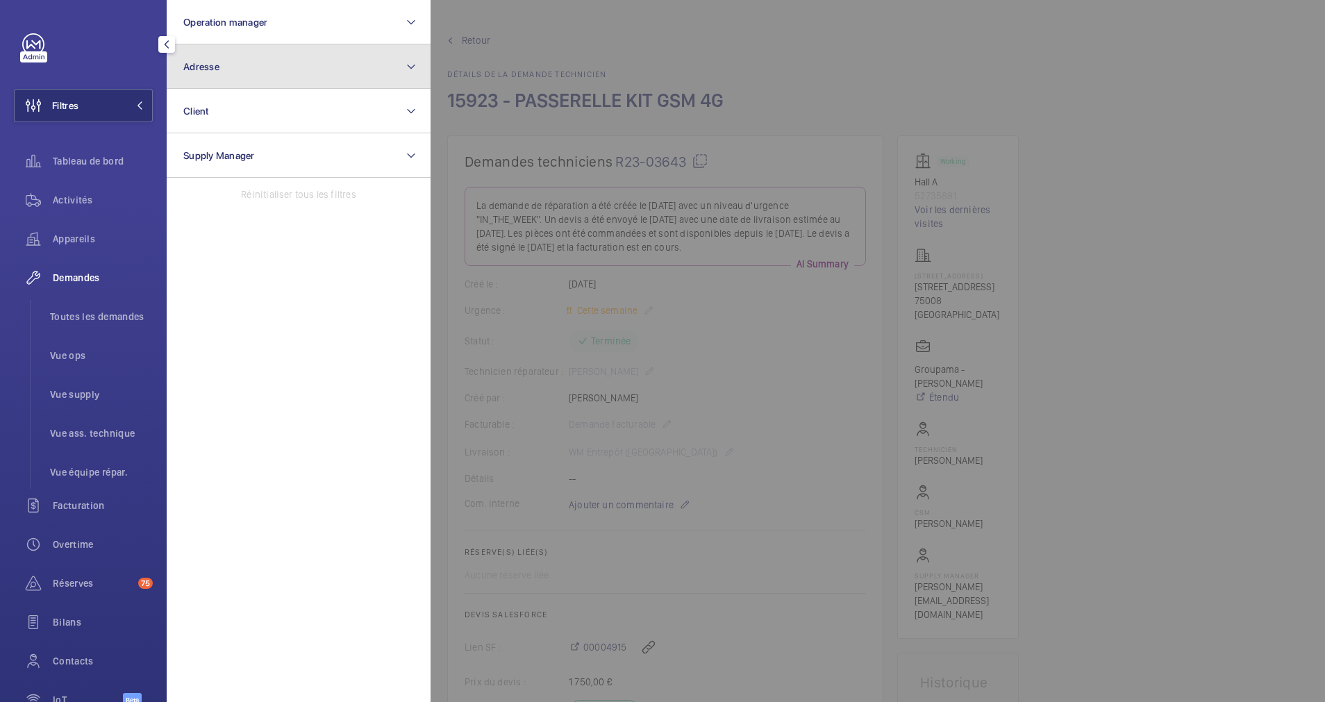
click at [274, 72] on button "Adresse" at bounding box center [299, 66] width 264 height 44
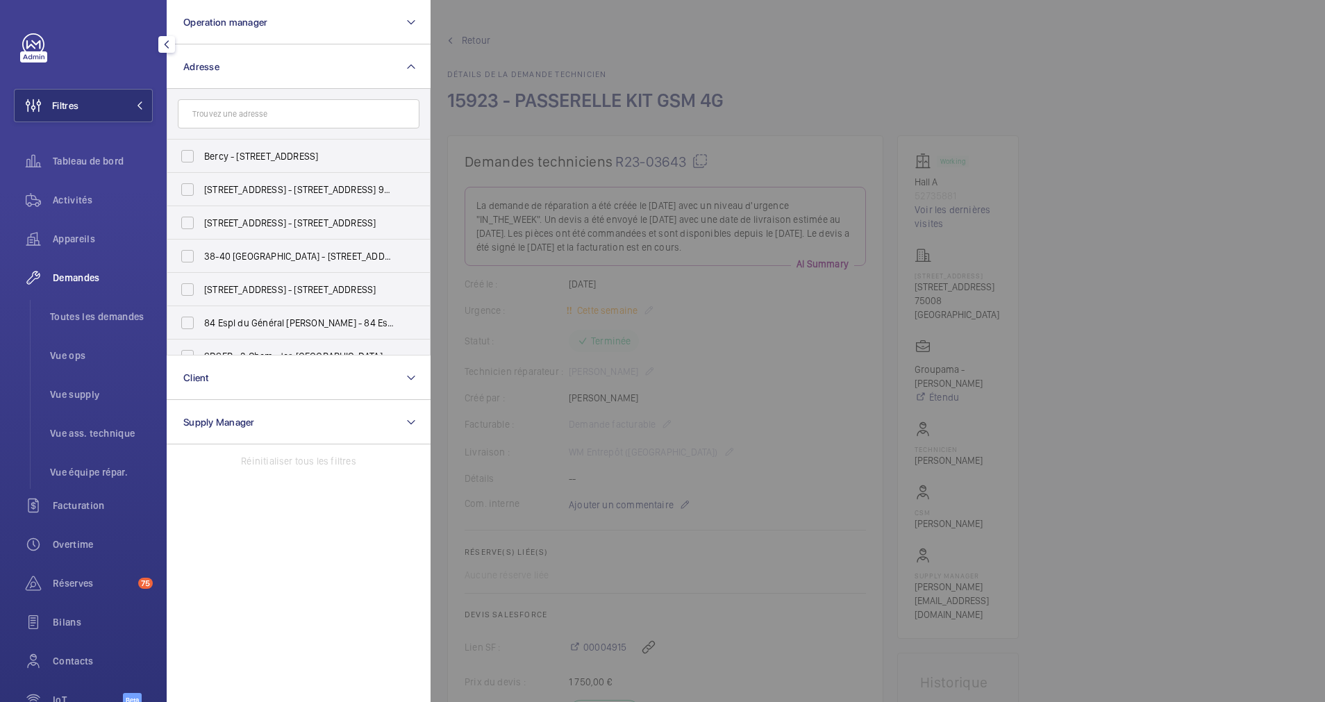
click at [254, 112] on input "text" at bounding box center [299, 113] width 242 height 29
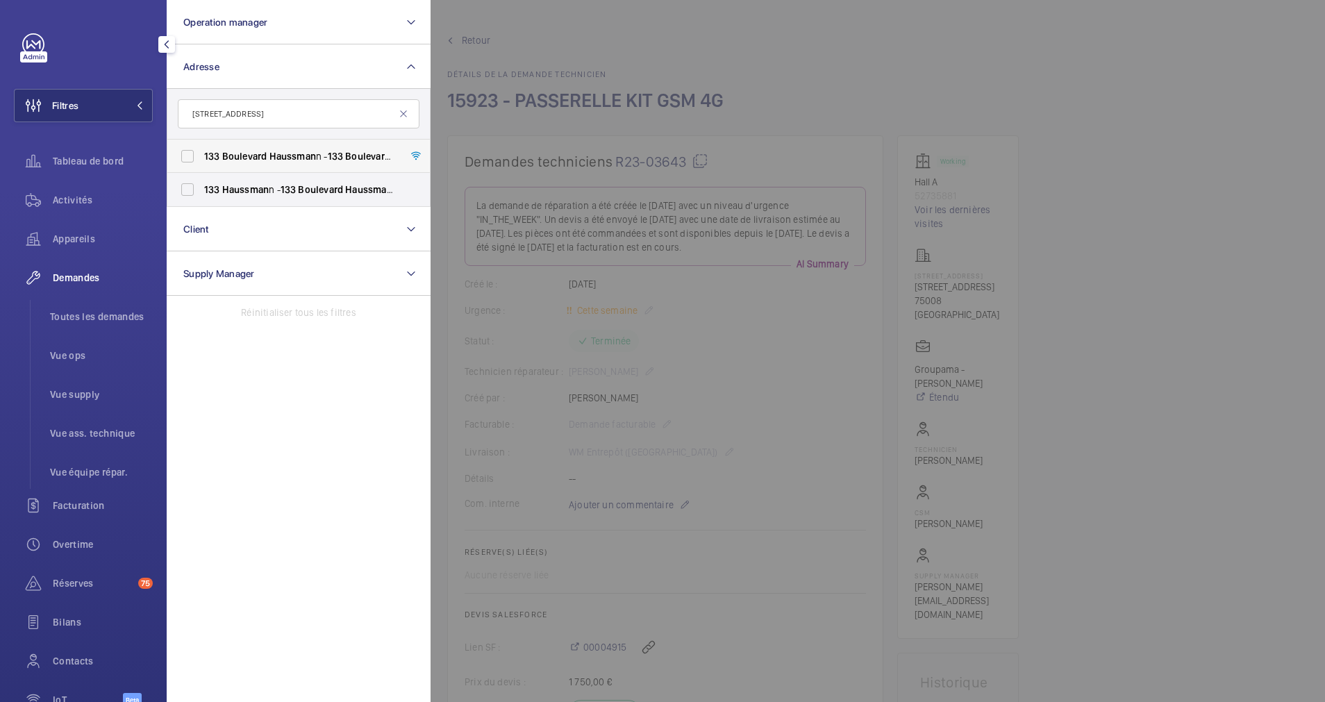
type input "133 Boulevard Haussman"
click at [192, 161] on label "133 Boulevard Haussman n - 133 Boulevard Haussman n, 75008 PARIS, PARIS 75008" at bounding box center [288, 156] width 242 height 33
click at [192, 161] on input "133 Boulevard Haussman n - 133 Boulevard Haussman n, 75008 PARIS, PARIS 75008" at bounding box center [188, 156] width 28 height 28
checkbox input "true"
click at [185, 197] on label "133 Haussman n - 133 Boulevard Haussman n, 75008 PARIS, PARIS 75008" at bounding box center [288, 189] width 242 height 33
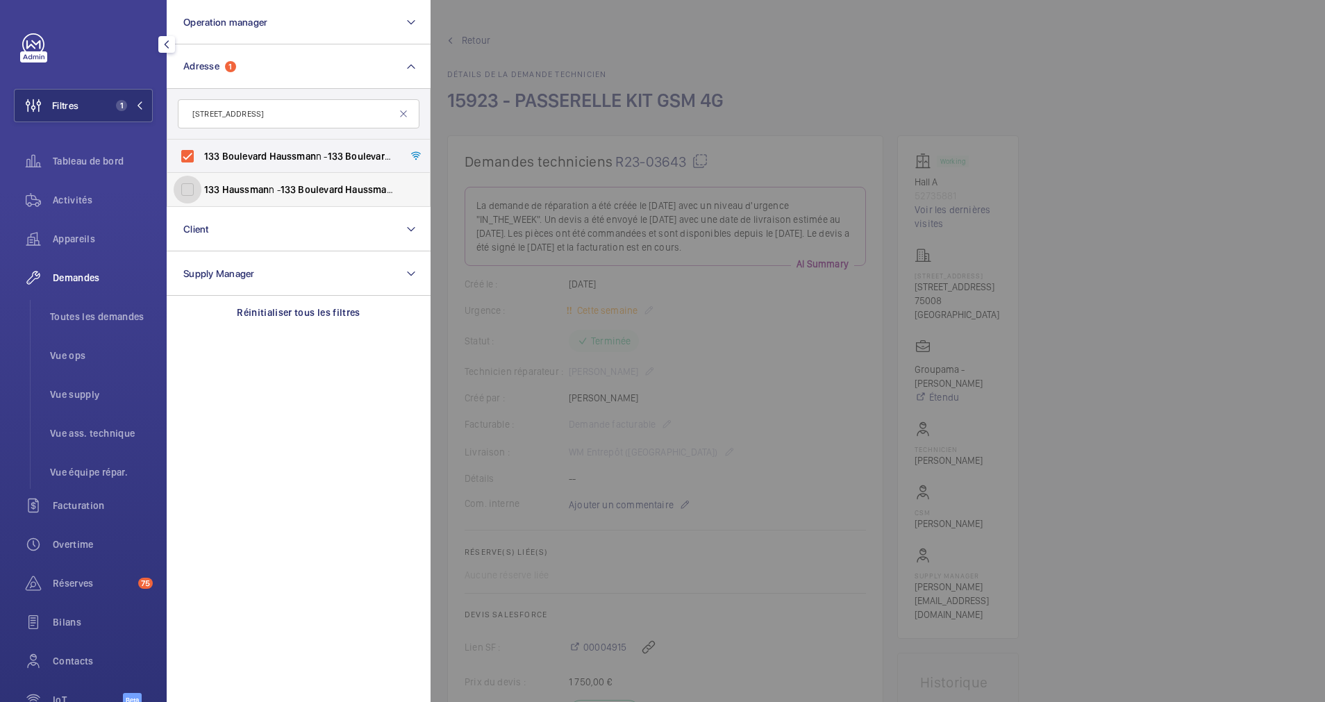
click at [185, 197] on input "133 Haussman n - 133 Boulevard Haussman n, 75008 PARIS, PARIS 75008" at bounding box center [188, 190] width 28 height 28
checkbox input "true"
click at [61, 204] on span "Activités" at bounding box center [103, 200] width 100 height 14
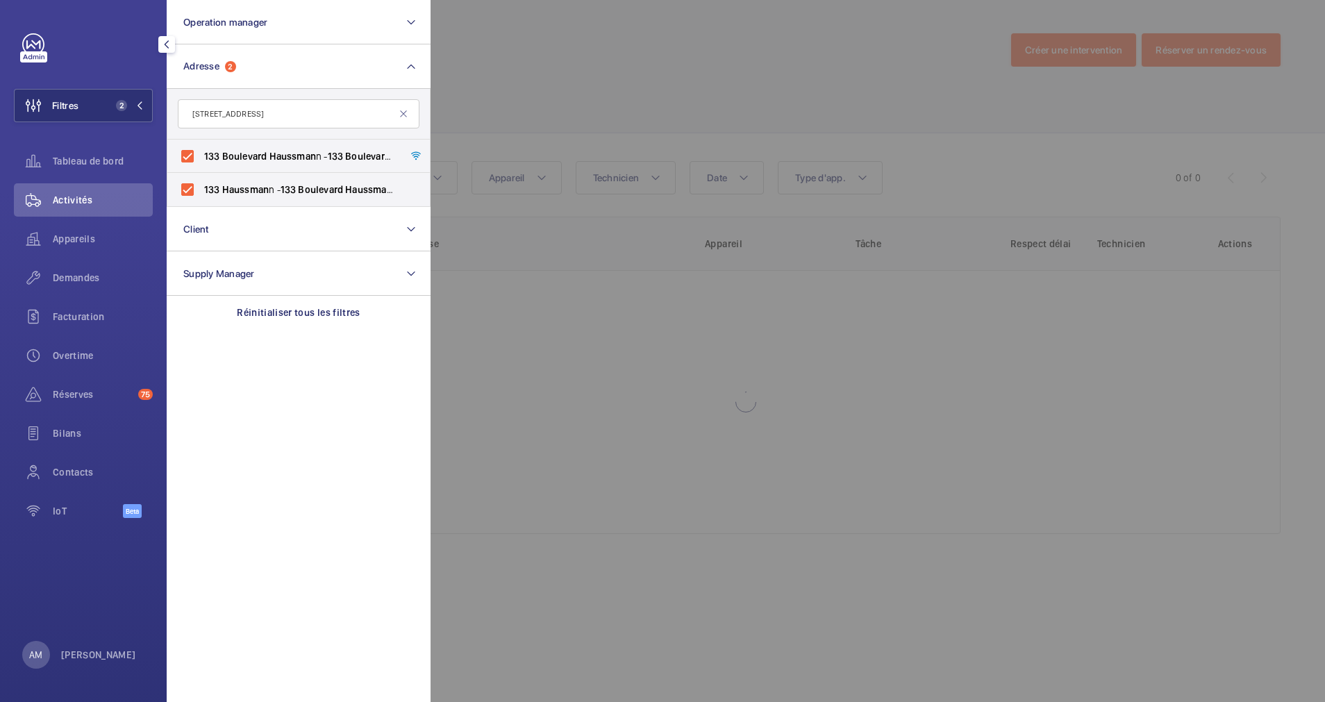
click at [565, 90] on div at bounding box center [1093, 351] width 1325 height 702
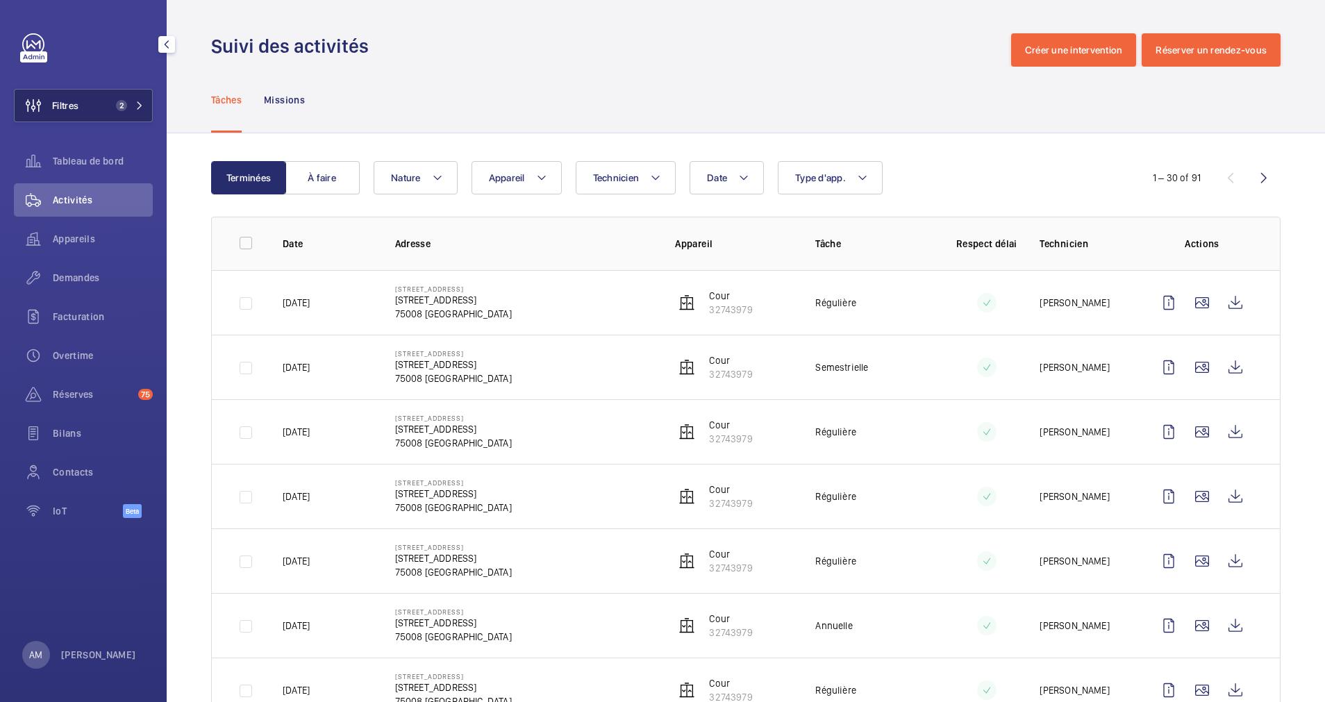
click at [125, 103] on span "2" at bounding box center [121, 105] width 11 height 11
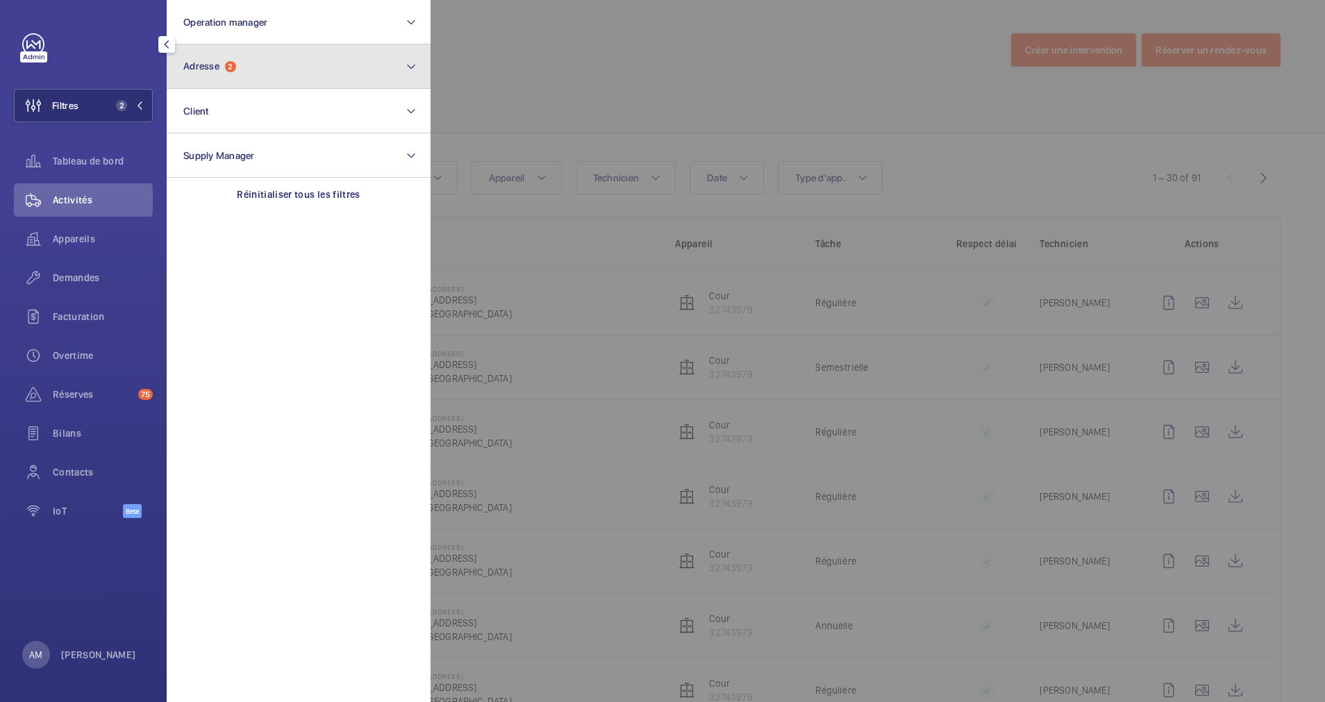
drag, startPoint x: 314, startPoint y: 78, endPoint x: 294, endPoint y: 78, distance: 20.1
click at [294, 78] on button "Adresse 2" at bounding box center [299, 66] width 264 height 44
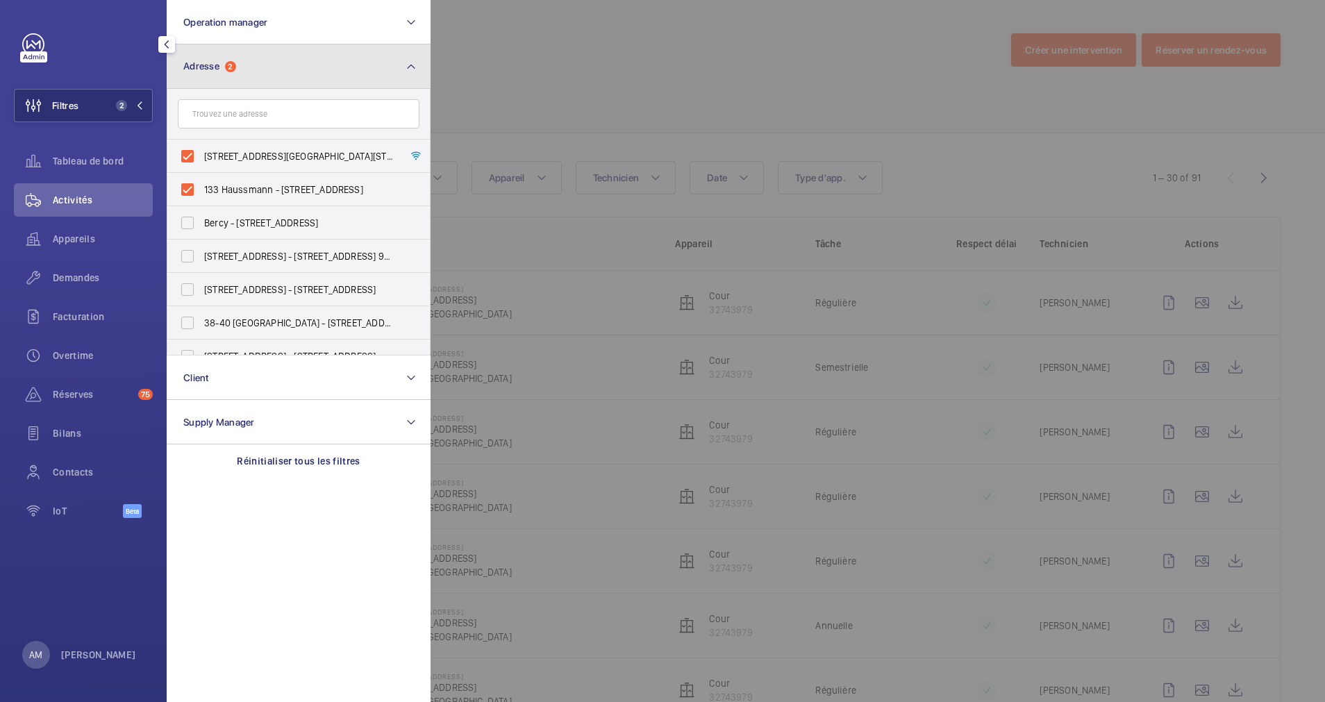
click at [294, 78] on button "Adresse 2" at bounding box center [299, 66] width 264 height 44
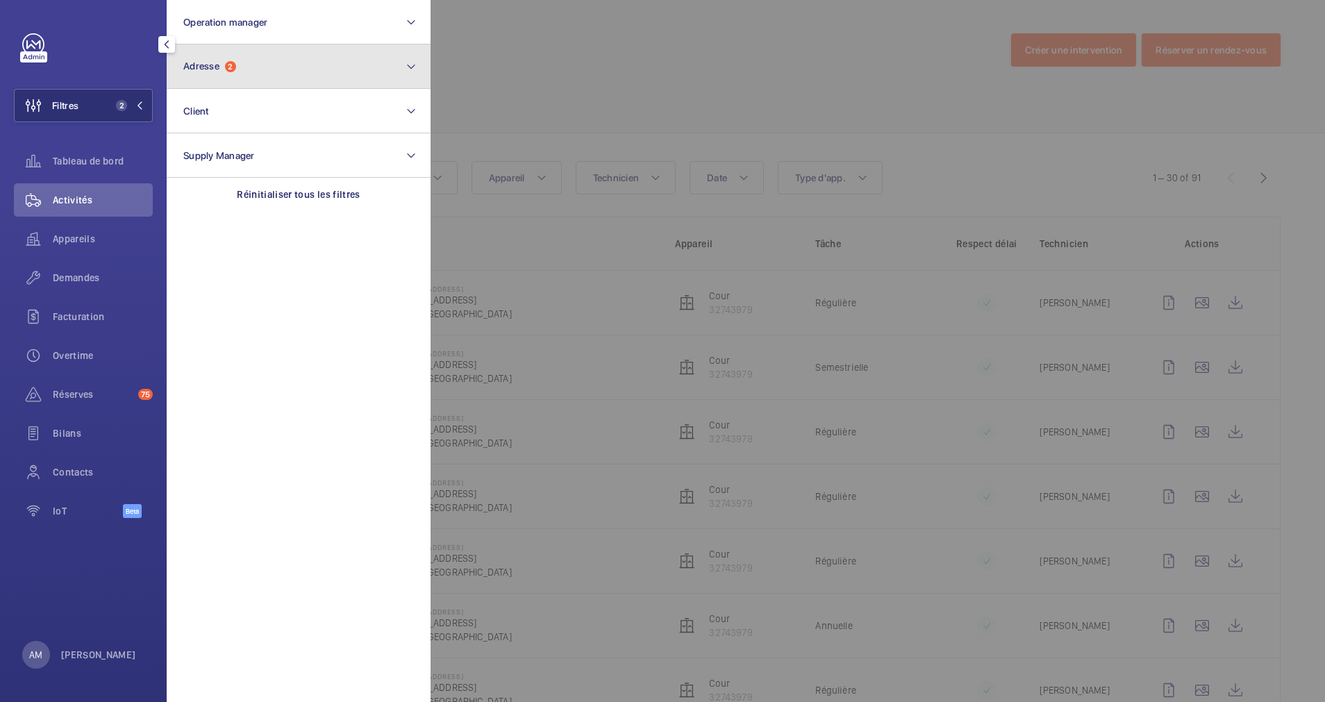
click at [294, 78] on button "Adresse 2" at bounding box center [299, 66] width 264 height 44
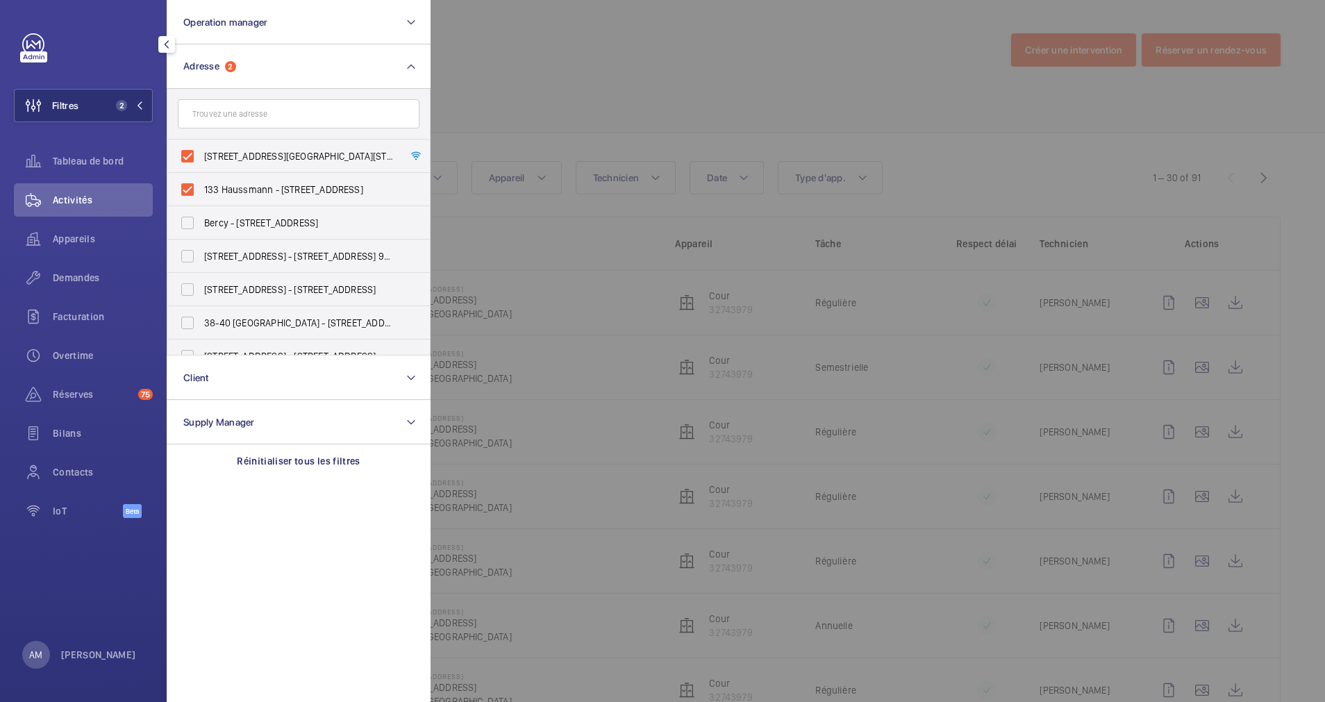
click at [667, 106] on div at bounding box center [1093, 351] width 1325 height 702
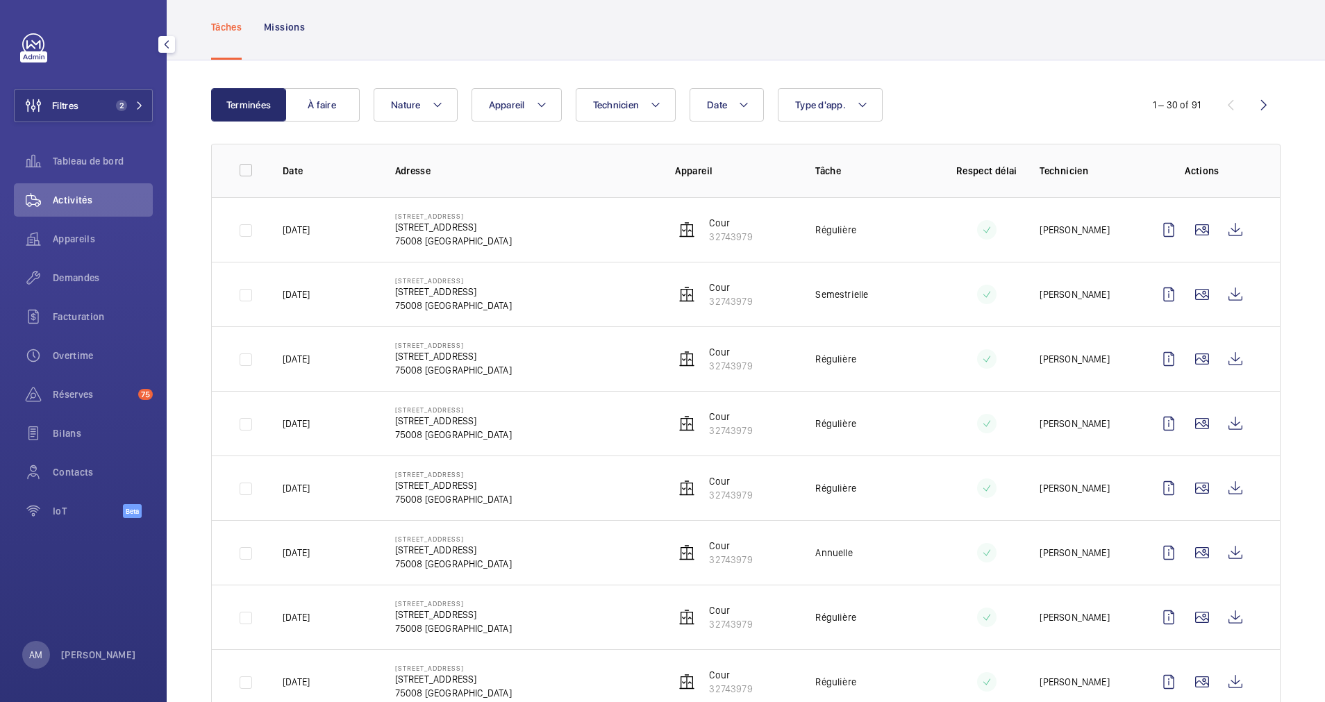
scroll to position [104, 0]
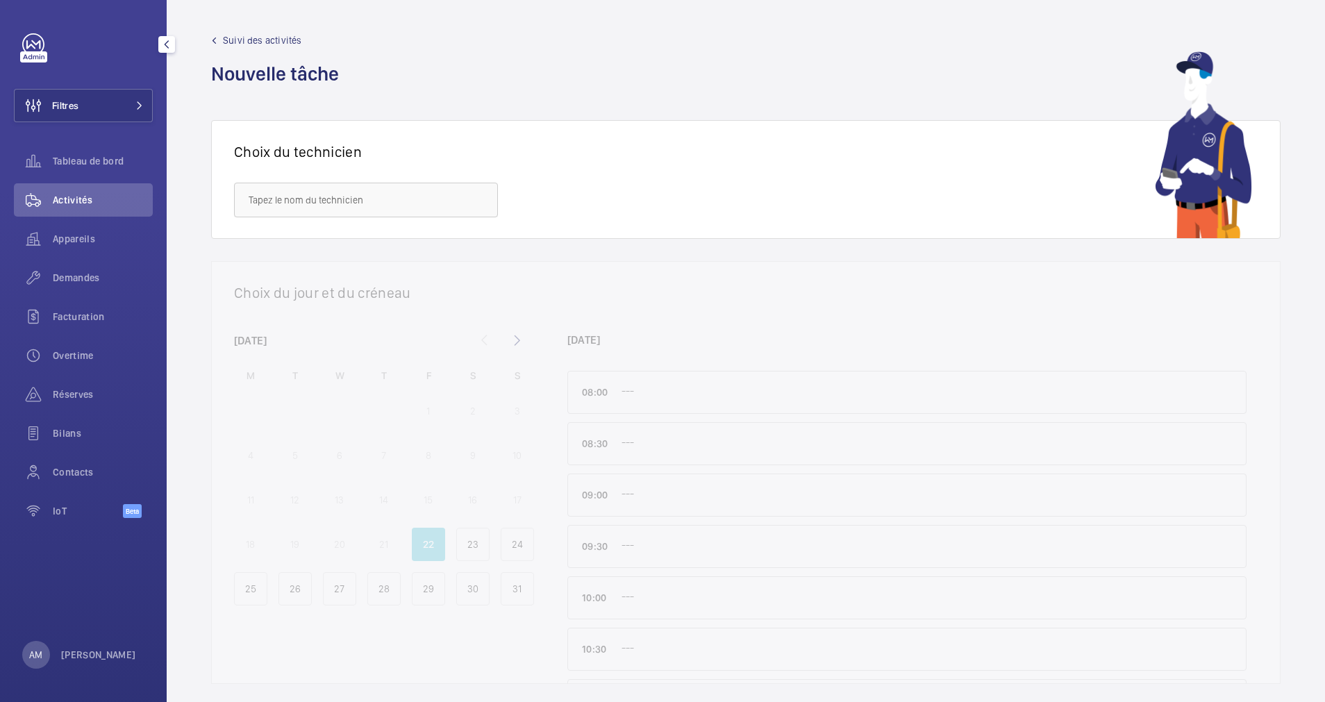
click at [142, 97] on button "Filtres" at bounding box center [83, 105] width 139 height 33
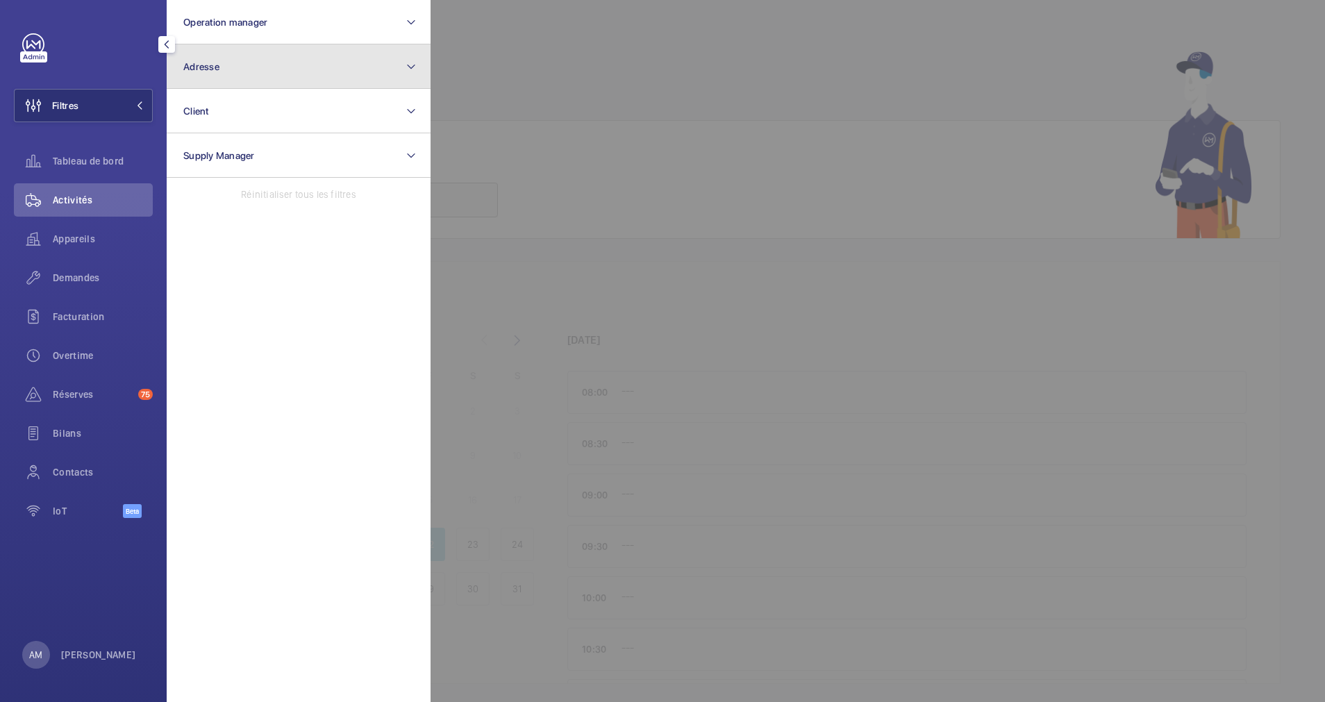
click at [277, 72] on button "Adresse" at bounding box center [299, 66] width 264 height 44
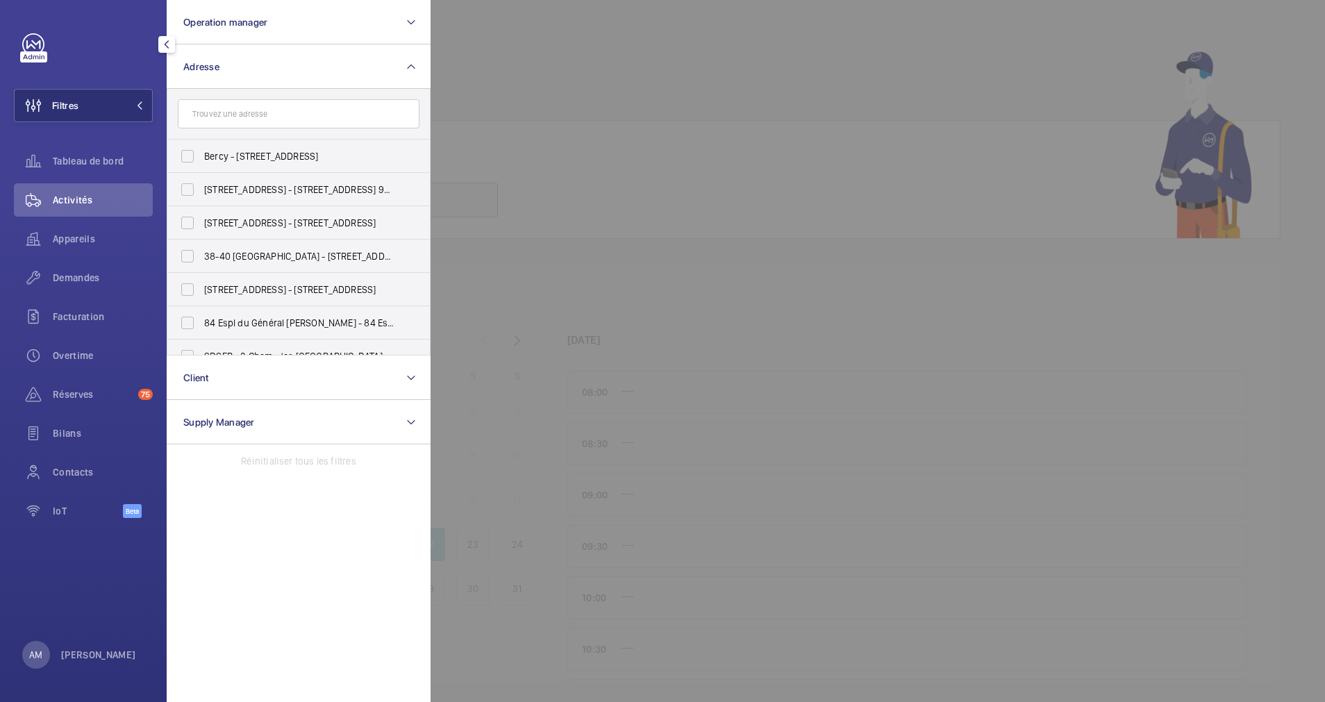
click at [279, 107] on input "text" at bounding box center [299, 113] width 242 height 29
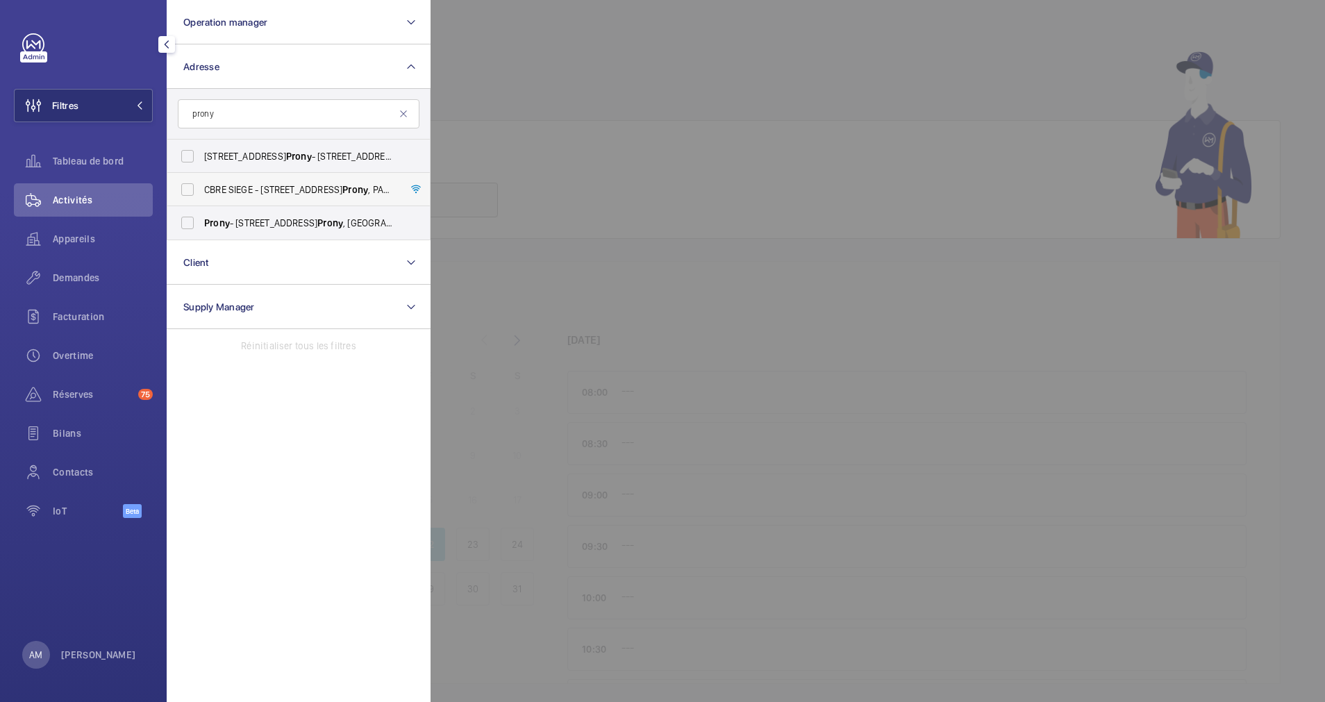
type input "prony"
click at [192, 185] on label "CBRE SIEGE - 76 Rue de Prony , PARIS 75017" at bounding box center [288, 189] width 242 height 33
click at [192, 185] on input "CBRE SIEGE - 76 Rue de Prony , PARIS 75017" at bounding box center [188, 190] width 28 height 28
checkbox input "true"
click at [514, 84] on div at bounding box center [1093, 351] width 1325 height 702
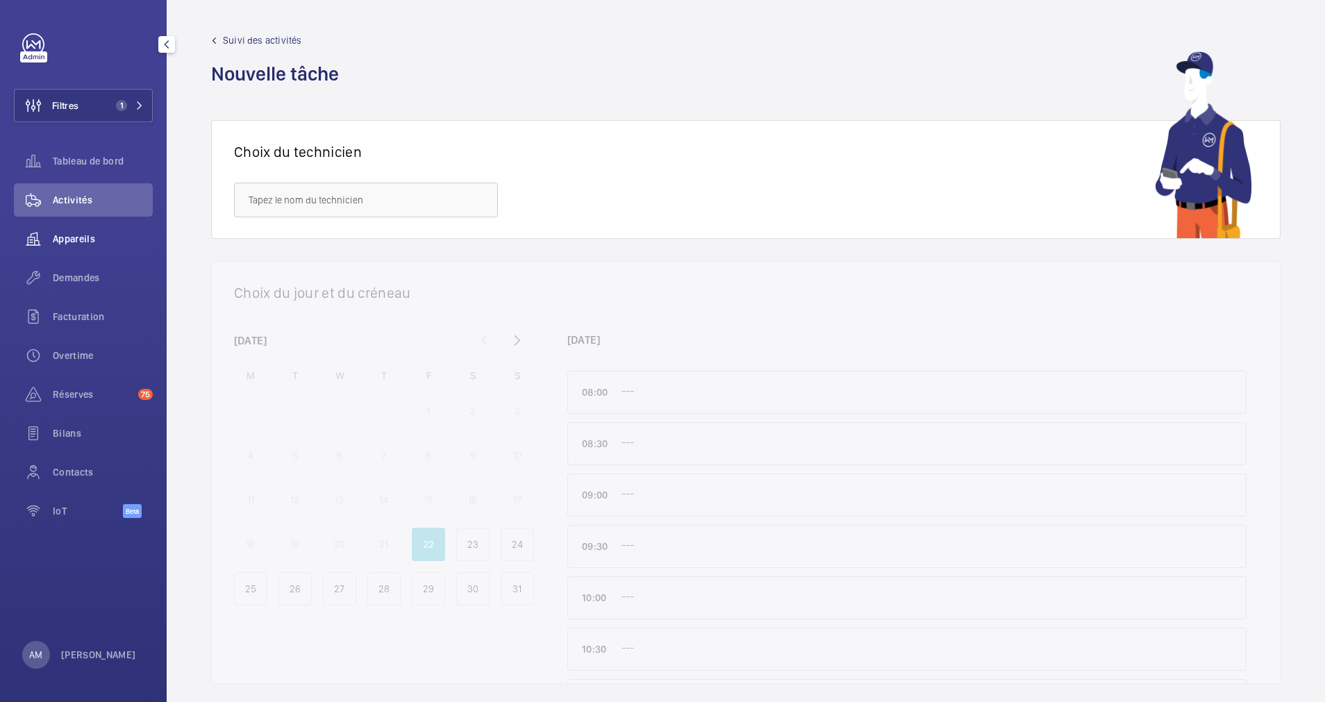
click at [74, 238] on span "Appareils" at bounding box center [103, 239] width 100 height 14
